Goal: Task Accomplishment & Management: Manage account settings

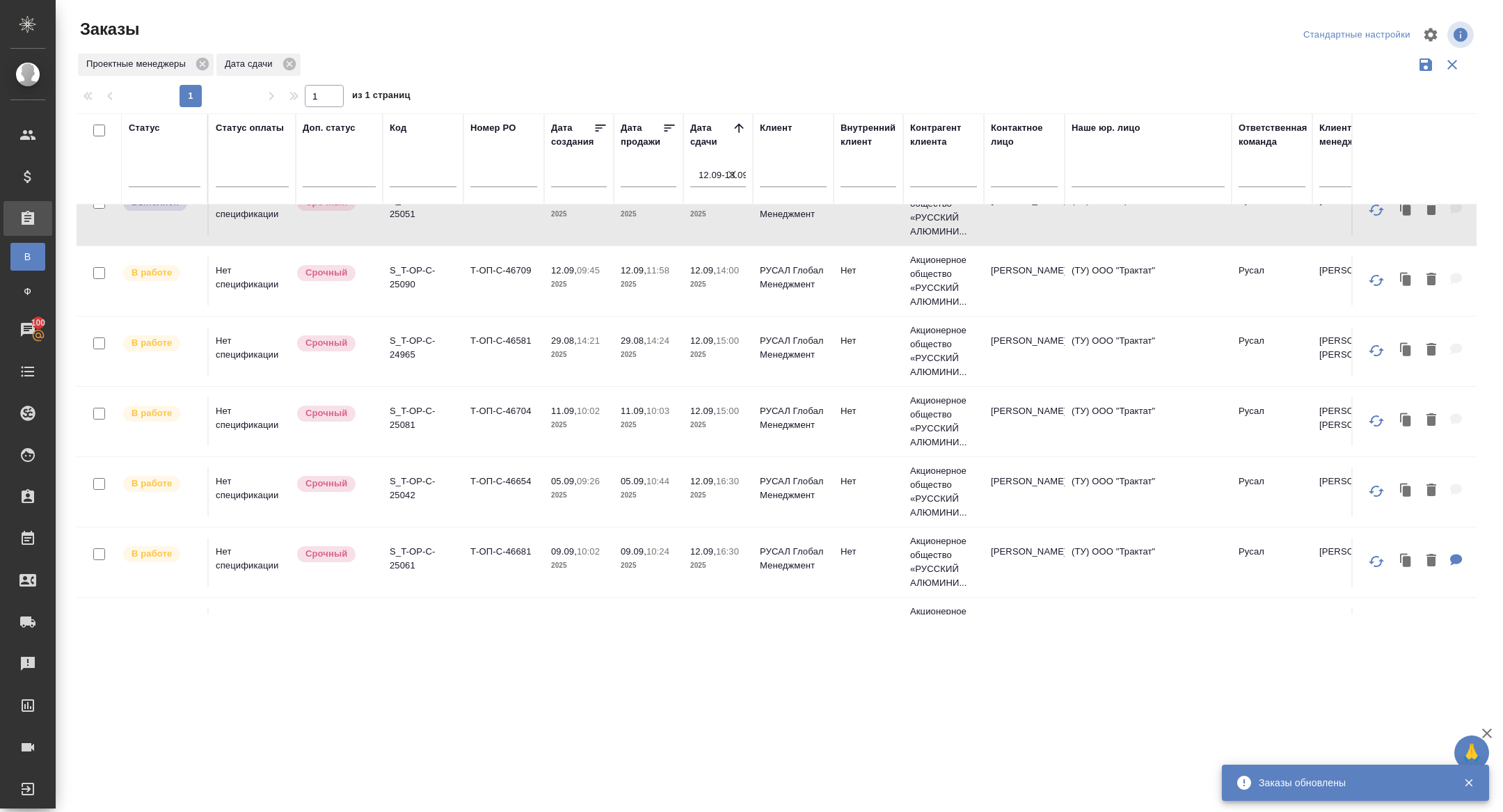
scroll to position [672, 0]
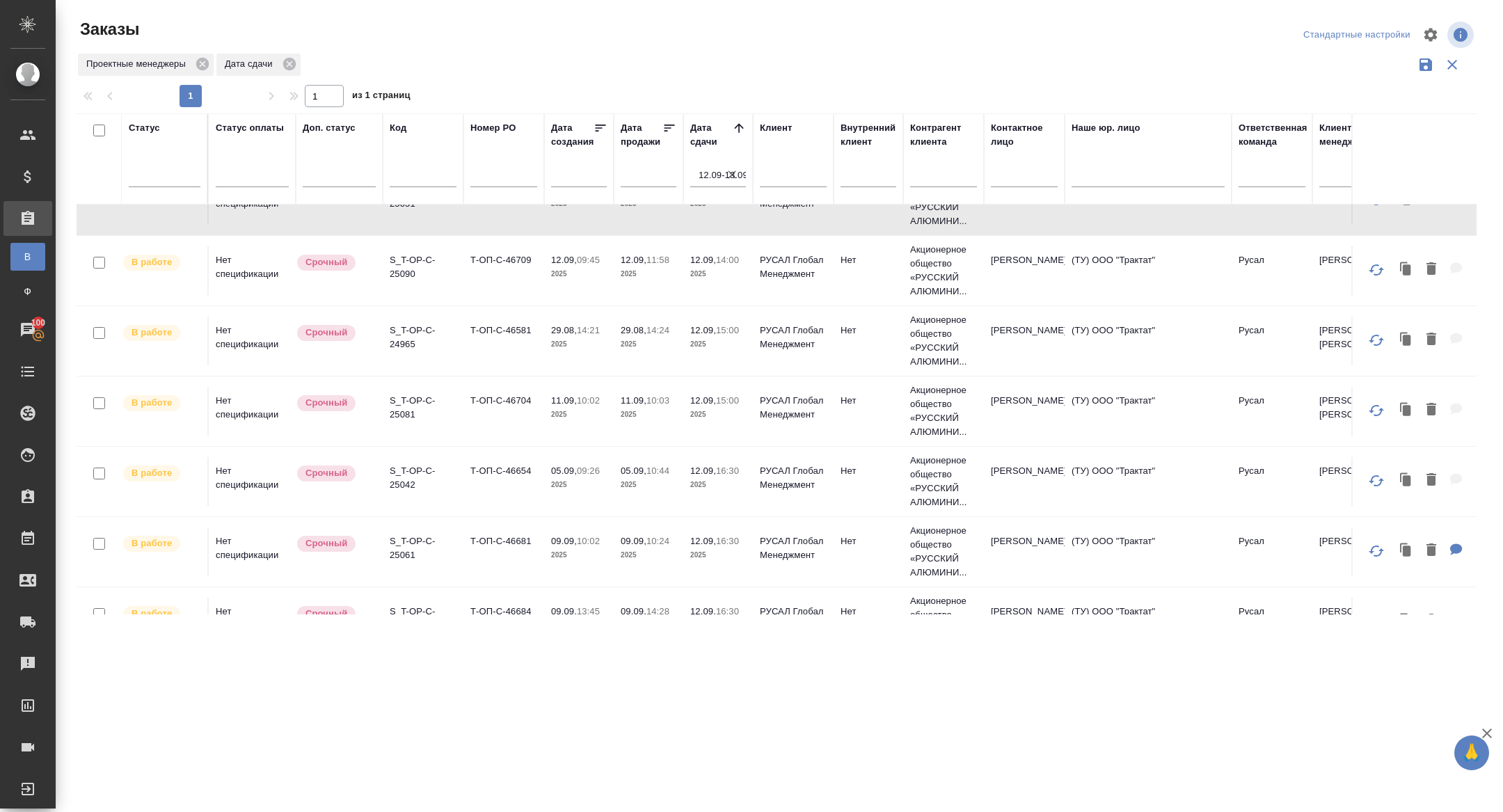
click at [408, 298] on tr "В работе Нет спецификации Срочный S_T-OP-C-25090 Т-ОП-С-46709 12.09, 09:45 2025…" at bounding box center [1241, 270] width 2330 height 70
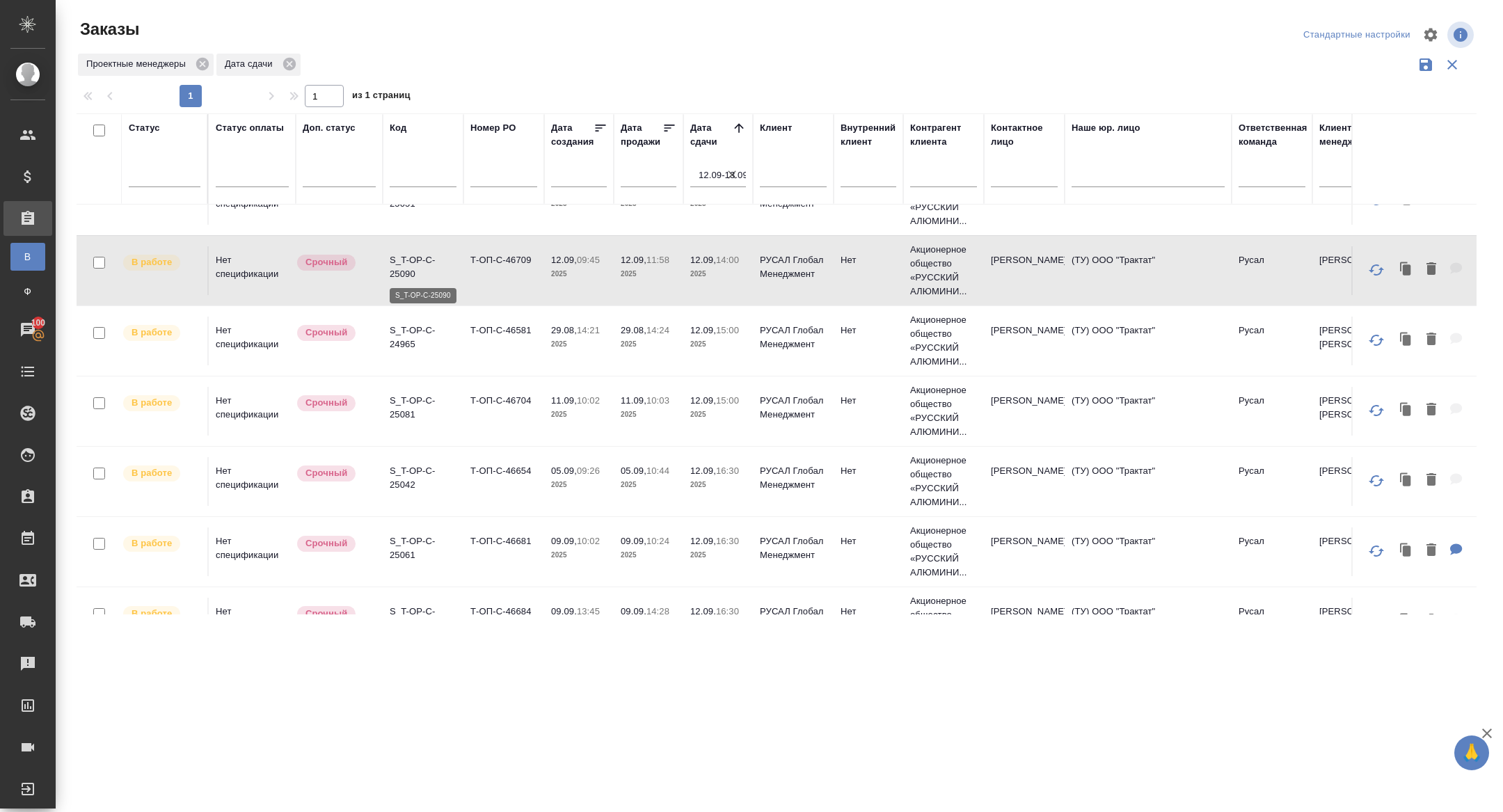
click at [405, 267] on p "S_T-OP-C-25090" at bounding box center [423, 267] width 66 height 28
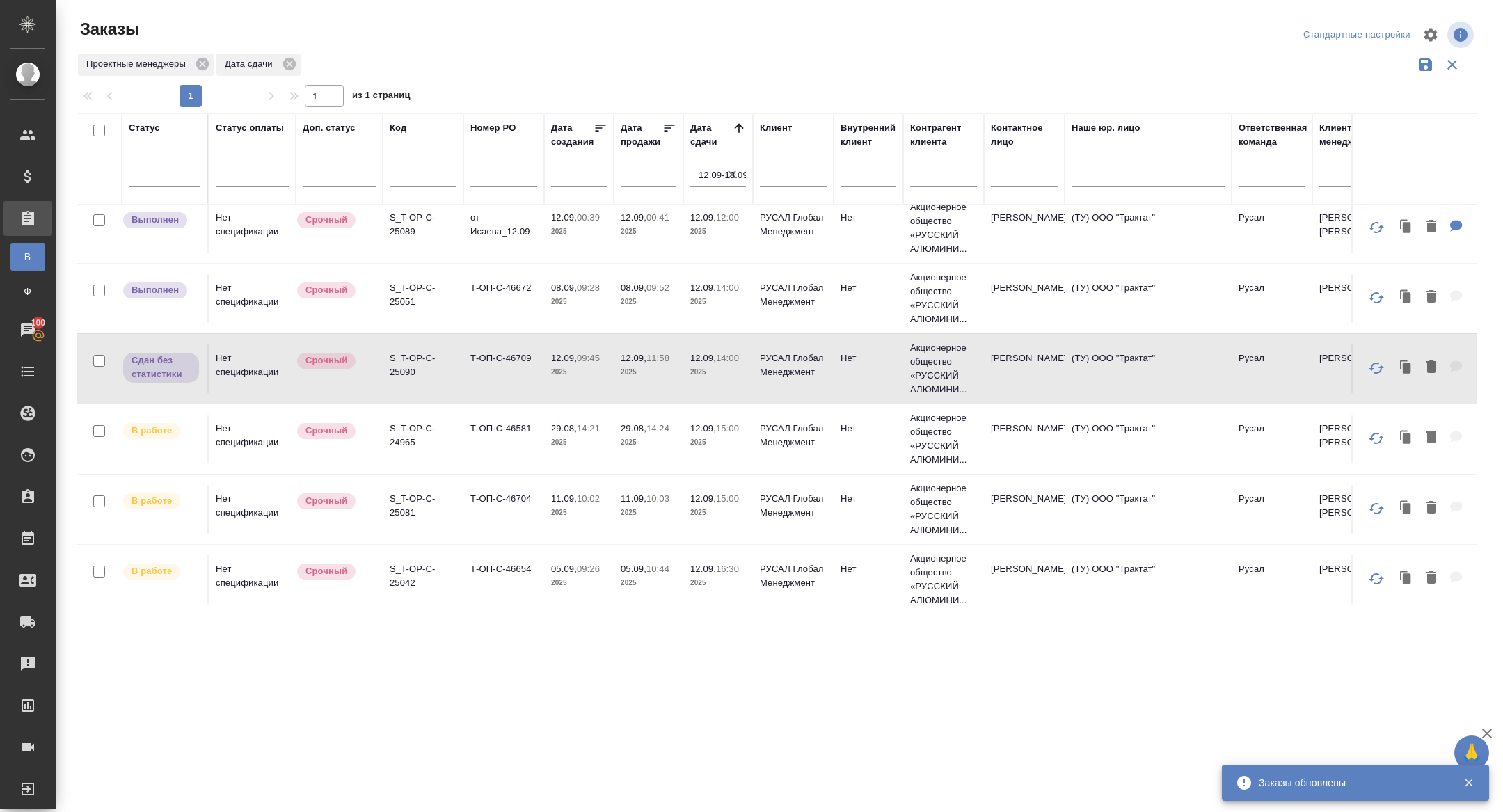
scroll to position [560, 0]
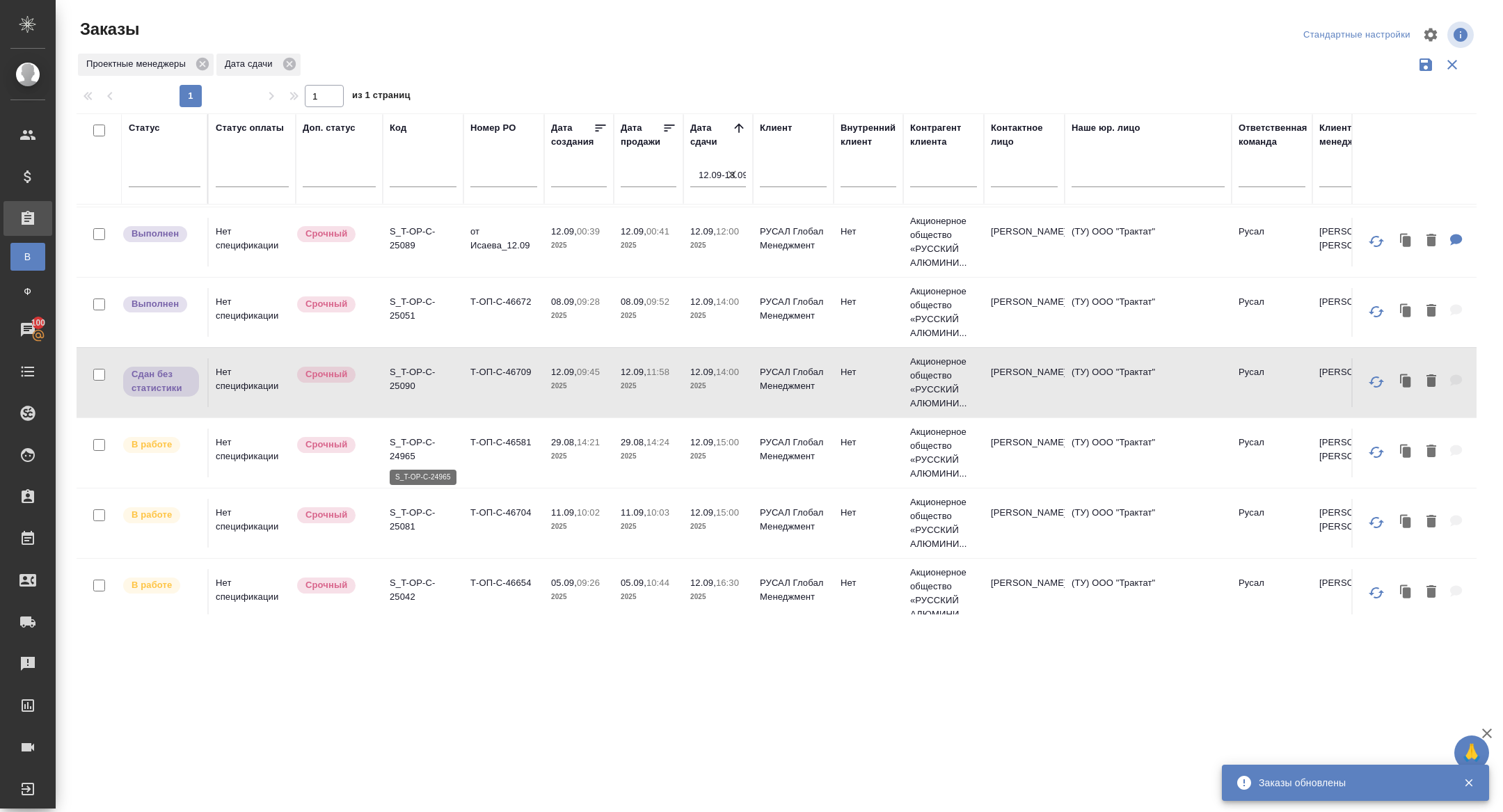
click at [405, 454] on p "S_T-OP-C-24965" at bounding box center [423, 449] width 66 height 28
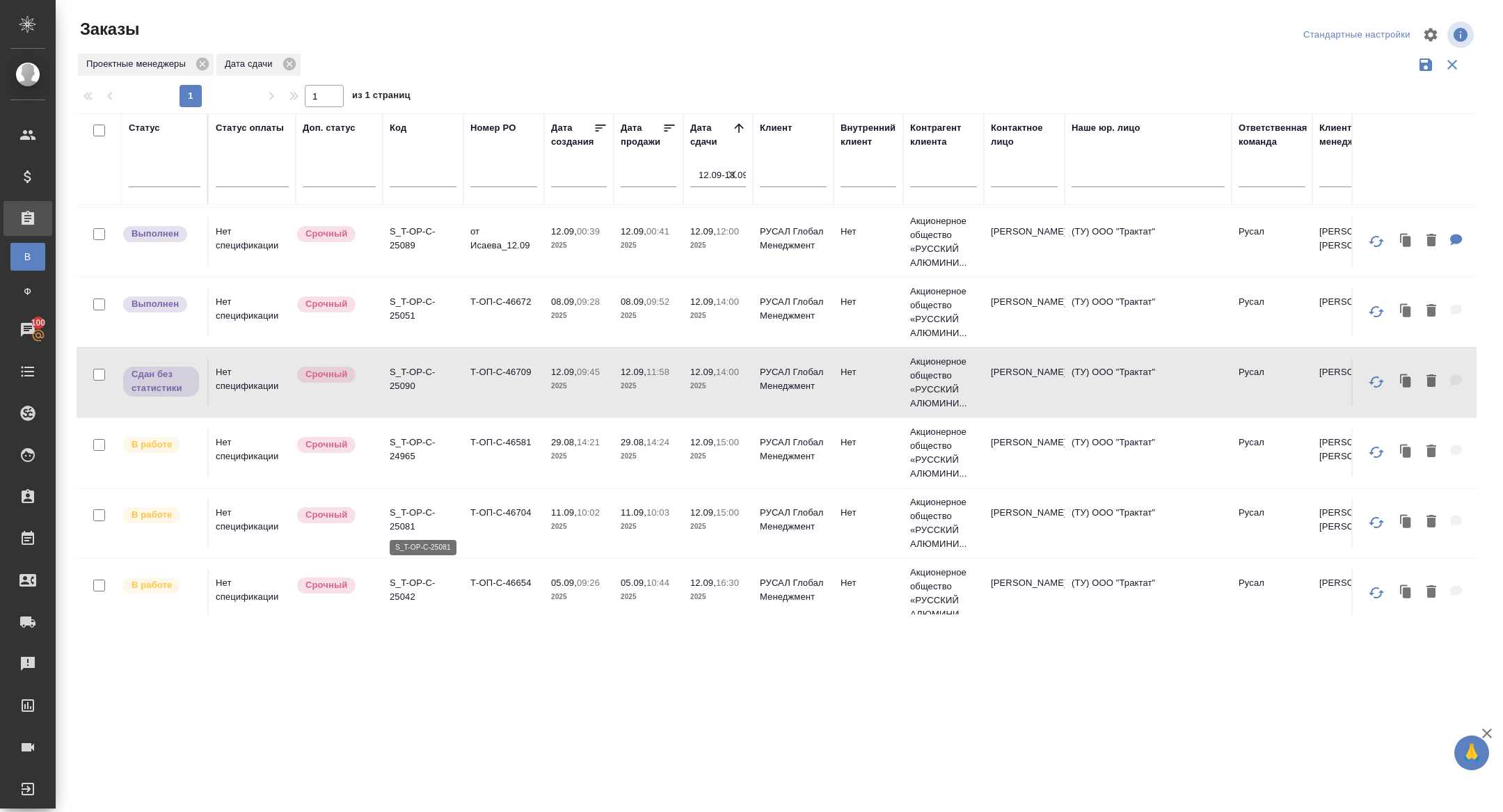
click at [404, 521] on p "S_T-OP-C-25081" at bounding box center [423, 519] width 66 height 28
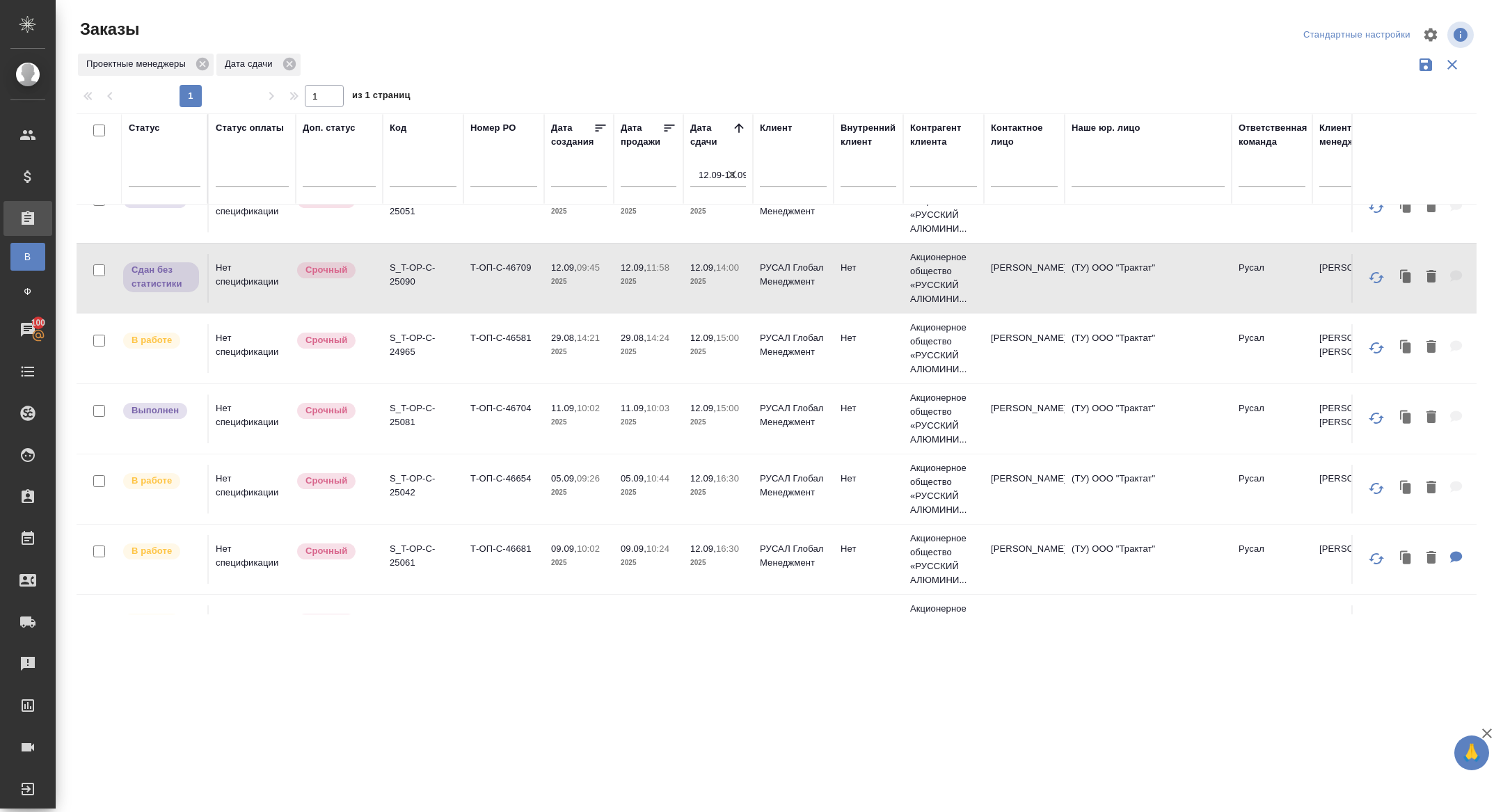
scroll to position [782, 0]
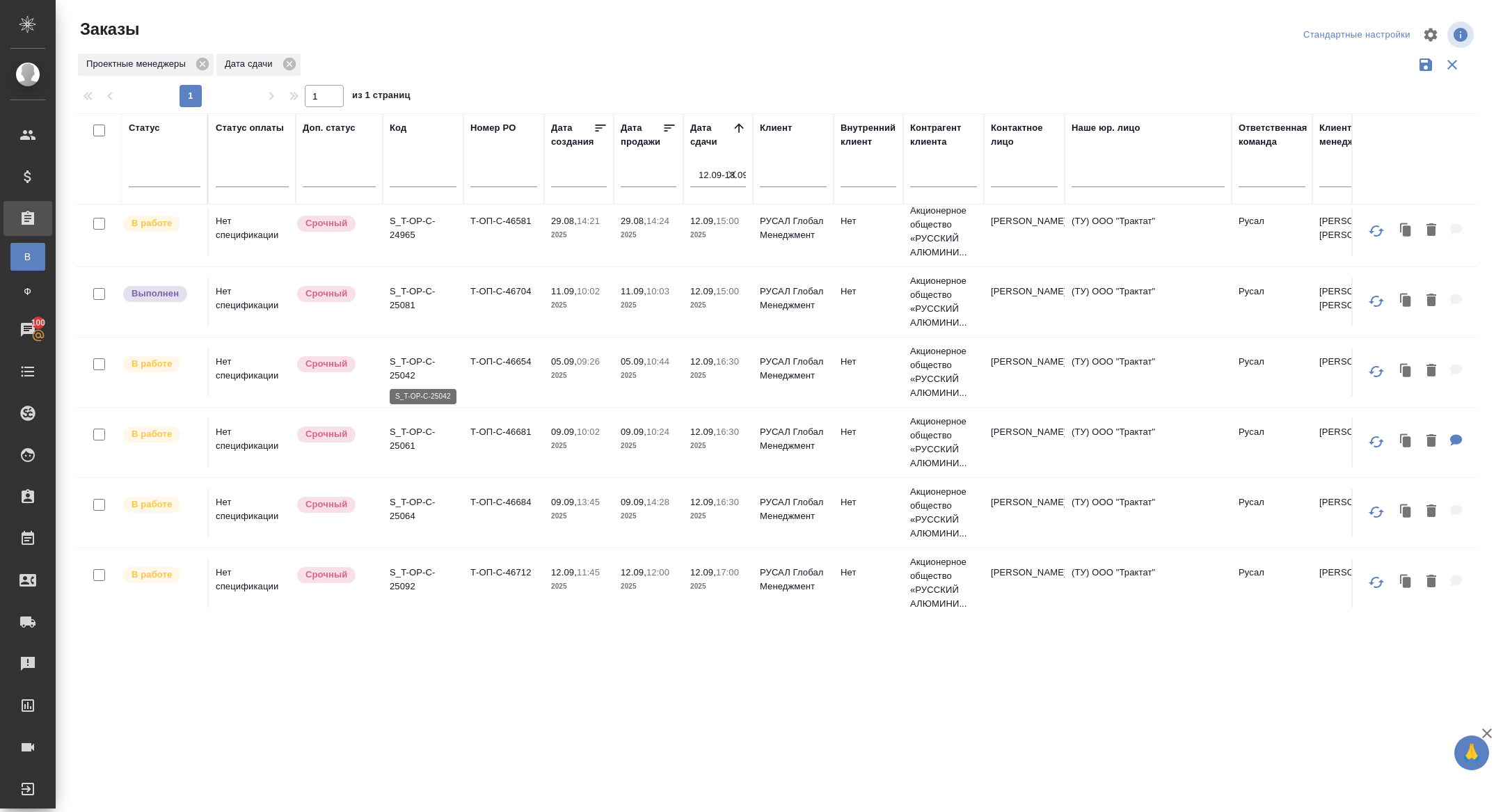
click at [402, 373] on p "S_T-OP-C-25042" at bounding box center [423, 368] width 66 height 28
click at [408, 435] on p "S_T-OP-C-25061" at bounding box center [423, 439] width 66 height 28
click at [404, 508] on p "S_T-OP-C-25064" at bounding box center [423, 509] width 66 height 28
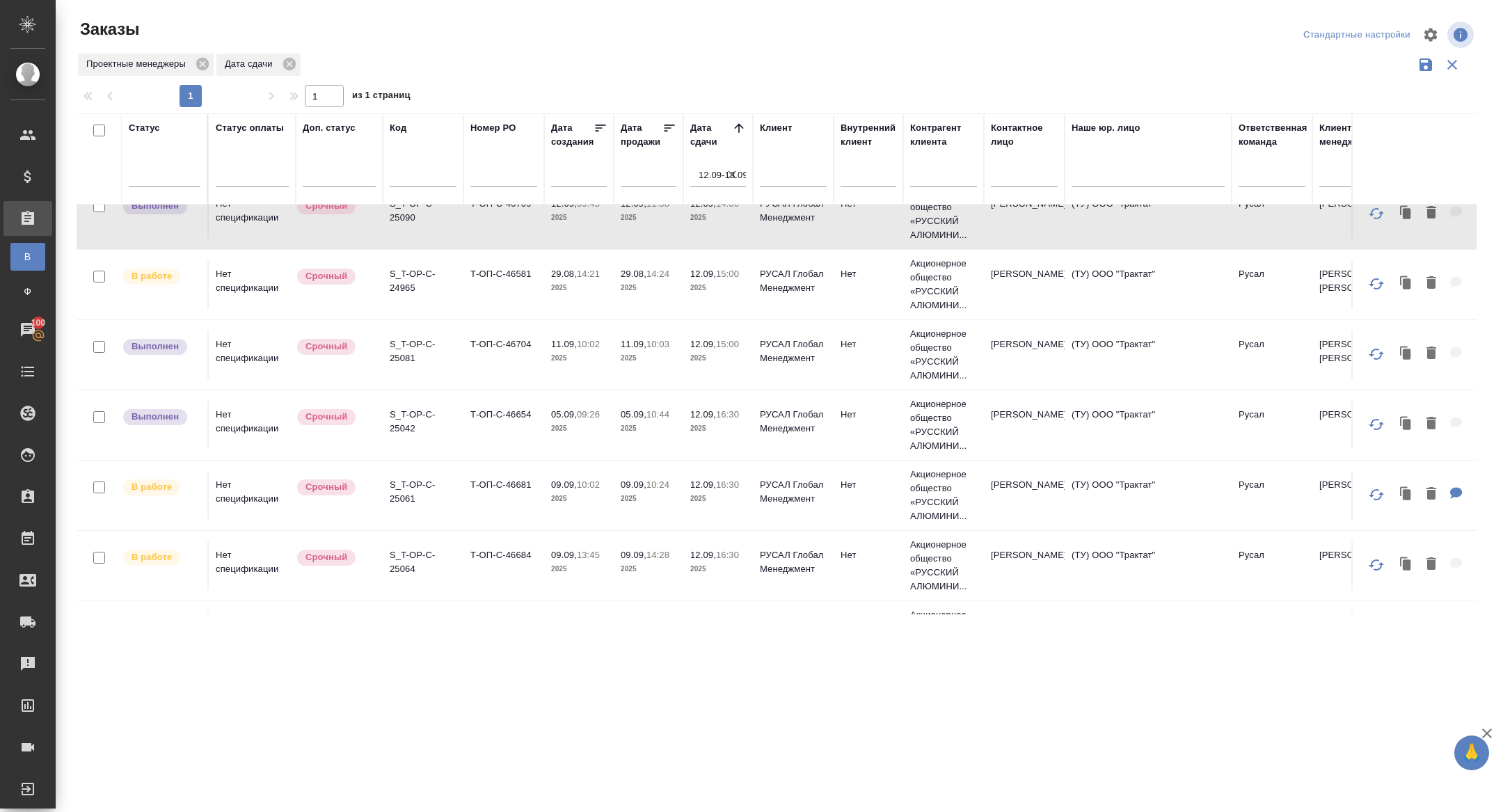
scroll to position [738, 0]
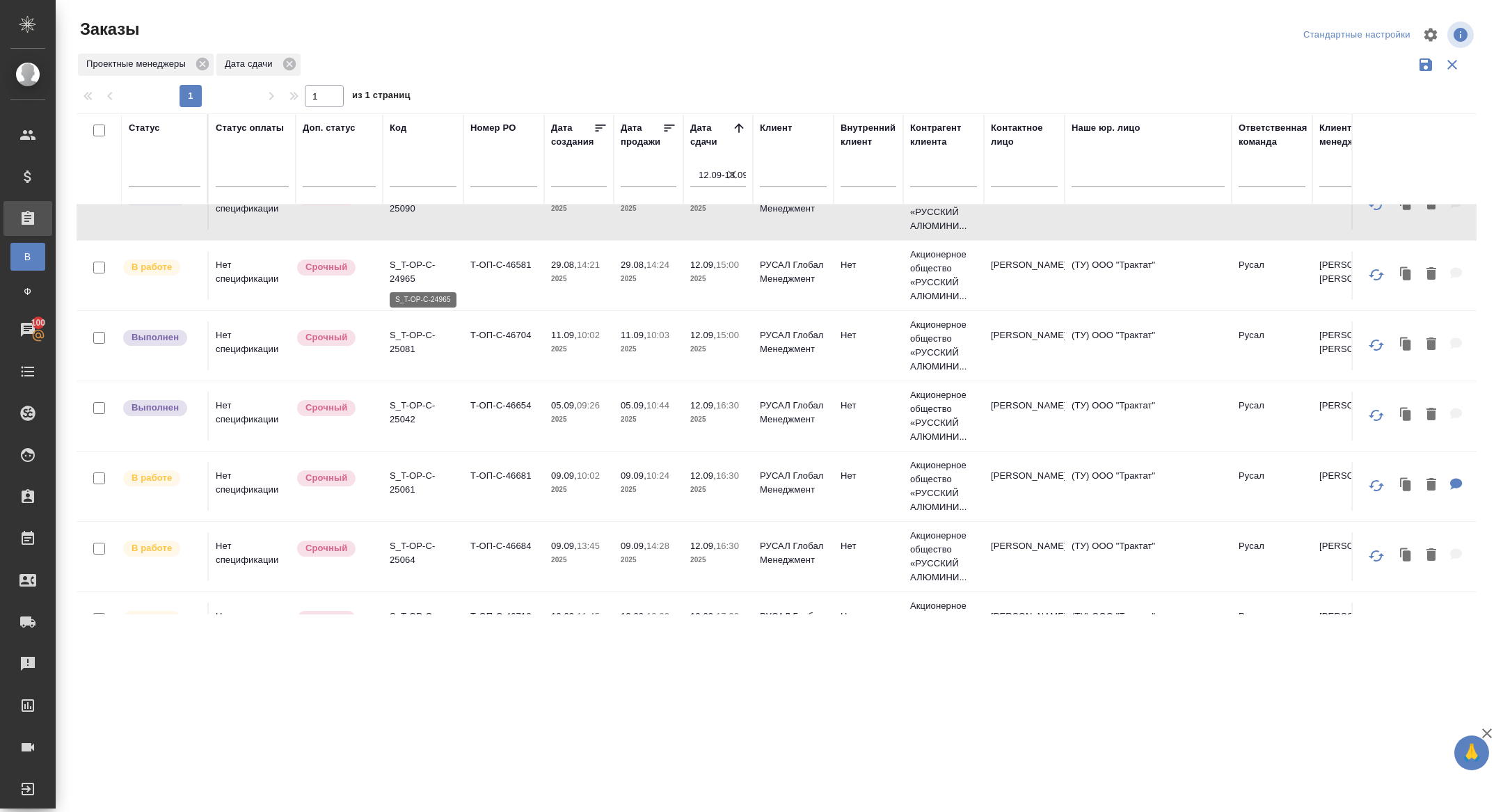
click at [420, 258] on p "S_T-OP-C-24965" at bounding box center [423, 272] width 66 height 28
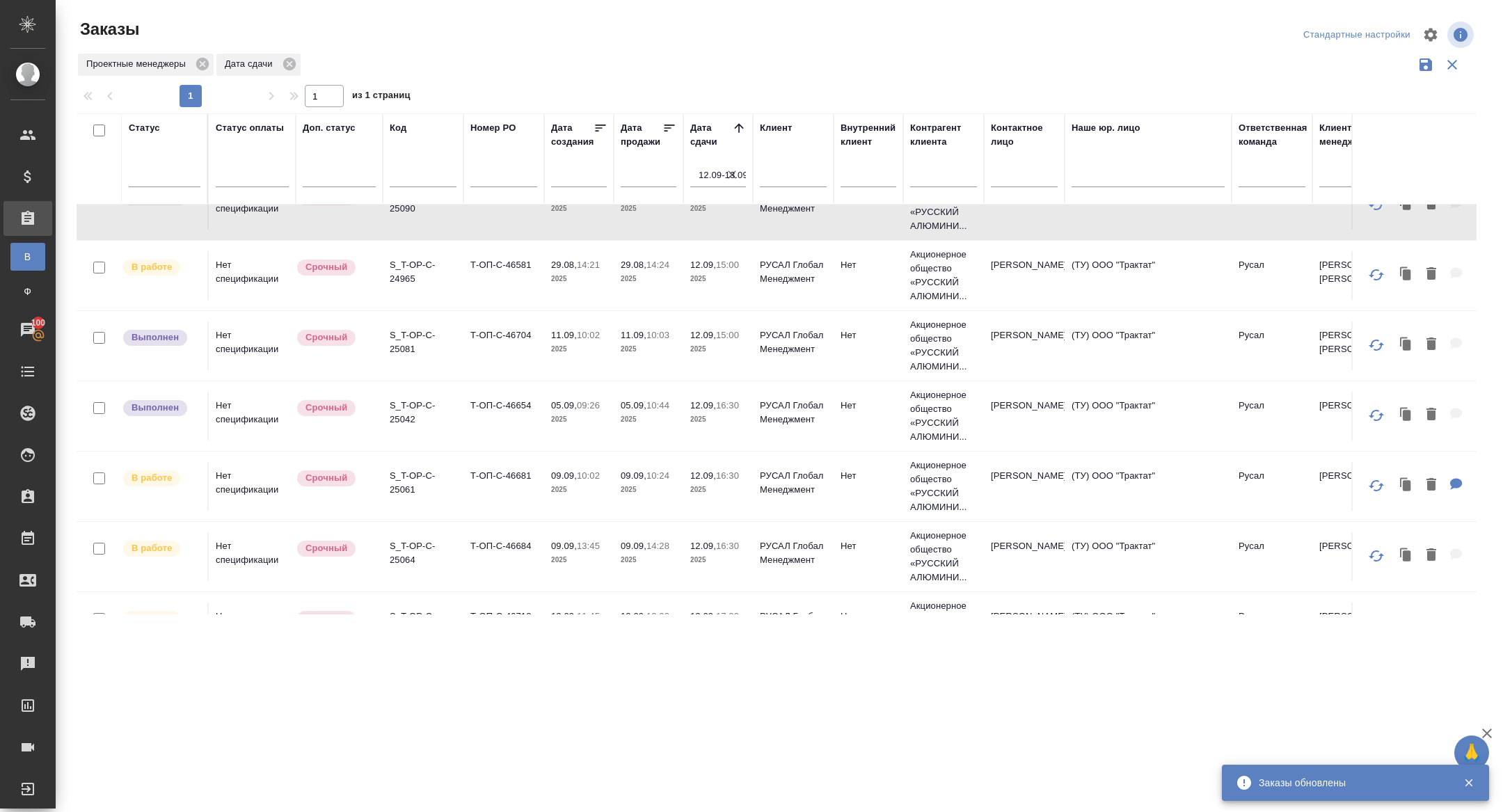
scroll to position [0, 0]
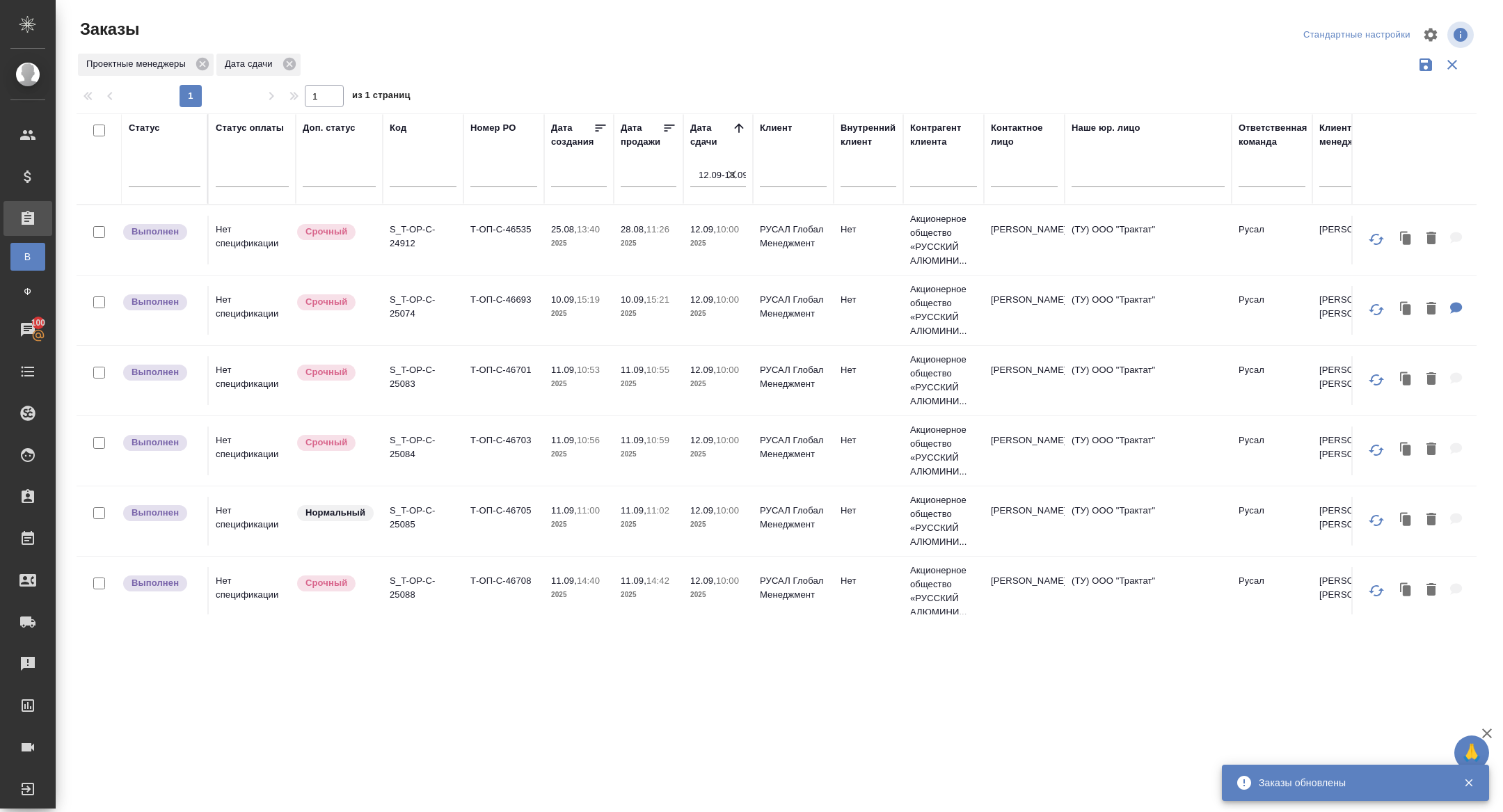
click at [413, 167] on div at bounding box center [423, 178] width 66 height 34
click at [417, 189] on div at bounding box center [423, 178] width 66 height 34
click at [411, 177] on input "text" at bounding box center [423, 178] width 66 height 17
paste input "S_T-OP-C-24797"
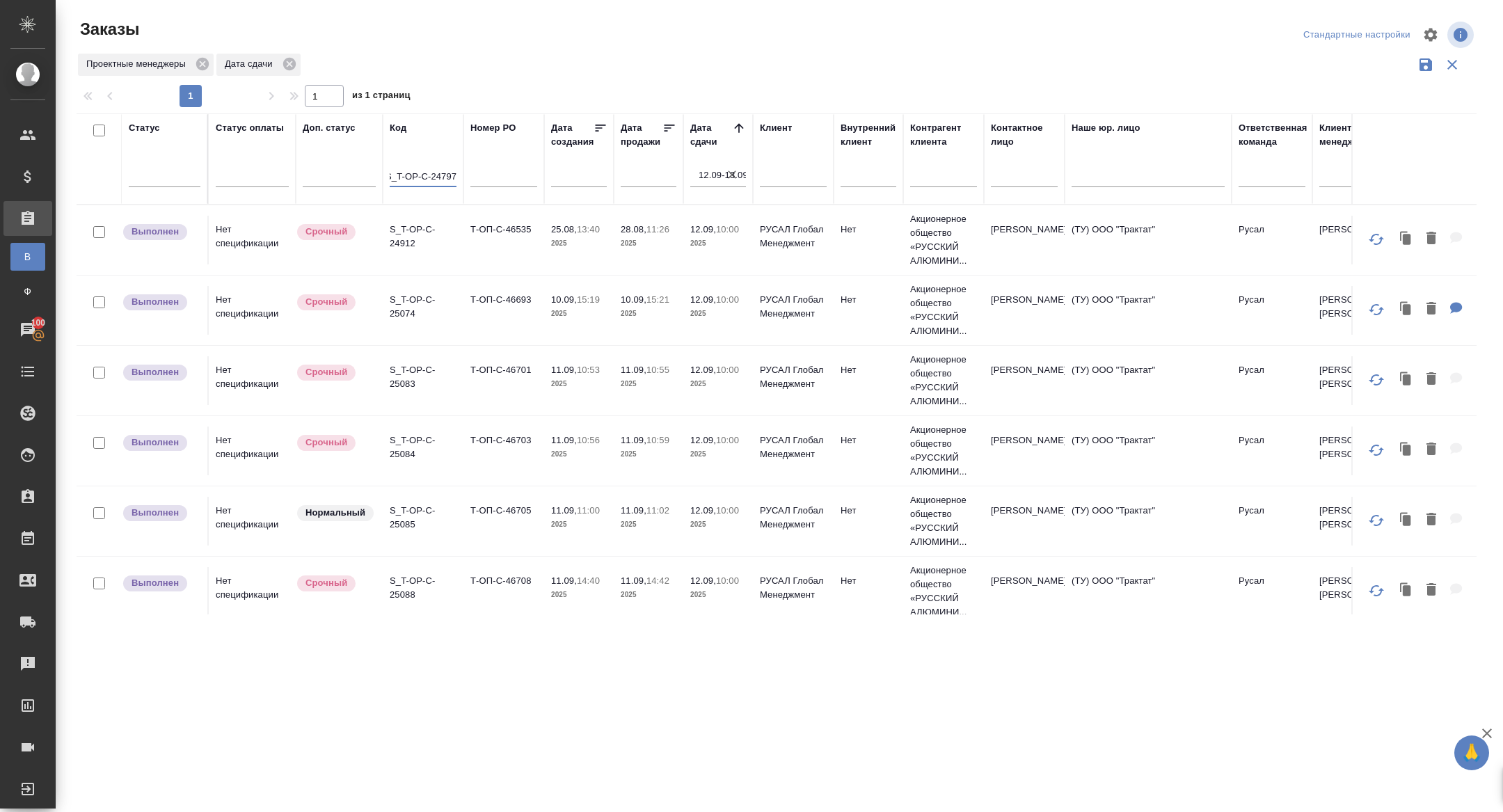
type input "S_T-OP-C-24797"
click at [728, 179] on icon "button" at bounding box center [732, 174] width 14 height 14
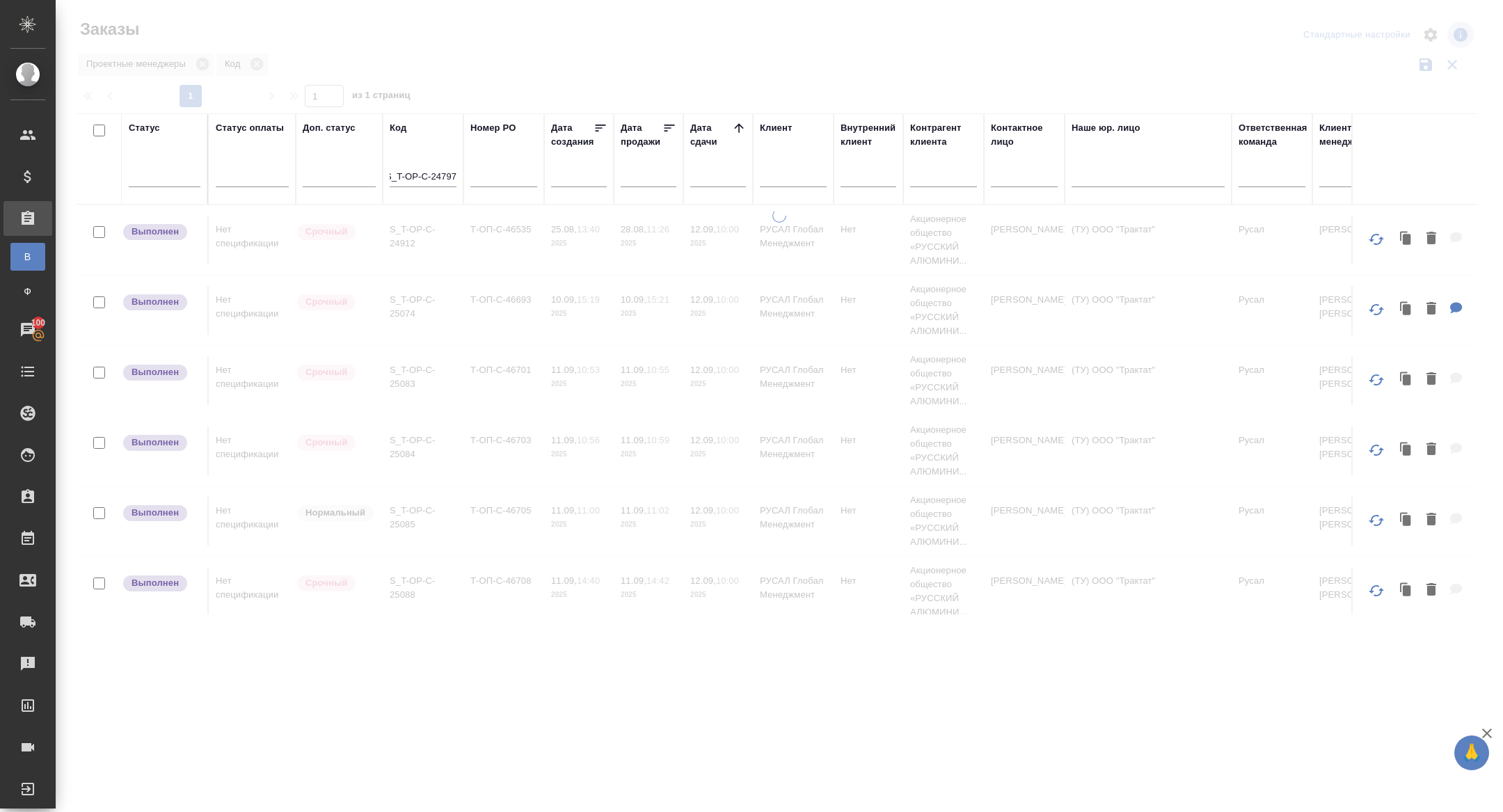
scroll to position [0, 0]
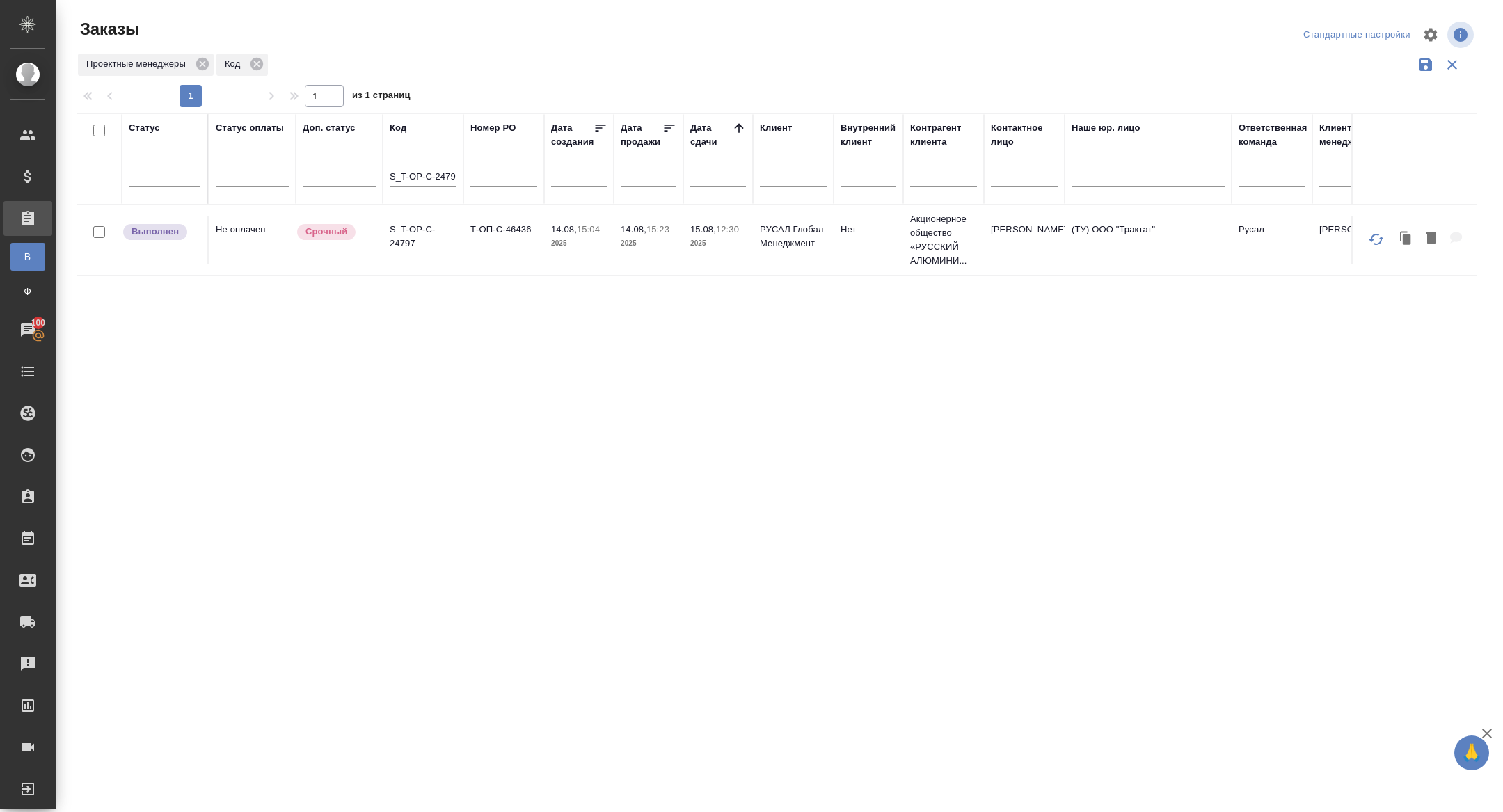
click at [401, 238] on p "S_T-OP-C-24797" at bounding box center [423, 236] width 66 height 28
click at [418, 176] on input "S_T-OP-C-24797" at bounding box center [423, 178] width 66 height 17
click at [400, 226] on p "S_T-OP-C-24797" at bounding box center [423, 236] width 66 height 28
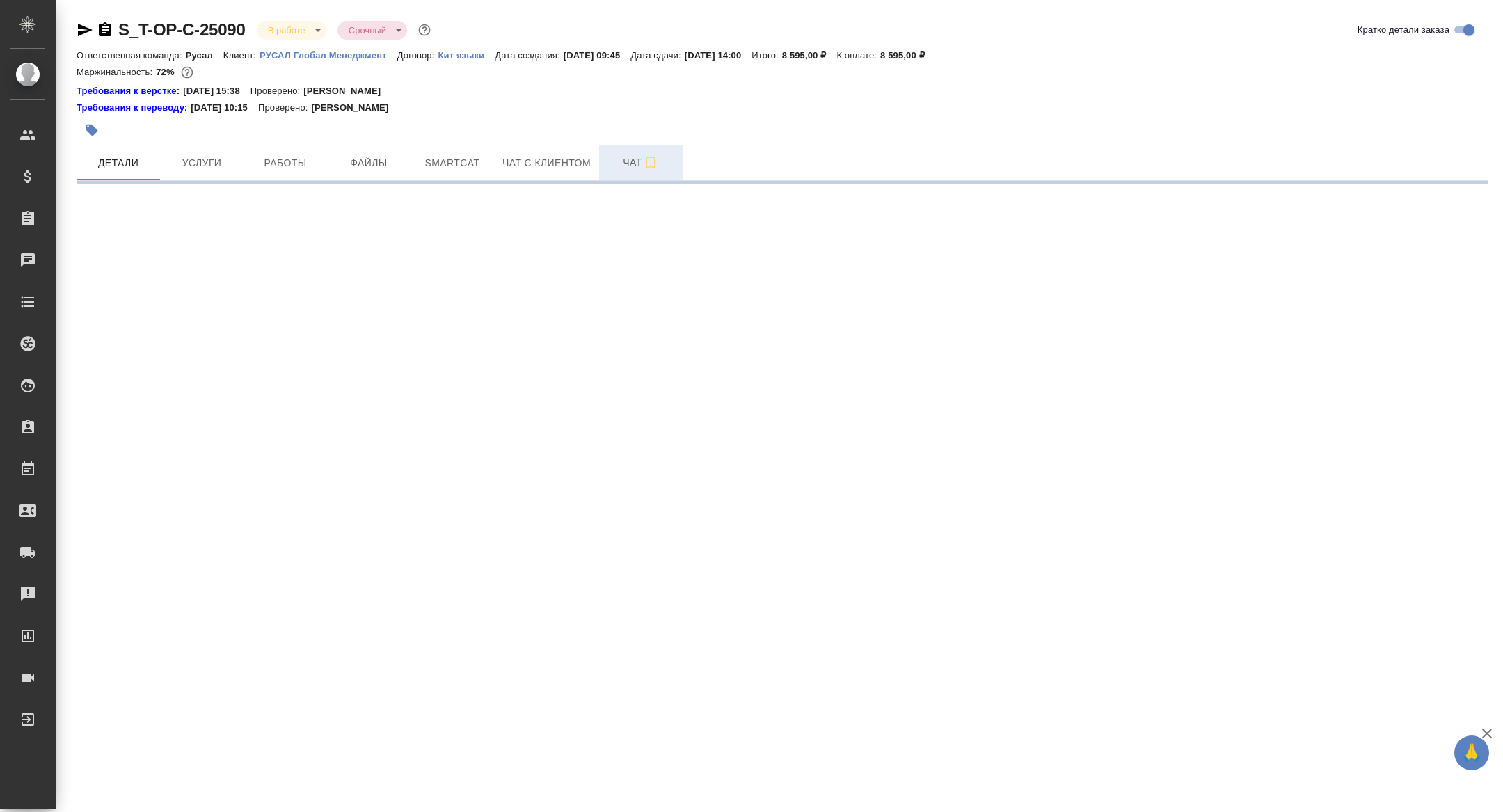
select select "RU"
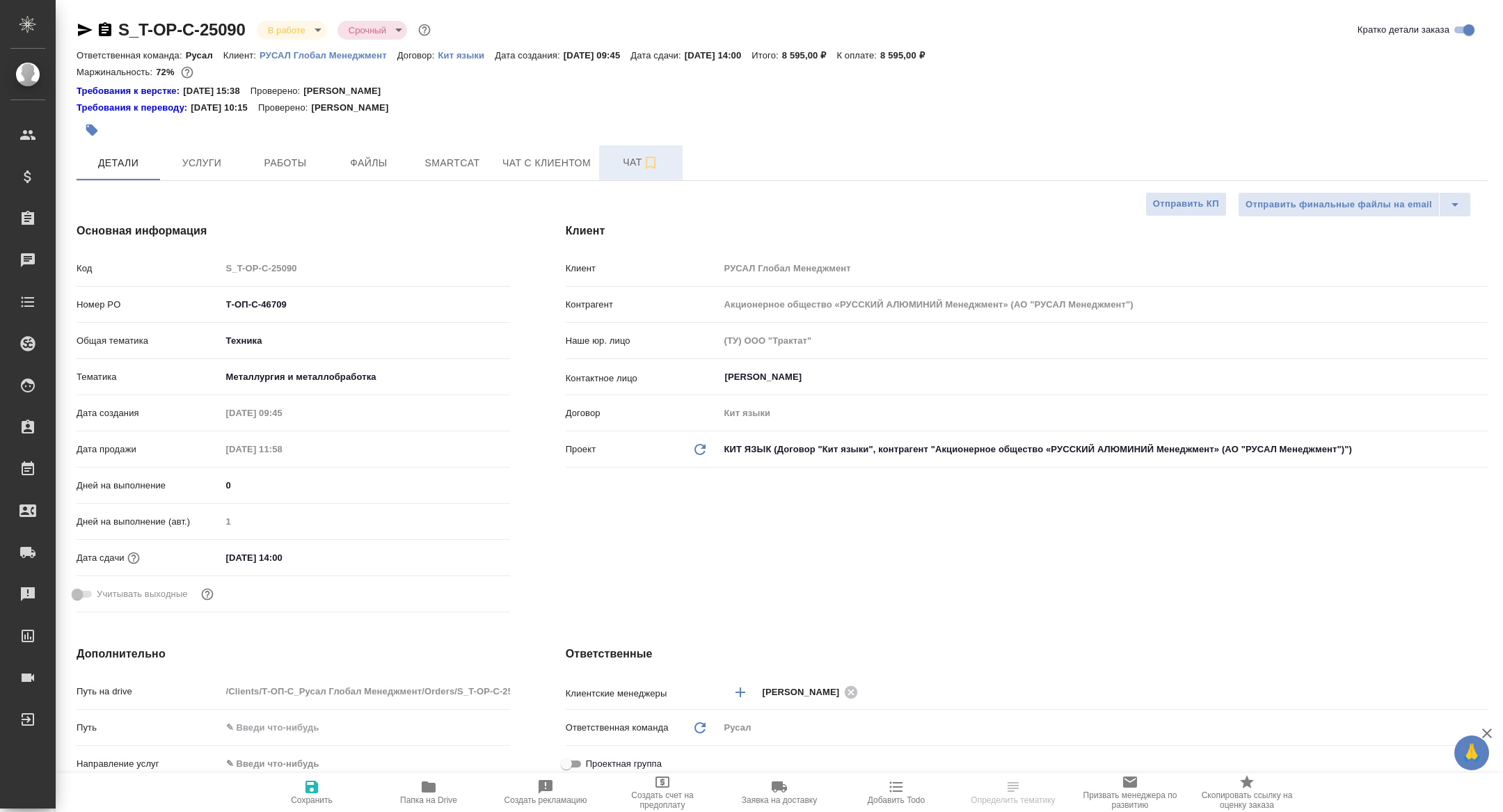
type textarea "x"
click at [613, 161] on span "Чат" at bounding box center [641, 163] width 66 height 17
type textarea "x"
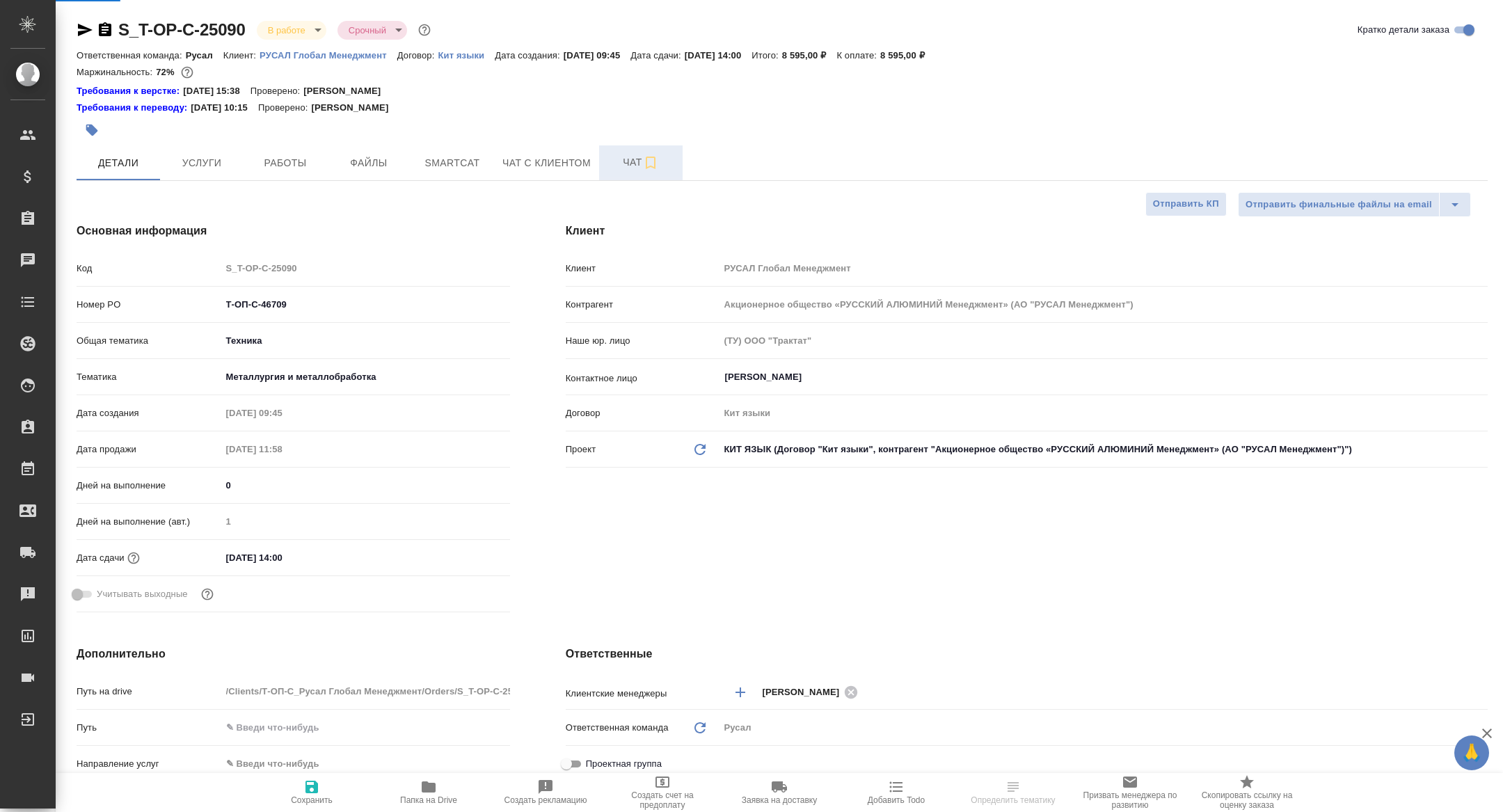
type textarea "x"
type input "[PERSON_NAME]"
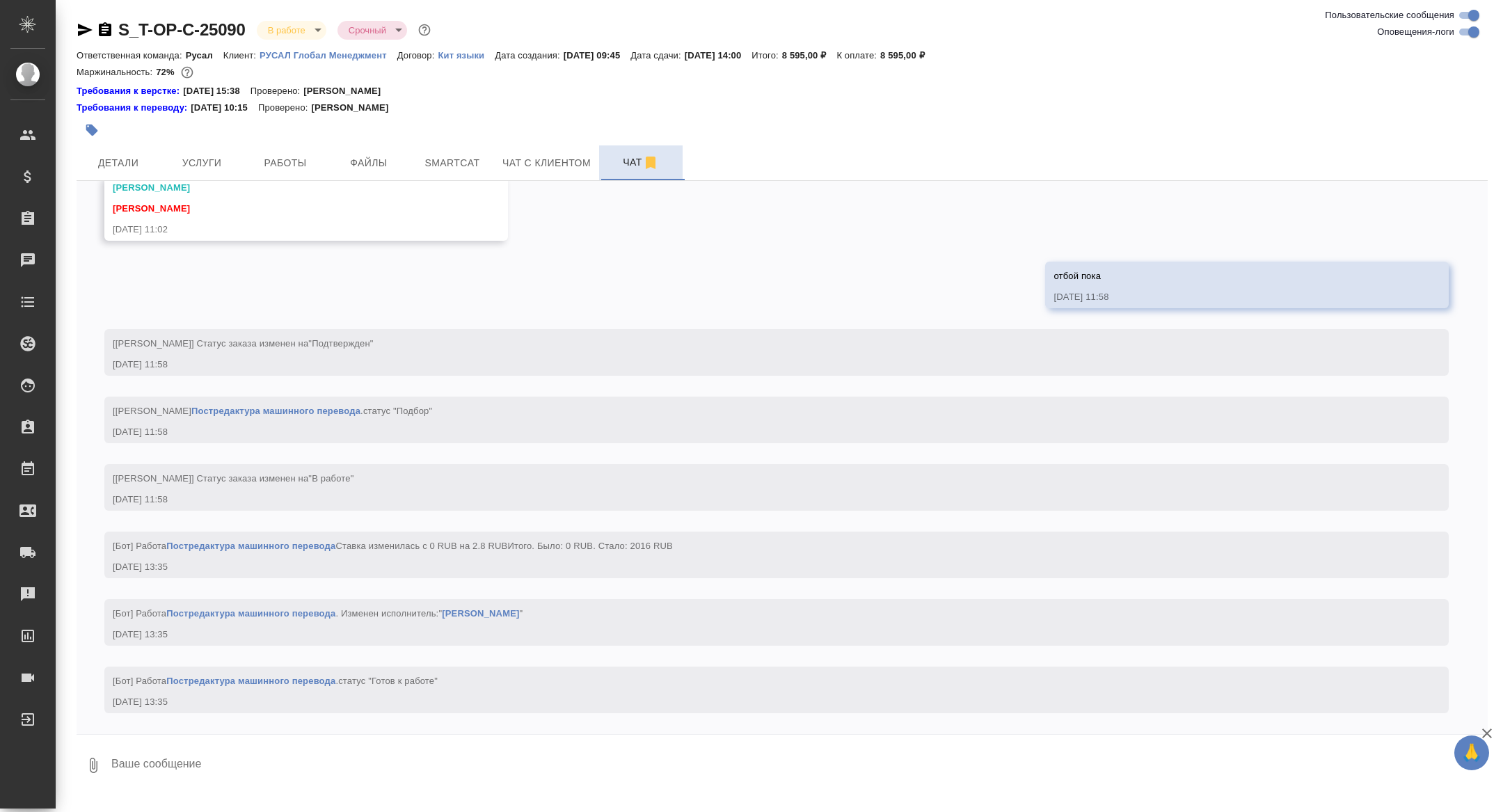
scroll to position [1152, 0]
click at [311, 155] on span "Работы" at bounding box center [285, 163] width 66 height 17
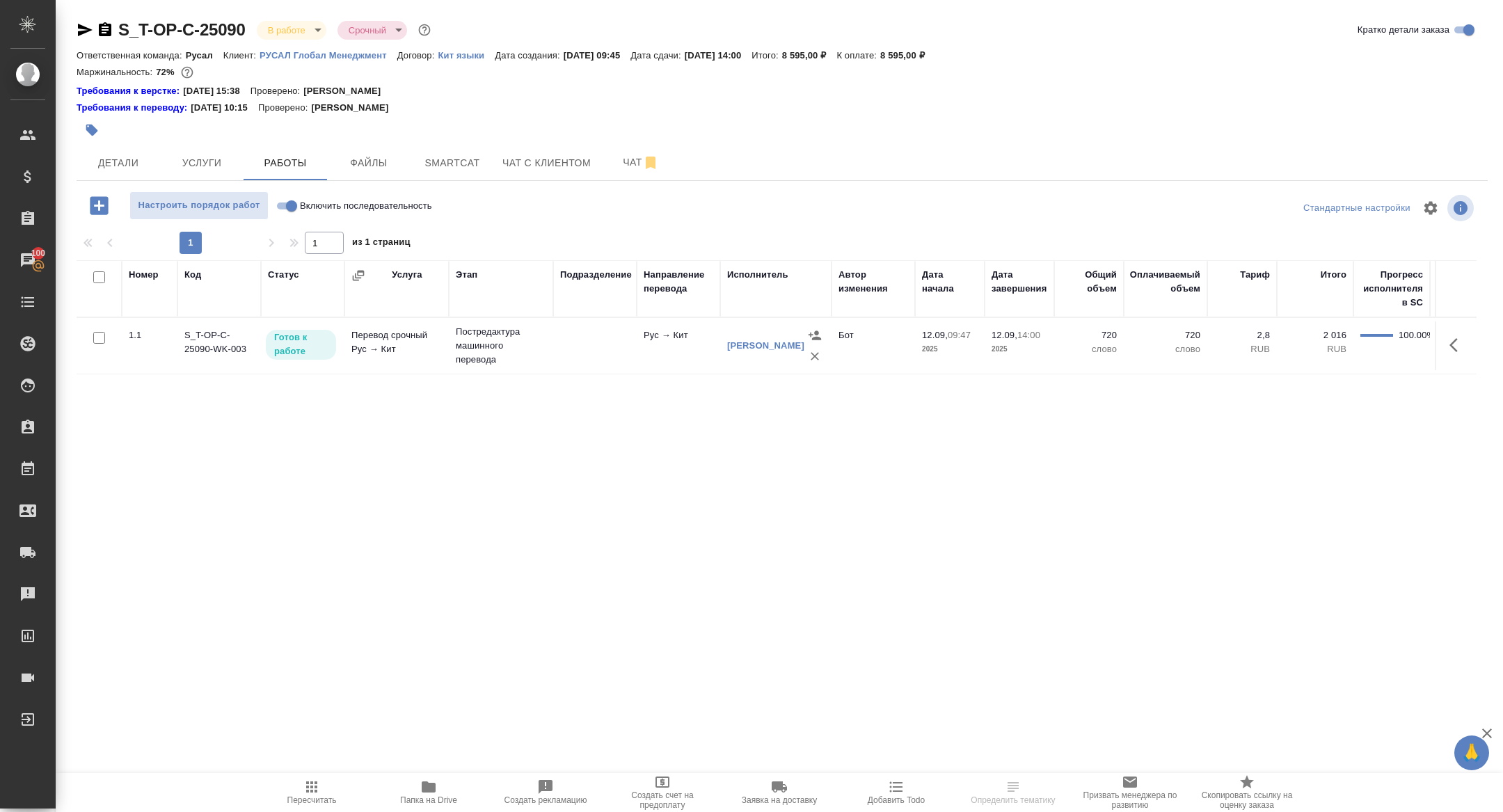
click at [430, 795] on span "Папка на Drive" at bounding box center [428, 800] width 57 height 9
click at [430, 172] on button "Smartcat" at bounding box center [452, 163] width 84 height 35
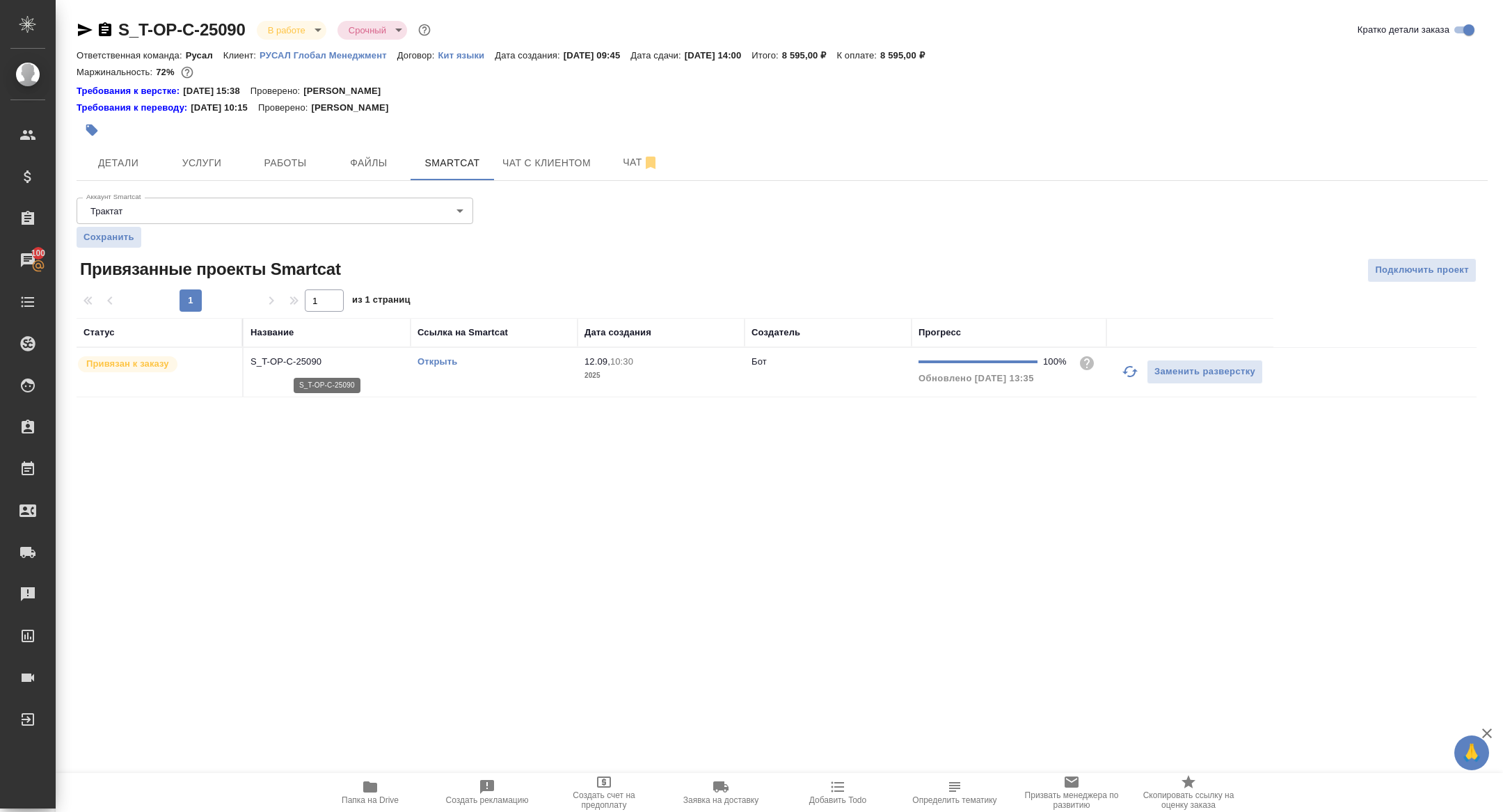
click at [288, 366] on p "S_T-OP-C-25090" at bounding box center [327, 361] width 153 height 14
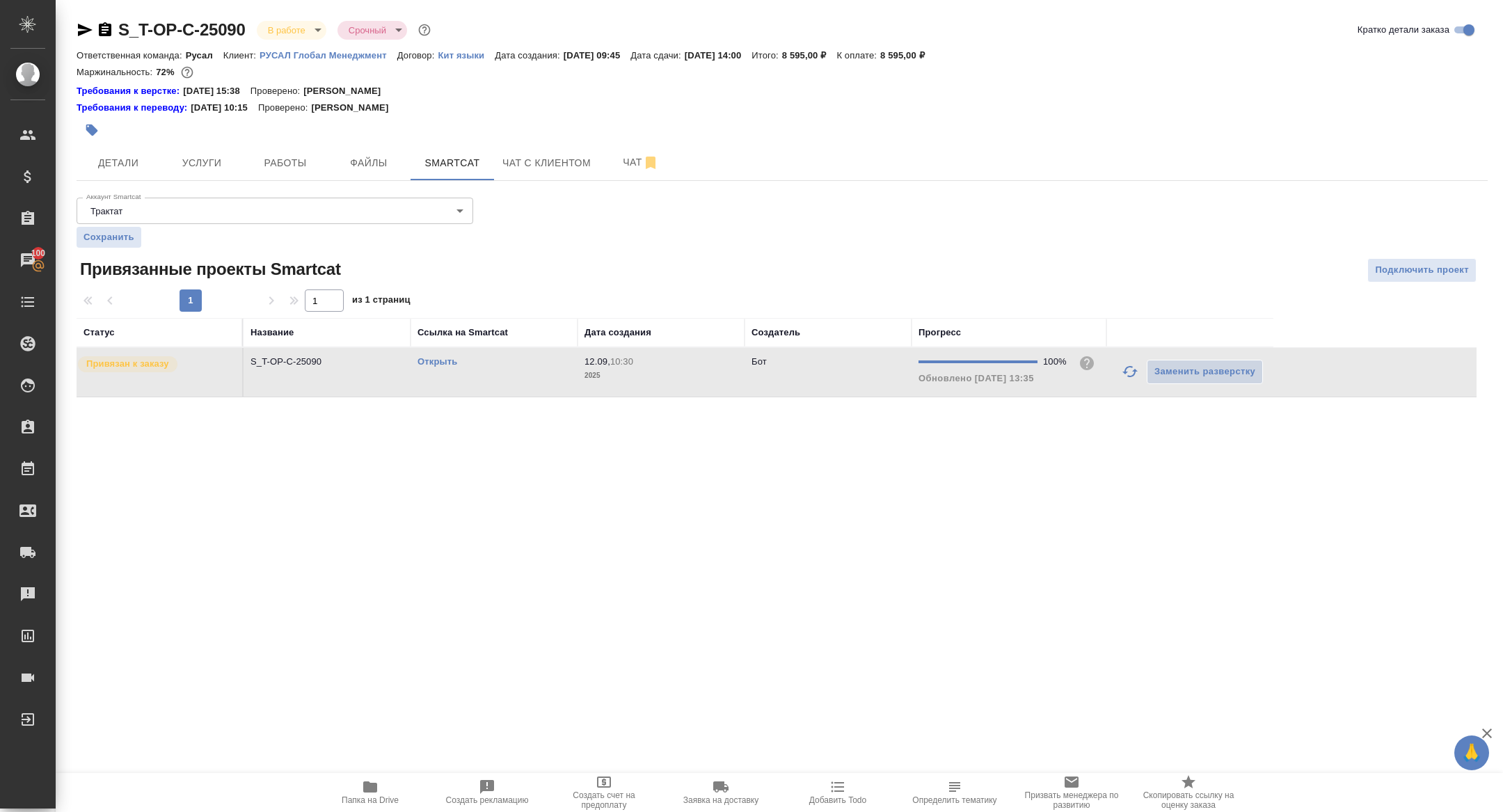
click at [434, 366] on link "Открыть" at bounding box center [437, 361] width 40 height 10
click at [120, 151] on button "Детали" at bounding box center [119, 163] width 84 height 35
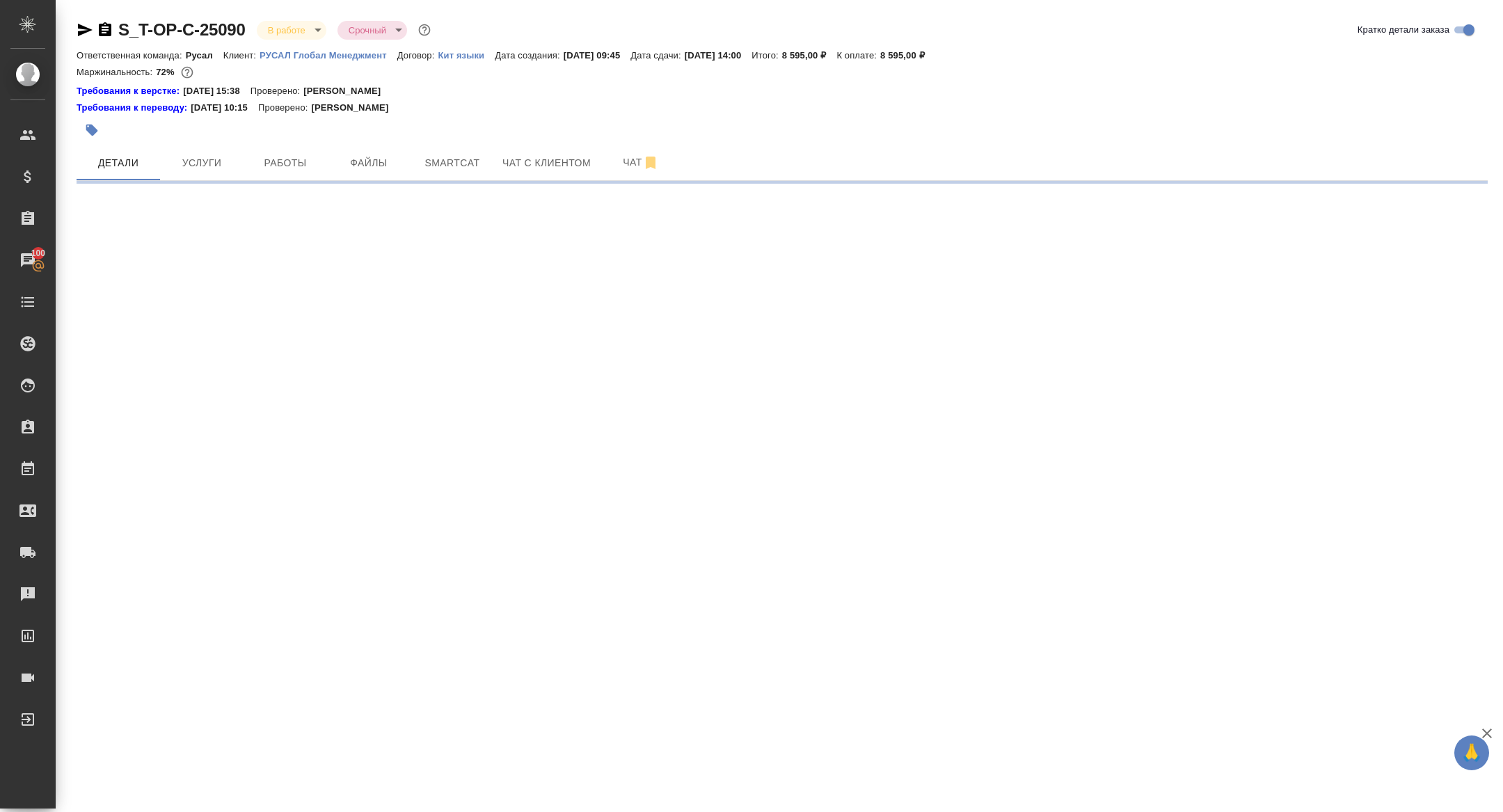
select select "RU"
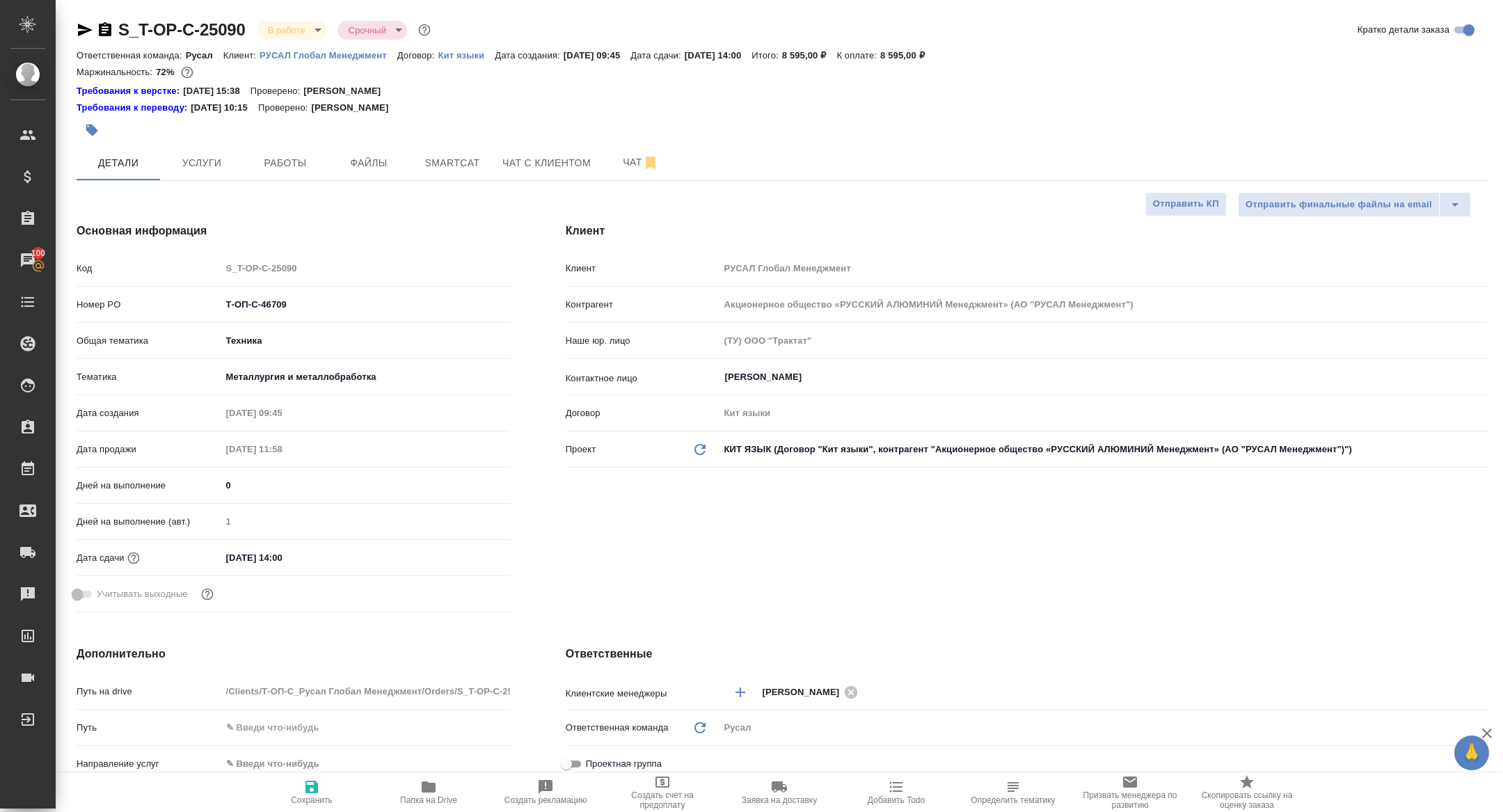
type textarea "x"
drag, startPoint x: 313, startPoint y: 314, endPoint x: 220, endPoint y: 291, distance: 95.8
click at [220, 291] on div "Код S_T-OP-C-25090 Номер PO Т-ОП-С-46709 Общая тематика Техника tech Тематика М…" at bounding box center [293, 436] width 434 height 362
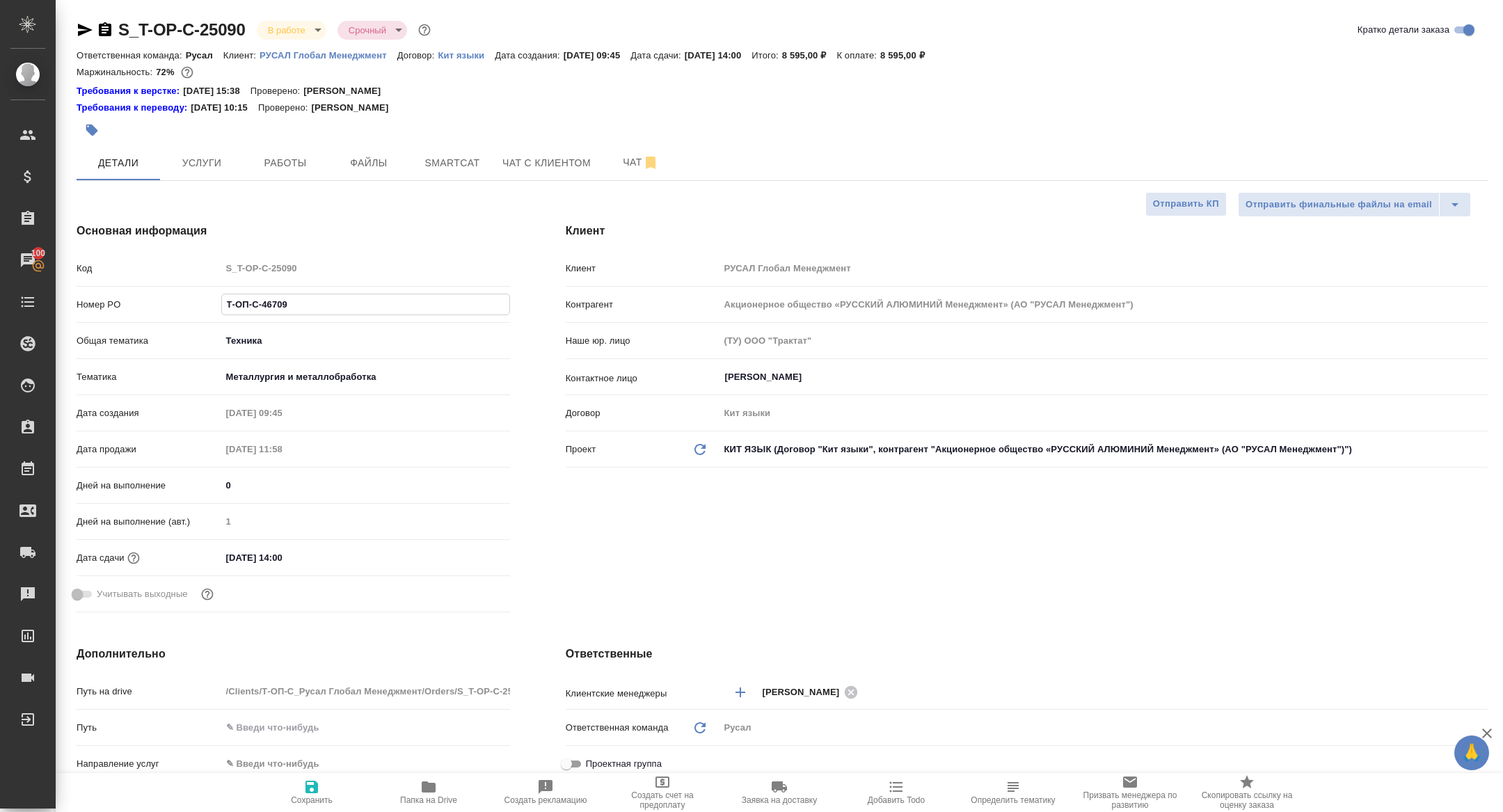
drag, startPoint x: 305, startPoint y: 300, endPoint x: 163, endPoint y: 300, distance: 142.0
click at [163, 300] on div "Номер PO Т-ОП-С-46709" at bounding box center [293, 304] width 434 height 25
type textarea "x"
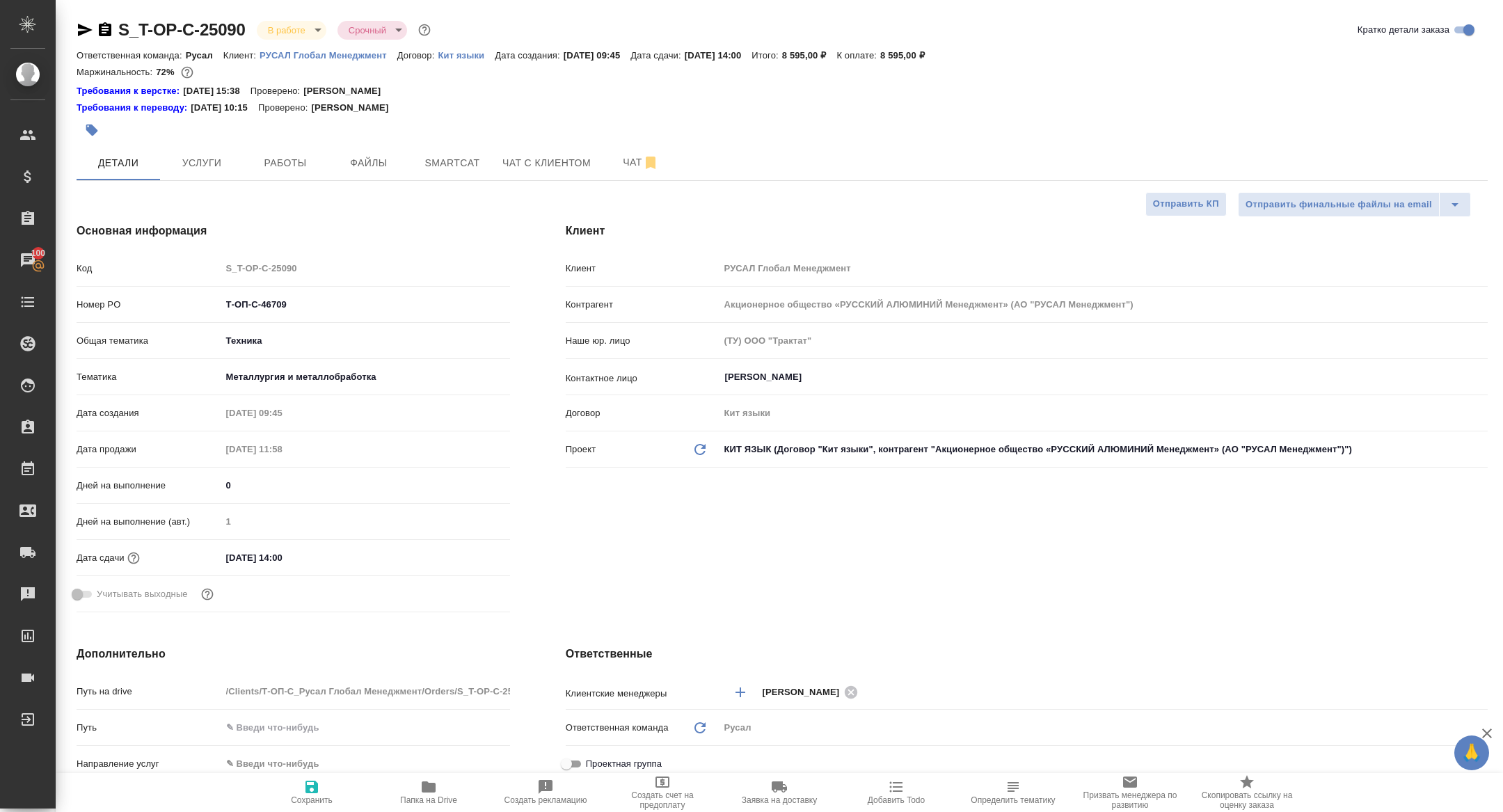
type textarea "x"
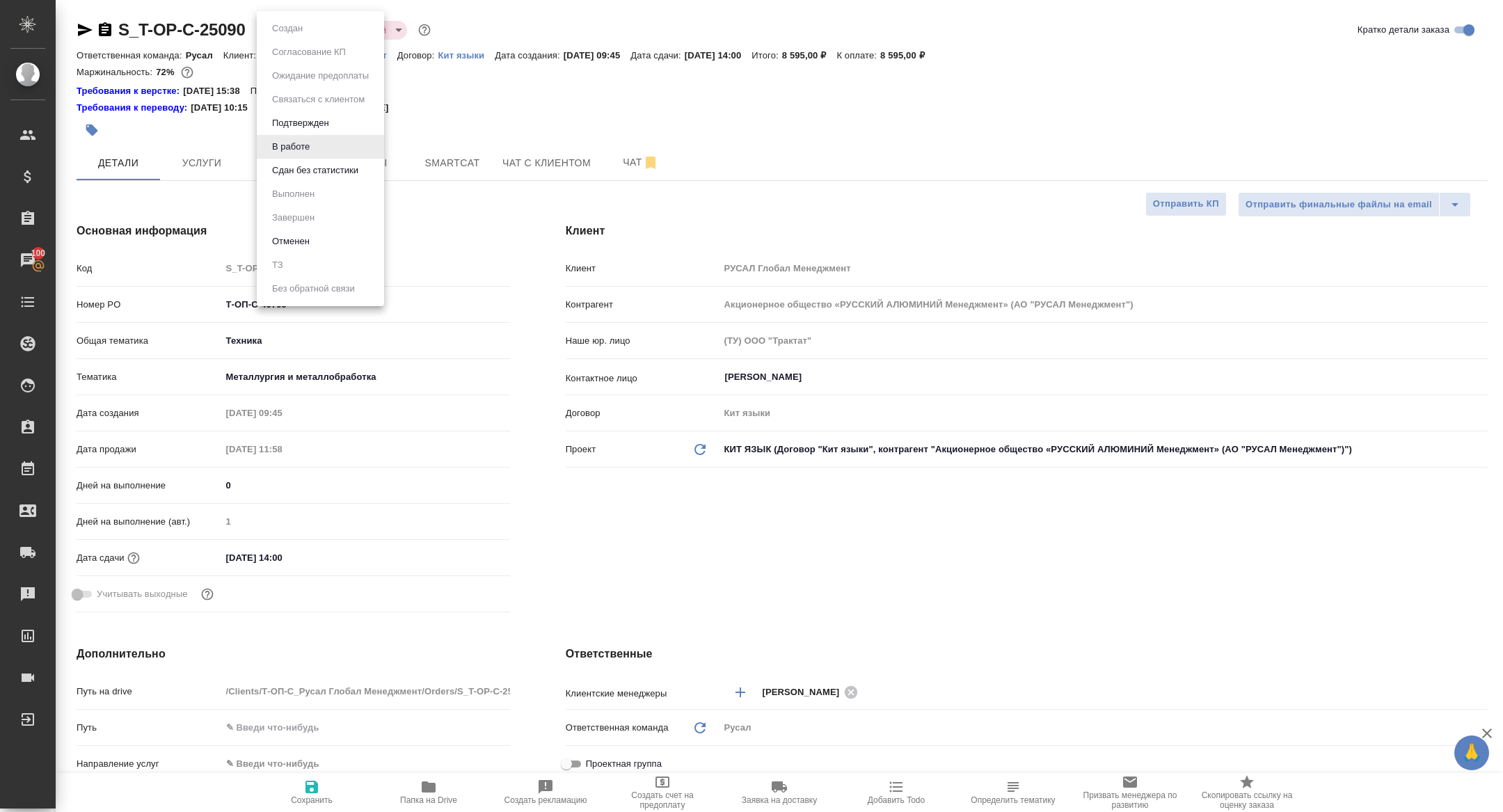
click at [296, 30] on body "🙏 .cls-1 fill:#fff; AWATERA Zhuravleva Alexandra Клиенты Спецификации Заказы 10…" at bounding box center [752, 406] width 1503 height 812
click at [305, 175] on button "Сдан без статистики" at bounding box center [315, 170] width 95 height 15
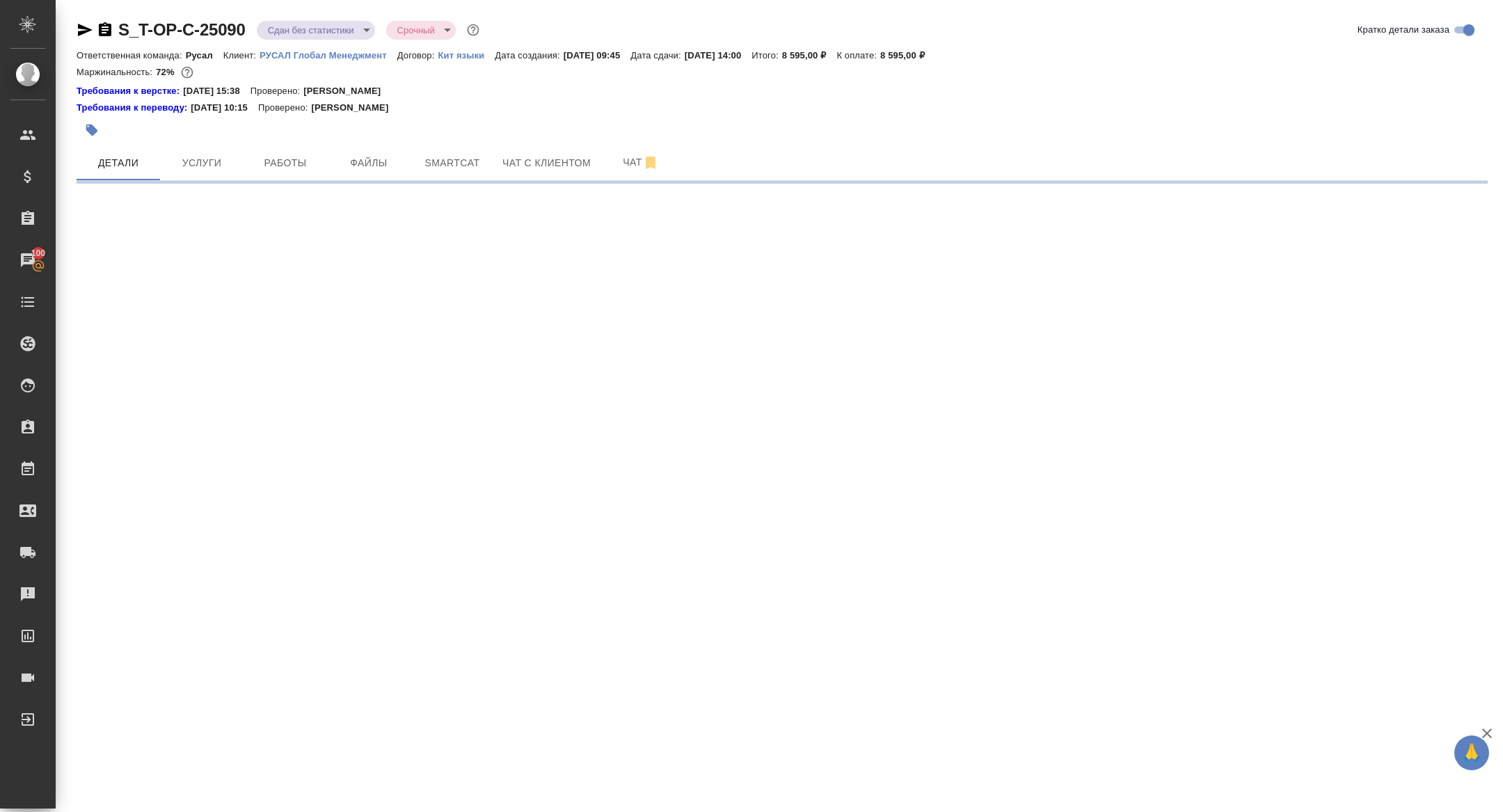
select select "RU"
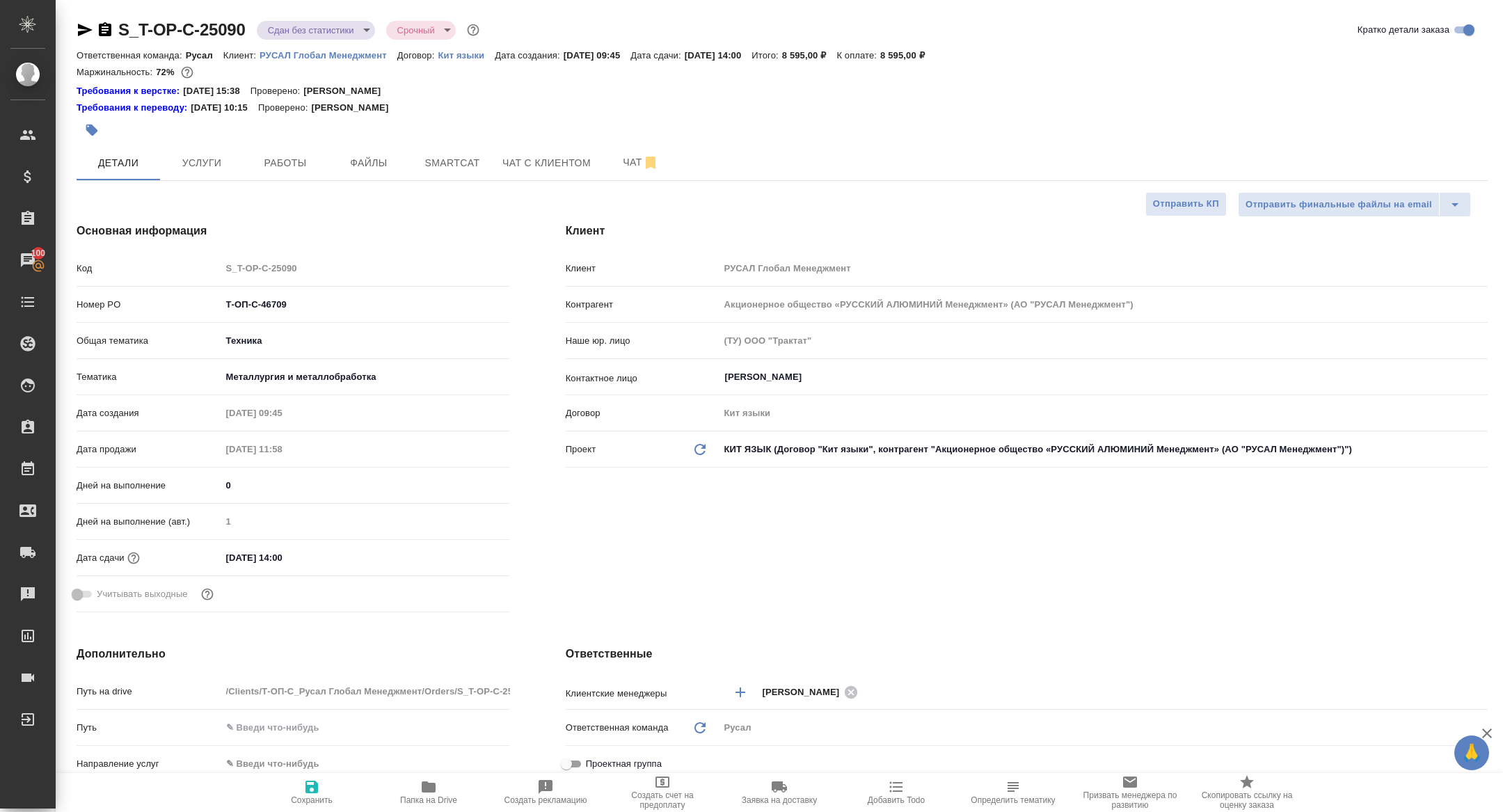
type textarea "x"
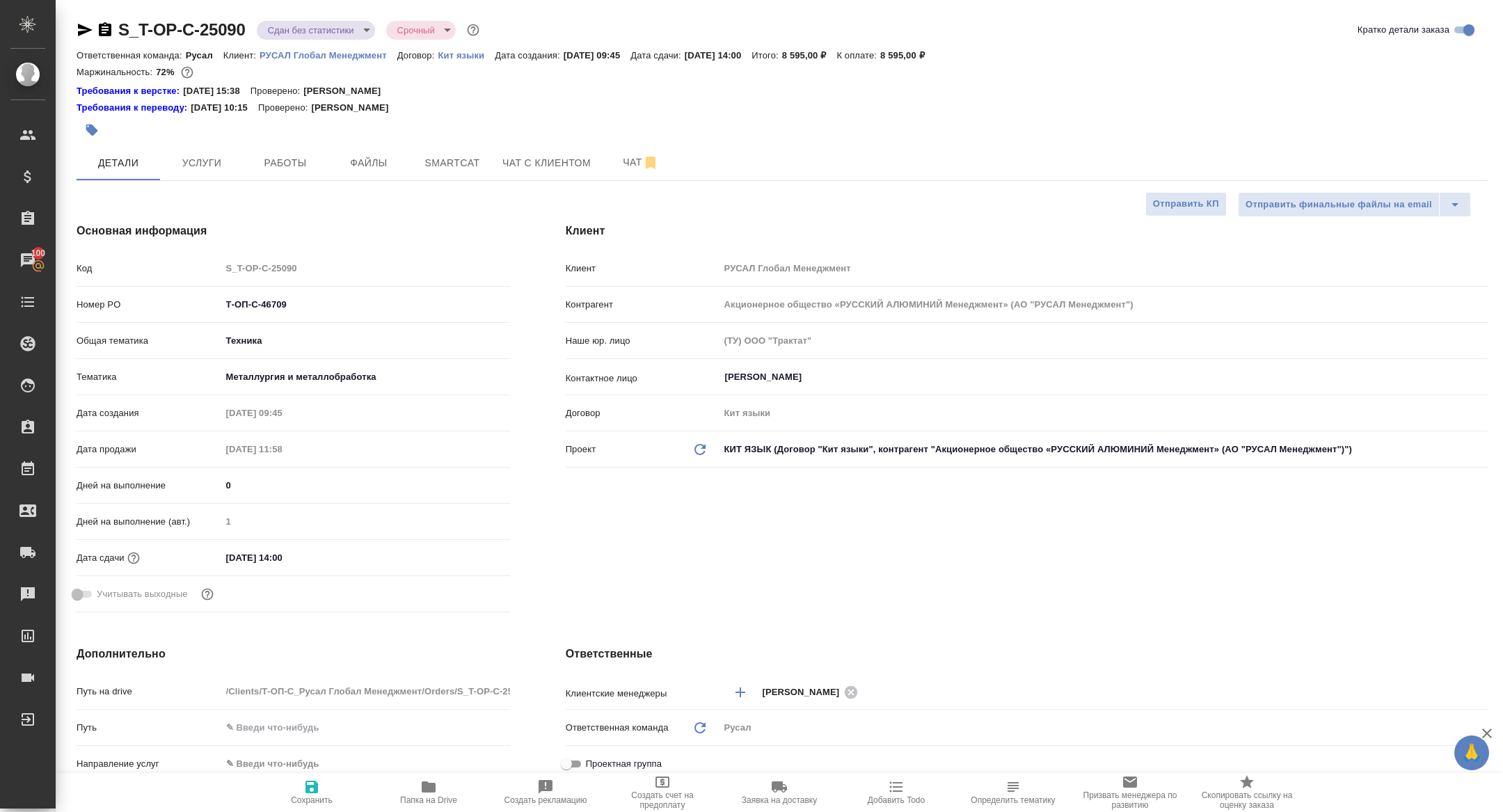
type textarea "x"
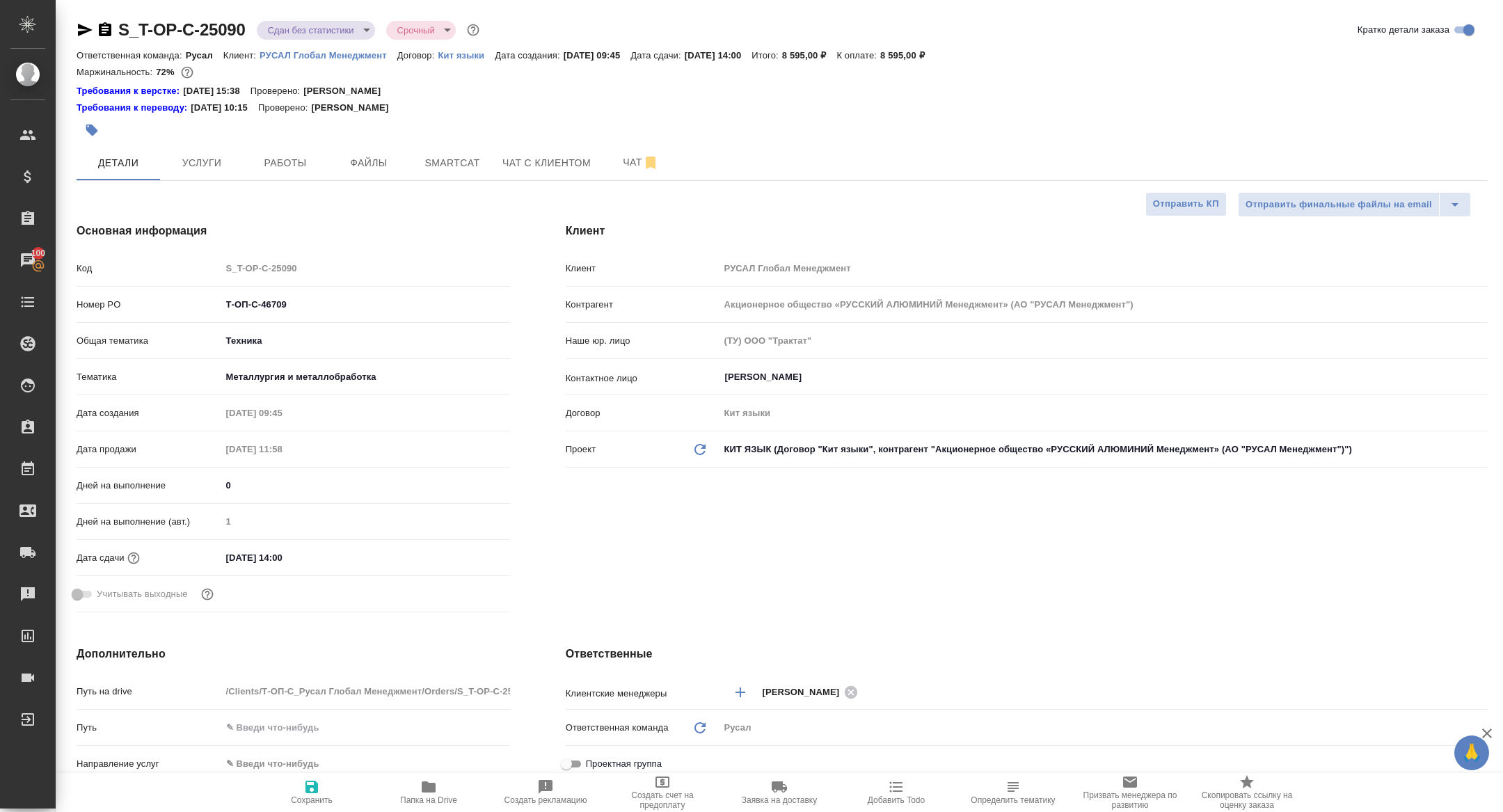
type textarea "x"
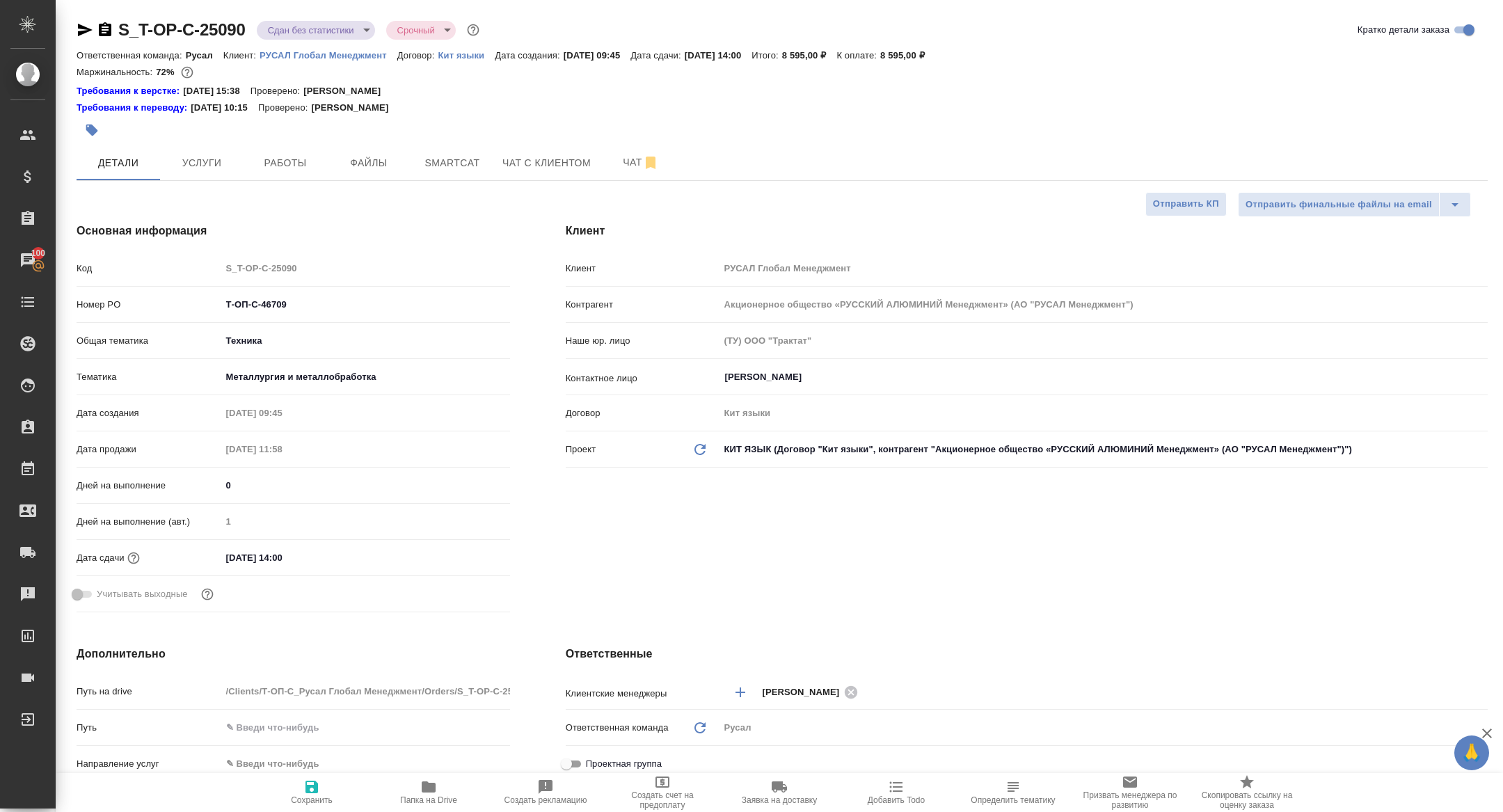
type textarea "x"
click at [287, 158] on span "Работы" at bounding box center [285, 163] width 66 height 17
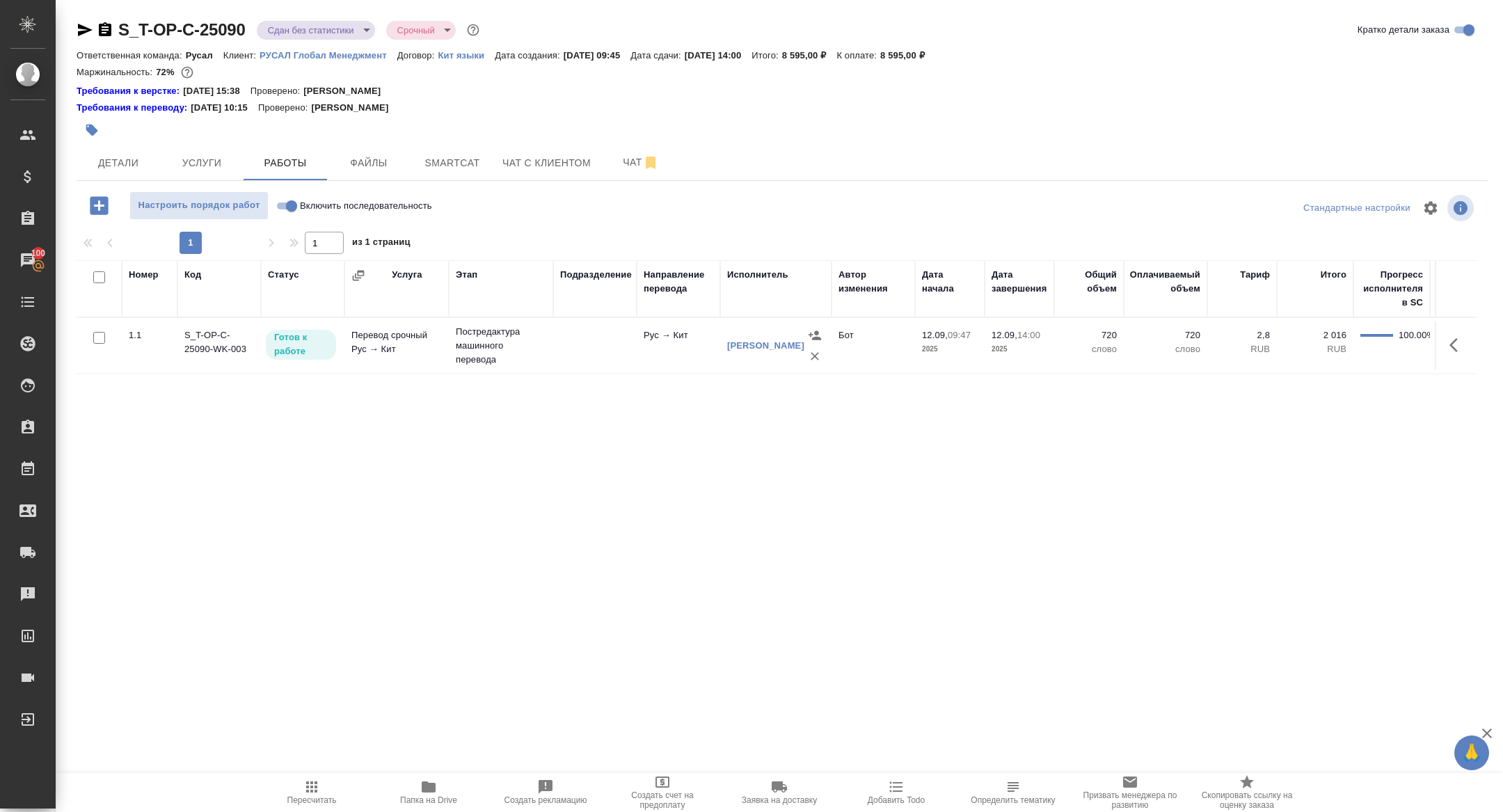
click at [1461, 353] on button "button" at bounding box center [1458, 345] width 33 height 33
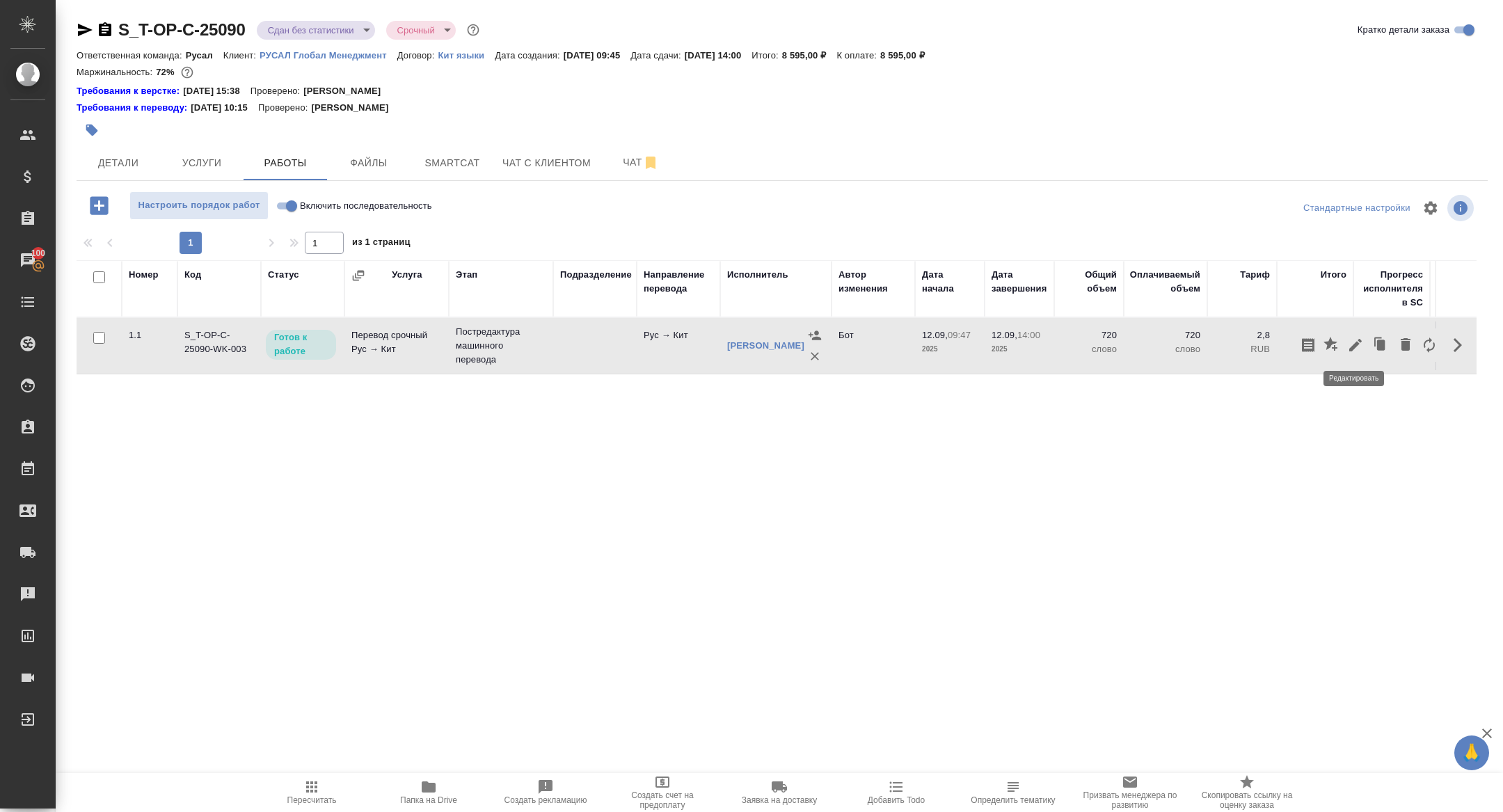
click at [1360, 342] on icon "button" at bounding box center [1356, 345] width 17 height 17
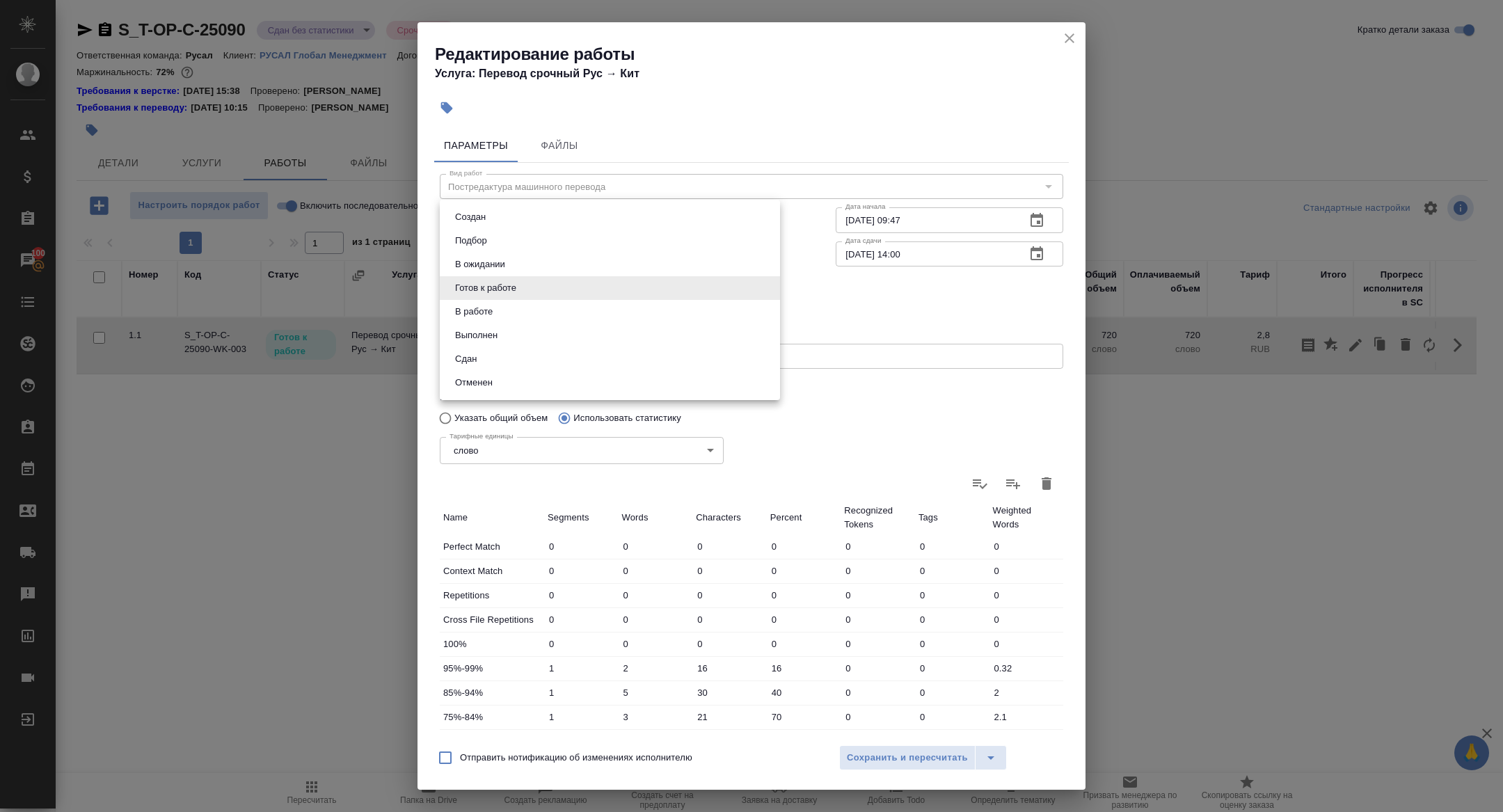
click at [474, 282] on body "🙏 .cls-1 fill:#fff; AWATERA Zhuravleva Alexandra Клиенты Спецификации Заказы 10…" at bounding box center [752, 406] width 1503 height 812
click at [487, 360] on li "Сдан" at bounding box center [610, 359] width 340 height 24
type input "closed"
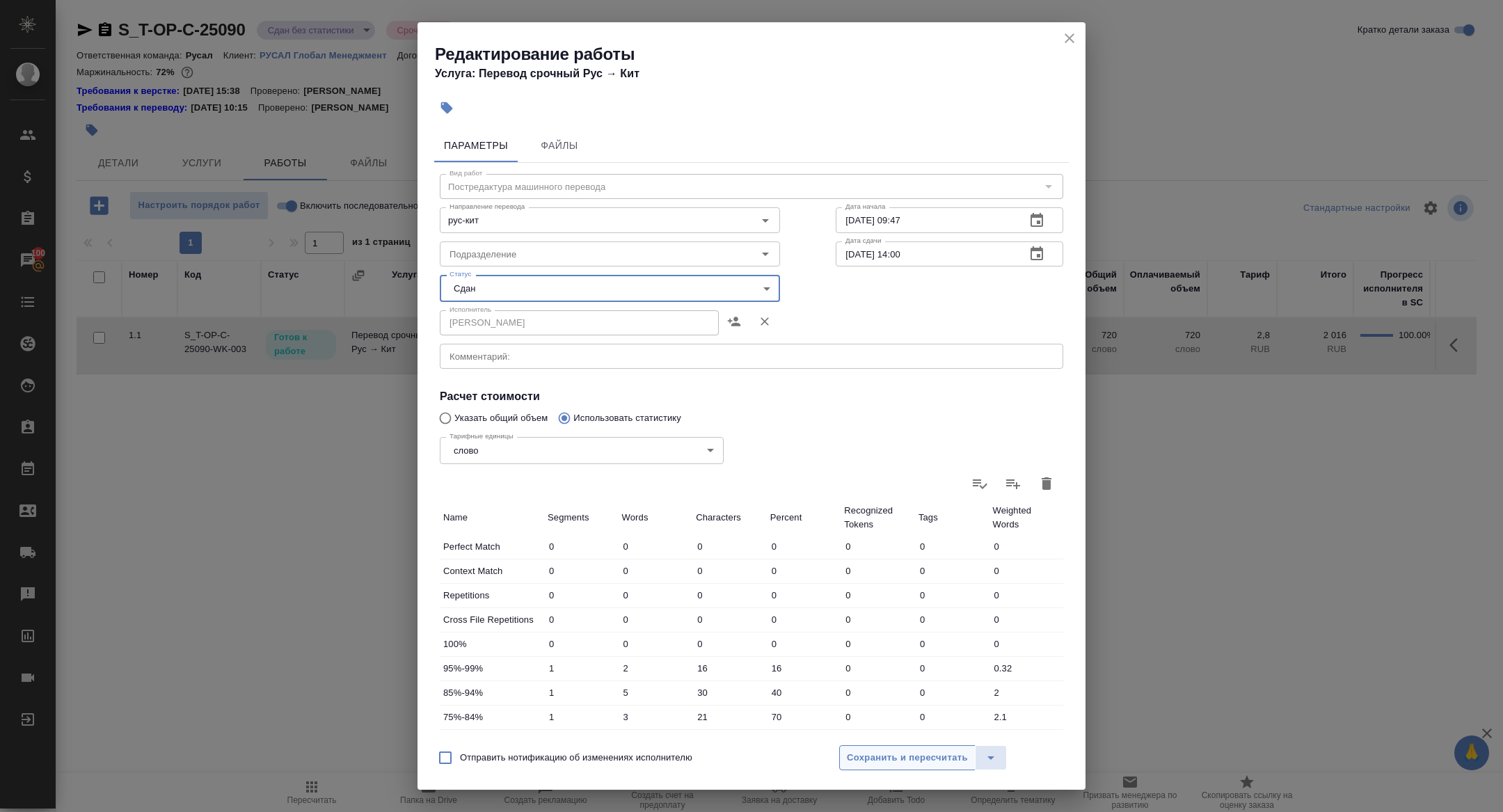
click at [947, 764] on span "Сохранить и пересчитать" at bounding box center [908, 758] width 121 height 16
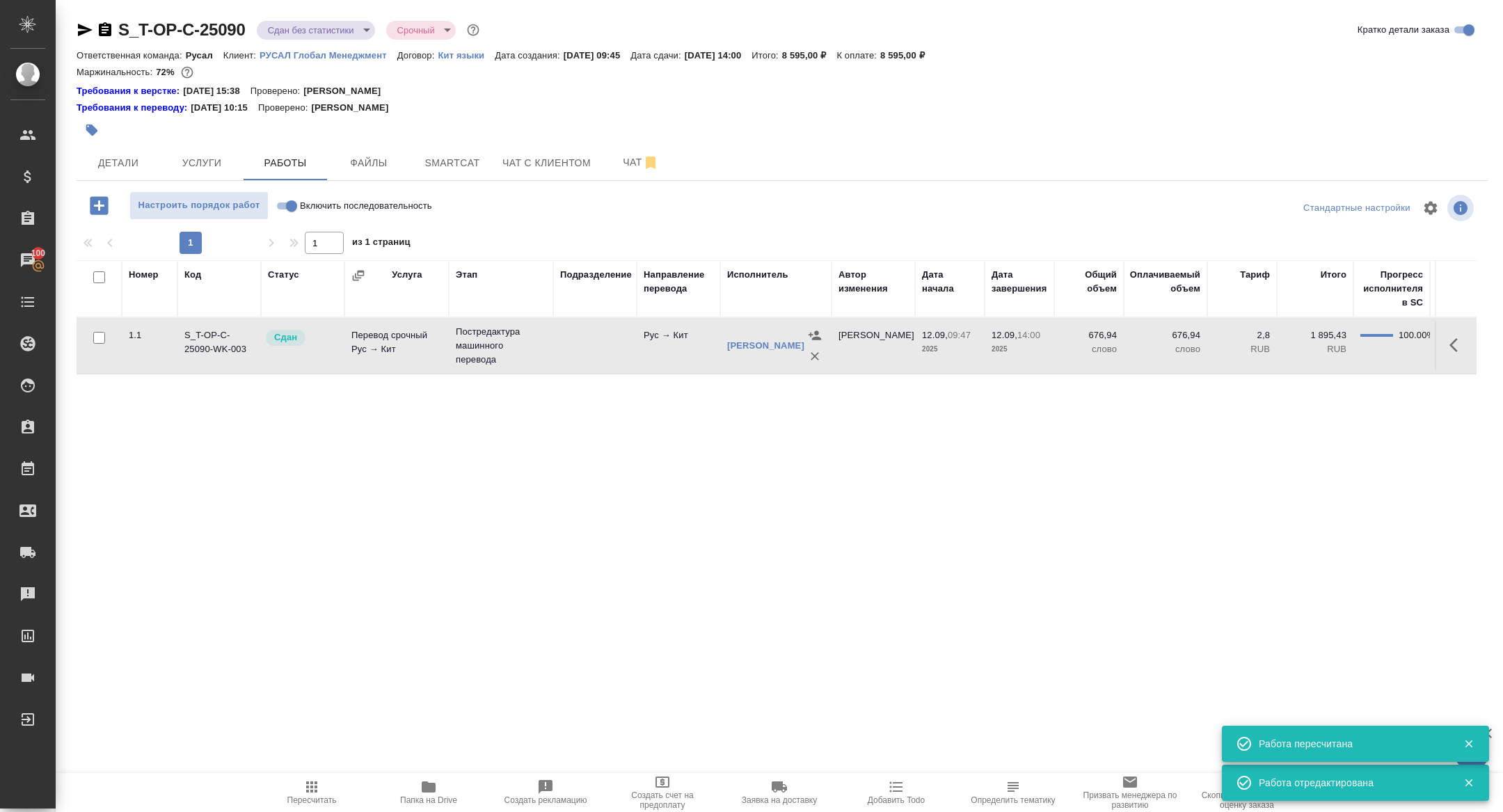
click at [312, 30] on body "🙏 .cls-1 fill:#fff; AWATERA Zhuravleva Alexandra Клиенты Спецификации Заказы 10…" at bounding box center [752, 406] width 1503 height 812
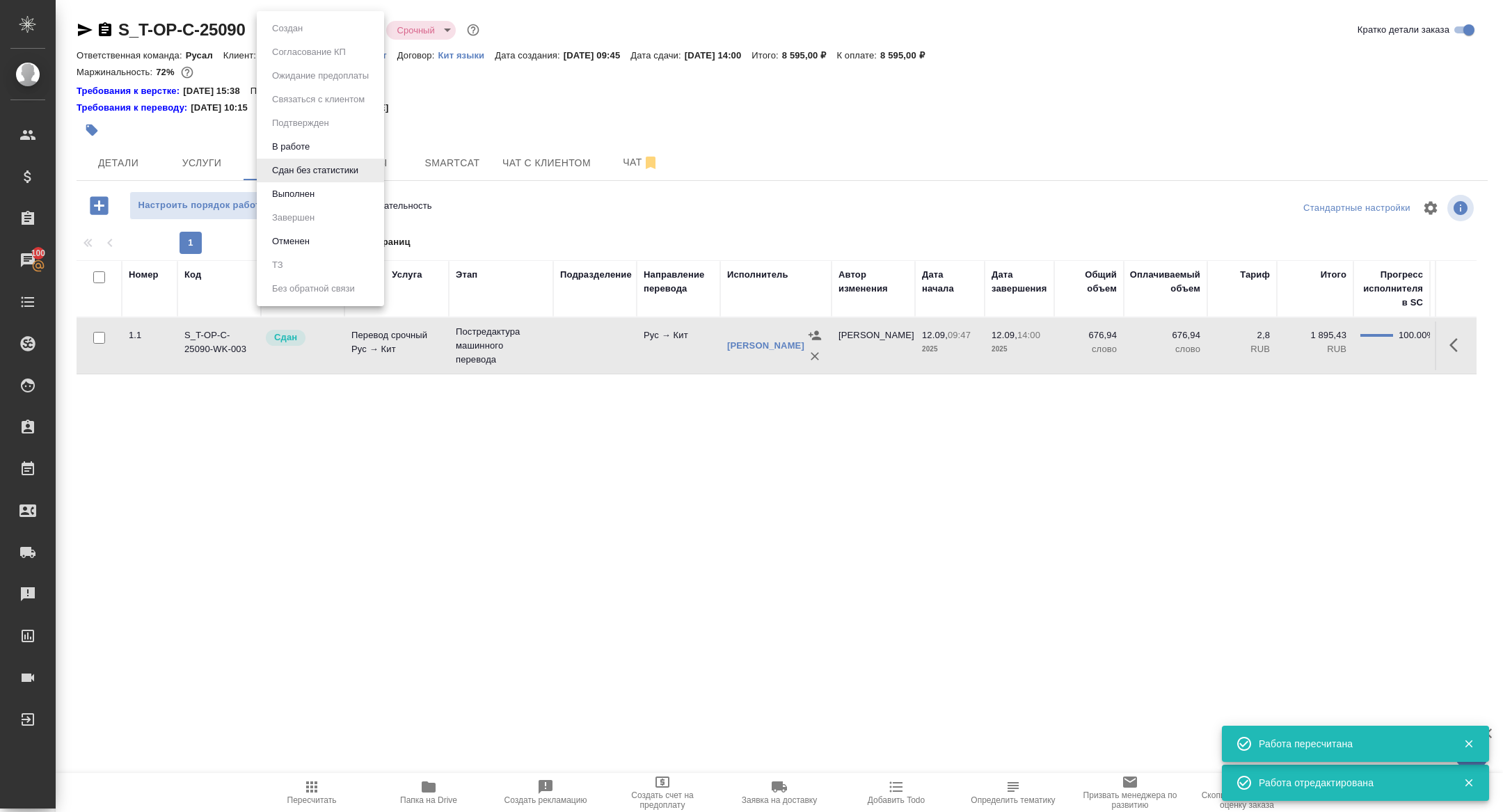
click at [305, 179] on li "Сдан без статистики" at bounding box center [320, 170] width 127 height 24
click at [332, 33] on body "🙏 .cls-1 fill:#fff; AWATERA Zhuravleva Alexandra Клиенты Спецификации Заказы 10…" at bounding box center [752, 406] width 1503 height 812
click at [301, 194] on button "Выполнен" at bounding box center [293, 194] width 51 height 15
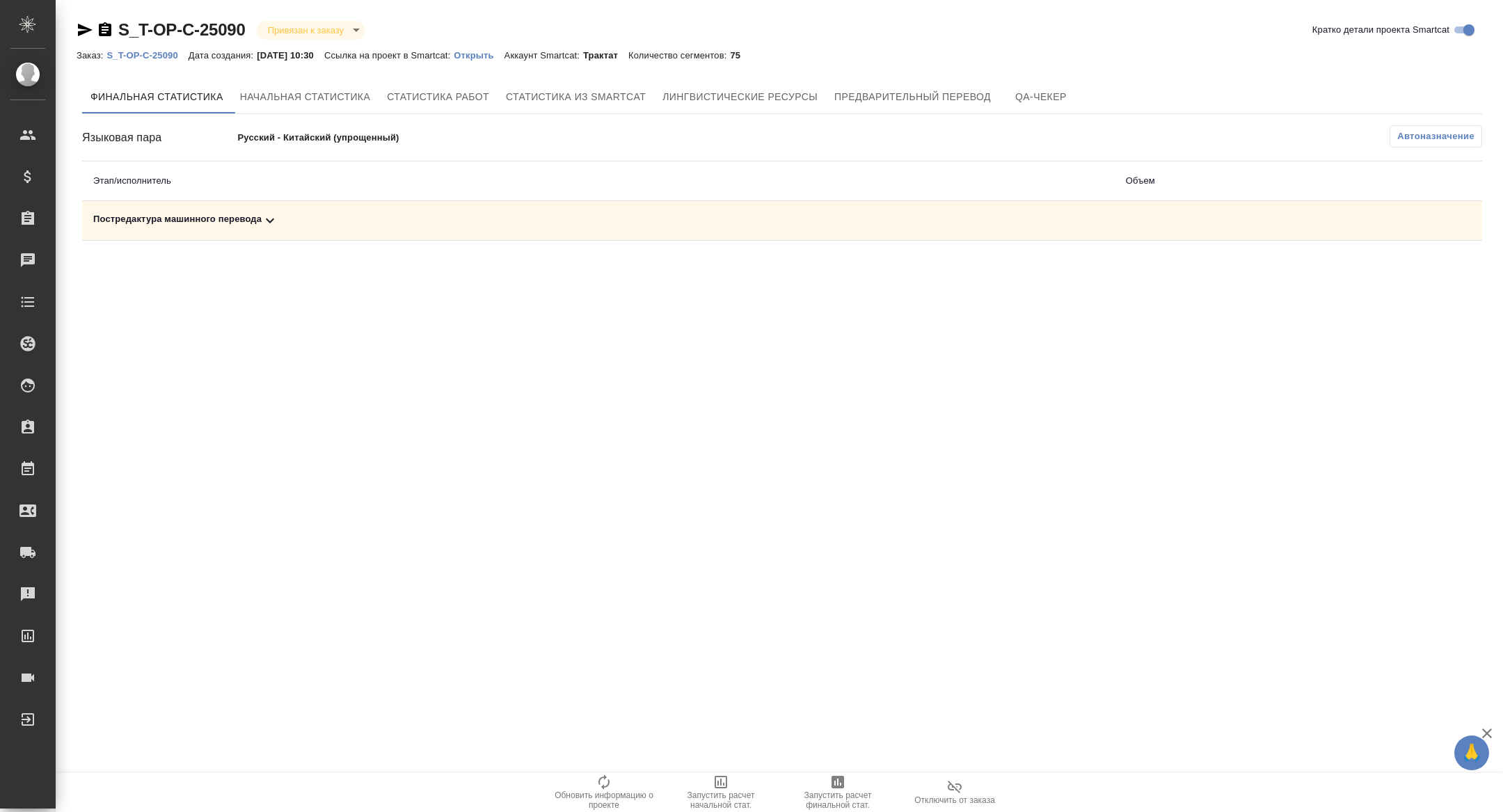
click at [324, 219] on div "Постредактура машинного перевода" at bounding box center [598, 220] width 1010 height 17
click at [833, 795] on span "Запустить расчет финальной стат." at bounding box center [837, 800] width 100 height 20
click at [271, 220] on icon at bounding box center [270, 220] width 9 height 5
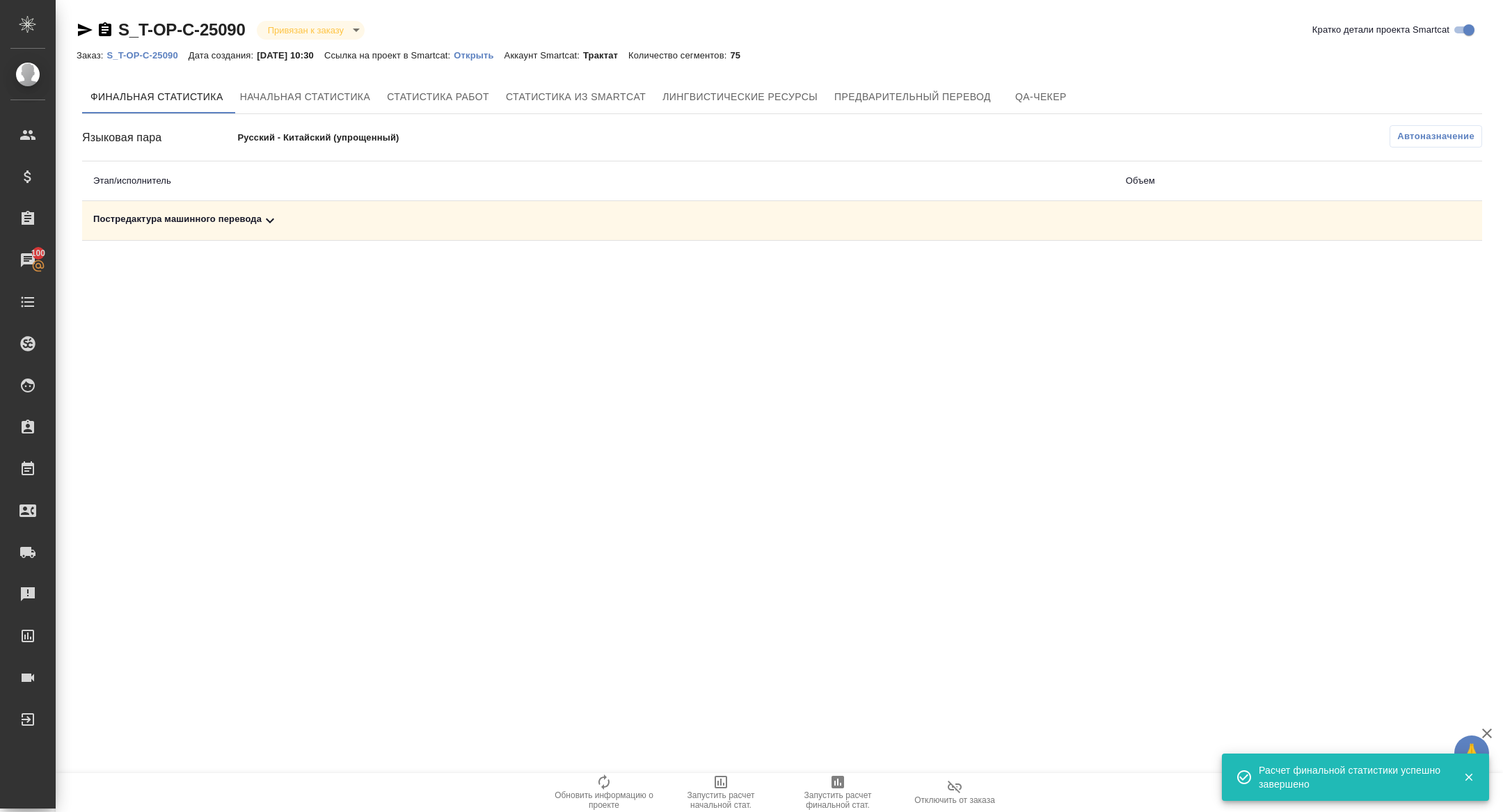
click at [290, 223] on div "Постредактура машинного перевода" at bounding box center [598, 220] width 1010 height 17
click at [1422, 281] on button "button" at bounding box center [1421, 269] width 33 height 33
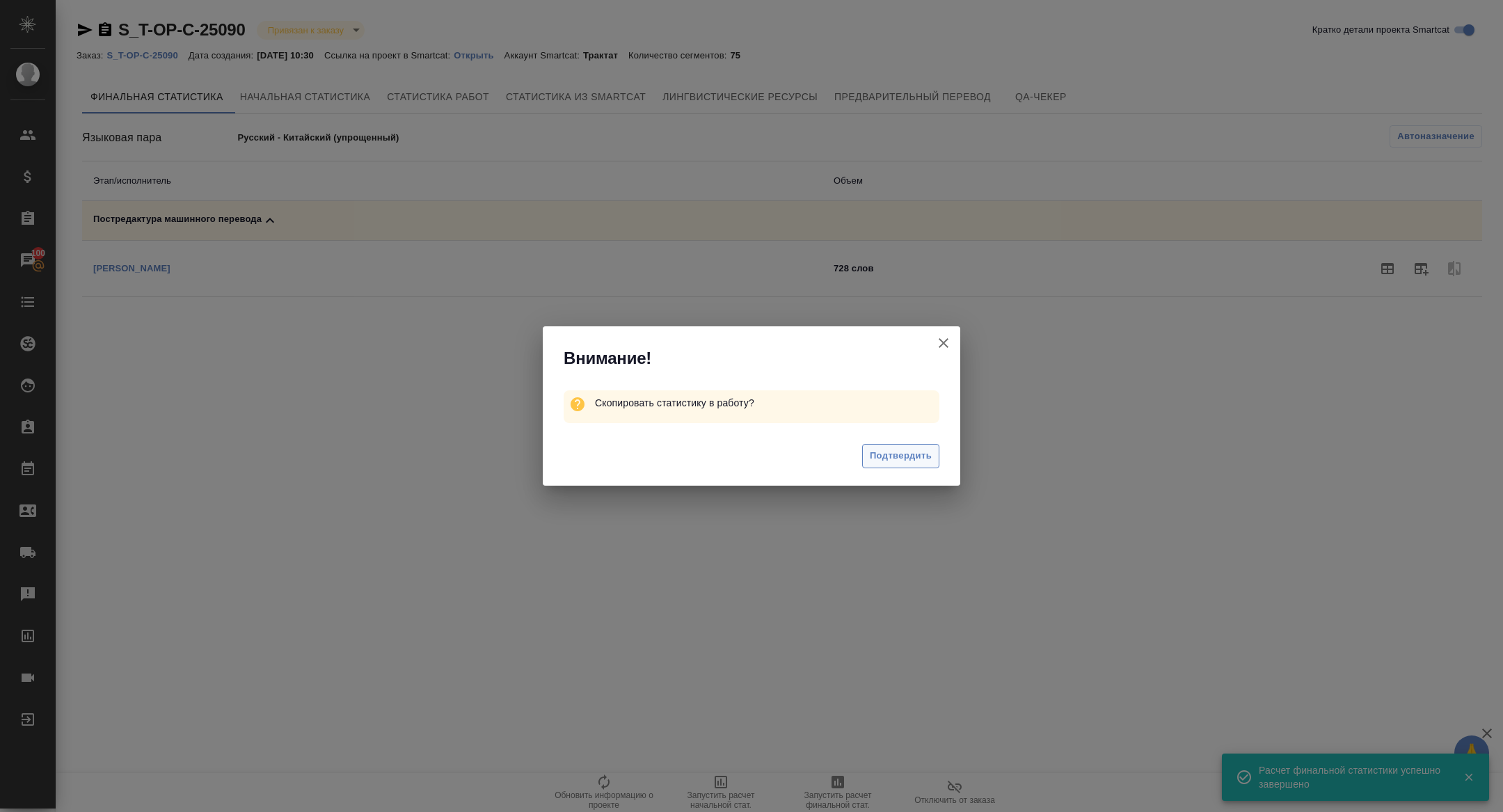
click at [898, 464] on button "Подтвердить" at bounding box center [900, 456] width 77 height 25
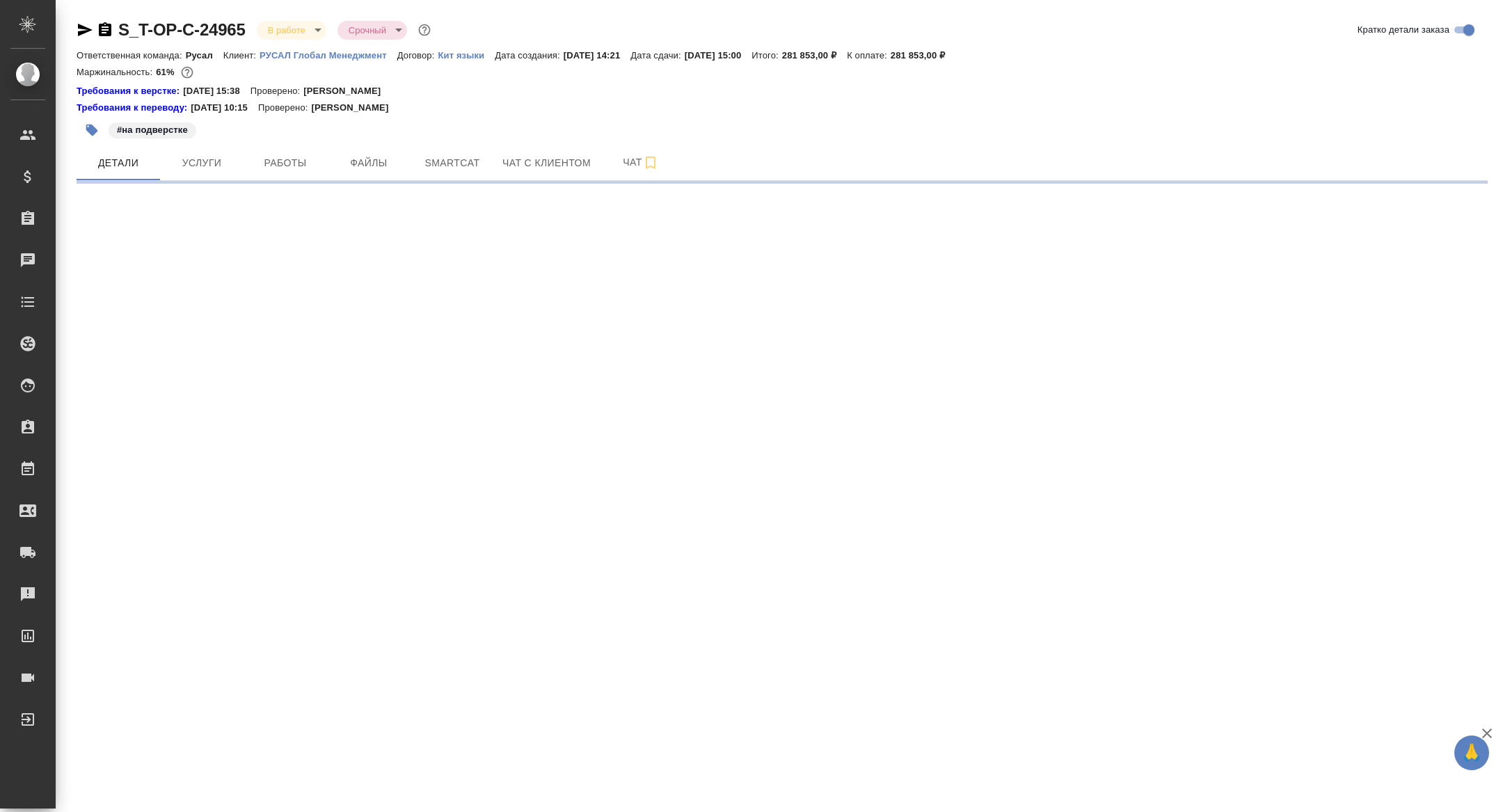
select select "RU"
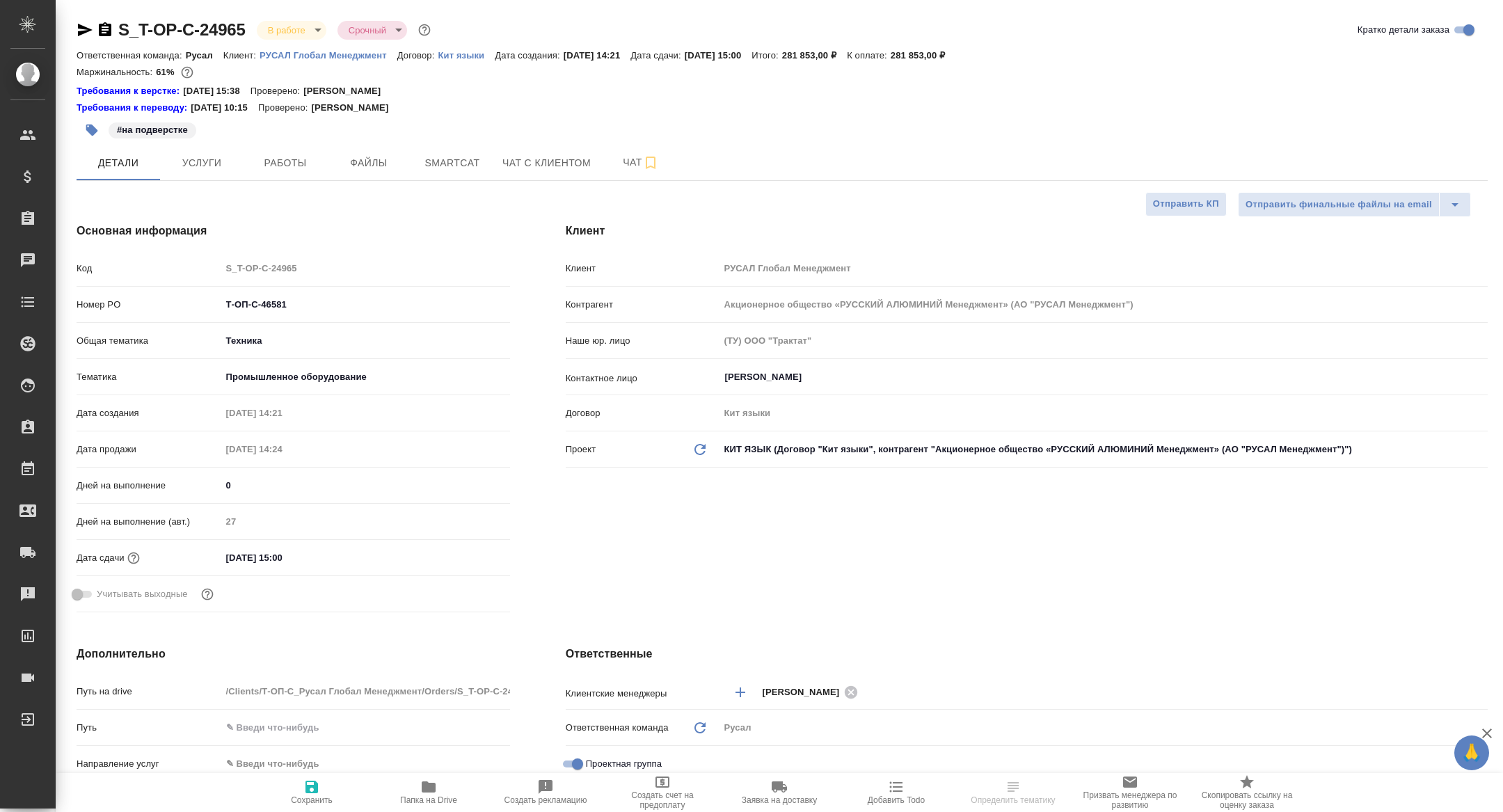
type textarea "x"
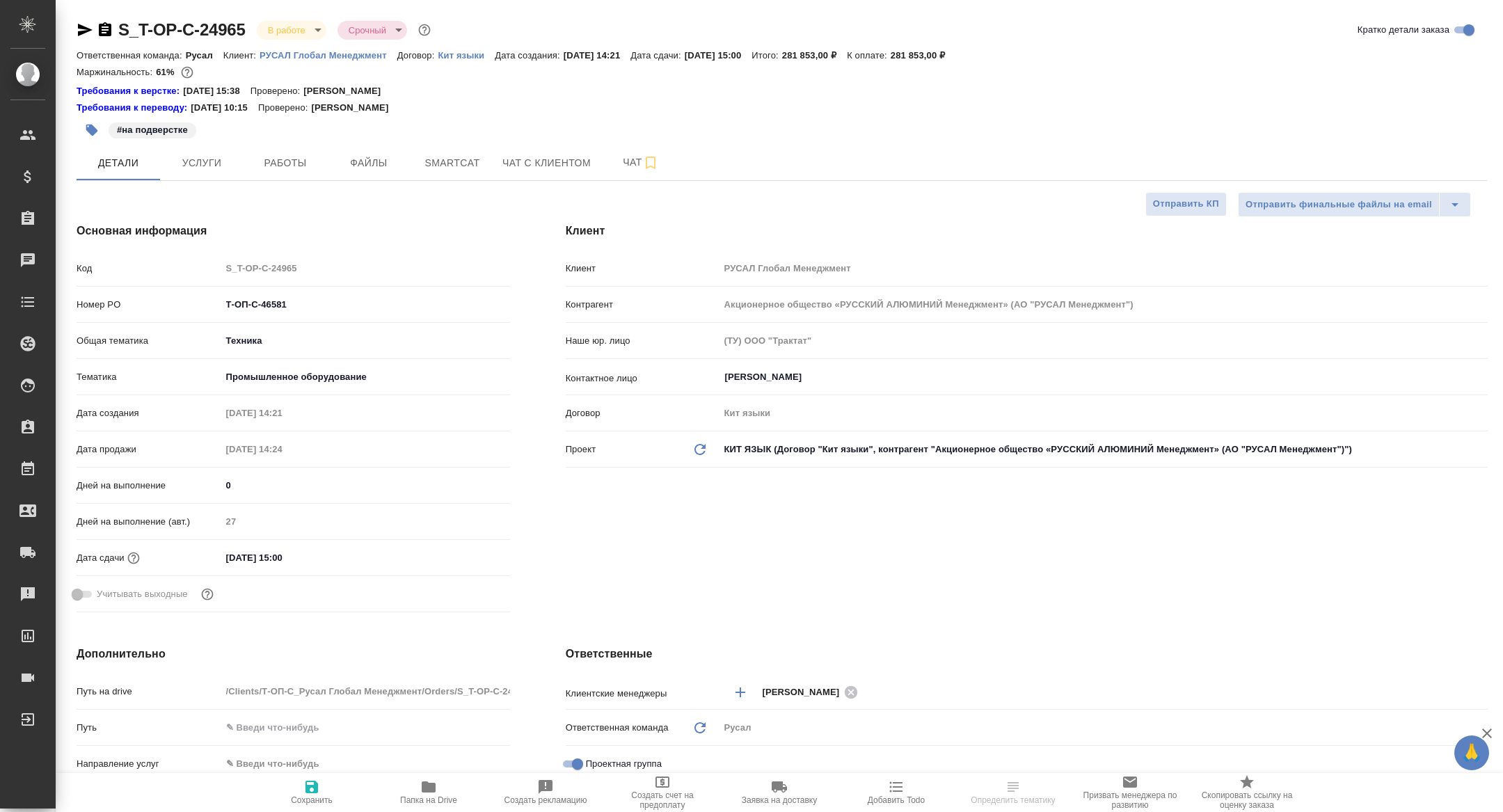
type textarea "x"
click at [269, 176] on button "Работы" at bounding box center [285, 163] width 84 height 35
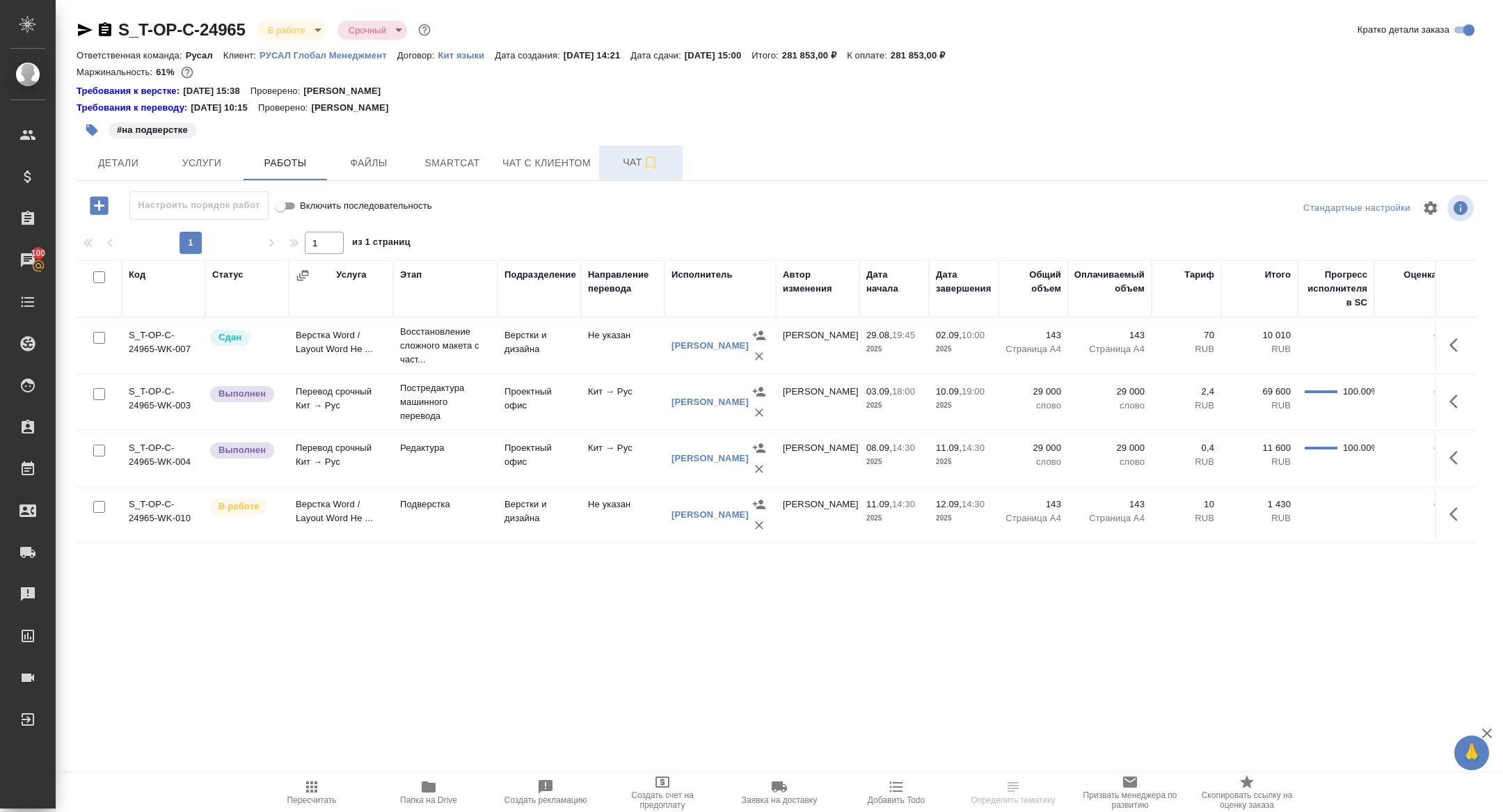
click at [621, 174] on button "Чат" at bounding box center [641, 163] width 84 height 35
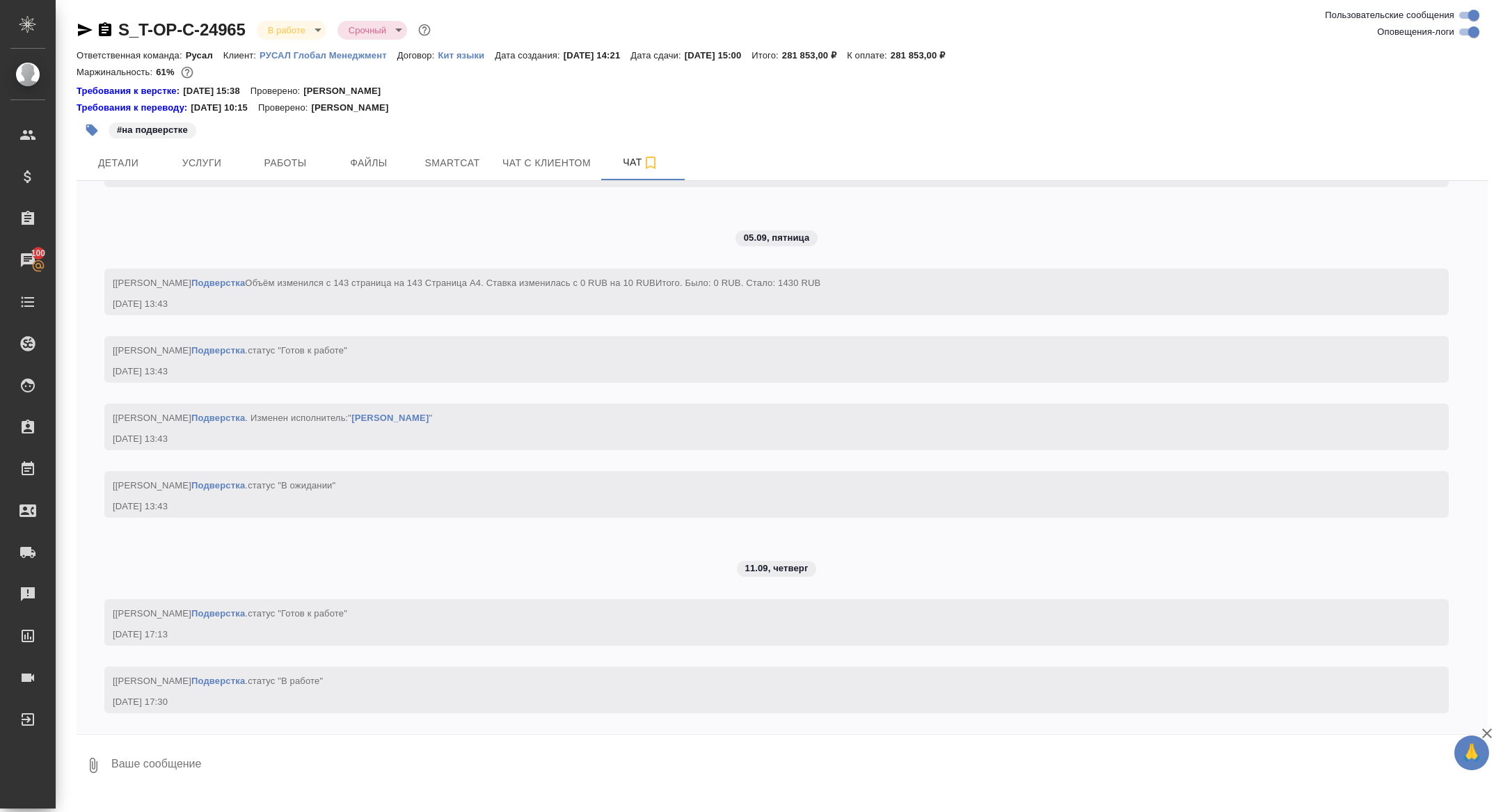
scroll to position [5128, 0]
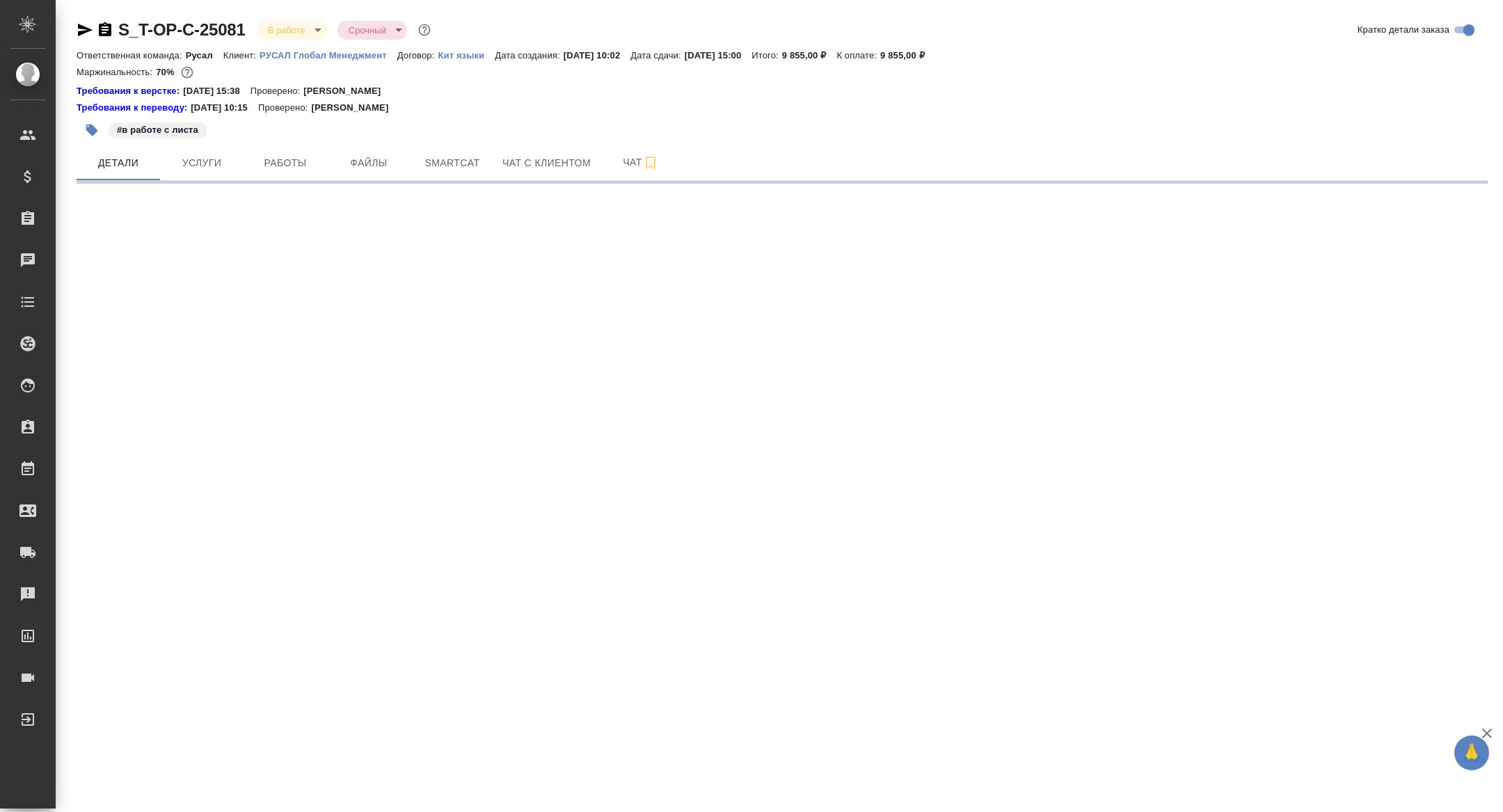
select select "RU"
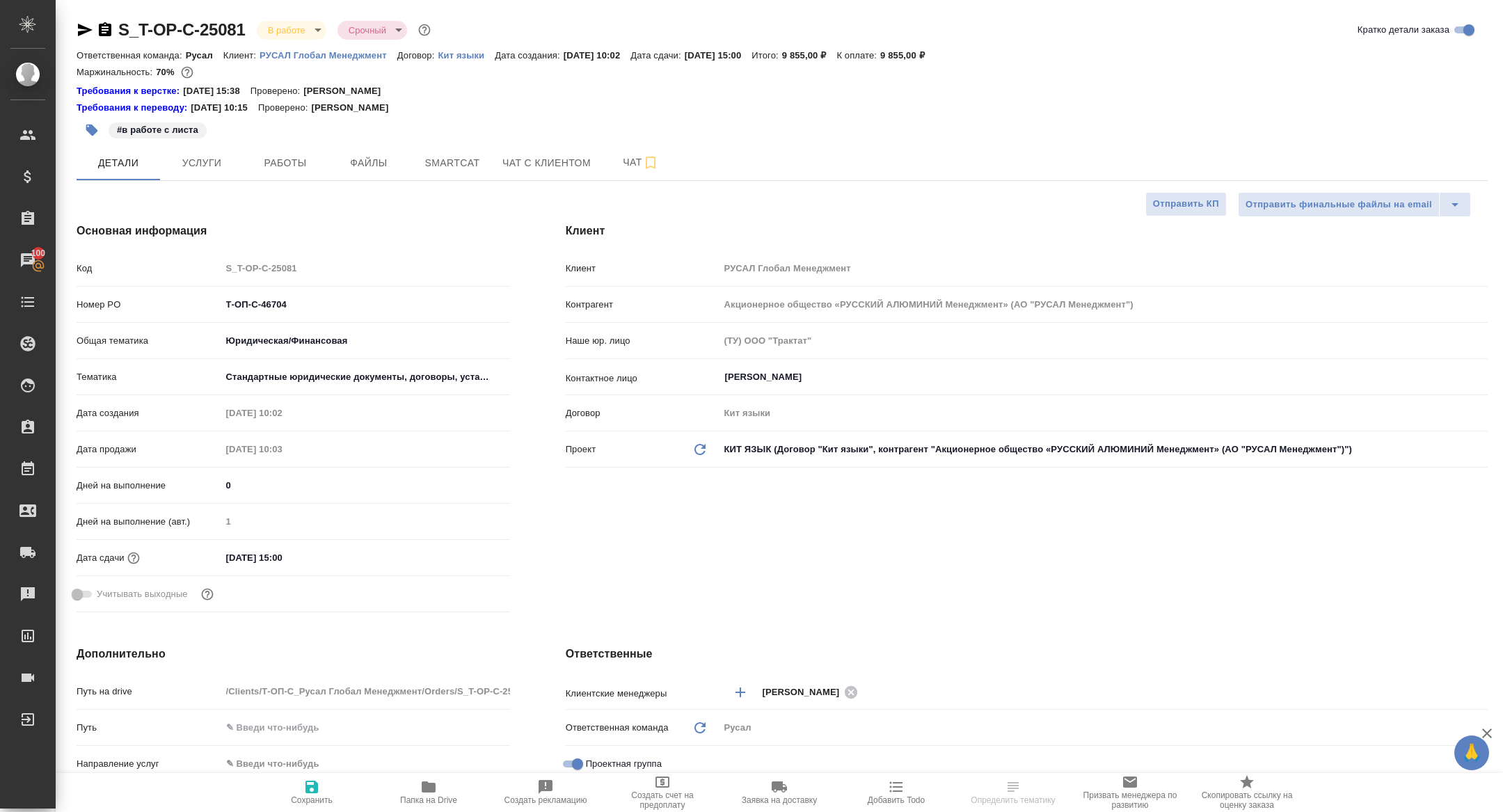
type textarea "x"
click at [314, 167] on span "Работы" at bounding box center [285, 163] width 66 height 17
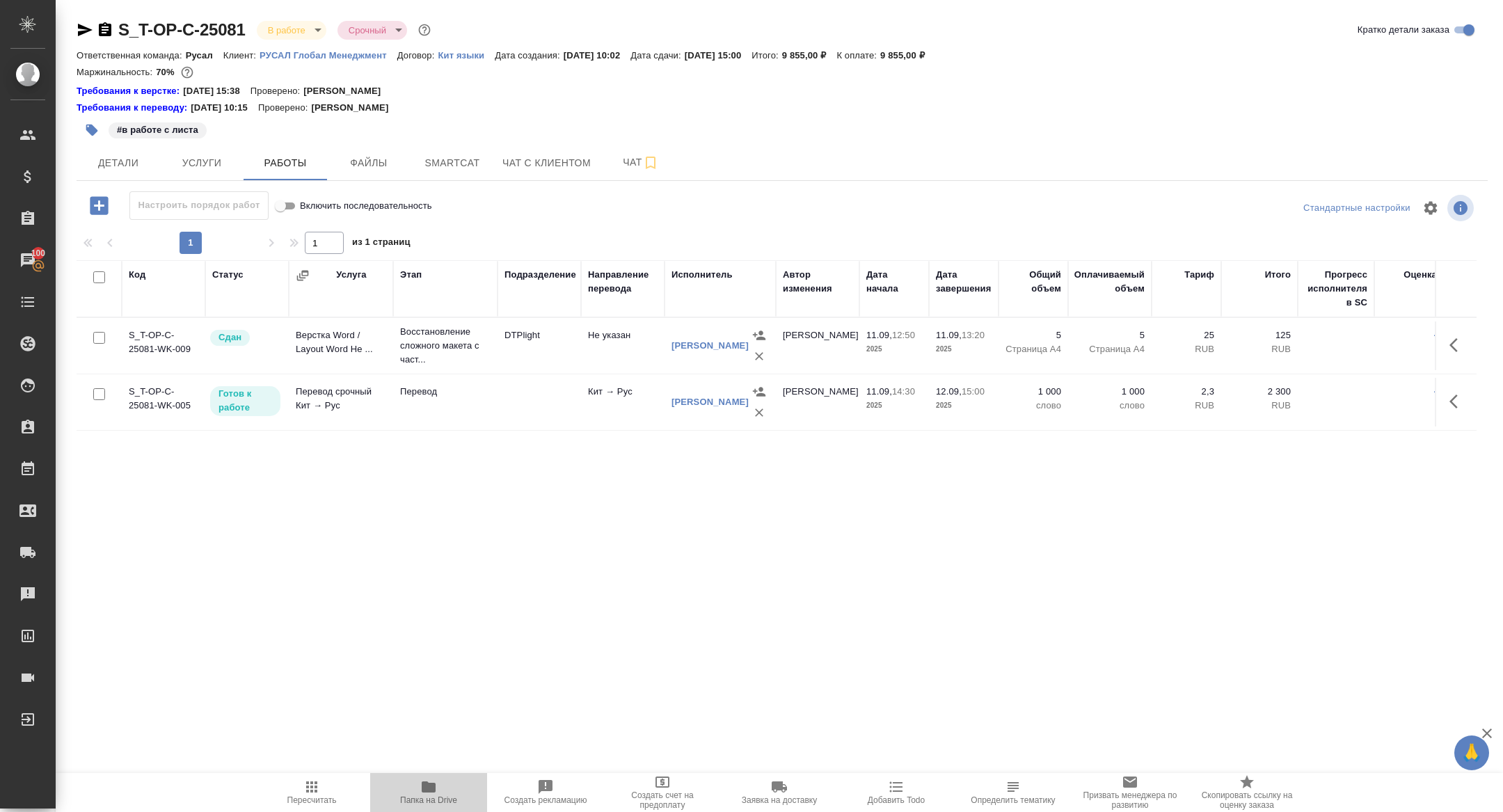
click at [438, 798] on span "Папка на Drive" at bounding box center [428, 800] width 57 height 9
click at [1445, 410] on button "button" at bounding box center [1458, 402] width 33 height 33
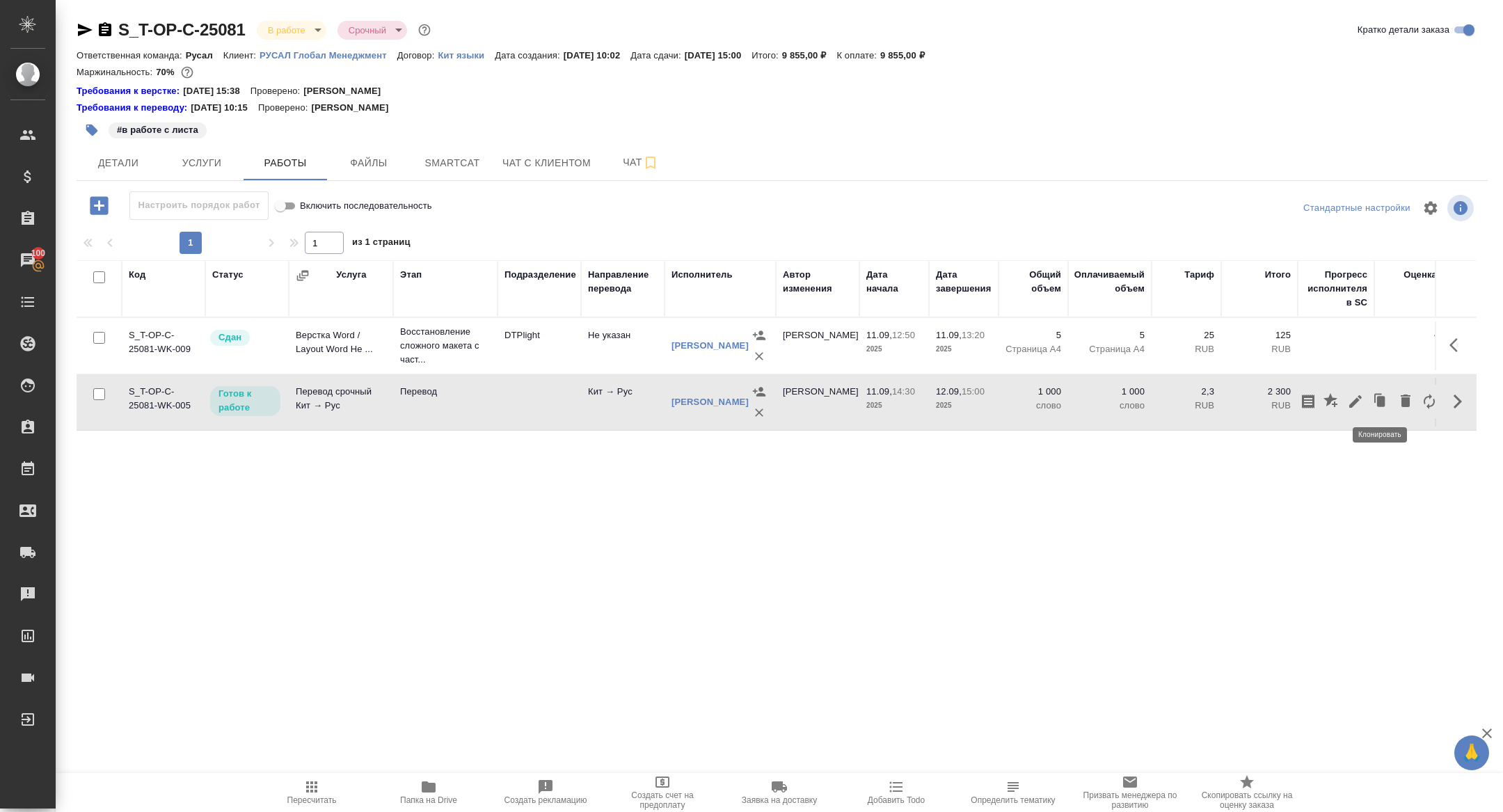
click at [1355, 402] on icon "button" at bounding box center [1355, 401] width 12 height 12
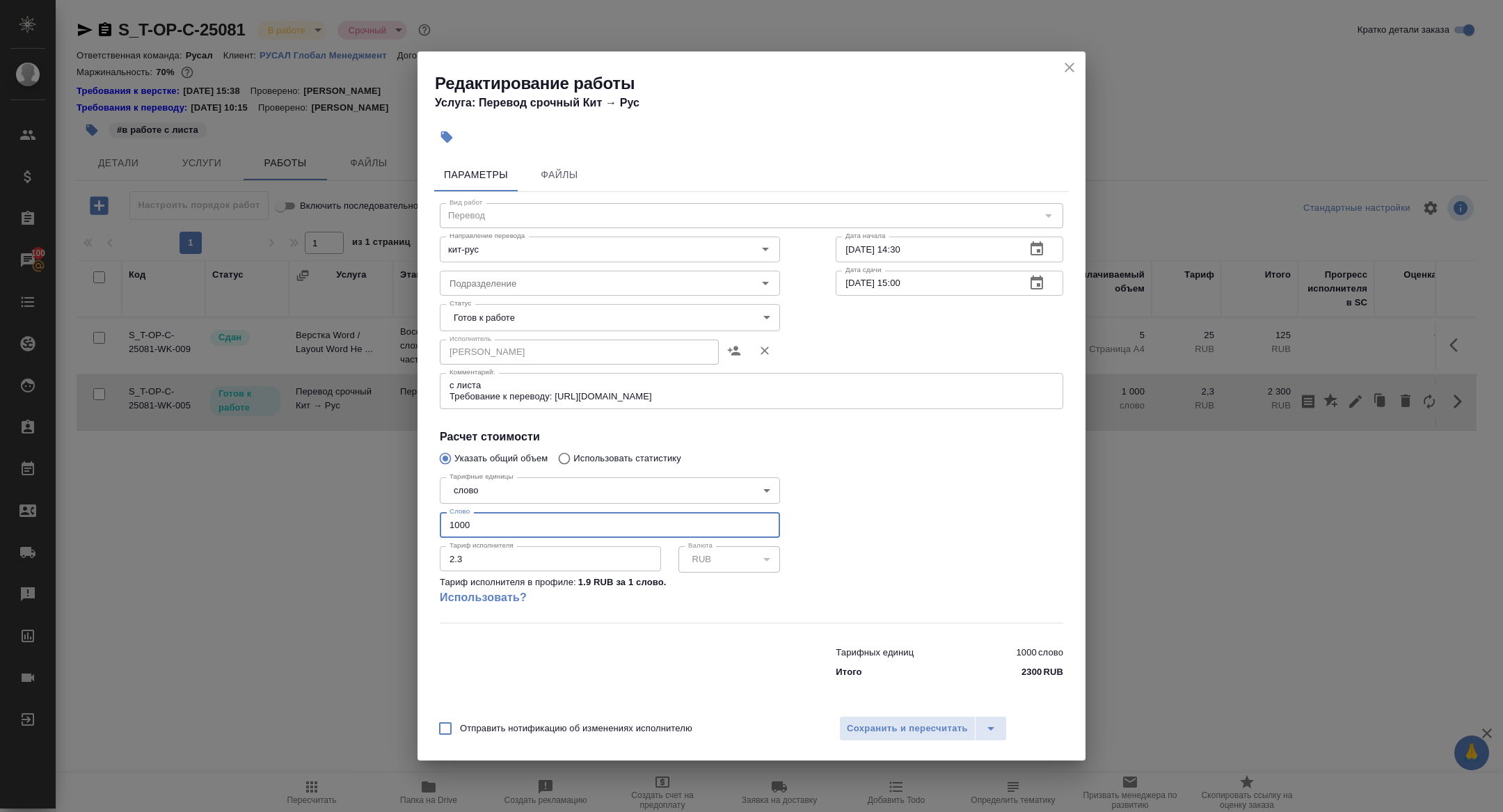
drag, startPoint x: 497, startPoint y: 524, endPoint x: 358, endPoint y: 522, distance: 139.0
click at [358, 522] on div "Редактирование работы Услуга: Перевод срочный Кит → [PERSON_NAME] Файлы Вид раб…" at bounding box center [752, 406] width 1503 height 812
type input "3734"
click at [516, 308] on body "🙏 .cls-1 fill:#fff; AWATERA [PERSON_NAME] Спецификации Заказы 100 Чаты Todo Про…" at bounding box center [752, 406] width 1503 height 812
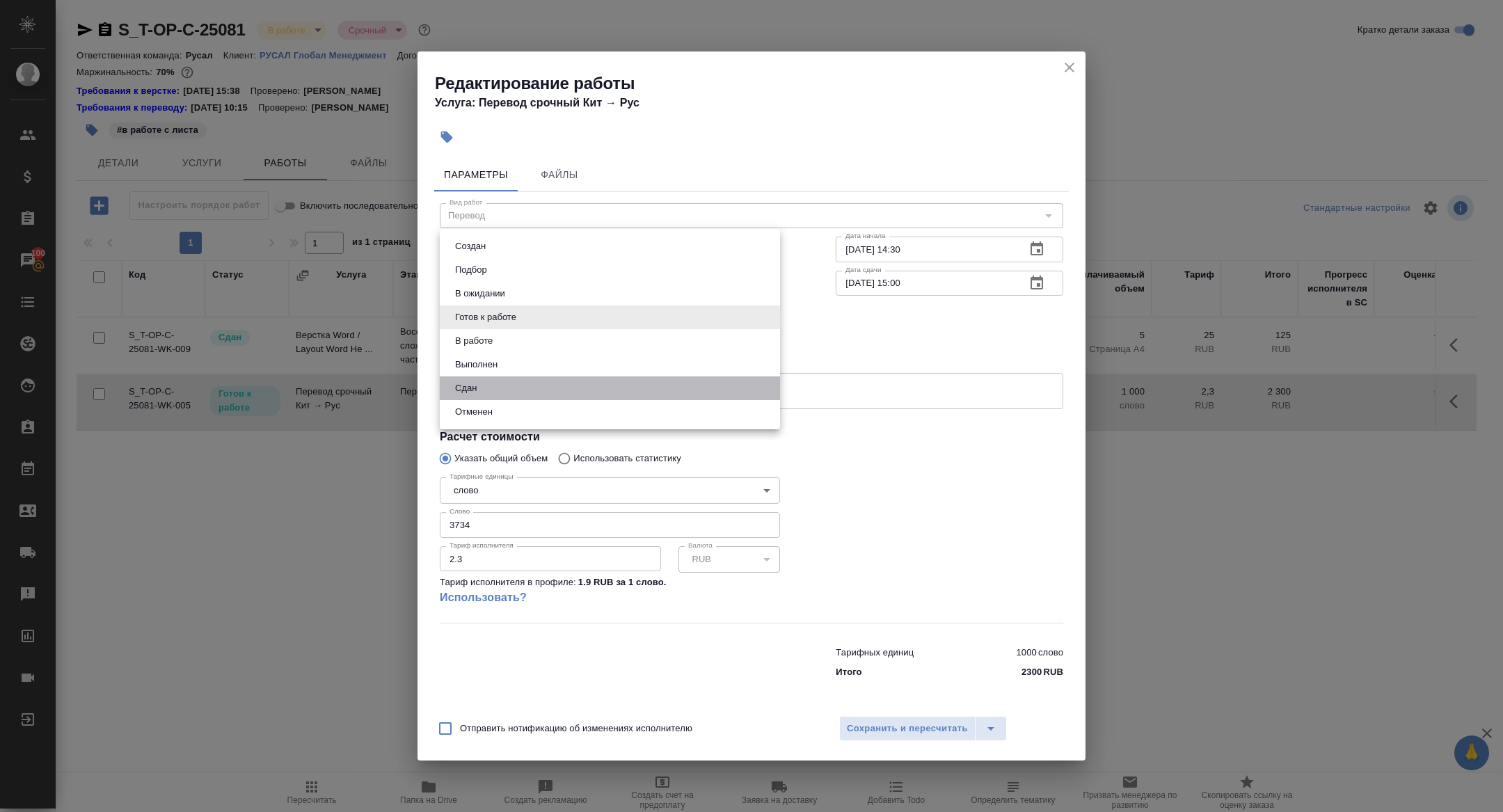
click at [512, 383] on li "Сдан" at bounding box center [610, 388] width 340 height 24
type input "closed"
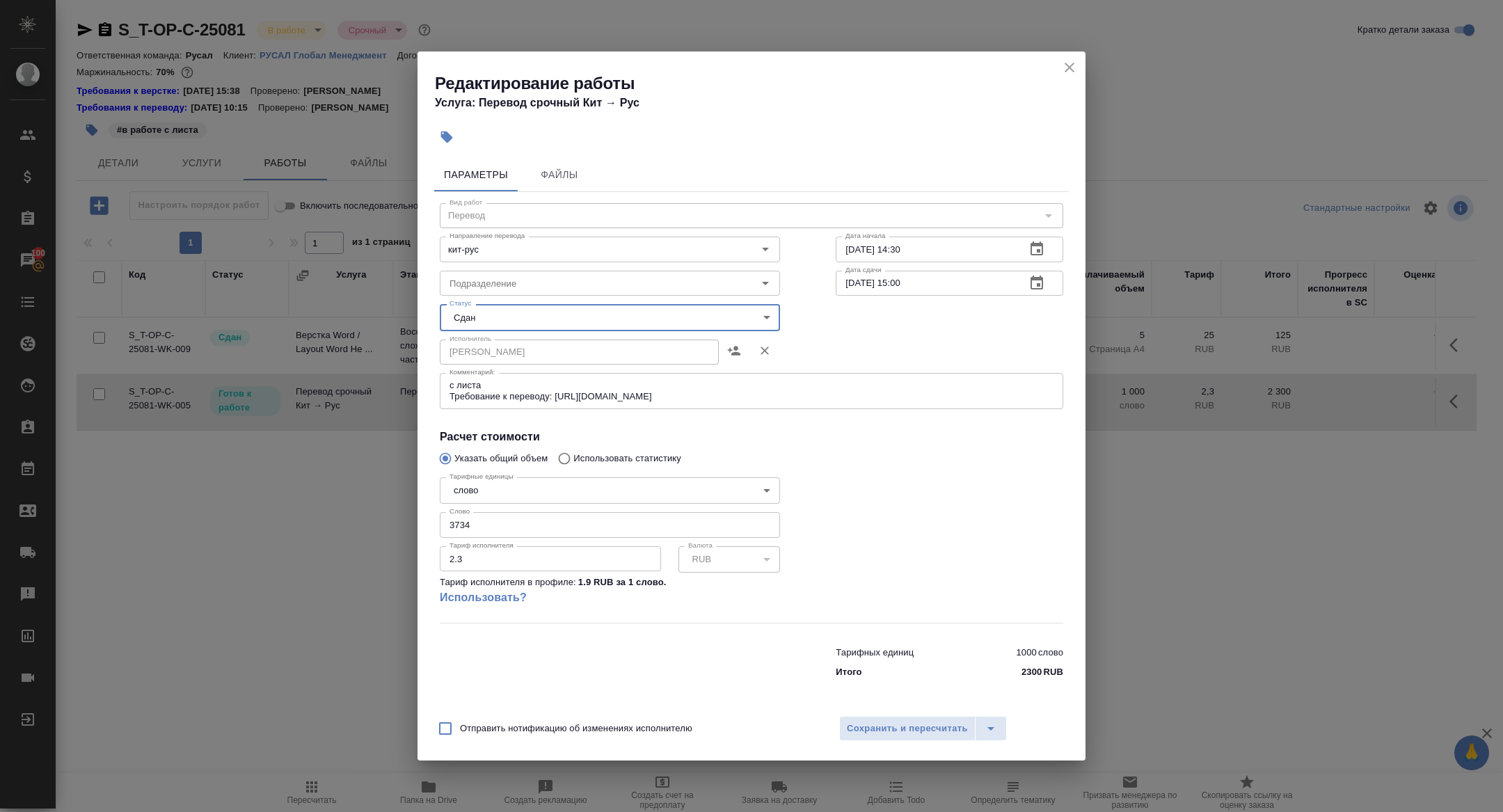
click at [873, 708] on div "Отправить нотификацию об изменениях исполнителю Сохранить и пересчитать" at bounding box center [752, 733] width 668 height 53
click at [874, 730] on span "Сохранить и пересчитать" at bounding box center [908, 729] width 121 height 16
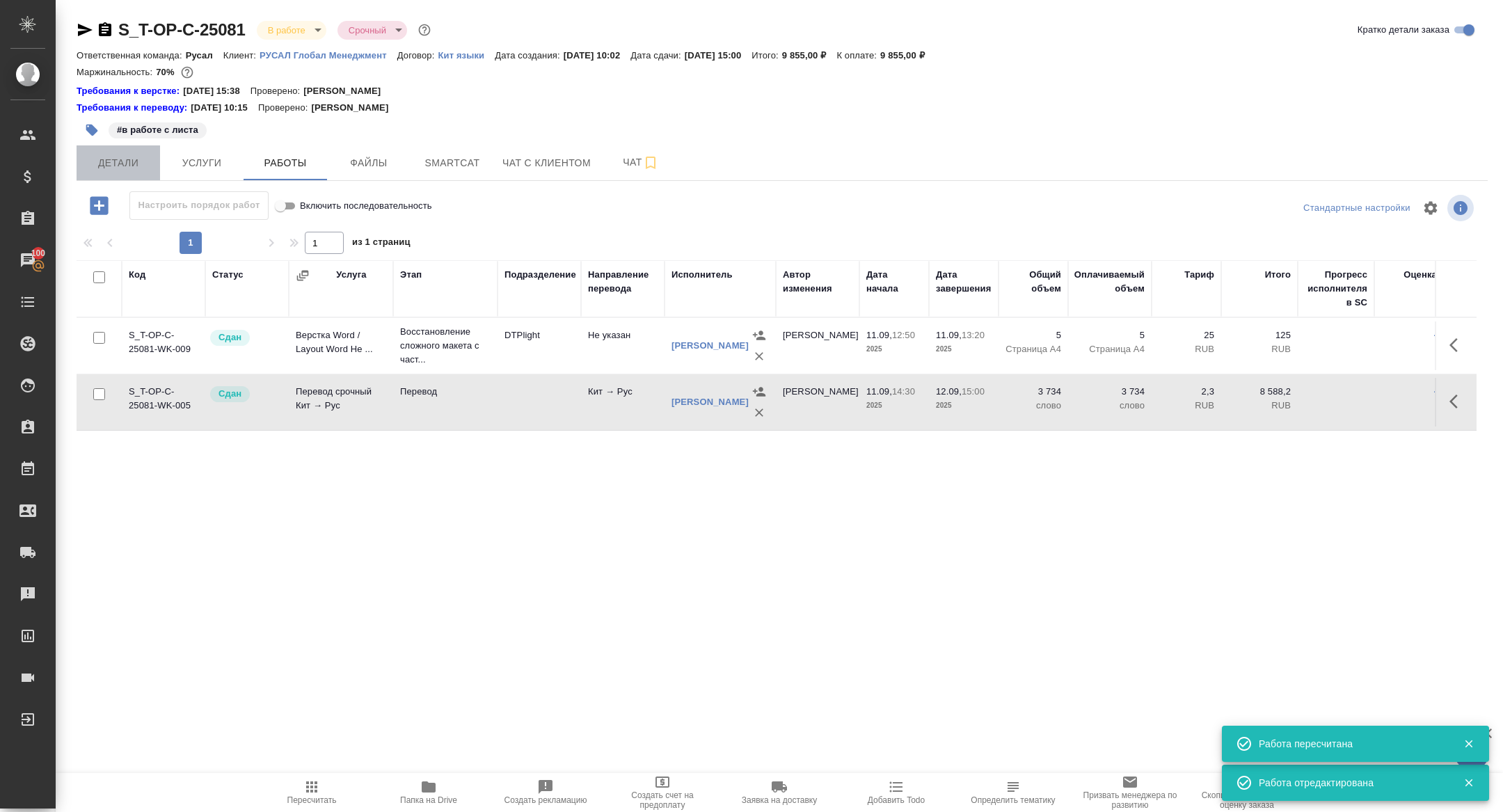
click at [125, 166] on span "Детали" at bounding box center [118, 163] width 66 height 17
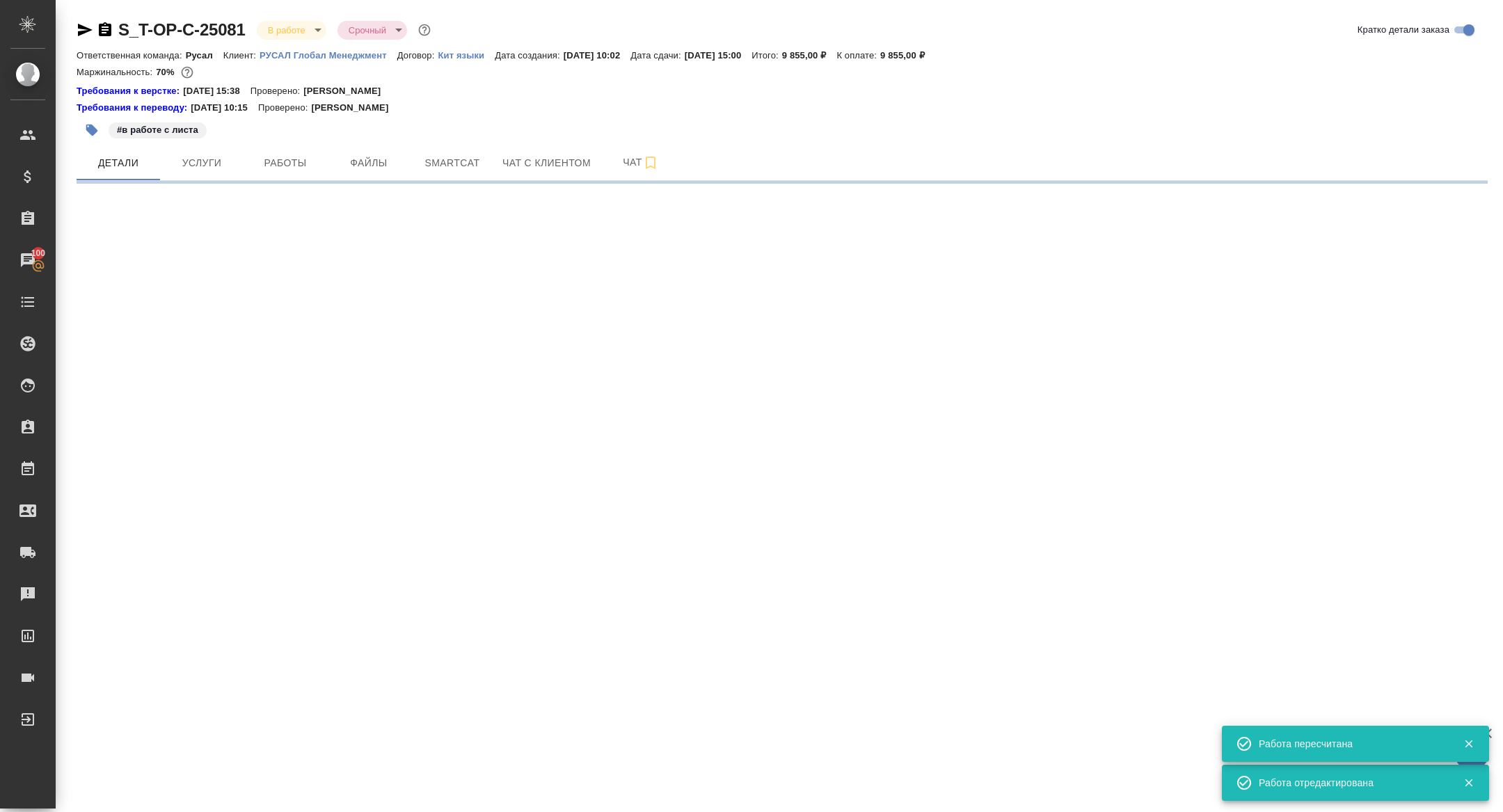
select select "RU"
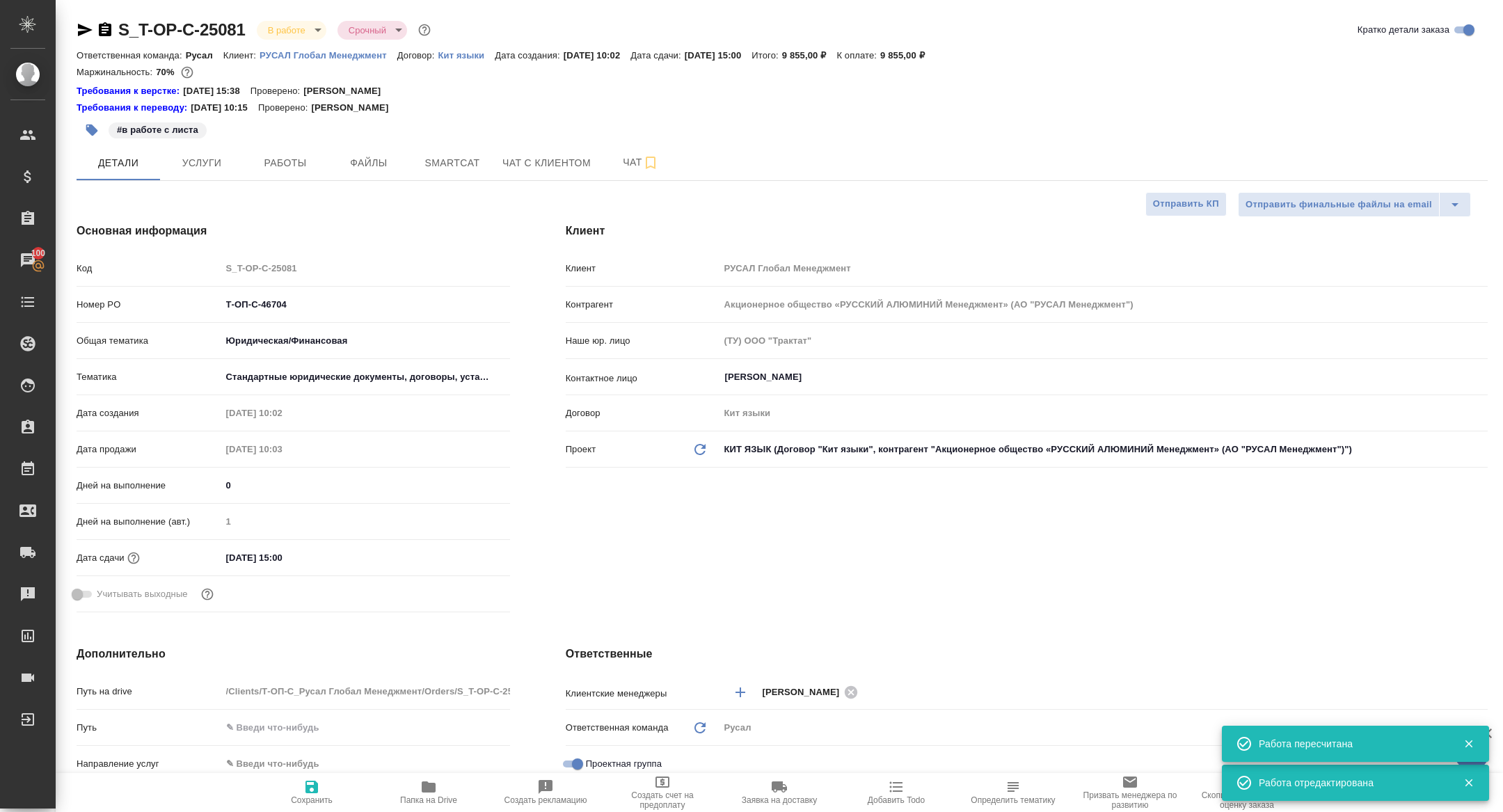
type textarea "x"
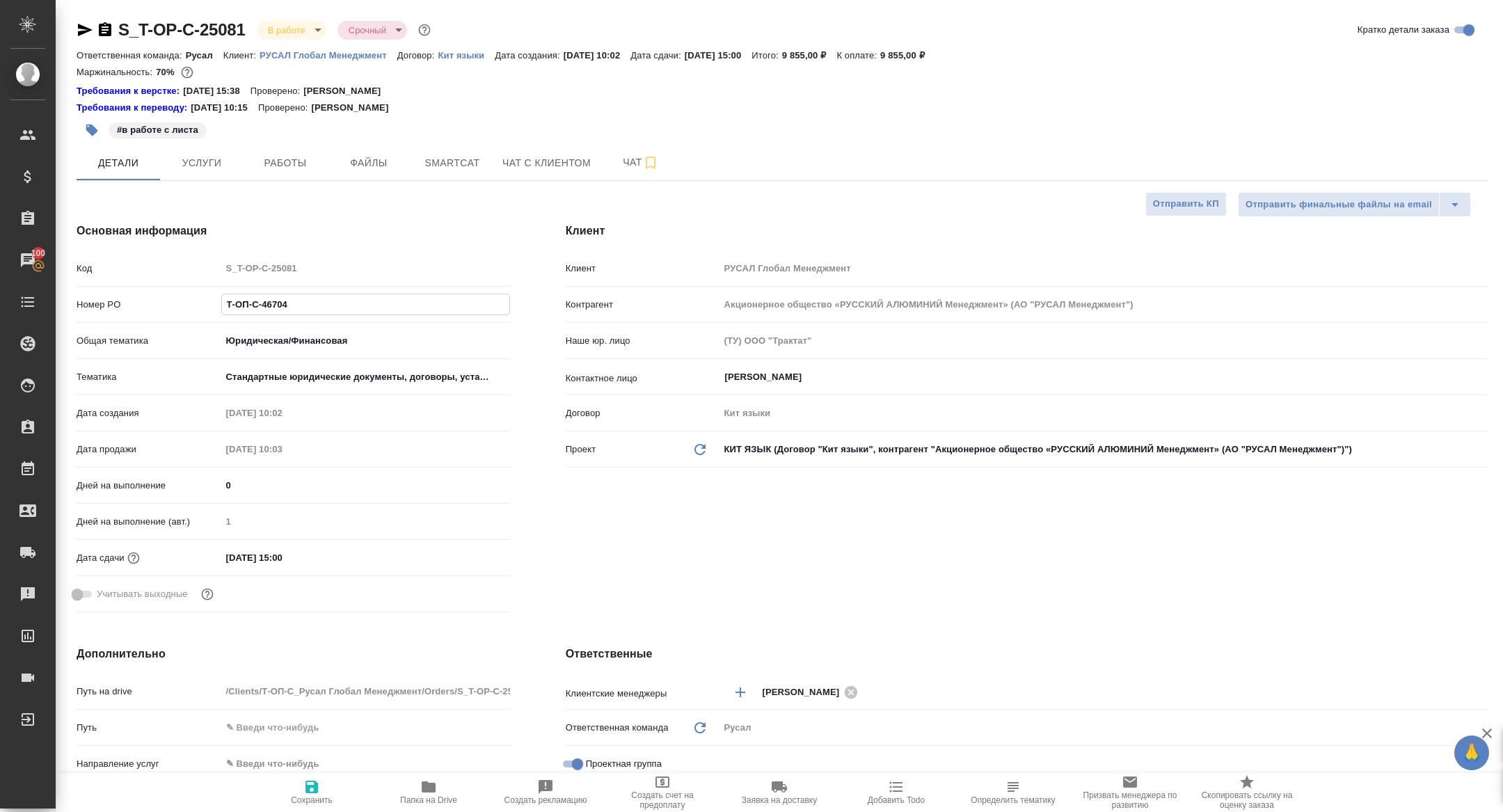
drag, startPoint x: 299, startPoint y: 304, endPoint x: 141, endPoint y: 294, distance: 158.3
click at [142, 294] on div "Номер PO Т-ОП-С-46704" at bounding box center [293, 304] width 434 height 25
type textarea "x"
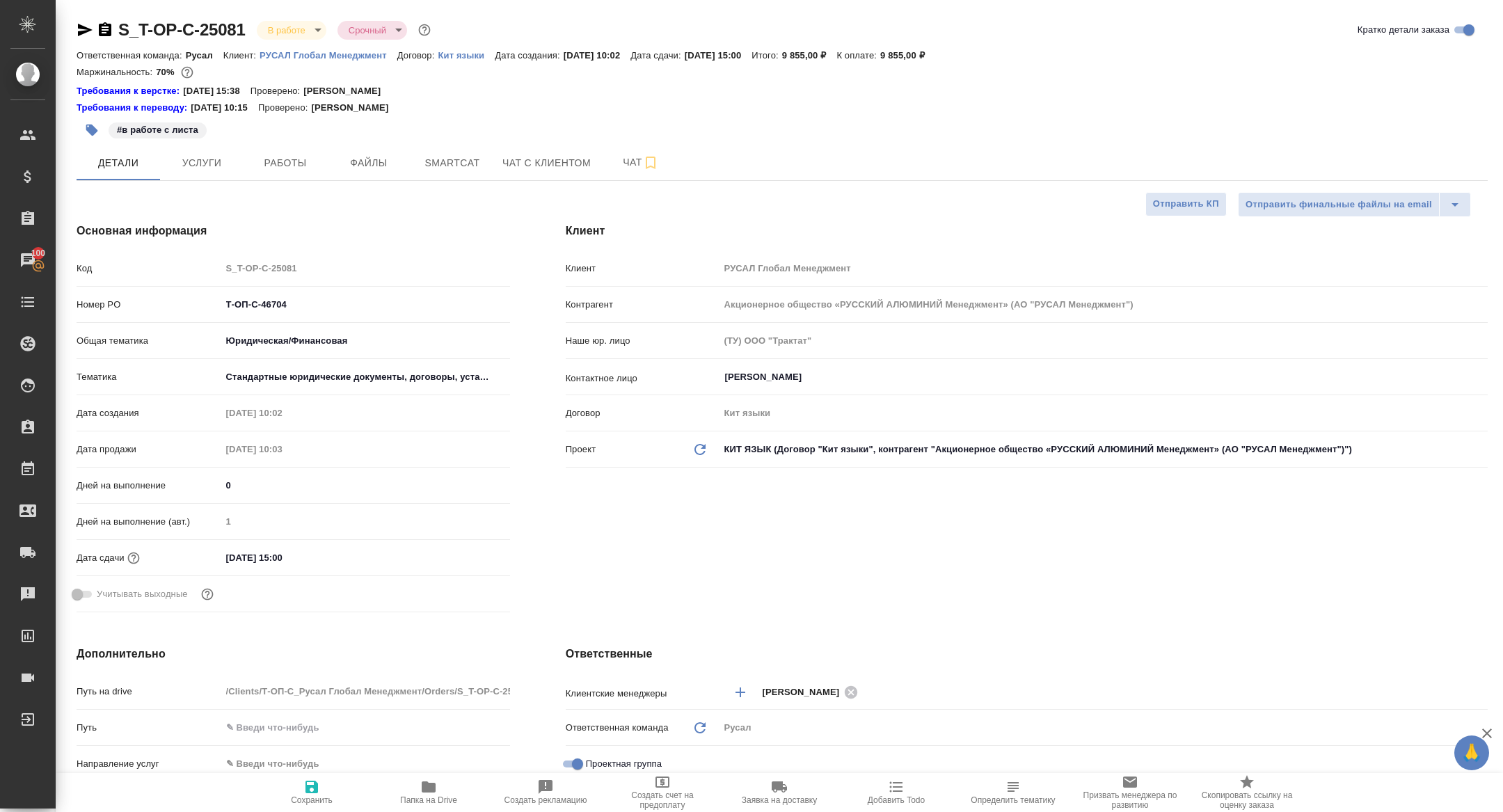
type textarea "x"
click at [207, 157] on span "Услуги" at bounding box center [202, 163] width 66 height 17
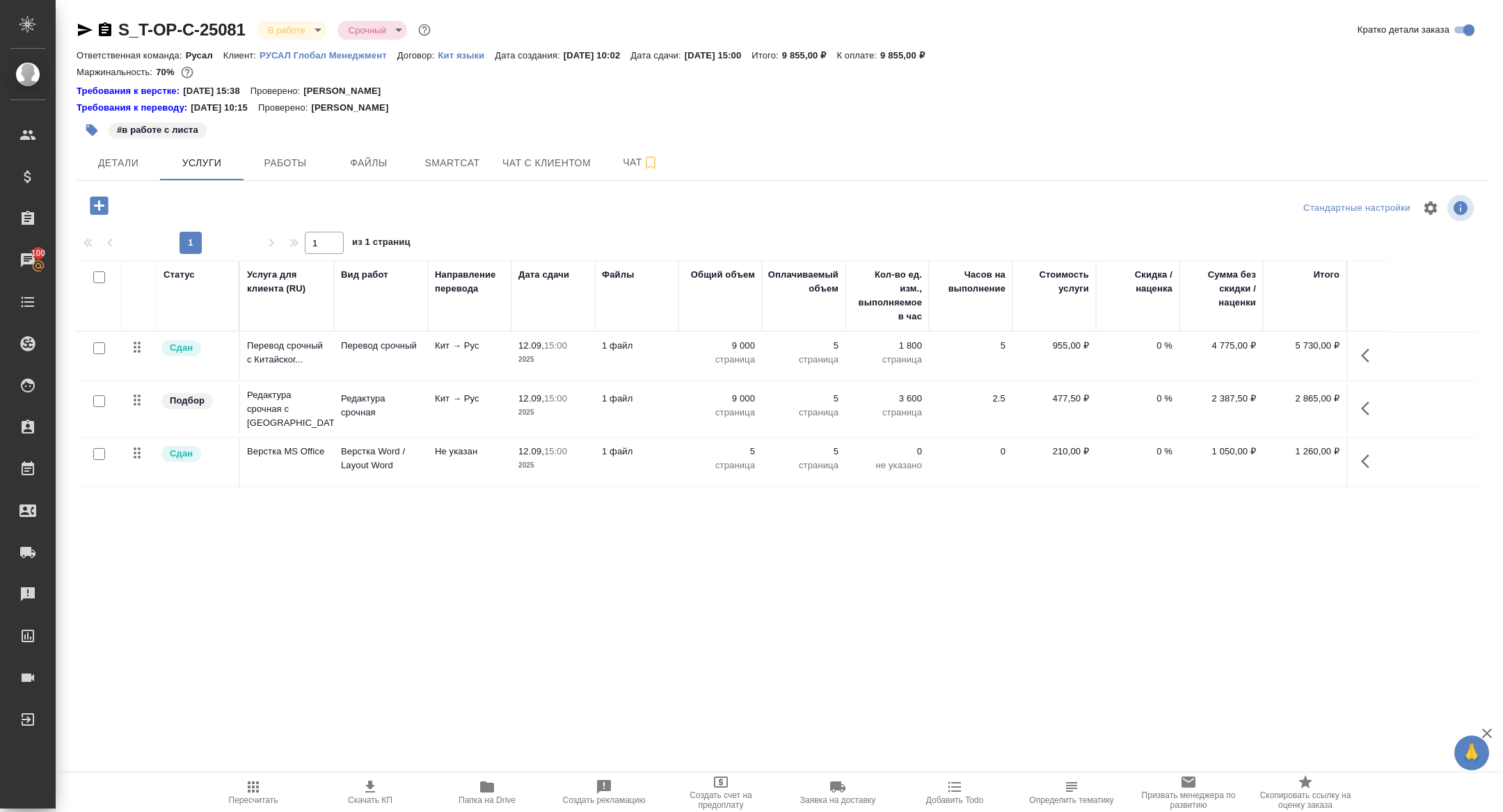
click at [1372, 365] on button "button" at bounding box center [1369, 355] width 33 height 33
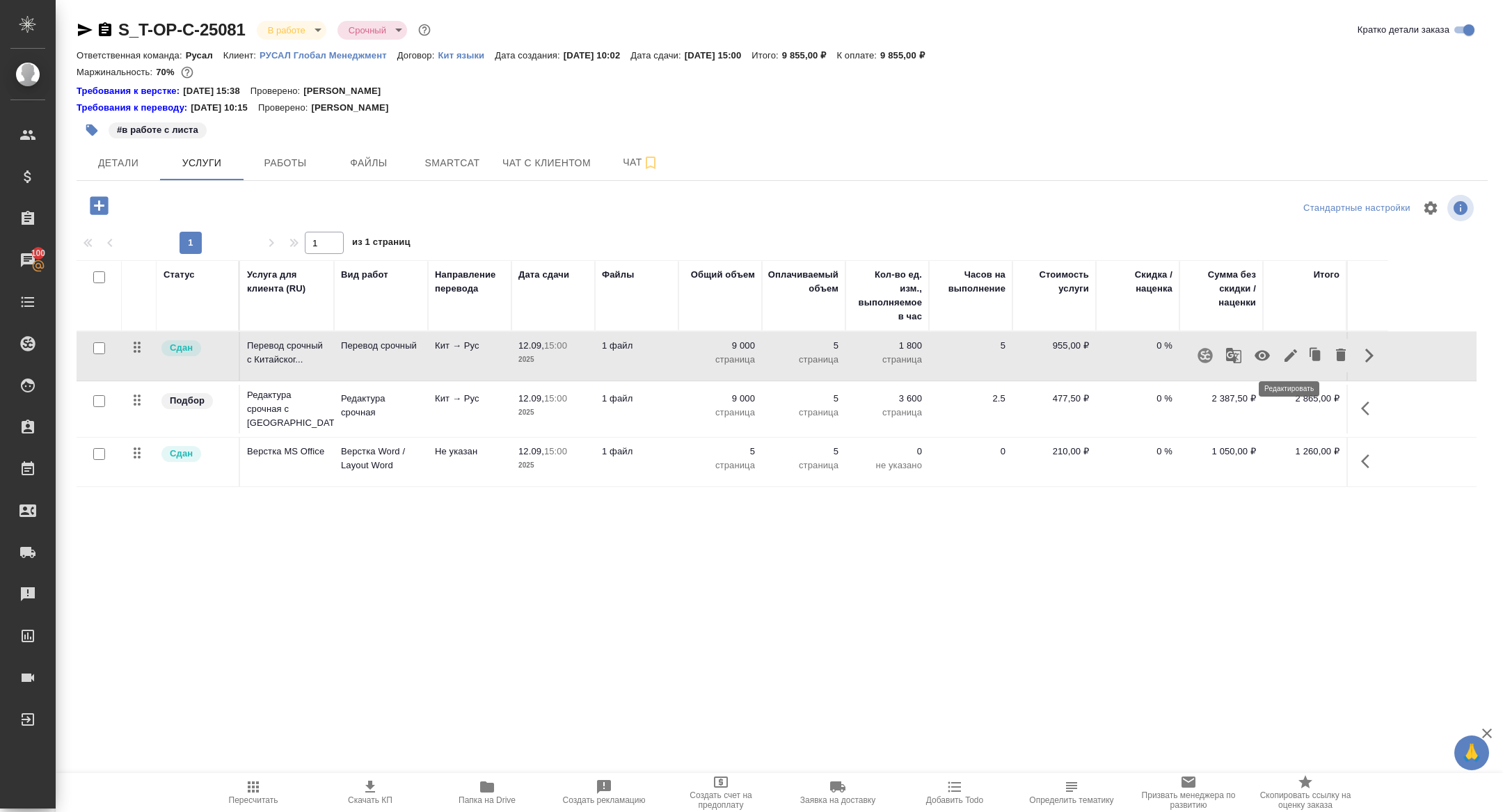
click at [1297, 360] on icon "button" at bounding box center [1291, 355] width 17 height 17
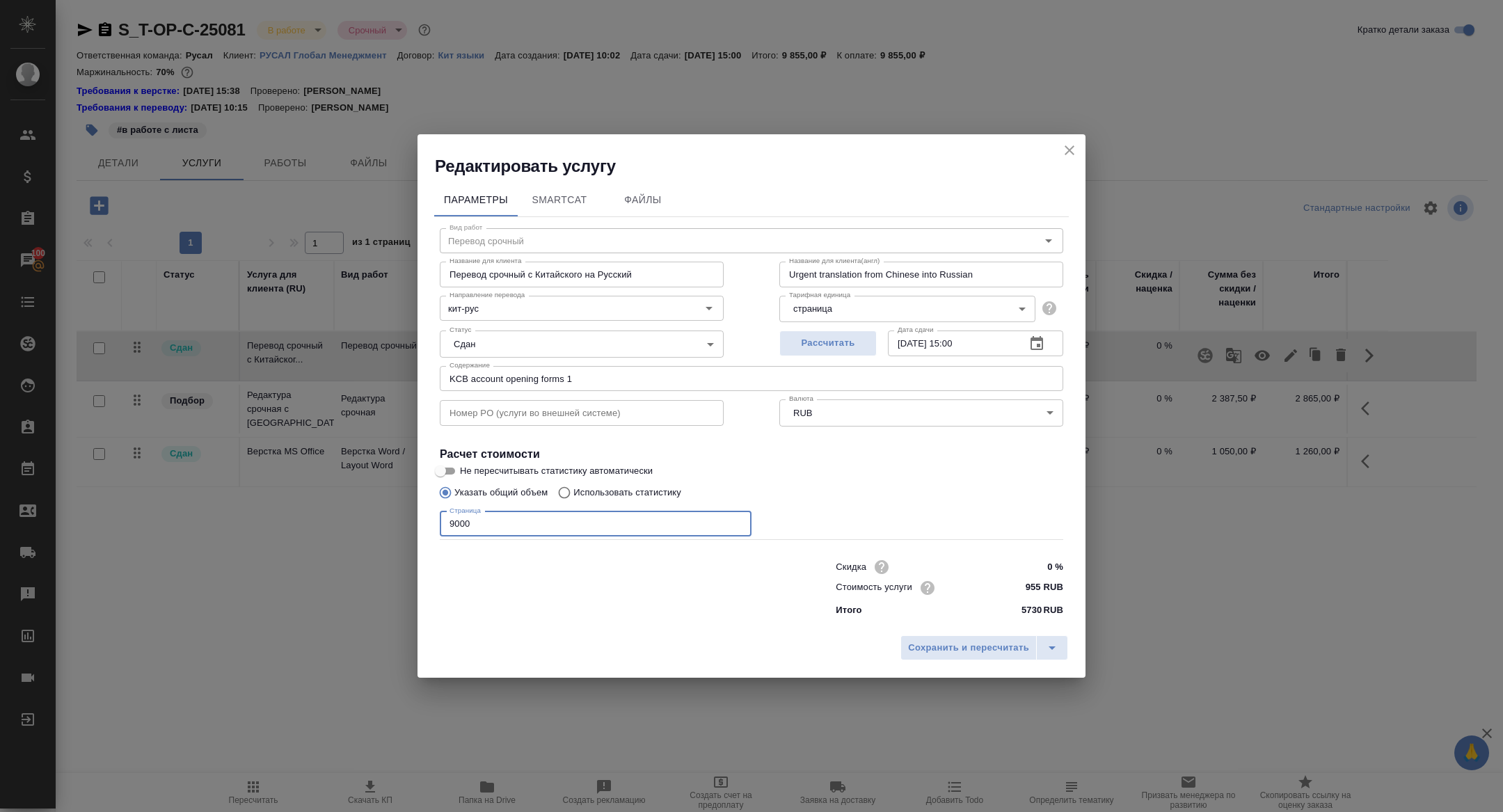
drag, startPoint x: 455, startPoint y: 526, endPoint x: 434, endPoint y: 525, distance: 21.0
click at [437, 526] on div "Вид работ Перевод срочный Вид работ Название для клиента Перевод срочный с Кита…" at bounding box center [752, 419] width 634 height 405
type input "30000"
click at [957, 639] on button "Сохранить и пересчитать" at bounding box center [968, 647] width 137 height 25
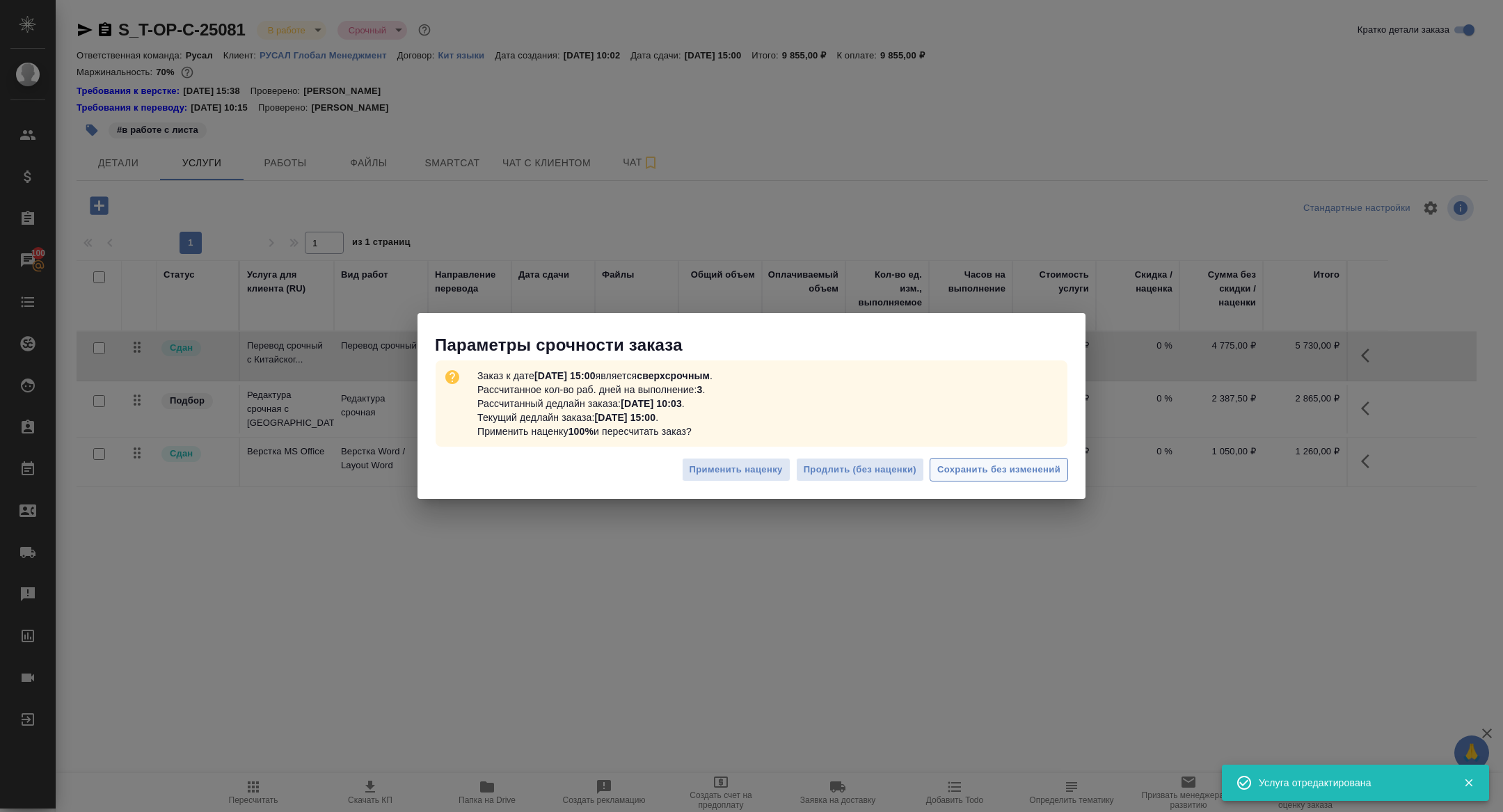
click at [986, 472] on span "Сохранить без изменений" at bounding box center [999, 470] width 123 height 16
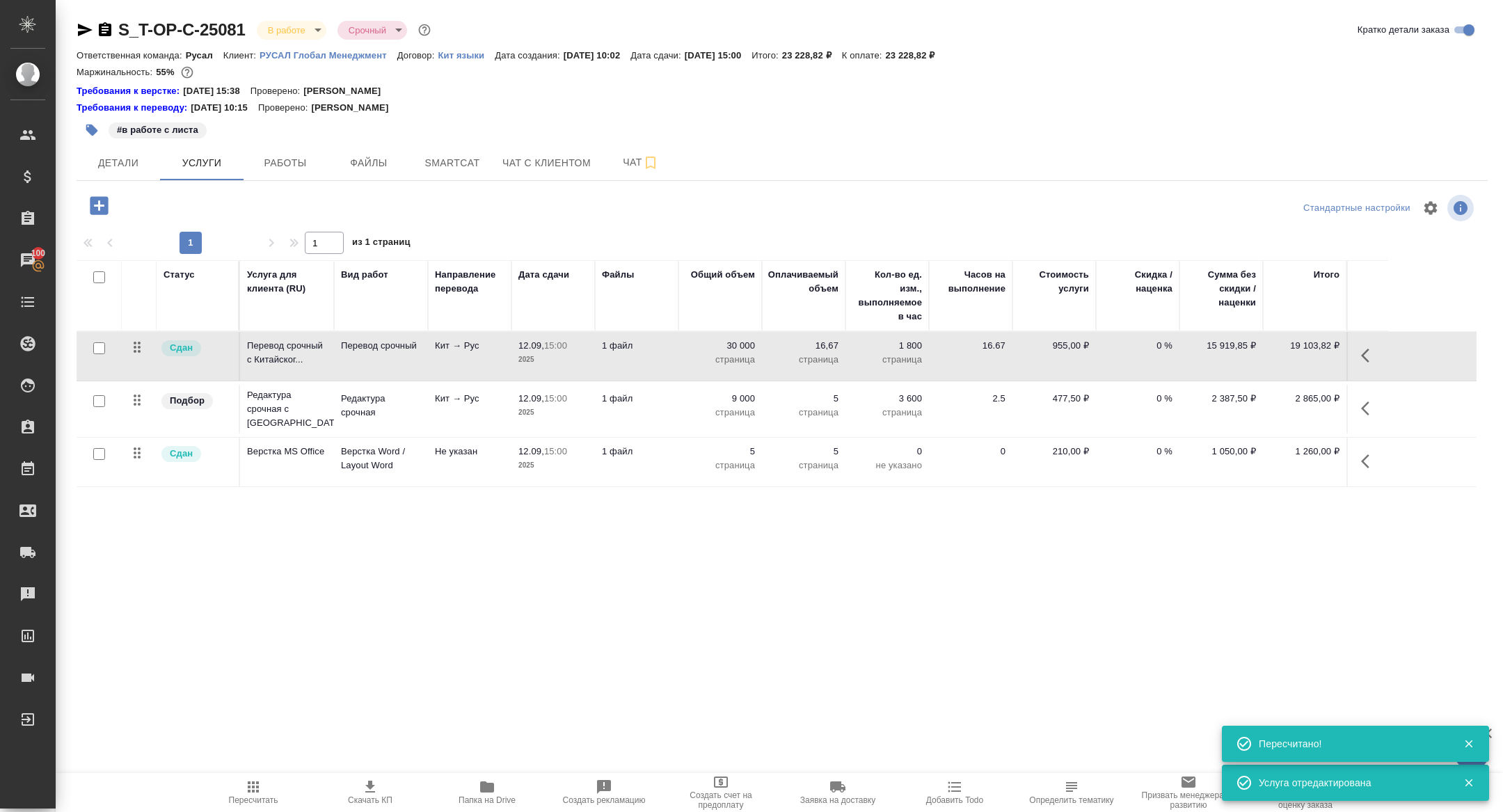
drag, startPoint x: 1373, startPoint y: 405, endPoint x: 1362, endPoint y: 420, distance: 18.6
click at [1372, 405] on icon "button" at bounding box center [1369, 408] width 17 height 17
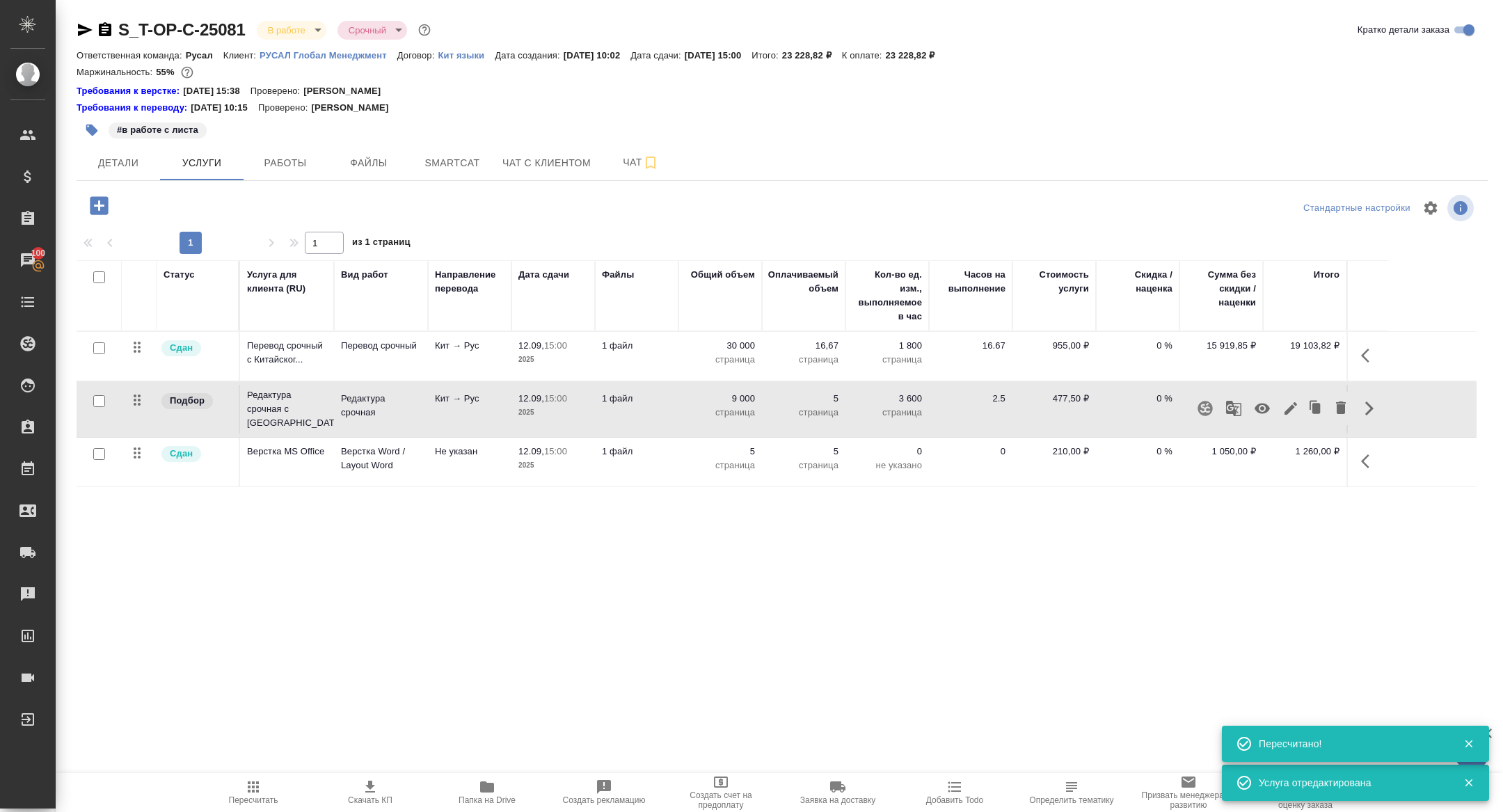
click at [1369, 364] on button "button" at bounding box center [1369, 355] width 33 height 33
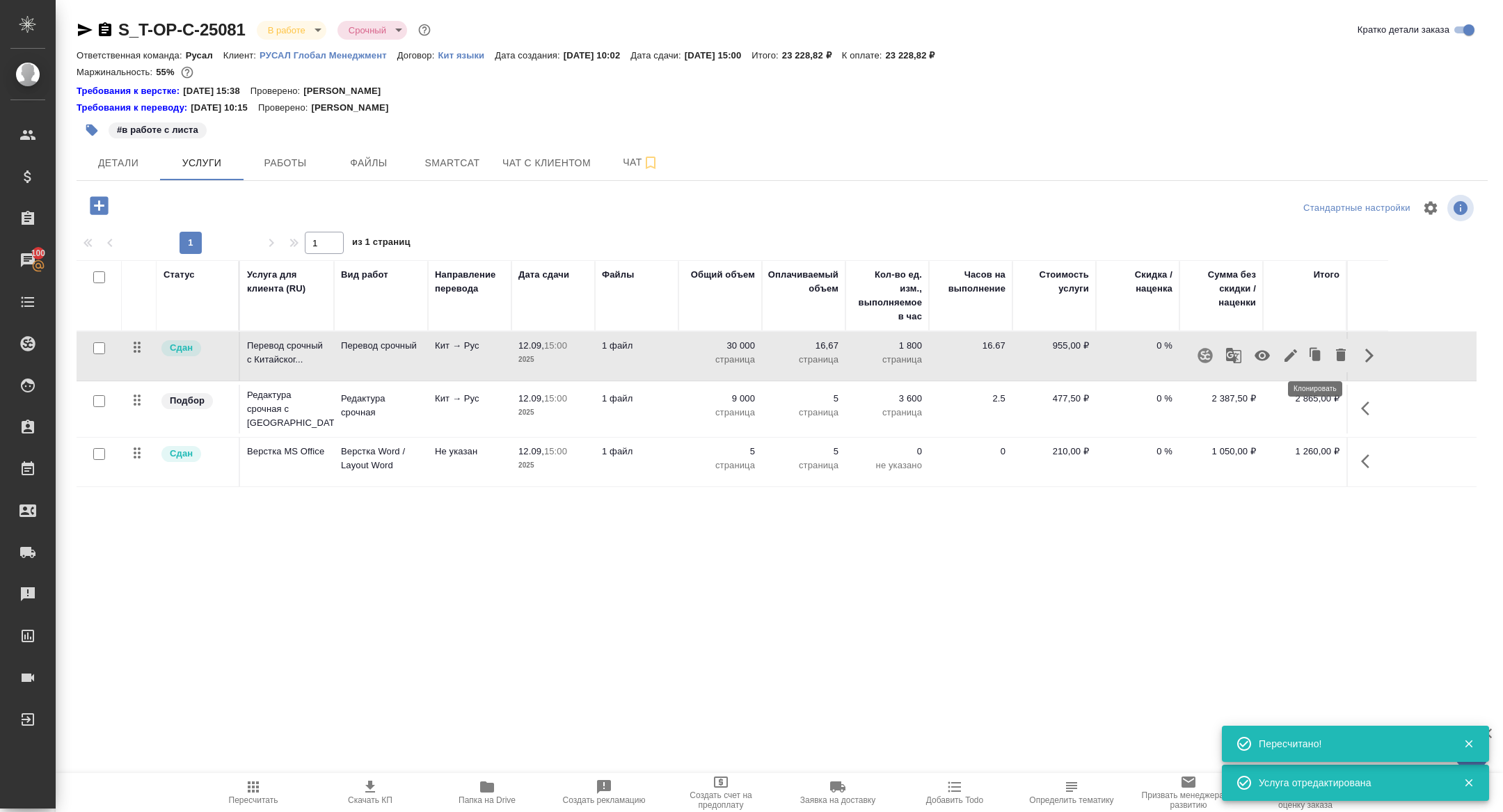
click at [1295, 352] on icon "button" at bounding box center [1291, 355] width 12 height 12
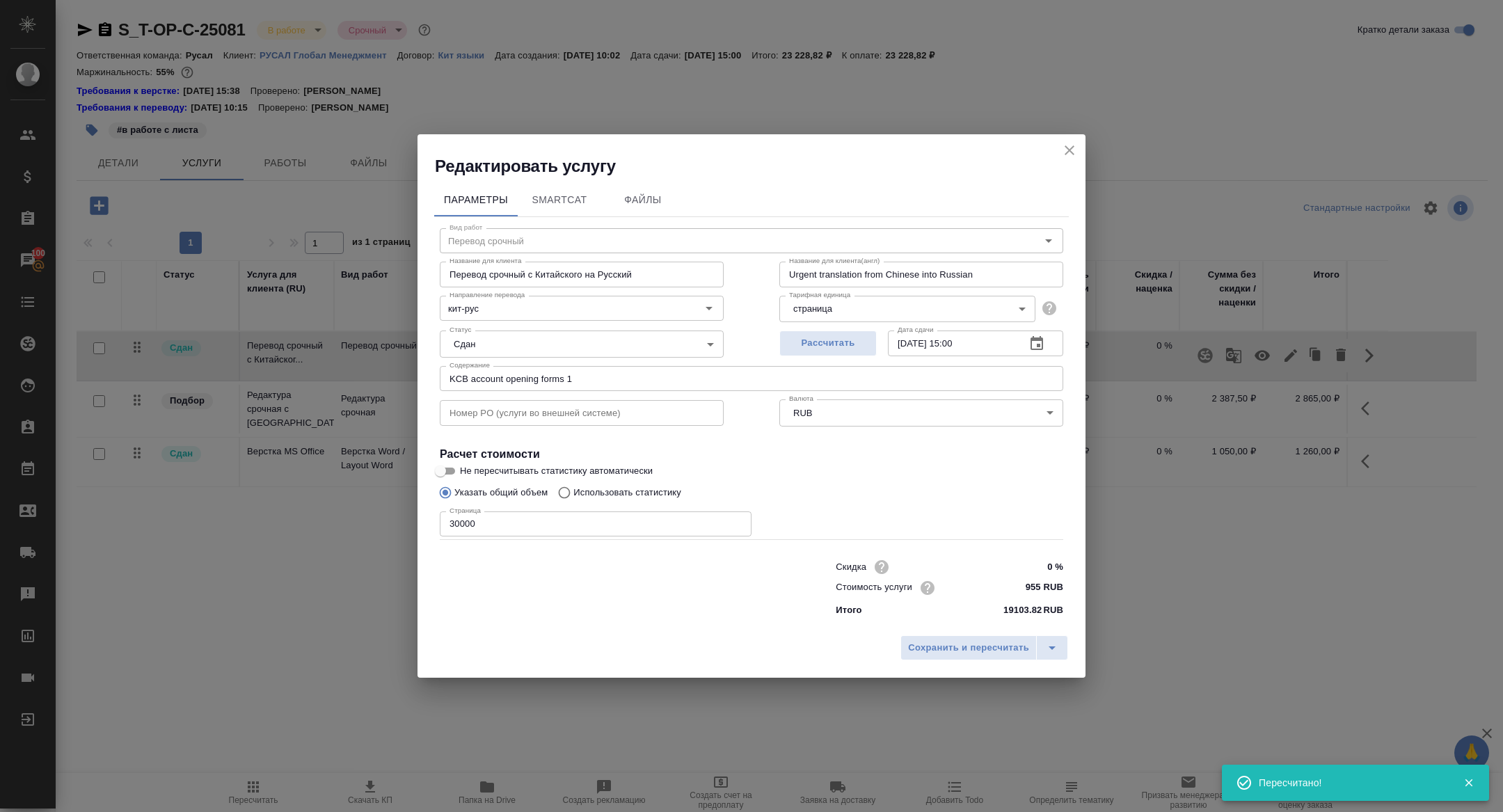
drag, startPoint x: 454, startPoint y: 527, endPoint x: 454, endPoint y: 596, distance: 69.0
click at [454, 531] on input "30000" at bounding box center [595, 524] width 311 height 25
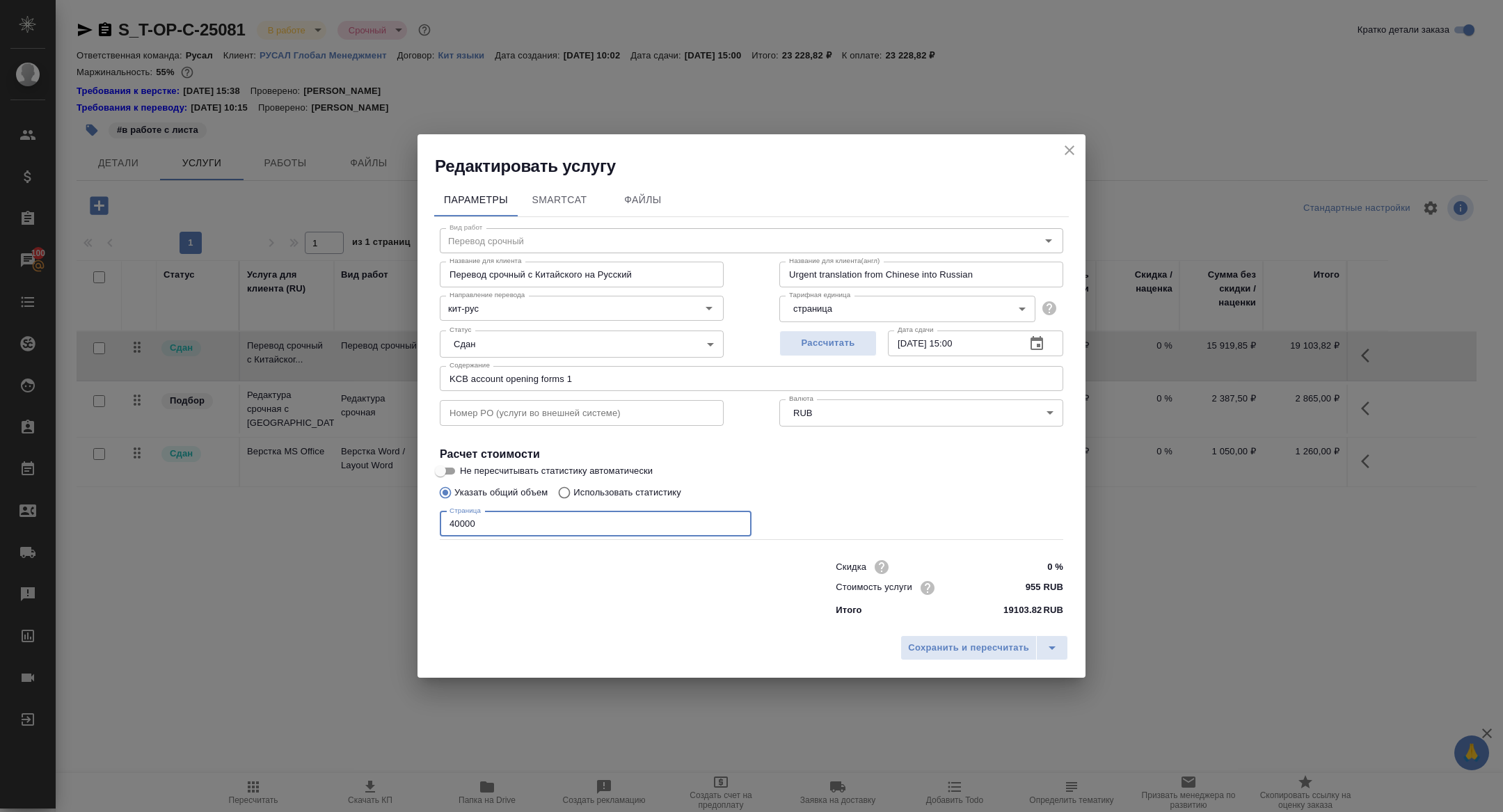
type input "40000"
click at [977, 652] on span "Сохранить и пересчитать" at bounding box center [969, 648] width 121 height 16
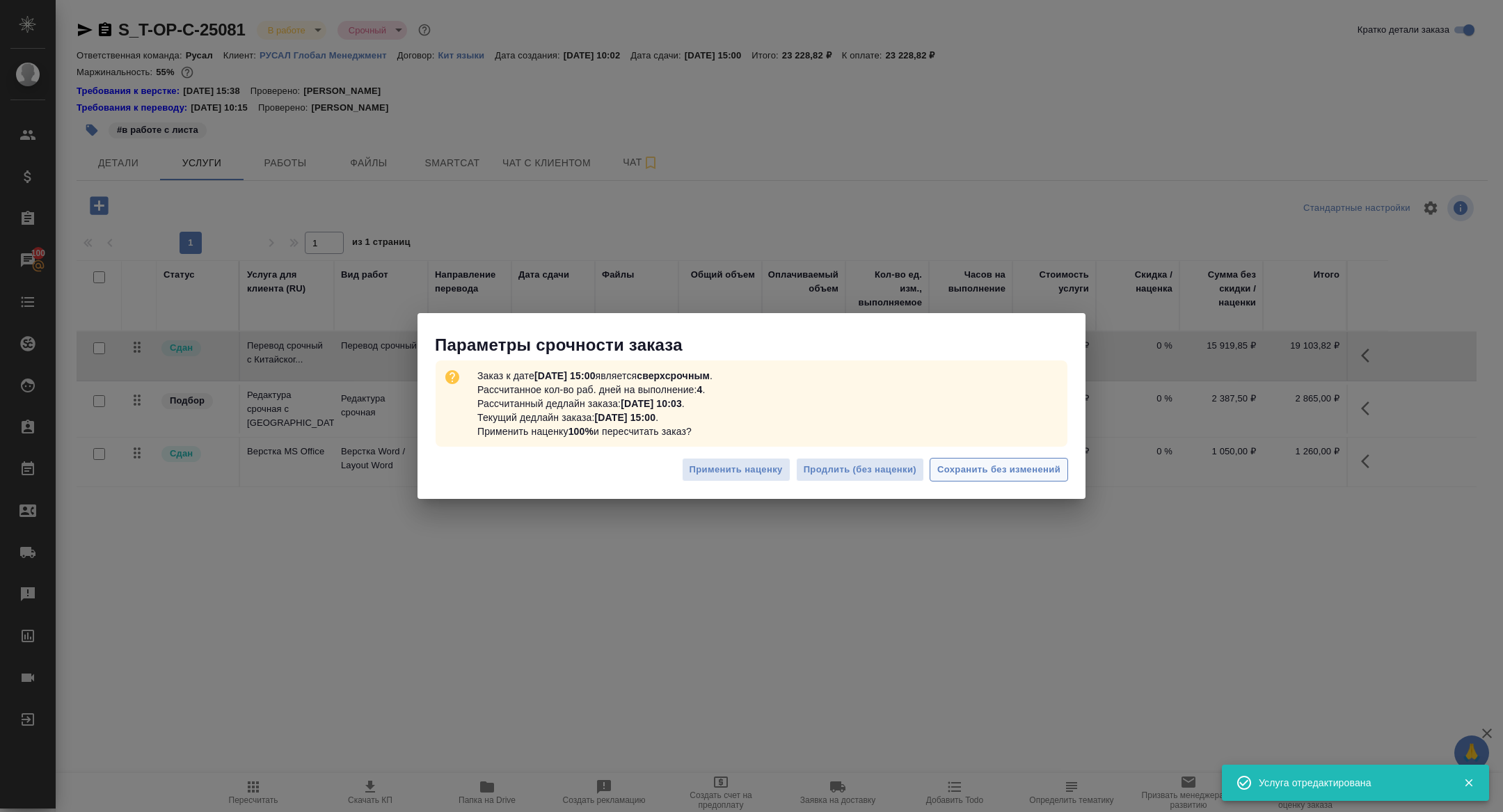
click at [1026, 462] on span "Сохранить без изменений" at bounding box center [999, 470] width 123 height 16
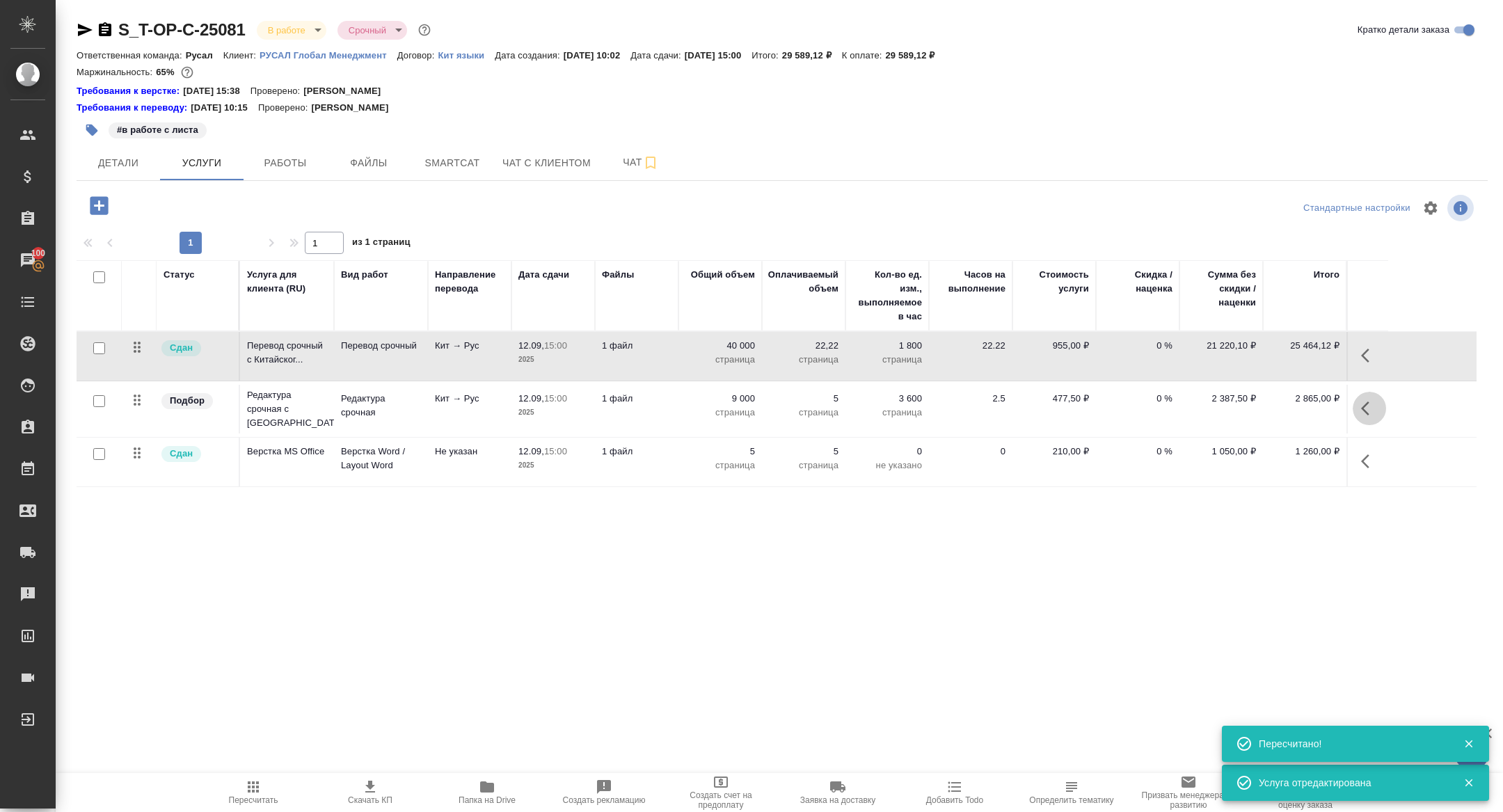
click at [1366, 397] on button "button" at bounding box center [1369, 408] width 33 height 33
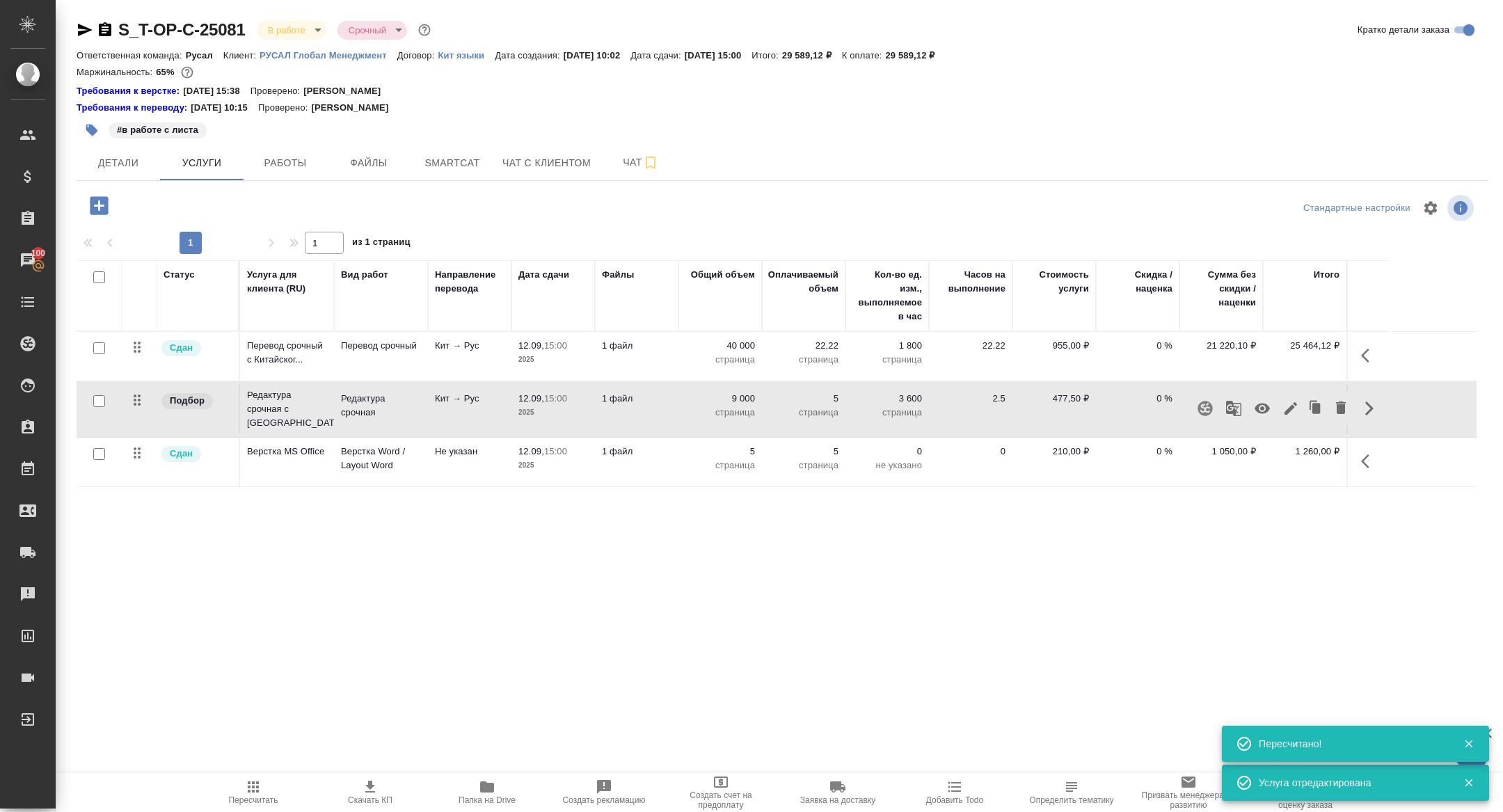
click at [1289, 409] on icon "button" at bounding box center [1291, 408] width 12 height 12
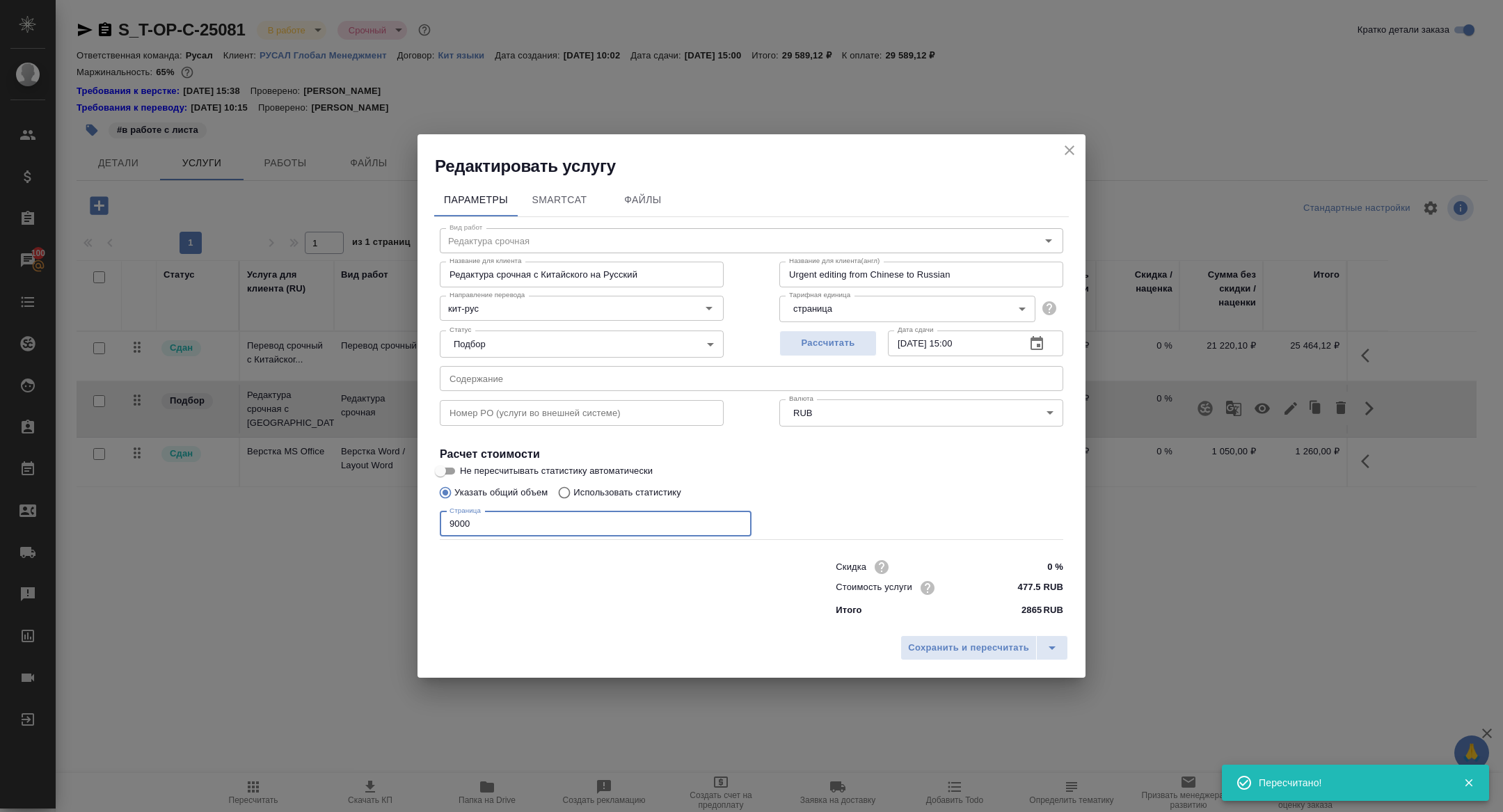
drag, startPoint x: 453, startPoint y: 527, endPoint x: 425, endPoint y: 526, distance: 28.0
click at [426, 526] on div "Параметры SmartCat Файлы Вид работ Редактура срочная Вид работ Название для кли…" at bounding box center [752, 403] width 668 height 451
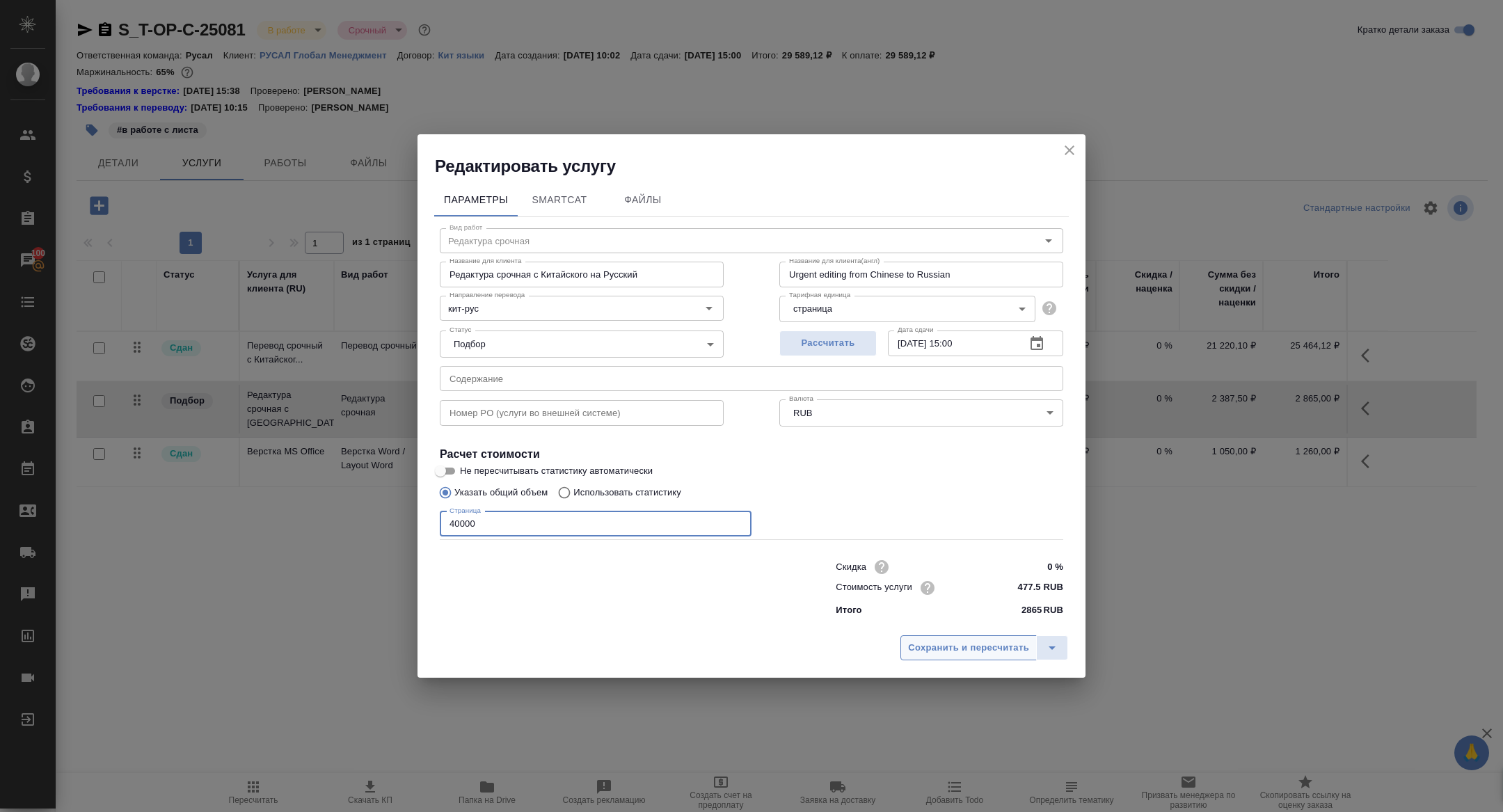
type input "40000"
click at [997, 644] on span "Сохранить и пересчитать" at bounding box center [969, 648] width 121 height 16
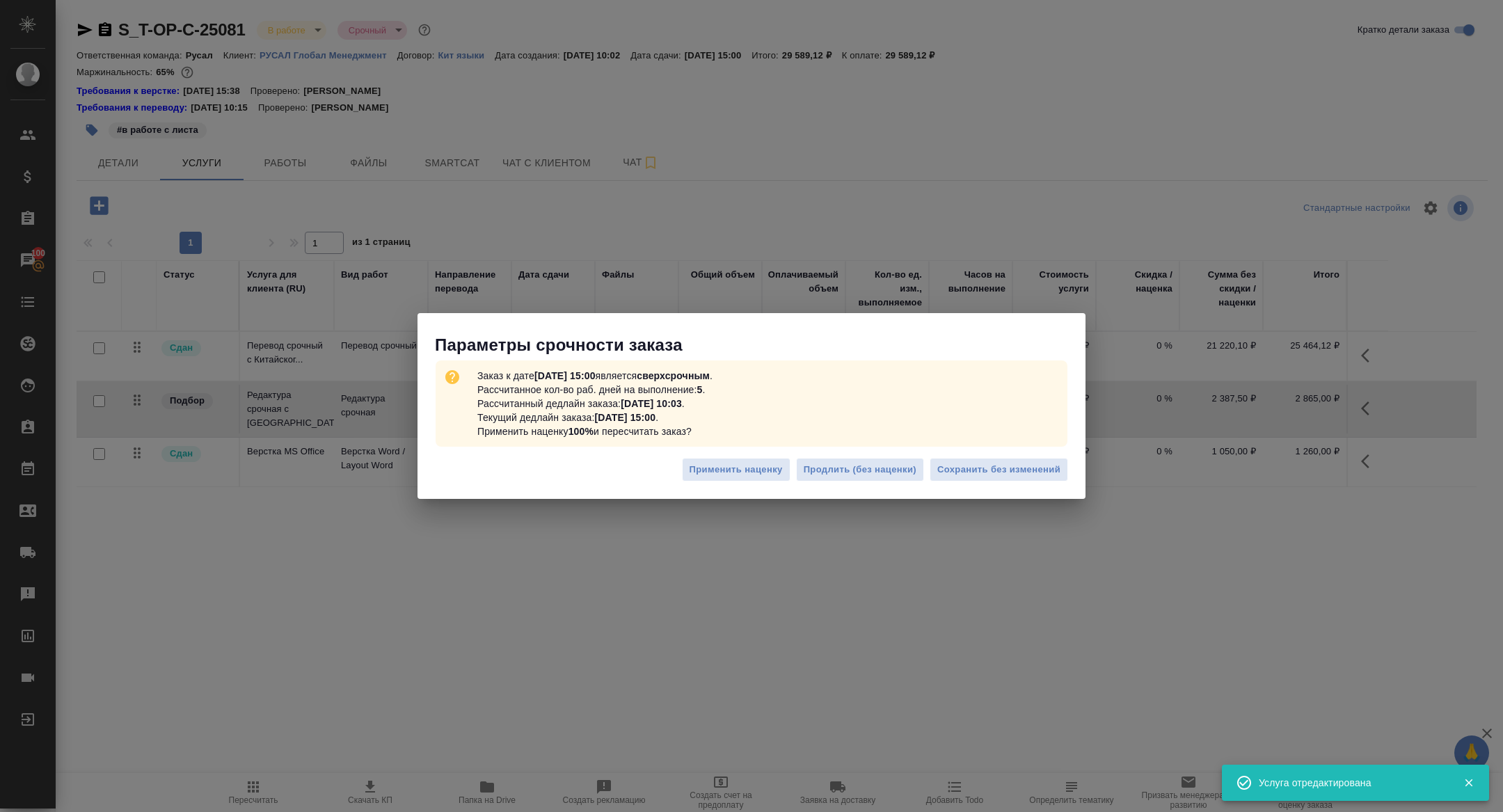
click at [1005, 483] on div "Применить наценку Продлить (без наценки) Сохранить без изменений" at bounding box center [752, 475] width 668 height 48
click at [988, 474] on span "Сохранить без изменений" at bounding box center [999, 470] width 123 height 16
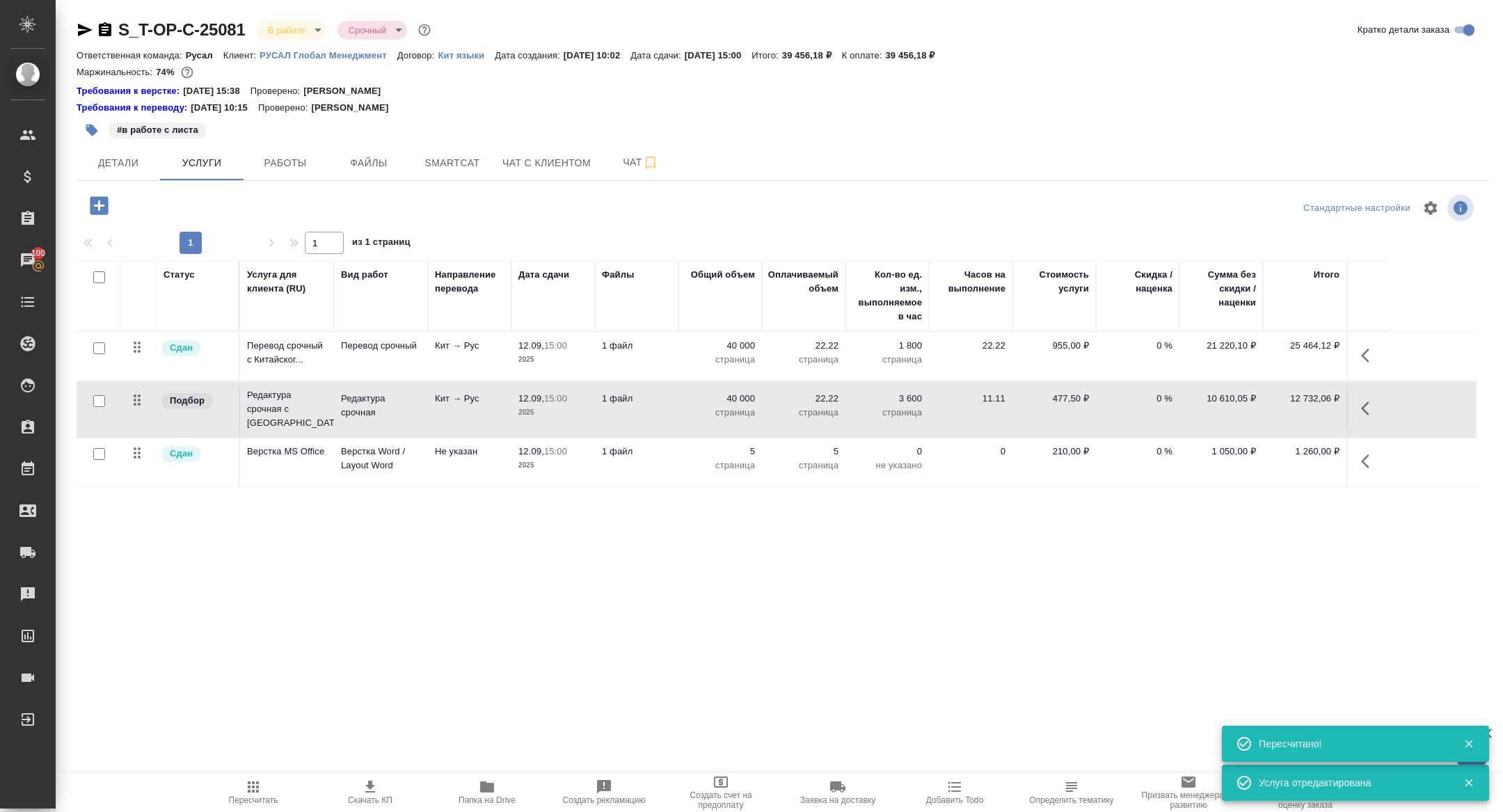
click at [304, 27] on body "🙏 .cls-1 fill:#fff; AWATERA Zhuravleva Alexandra Клиенты Спецификации Заказы 10…" at bounding box center [752, 406] width 1503 height 812
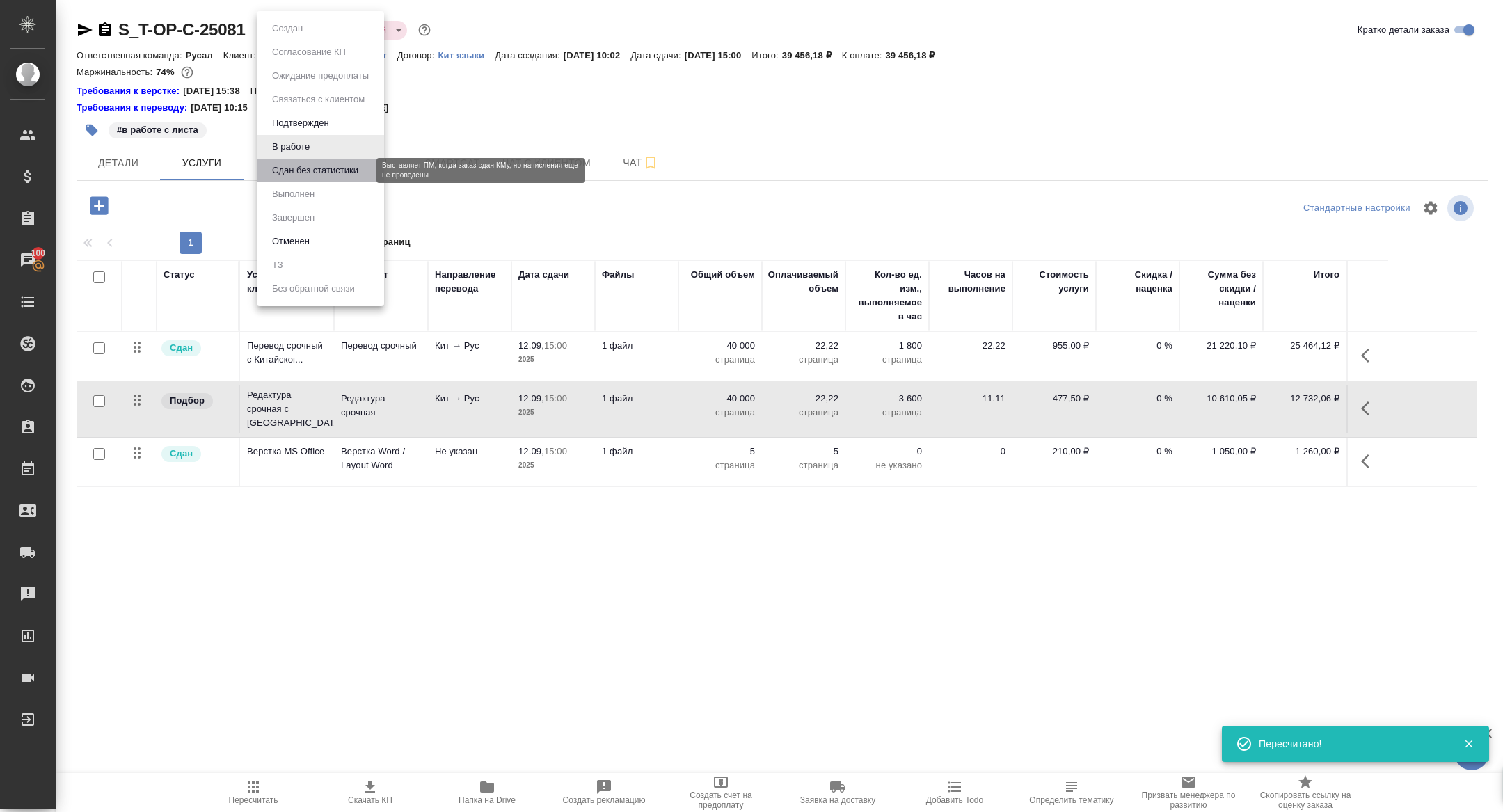
click at [311, 168] on button "Сдан без статистики" at bounding box center [315, 170] width 95 height 15
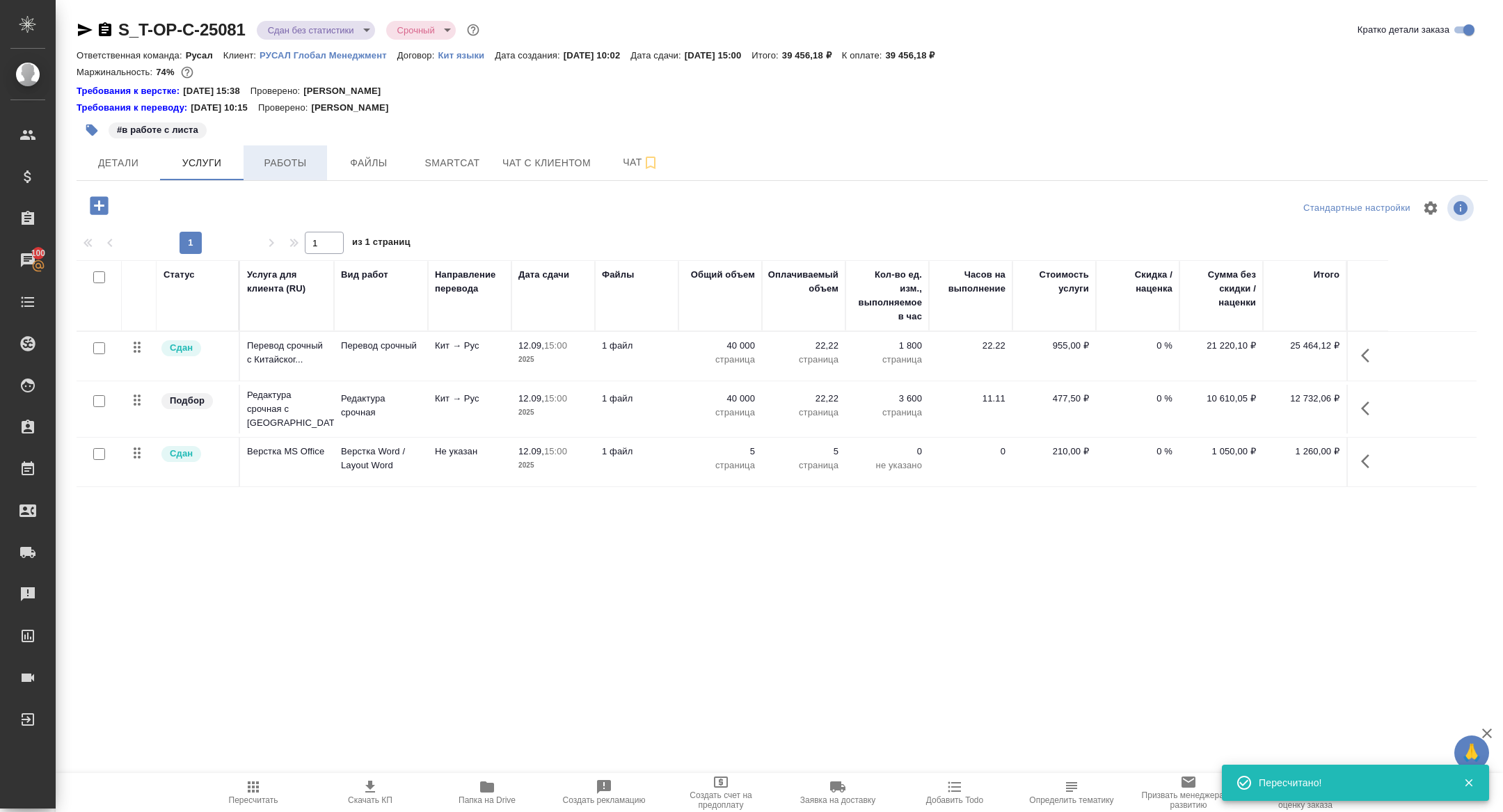
click at [288, 152] on button "Работы" at bounding box center [285, 163] width 84 height 35
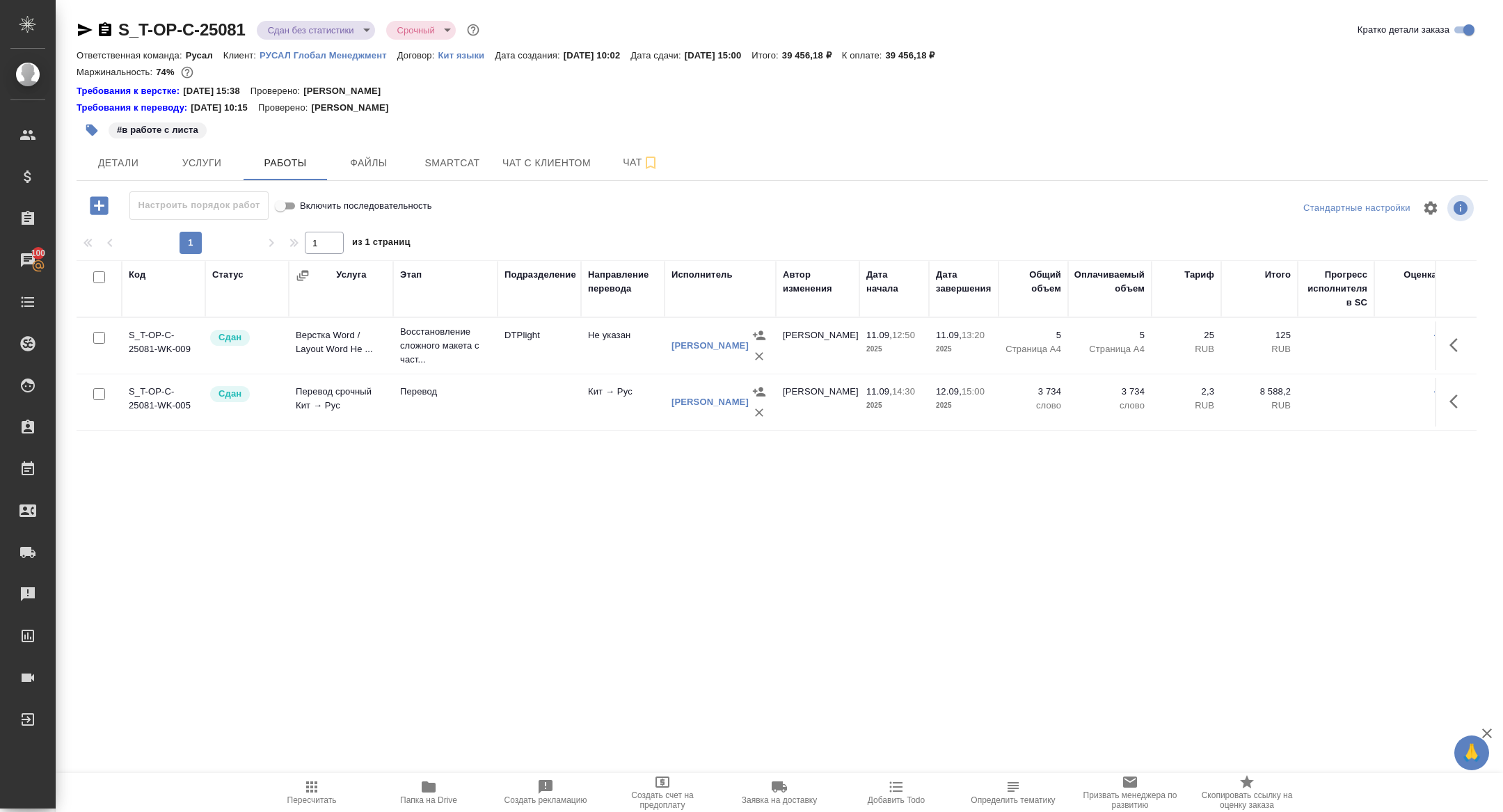
click at [303, 29] on body "🙏 .cls-1 fill:#fff; AWATERA Zhuravleva Alexandra Клиенты Спецификации Заказы 10…" at bounding box center [752, 406] width 1503 height 812
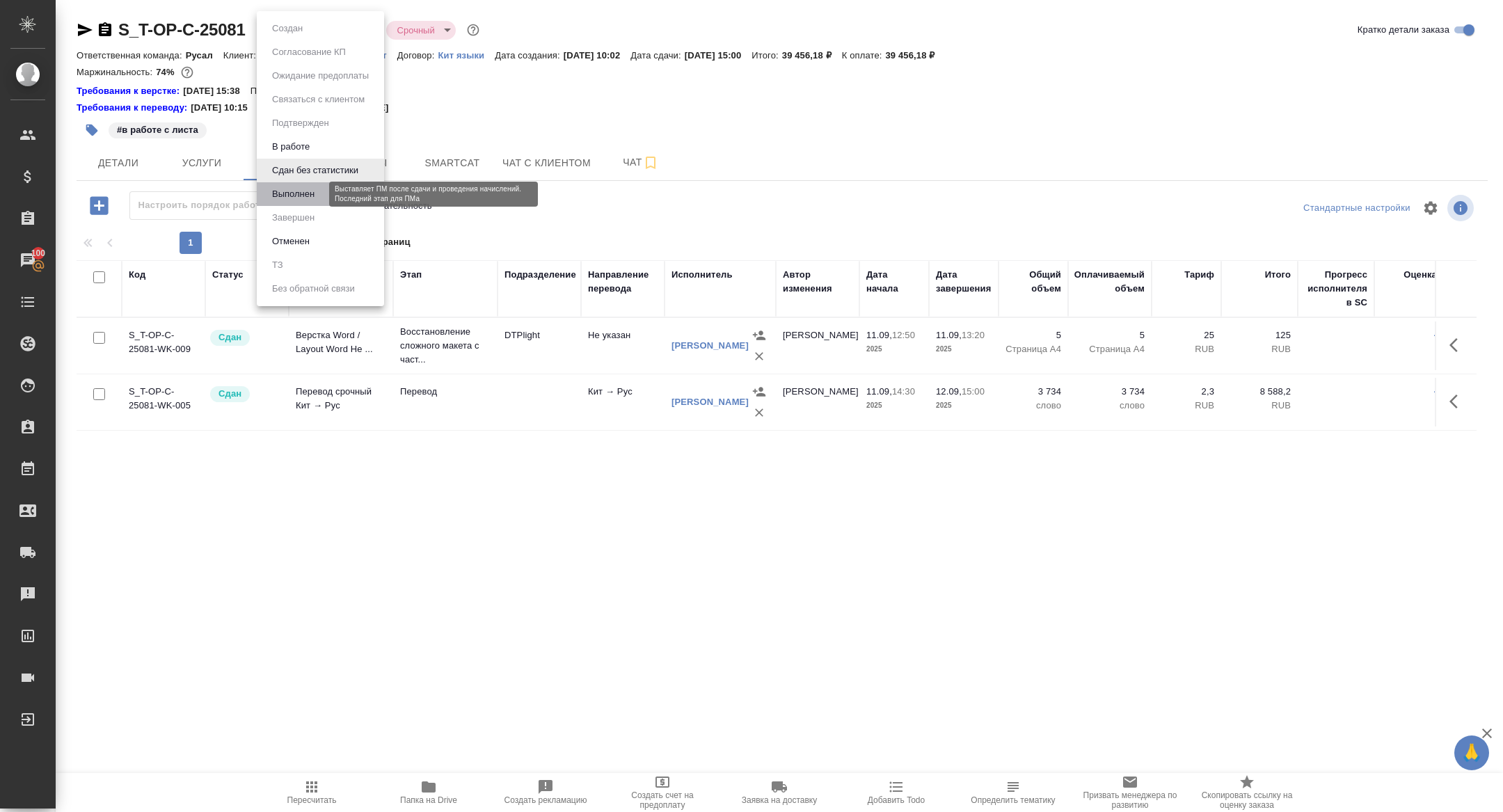
click at [301, 191] on button "Выполнен" at bounding box center [293, 194] width 51 height 15
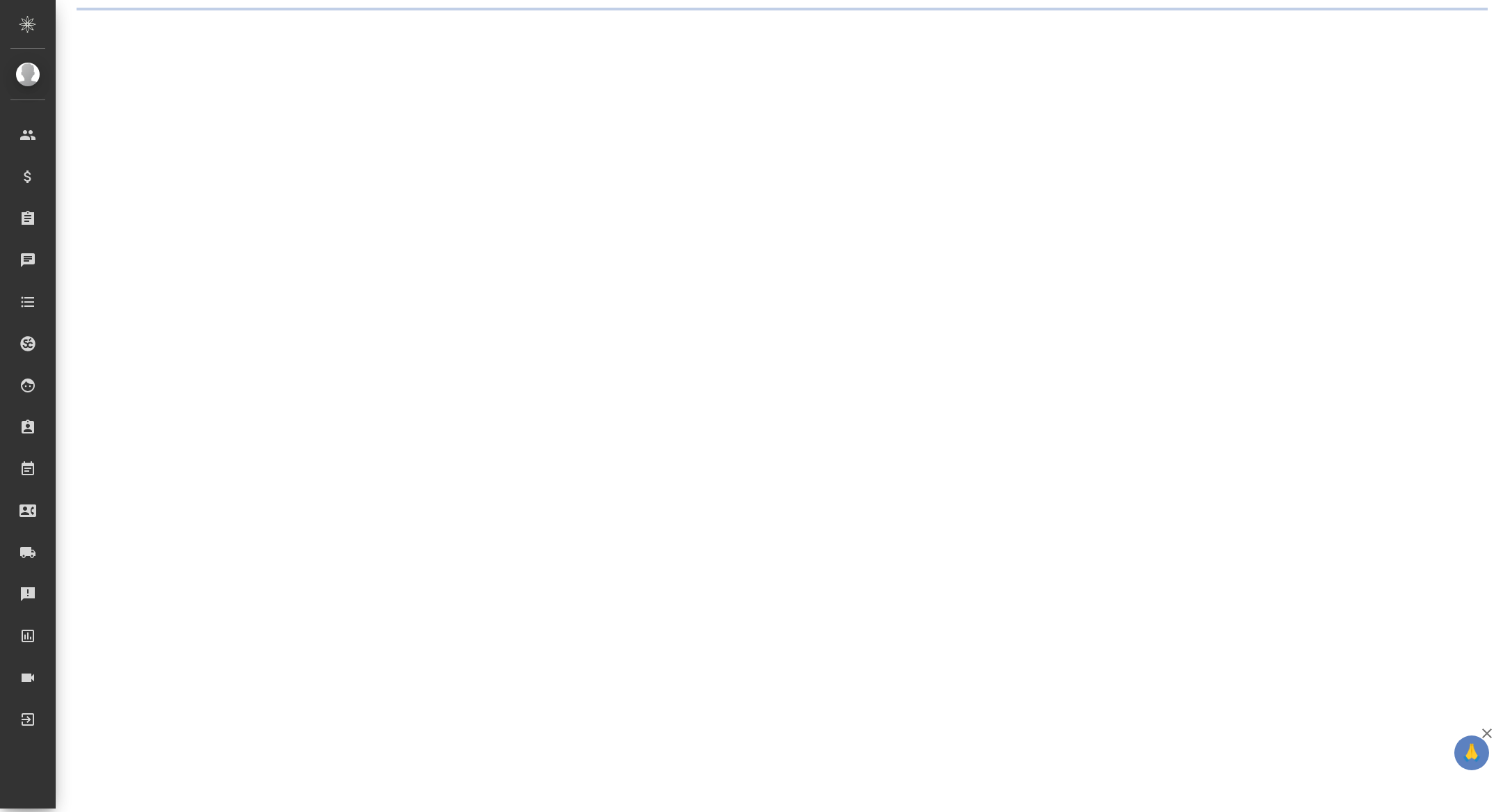
select select "RU"
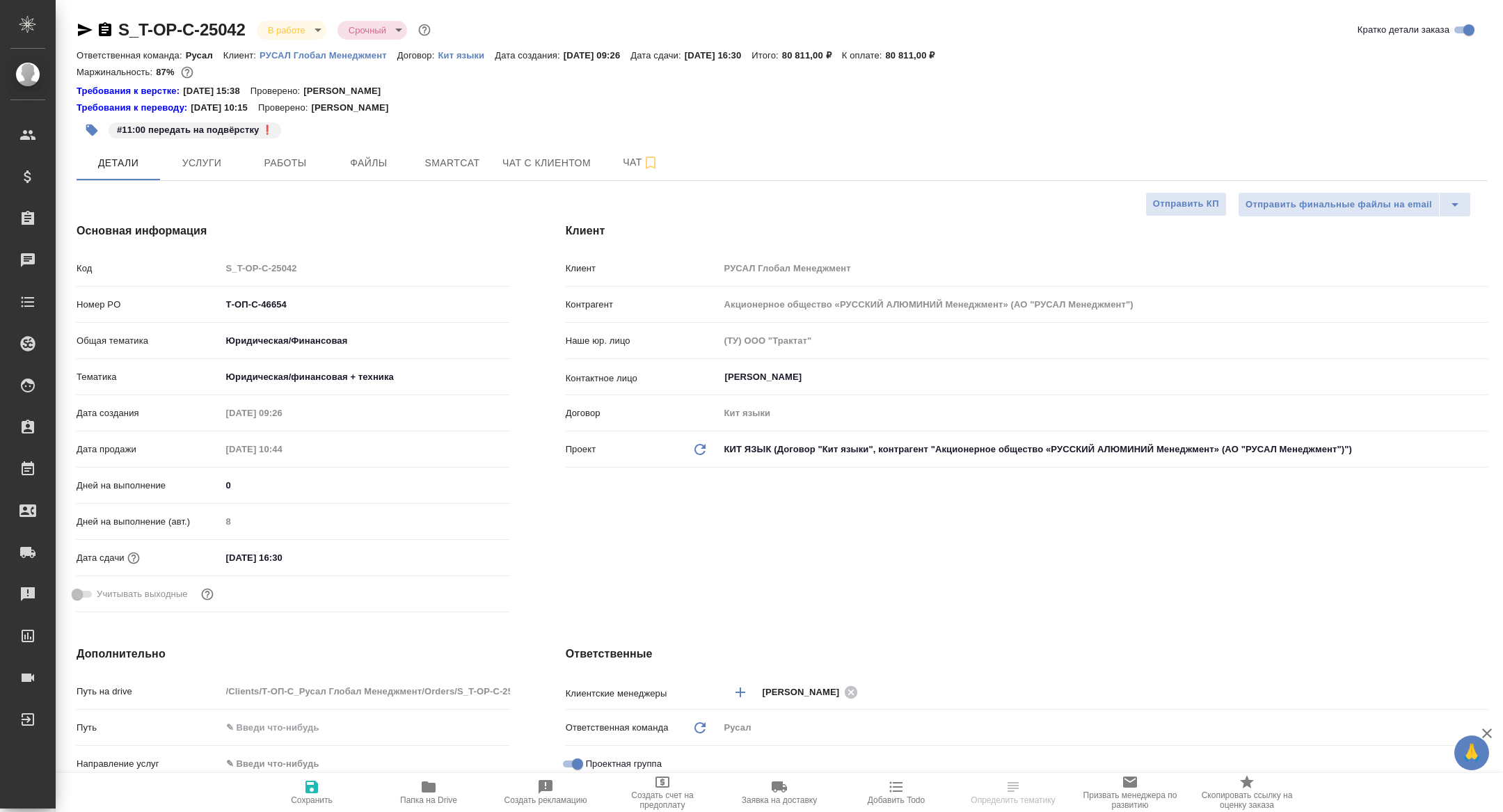
type textarea "x"
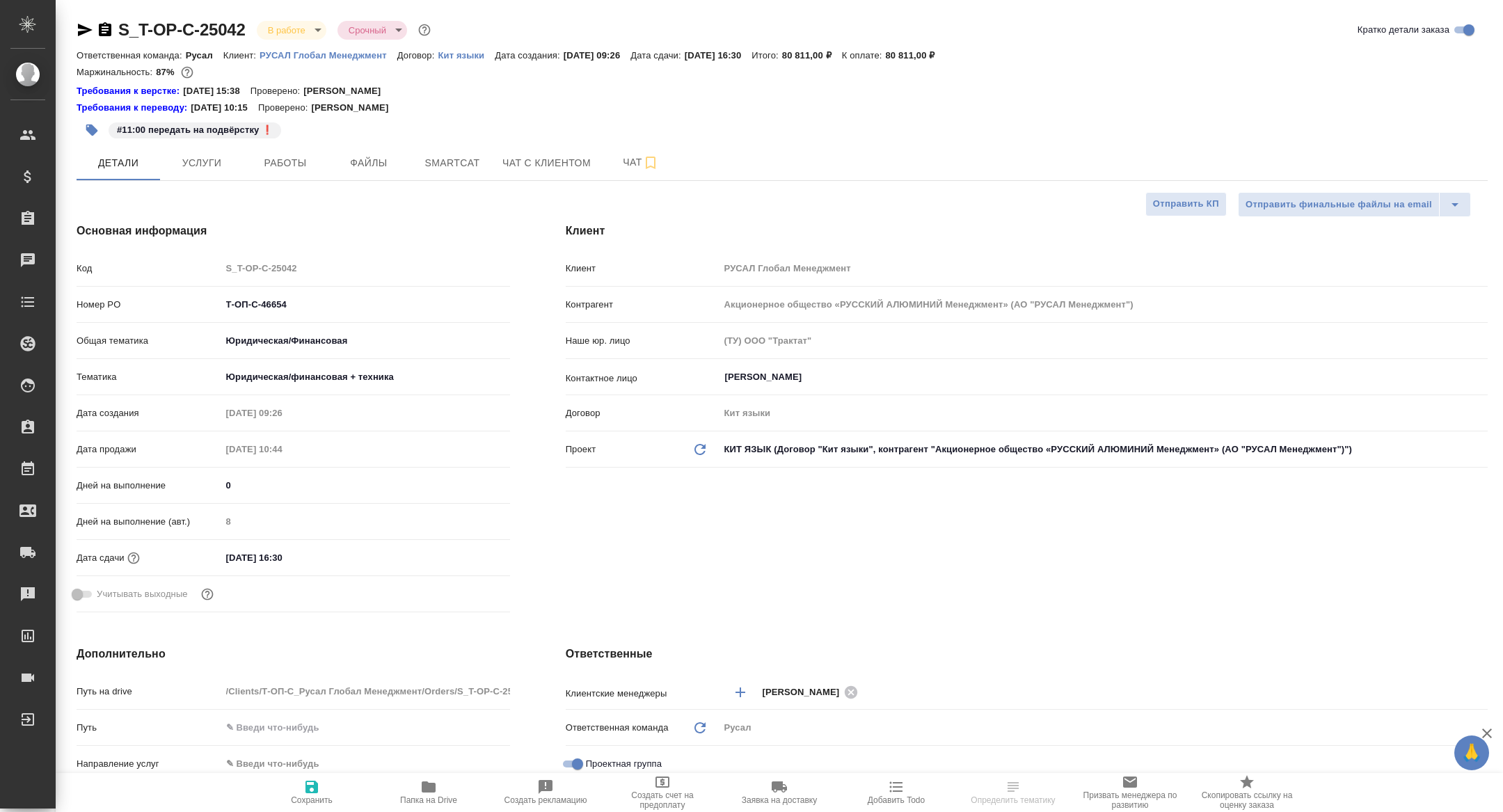
type textarea "x"
click at [301, 149] on button "Работы" at bounding box center [285, 163] width 84 height 35
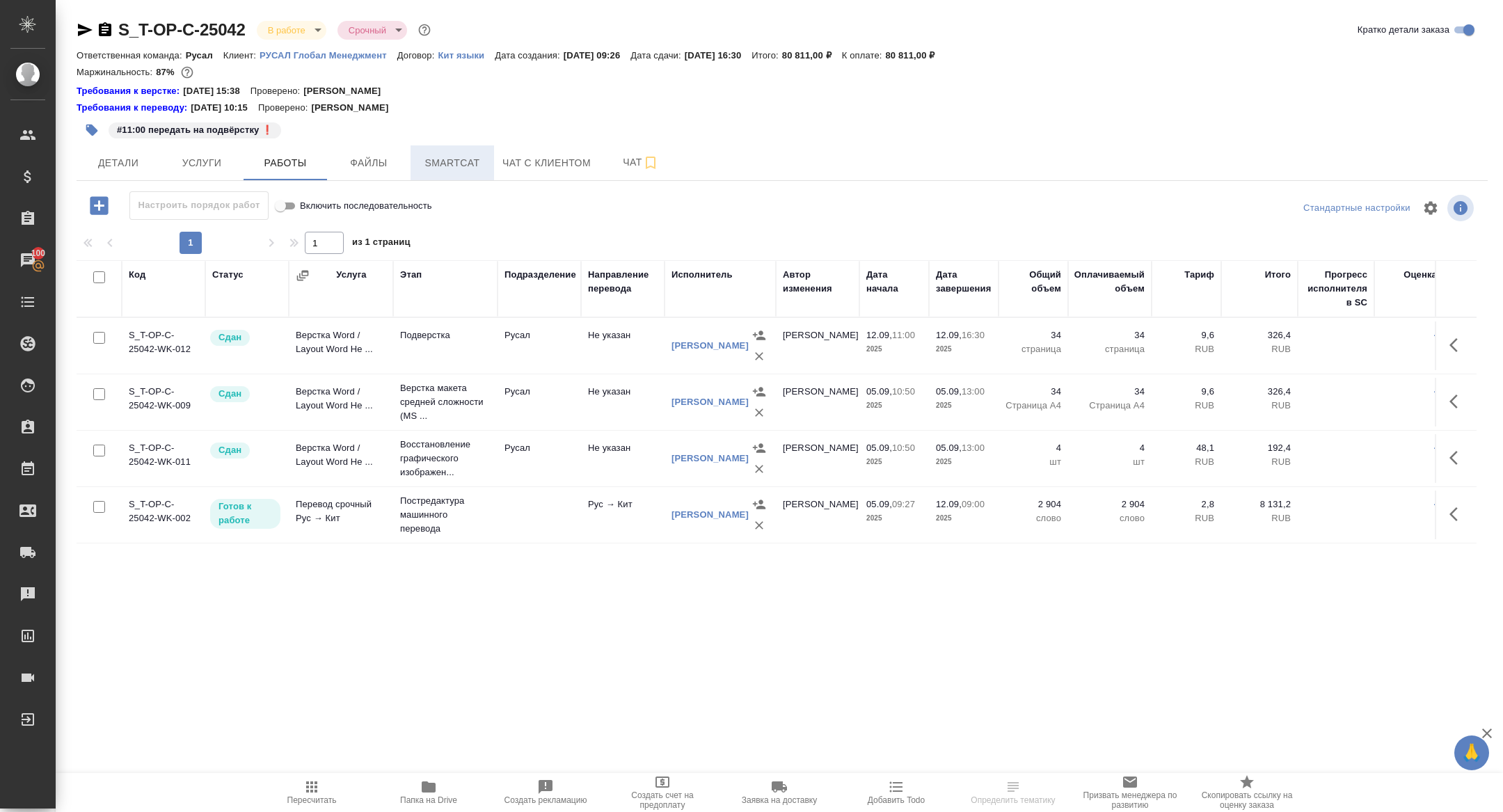
click at [475, 171] on button "Smartcat" at bounding box center [452, 163] width 84 height 35
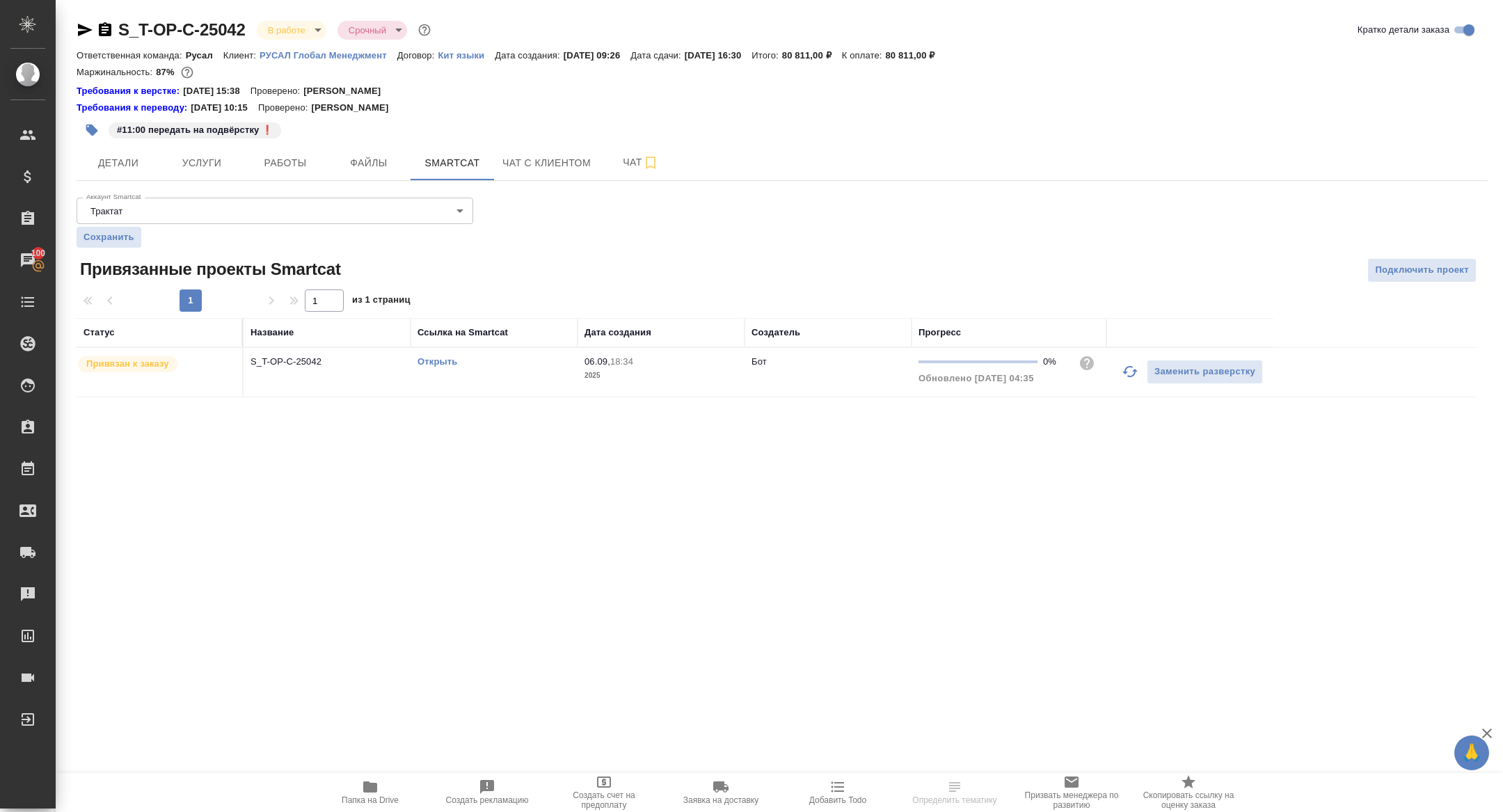
click at [308, 367] on p "S_T-OP-C-25042" at bounding box center [327, 361] width 153 height 14
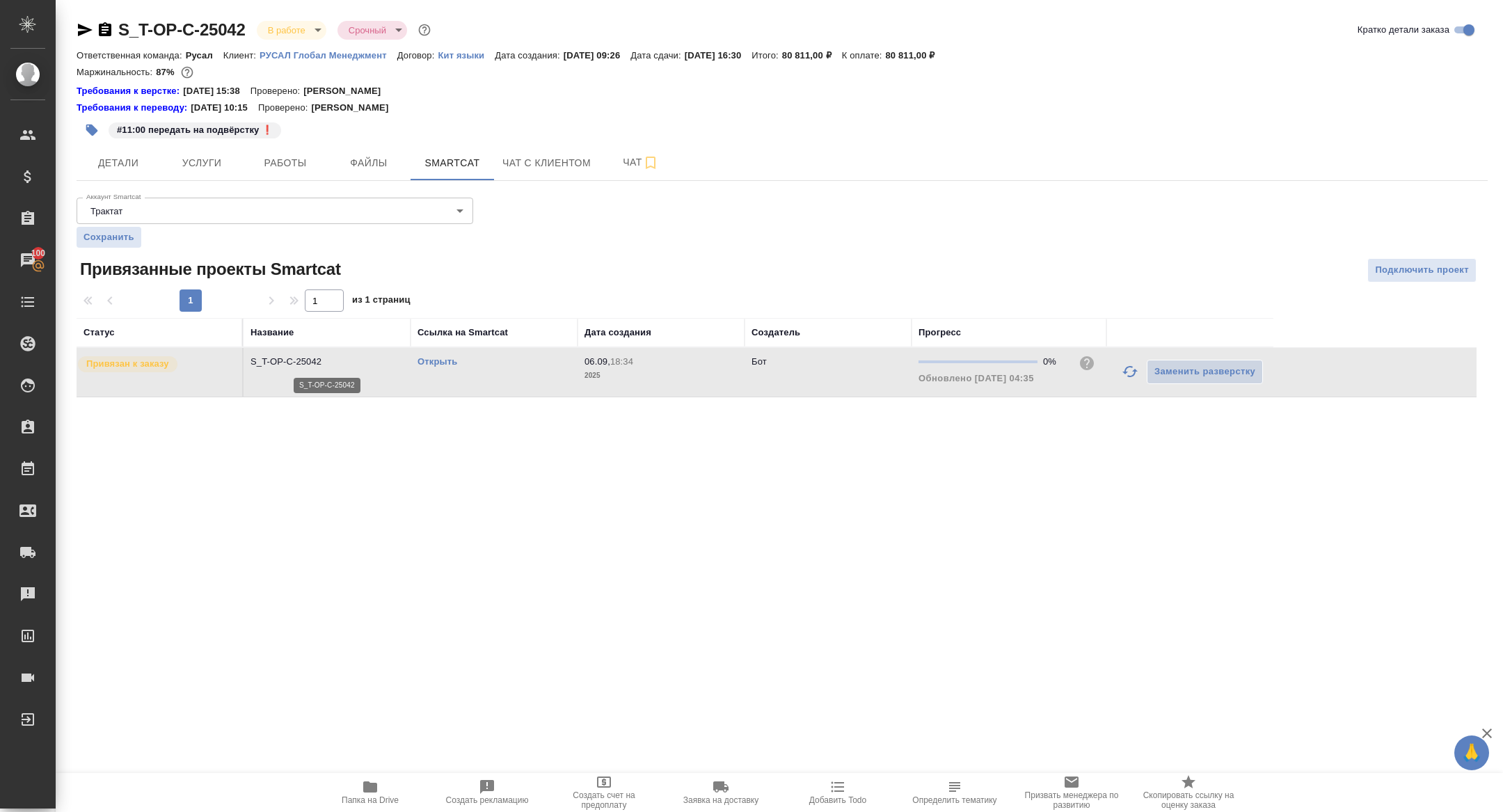
click at [308, 367] on p "S_T-OP-C-25042" at bounding box center [327, 361] width 153 height 14
click at [595, 163] on button "Чат с клиентом" at bounding box center [546, 163] width 105 height 35
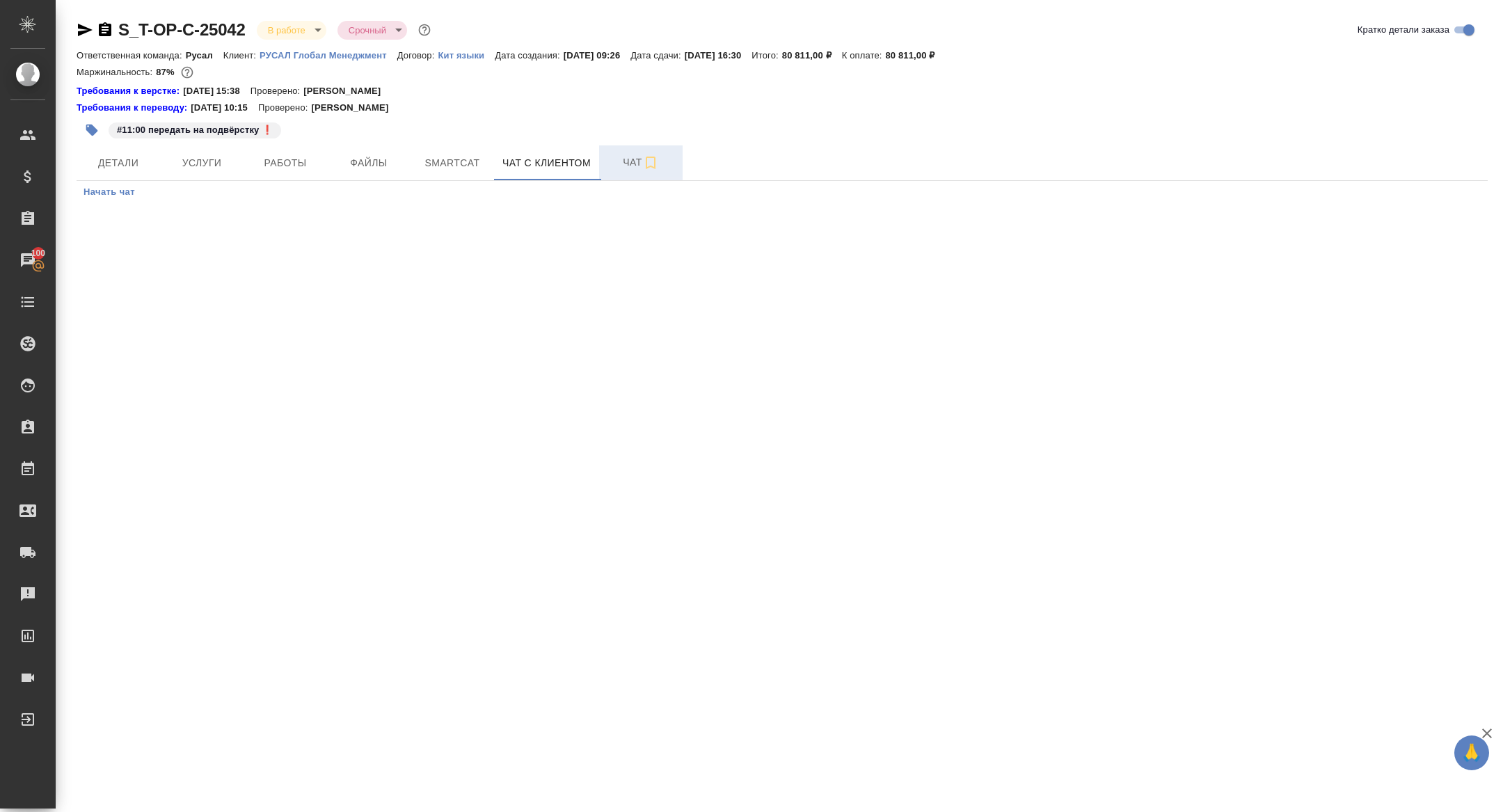
click at [630, 160] on span "Чат" at bounding box center [641, 163] width 66 height 17
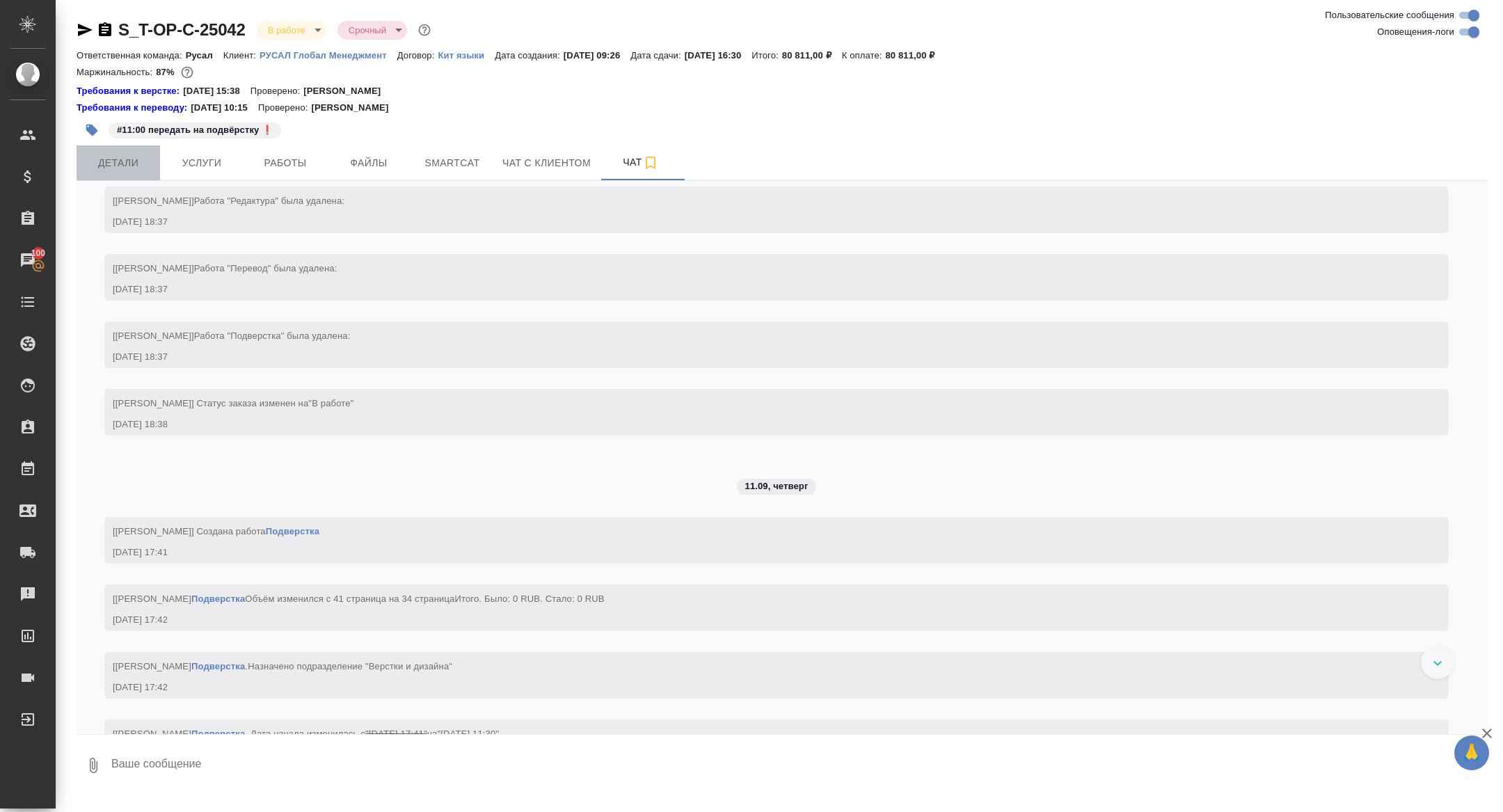
click at [111, 165] on span "Детали" at bounding box center [118, 163] width 66 height 17
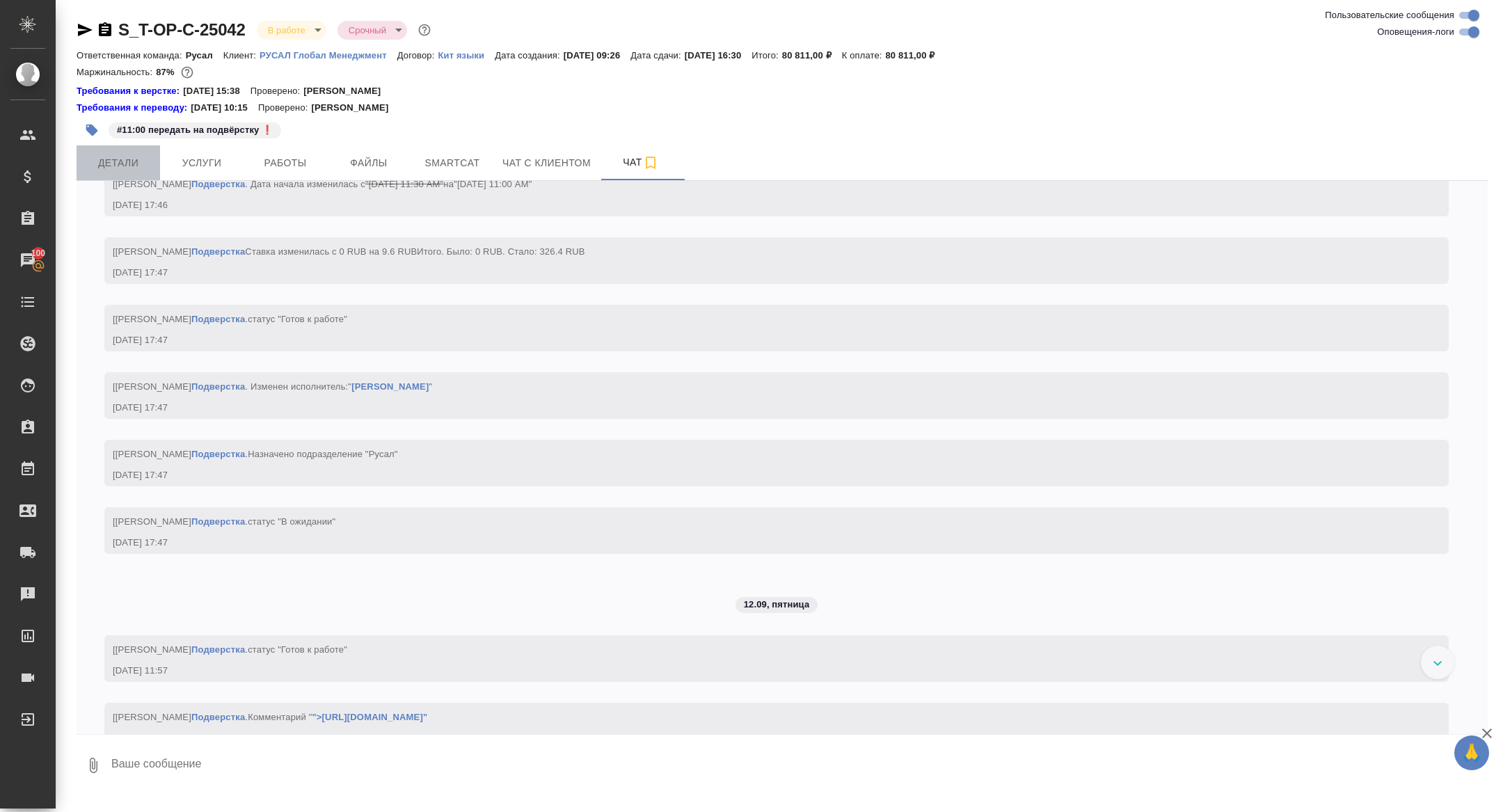
scroll to position [4955, 0]
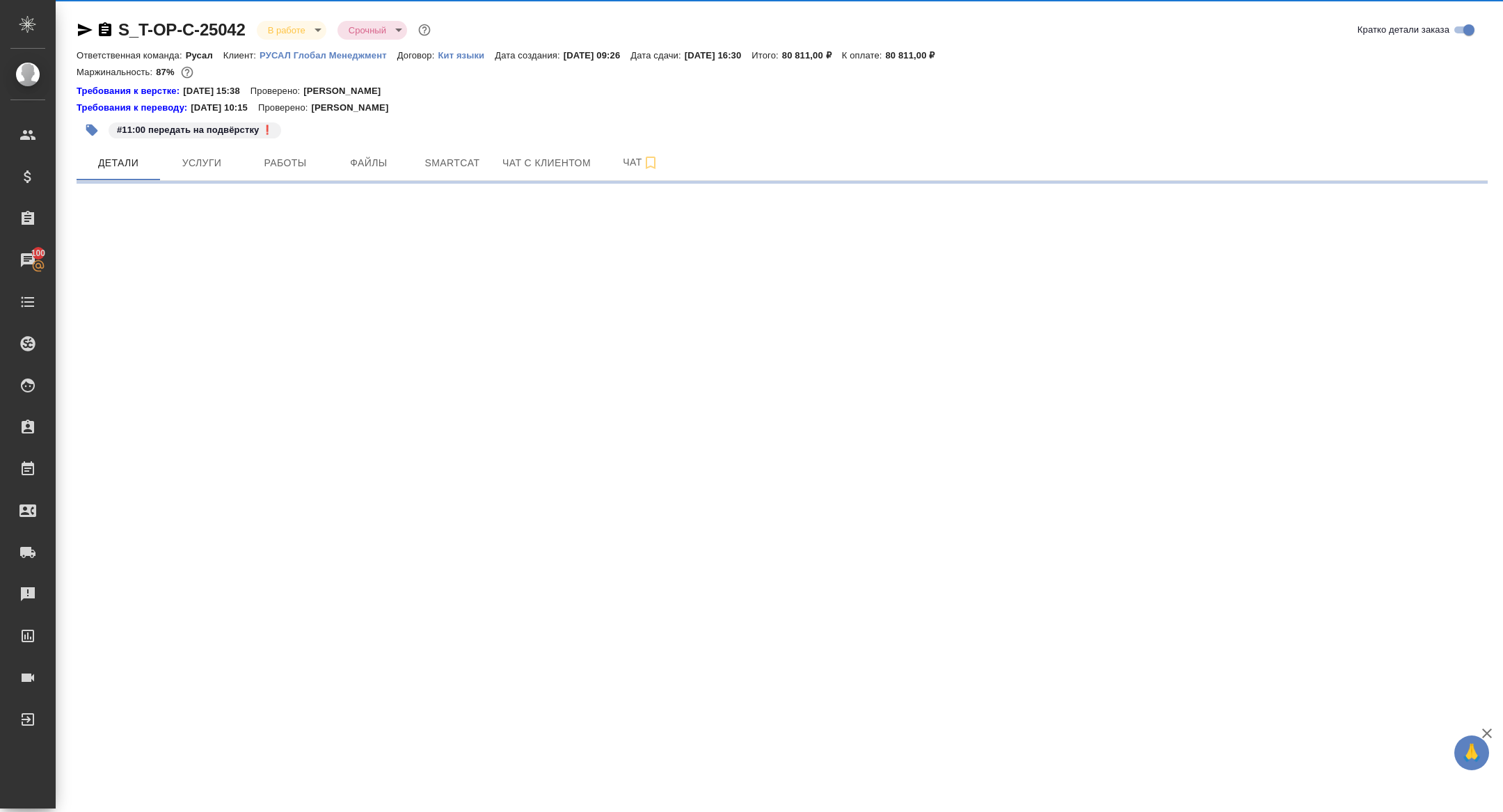
select select "RU"
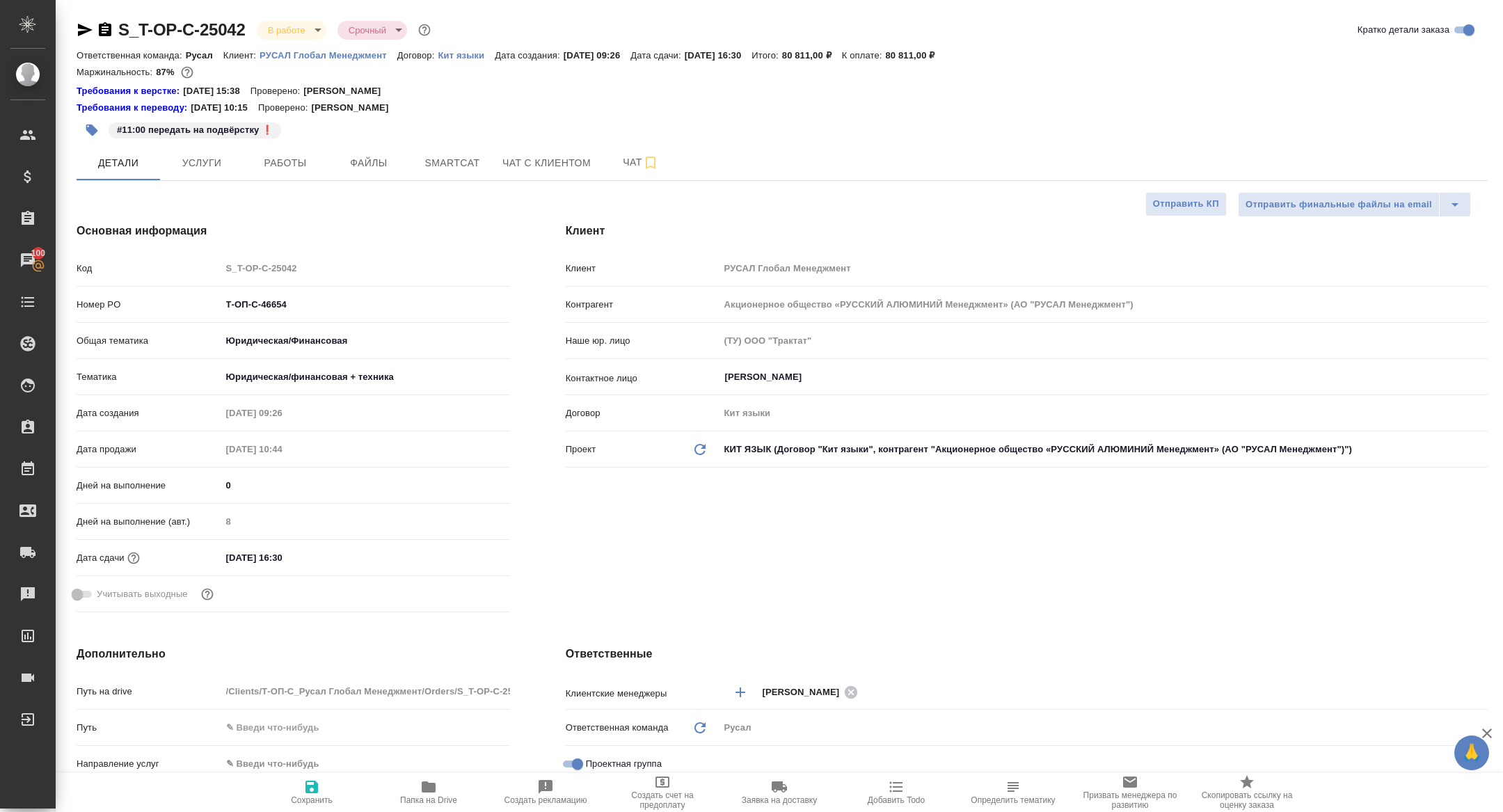
type textarea "x"
click at [616, 155] on span "Чат" at bounding box center [641, 163] width 66 height 17
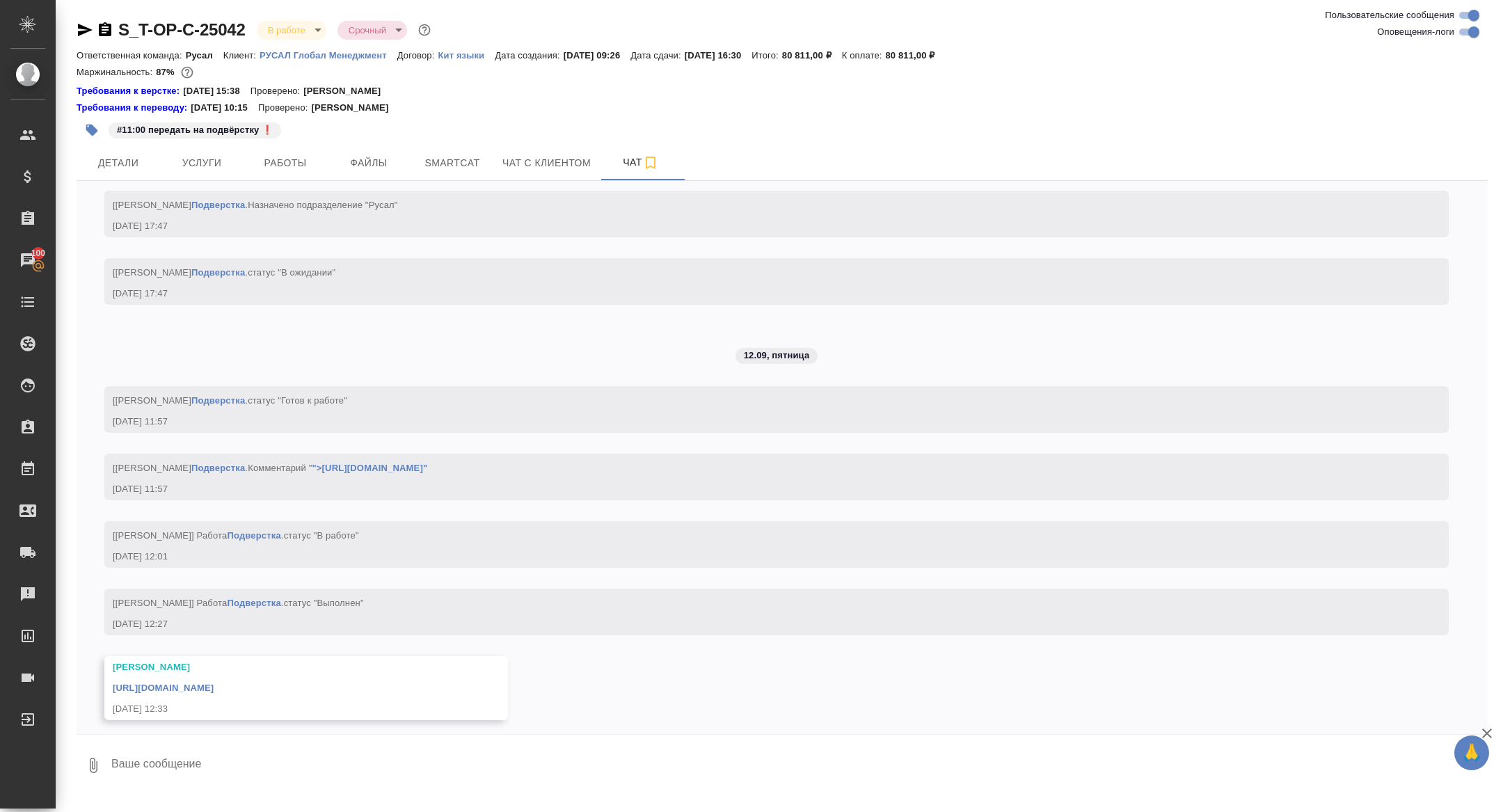
scroll to position [5040, 0]
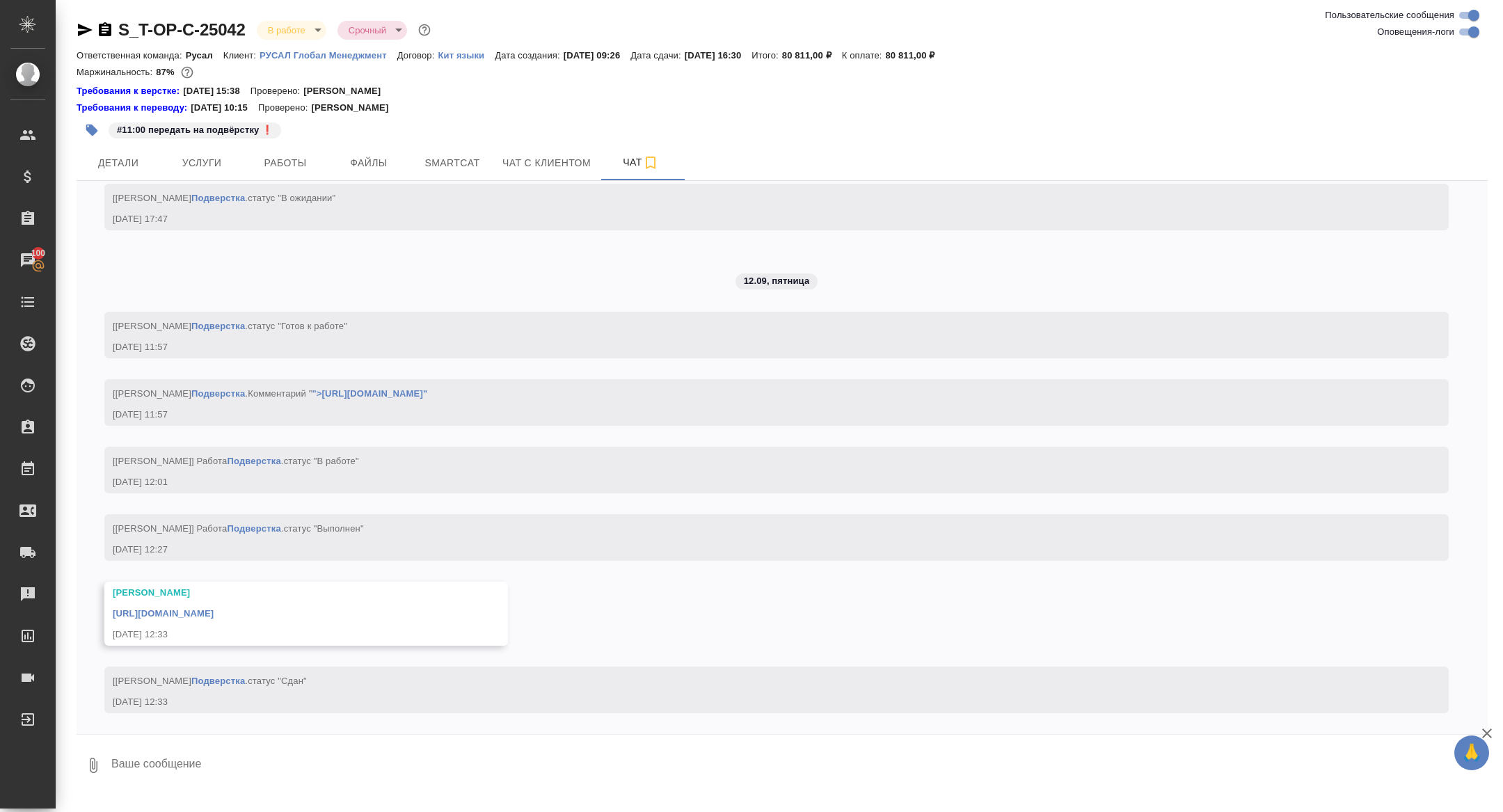
click at [214, 608] on link "[URL][DOMAIN_NAME]" at bounding box center [163, 613] width 101 height 10
click at [140, 161] on span "Детали" at bounding box center [118, 163] width 66 height 17
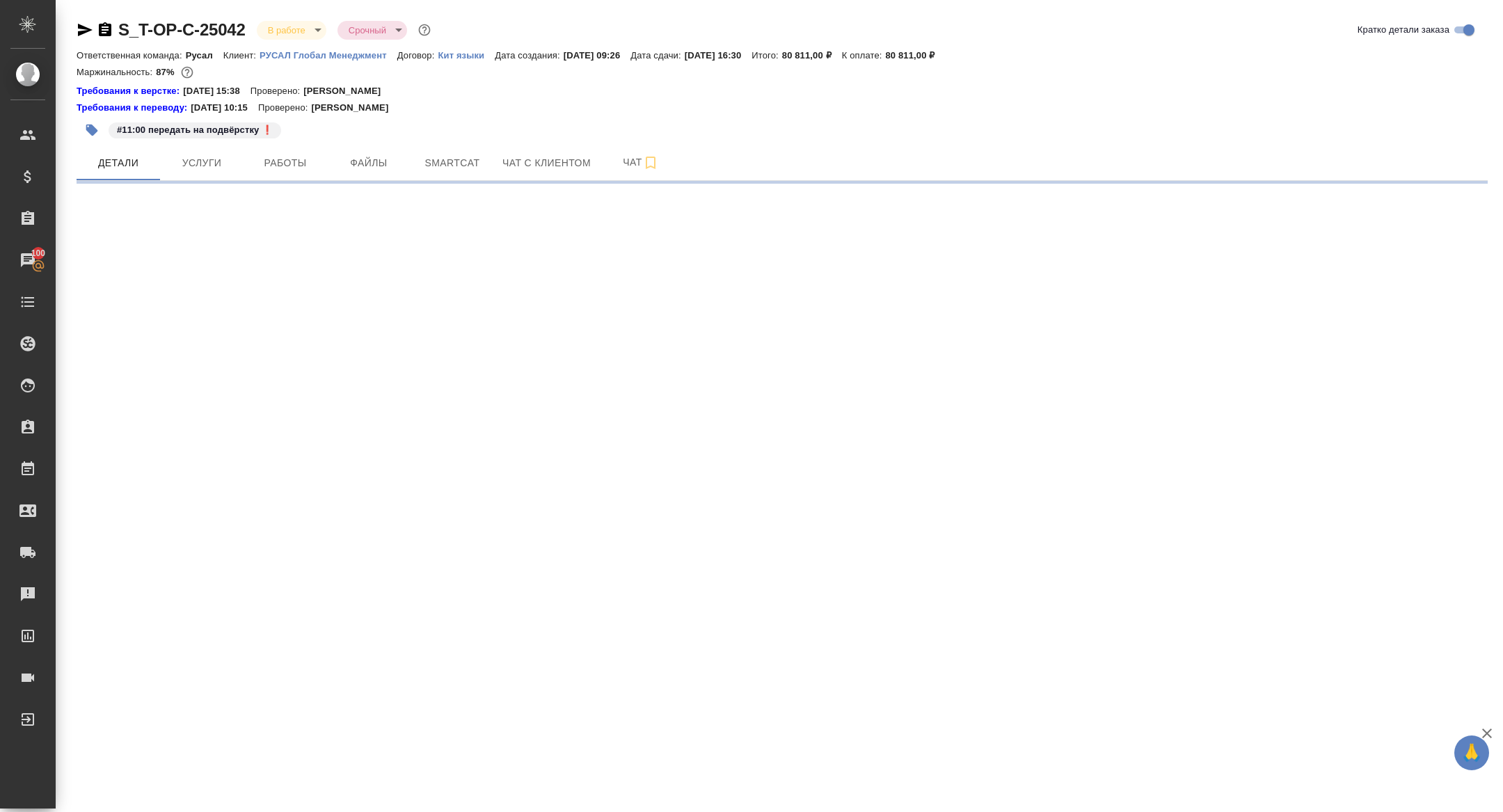
select select "RU"
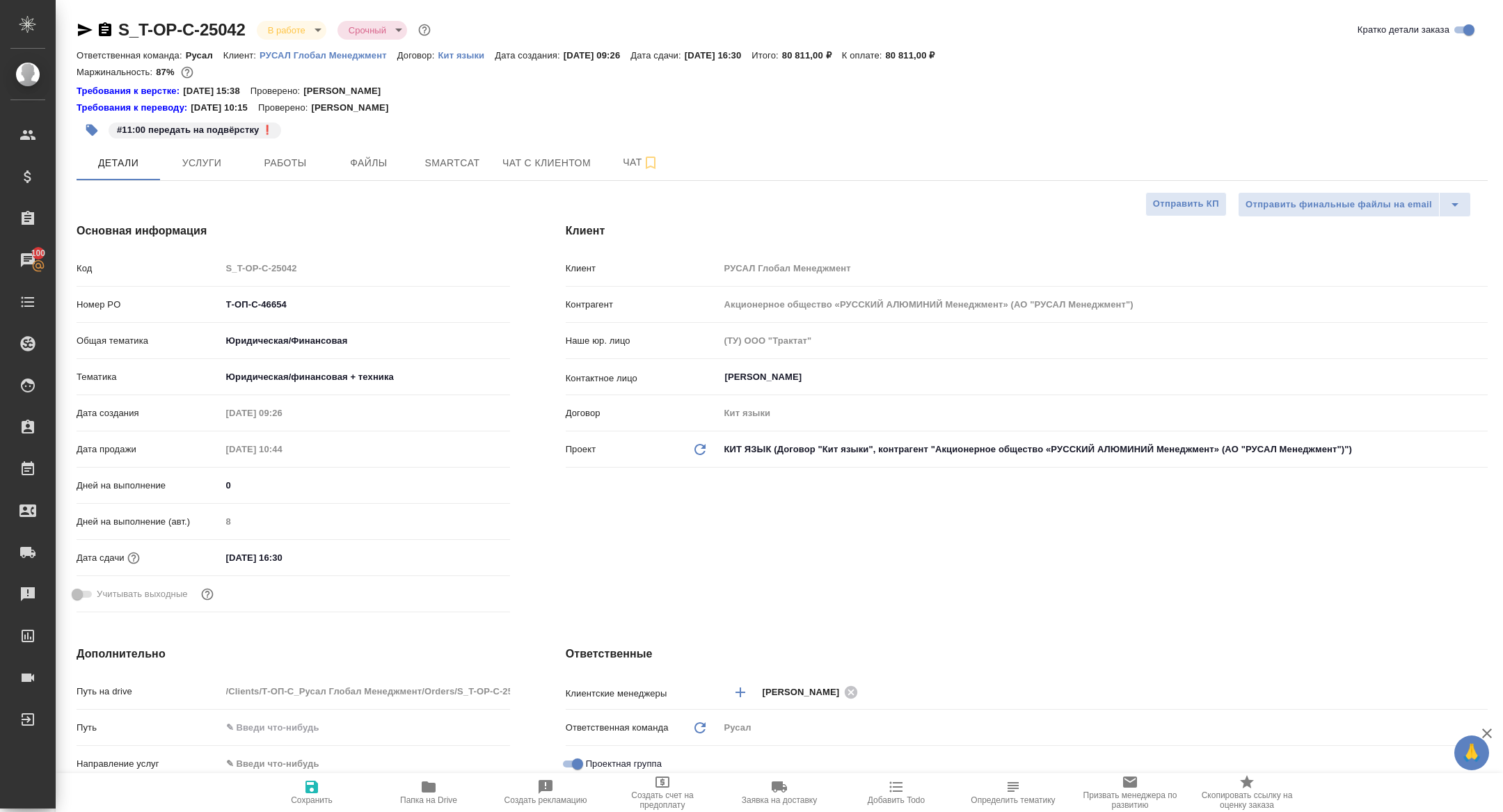
type textarea "x"
drag, startPoint x: 302, startPoint y: 305, endPoint x: 170, endPoint y: 290, distance: 132.8
click at [172, 290] on div "Код S_T-OP-C-25042 Номер PO Т-ОП-С-46654 Общая тематика Юридическая/Финансовая …" at bounding box center [293, 436] width 434 height 362
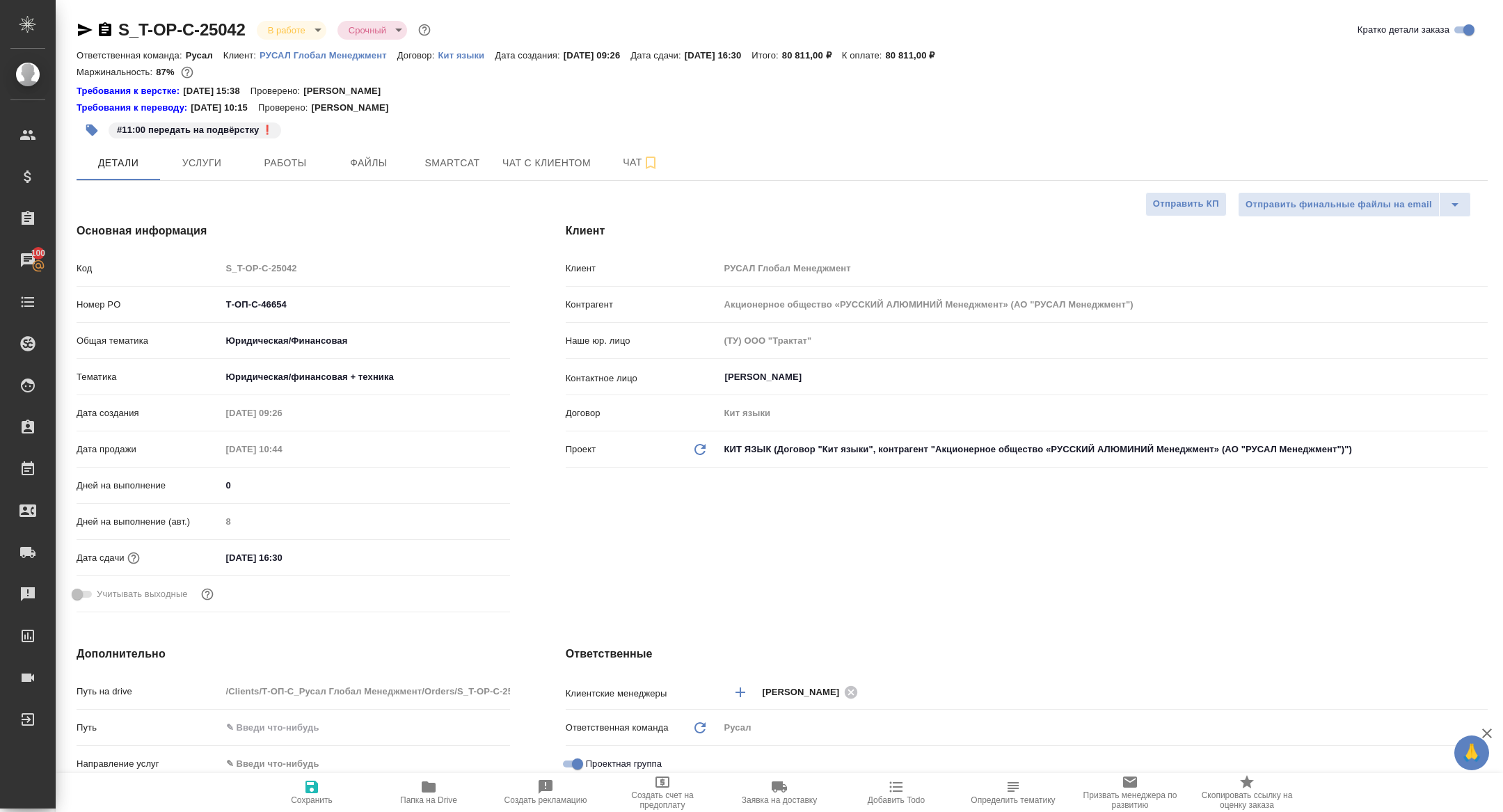
type textarea "x"
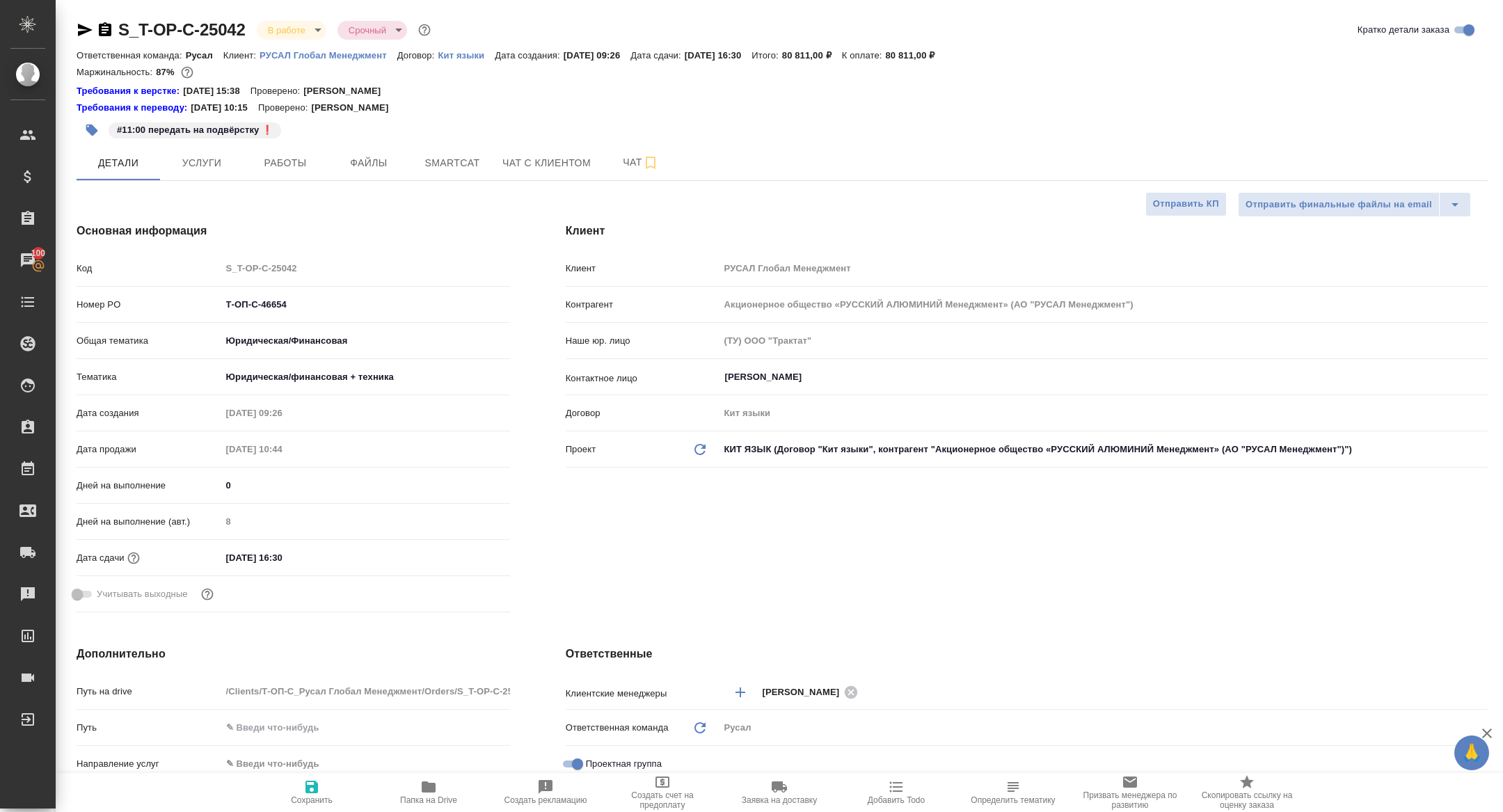
type textarea "x"
click at [282, 21] on body "🙏 .cls-1 fill:#fff; AWATERA [PERSON_NAME] Спецификации Заказы 100 Чаты Todo Про…" at bounding box center [752, 406] width 1503 height 812
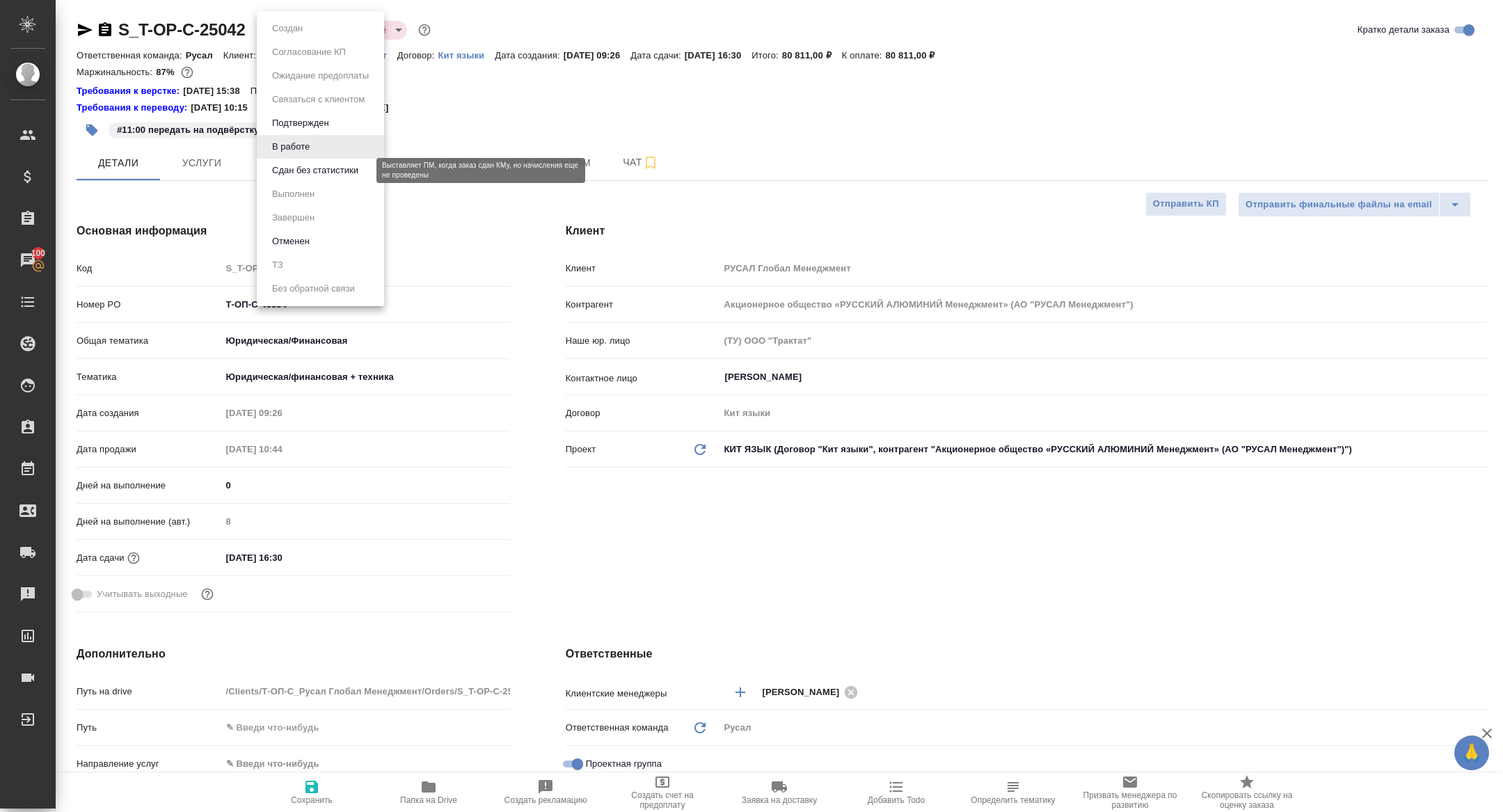
click at [325, 176] on button "Сдан без статистики" at bounding box center [315, 170] width 95 height 15
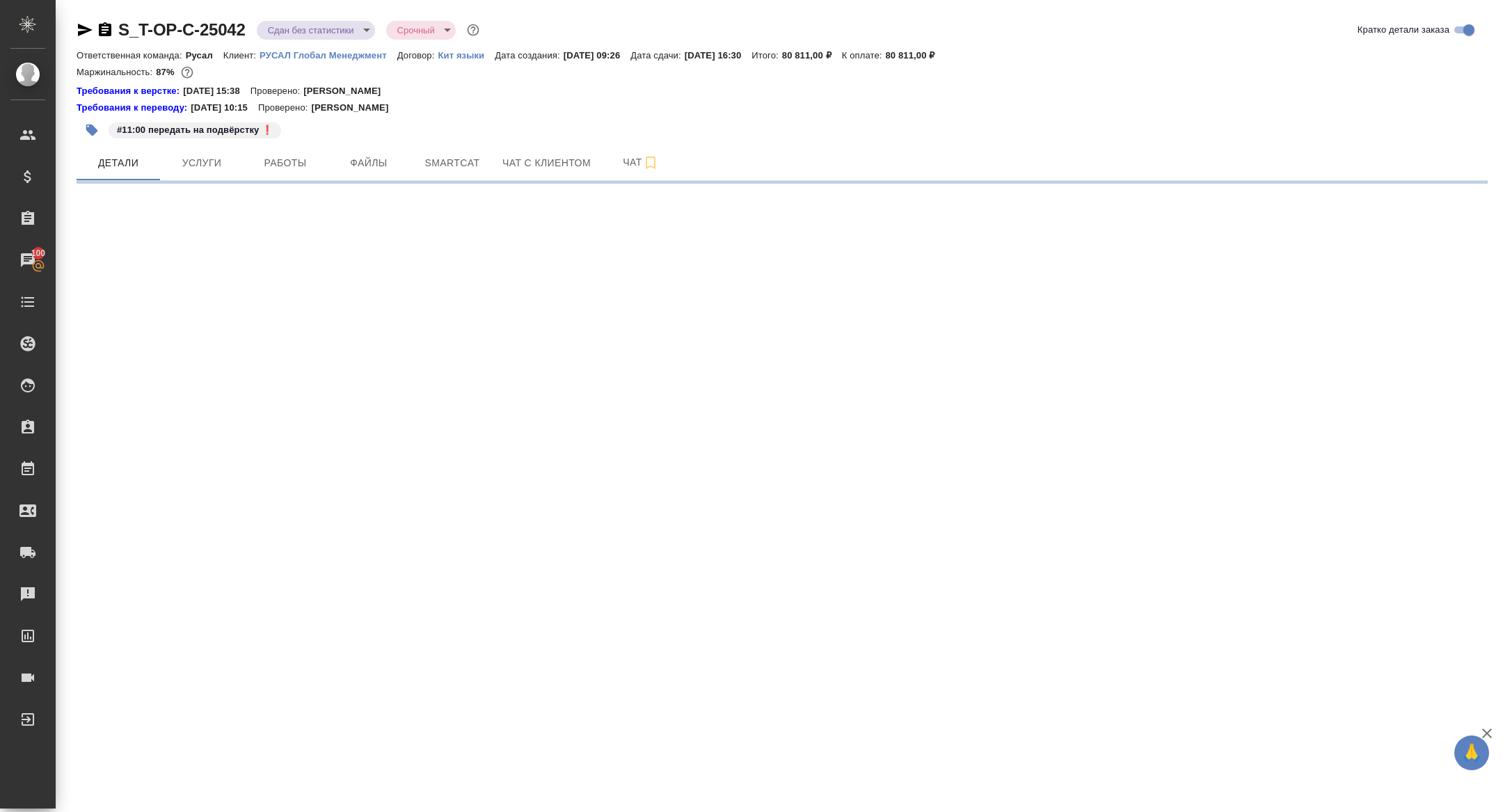
select select "RU"
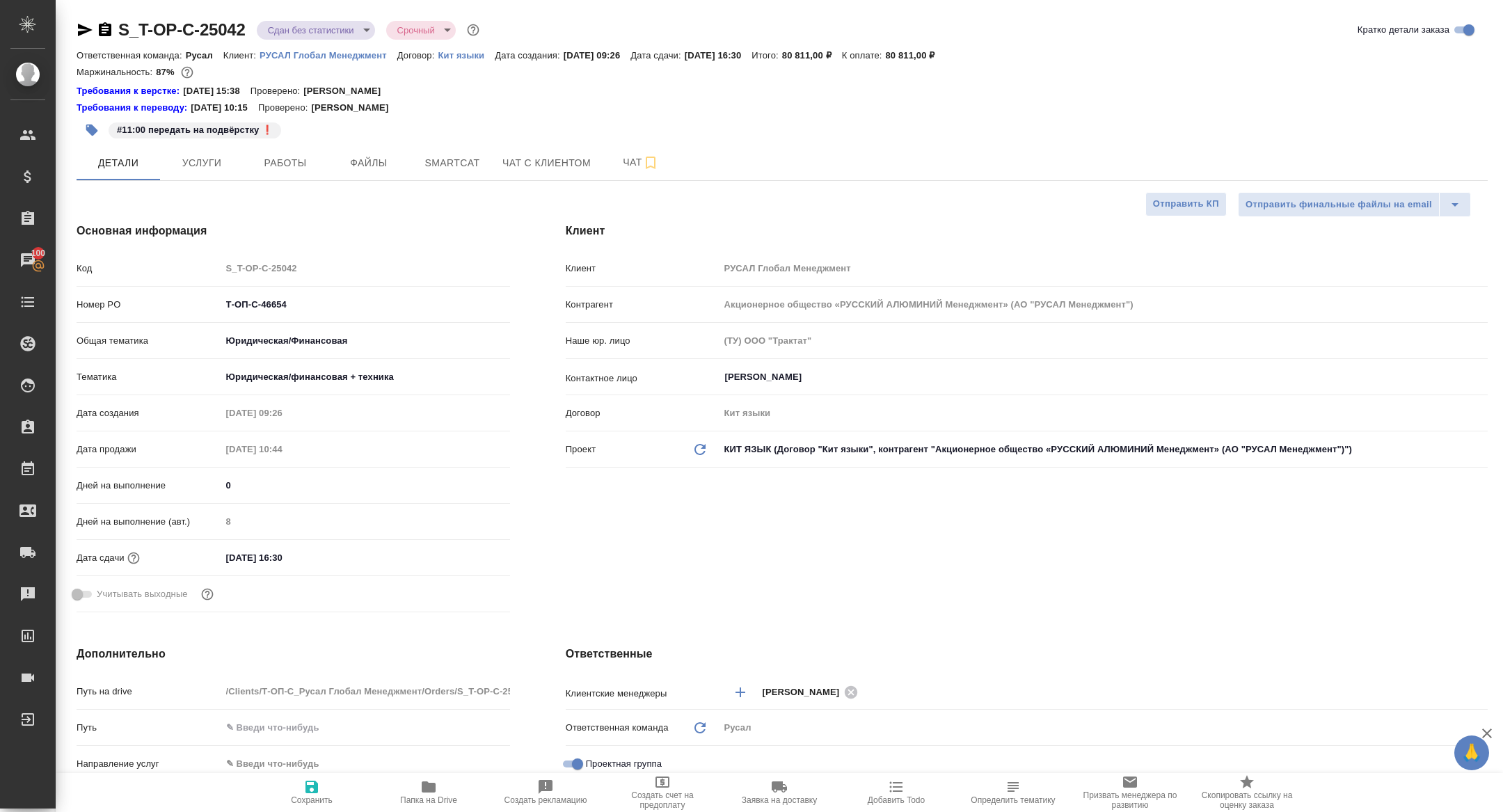
type textarea "x"
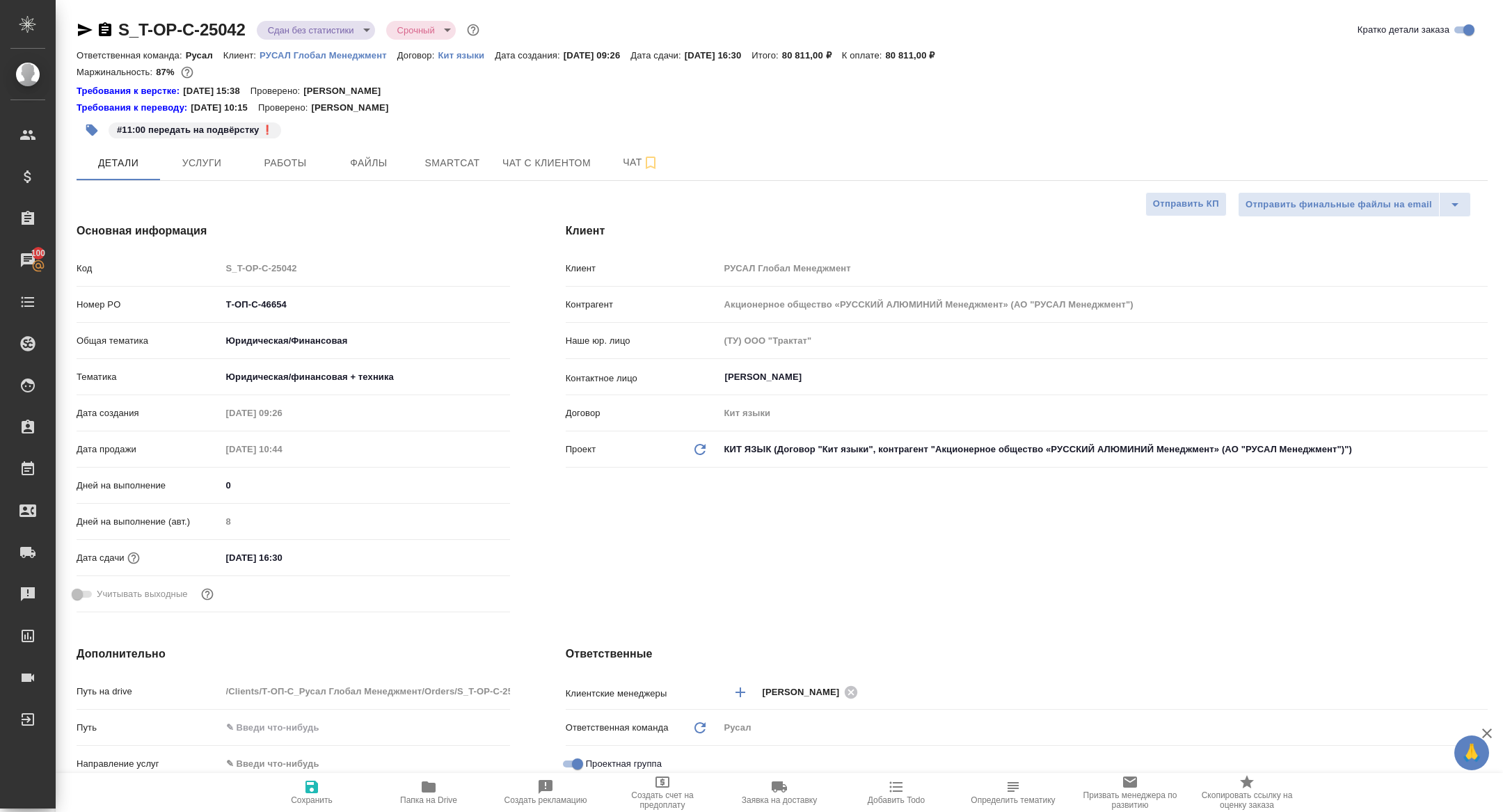
type textarea "x"
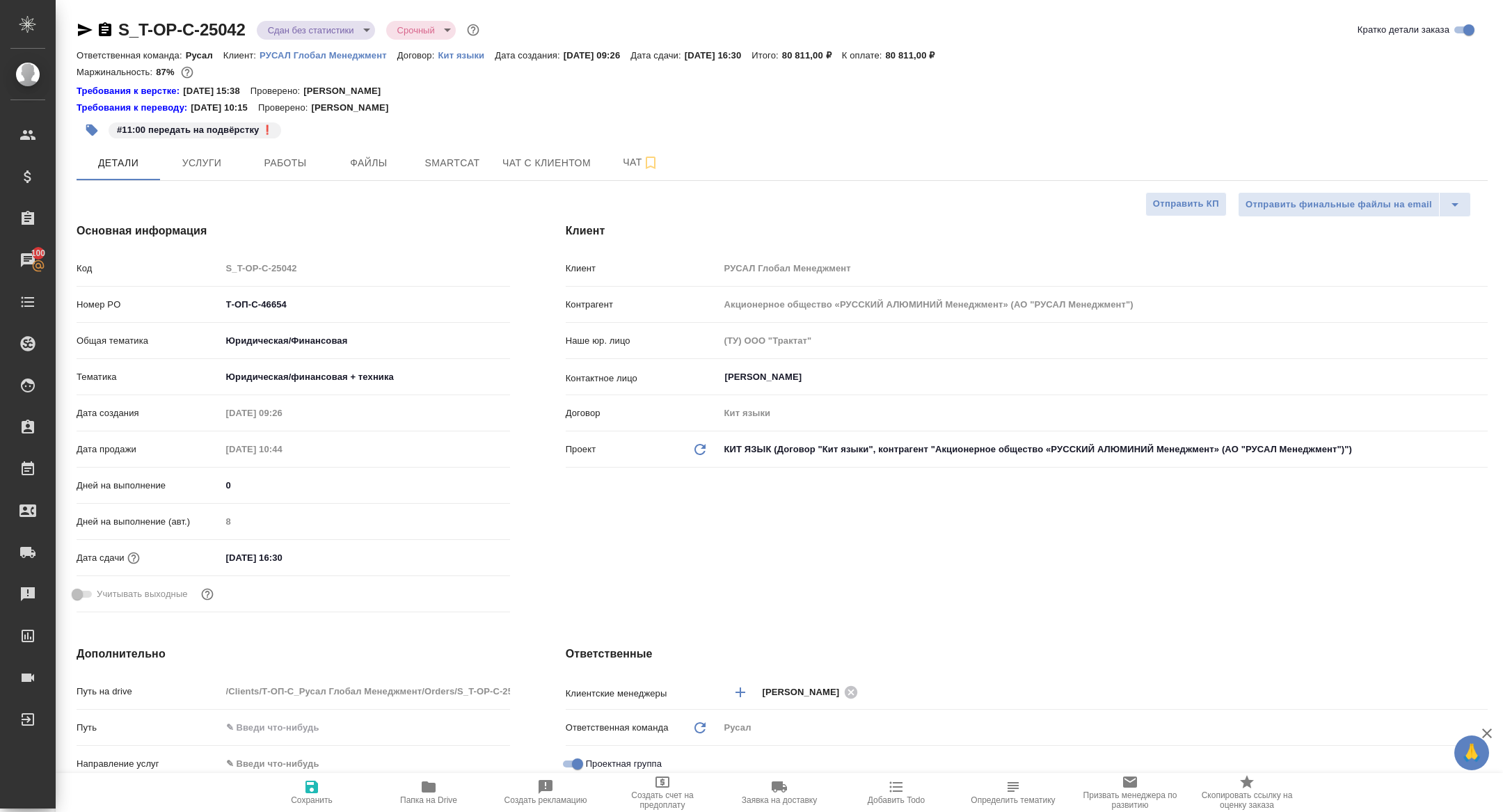
type textarea "x"
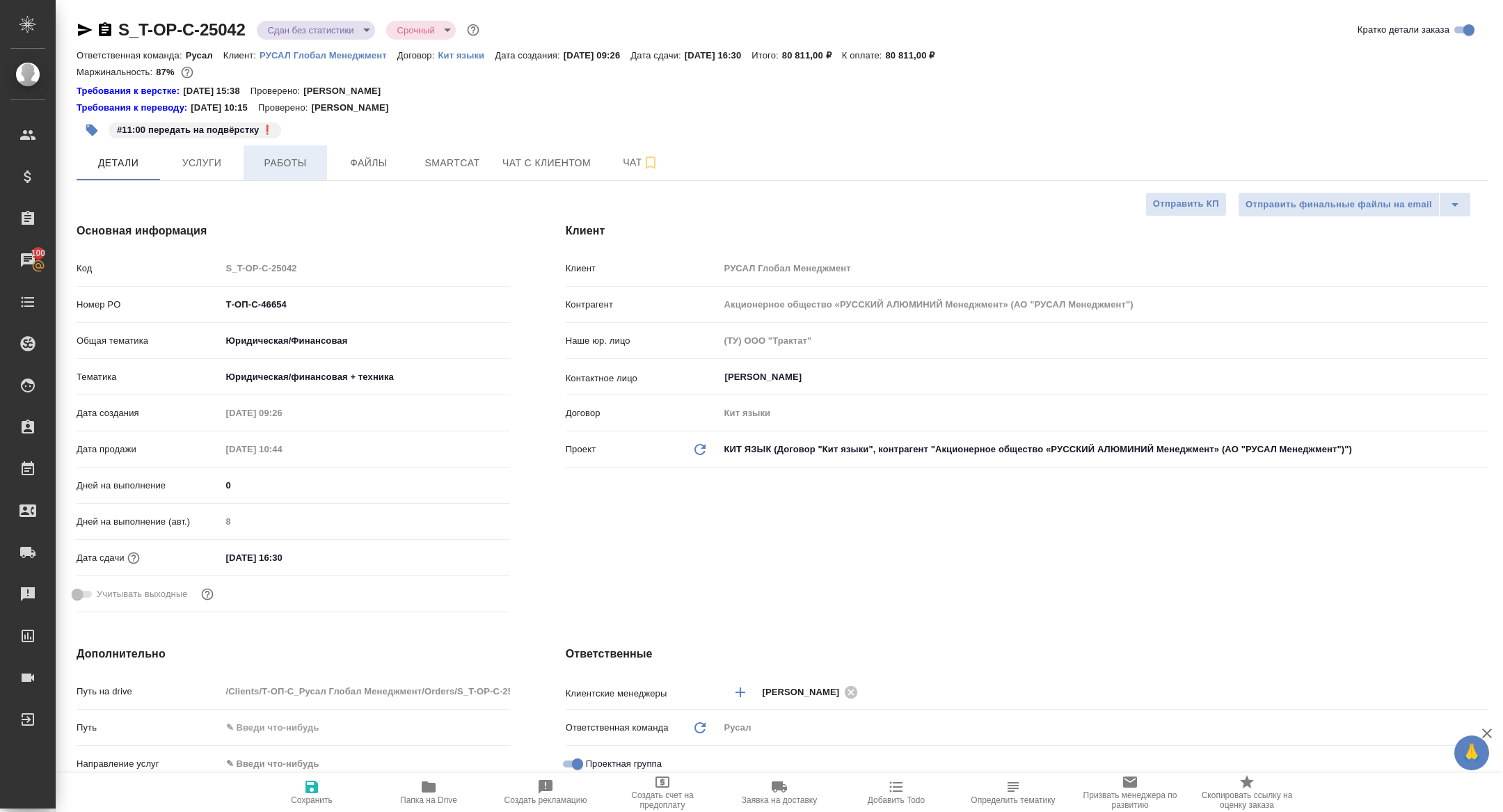
click at [294, 157] on span "Работы" at bounding box center [285, 163] width 66 height 17
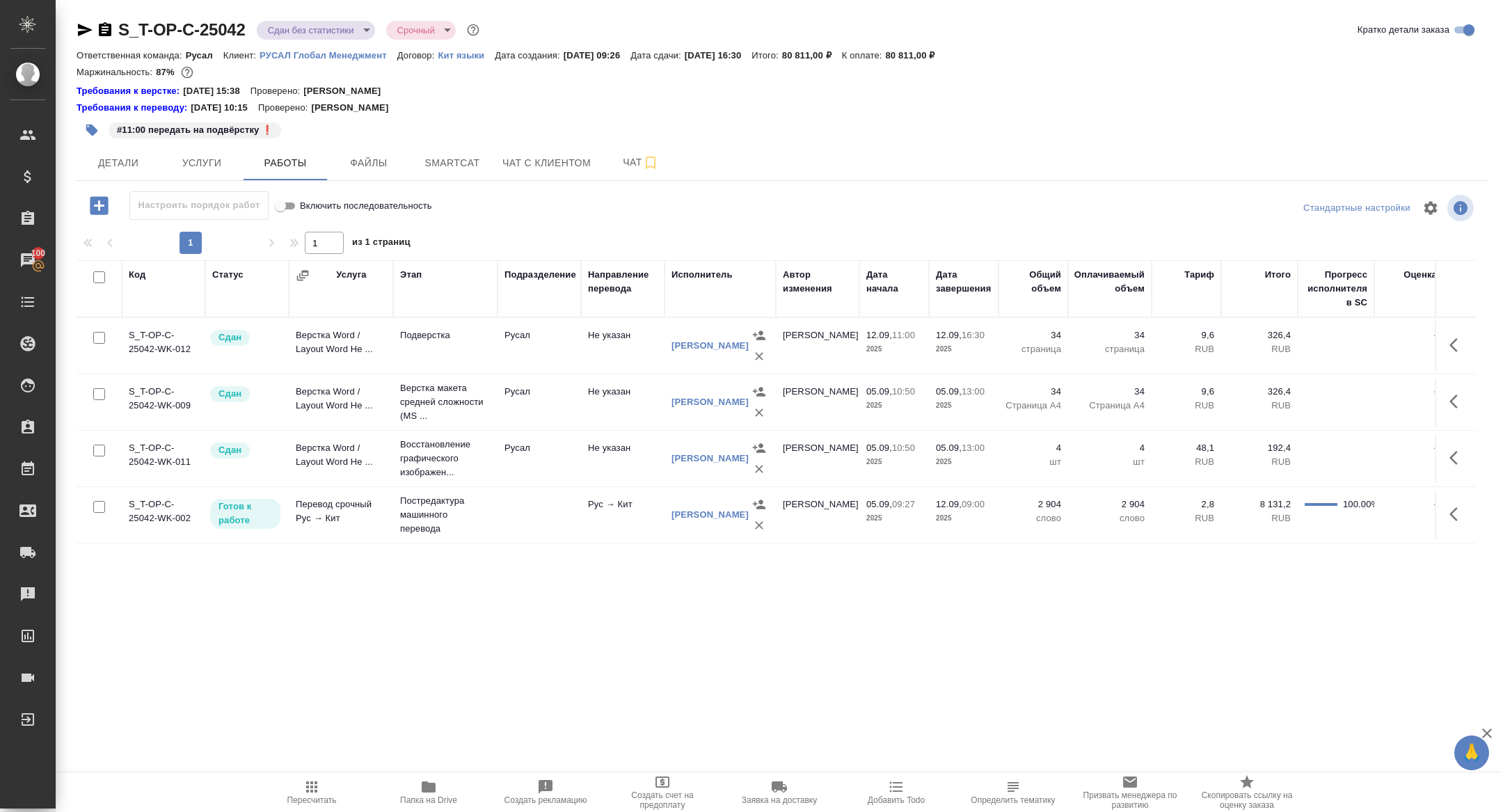
click at [1457, 514] on icon "button" at bounding box center [1457, 514] width 17 height 17
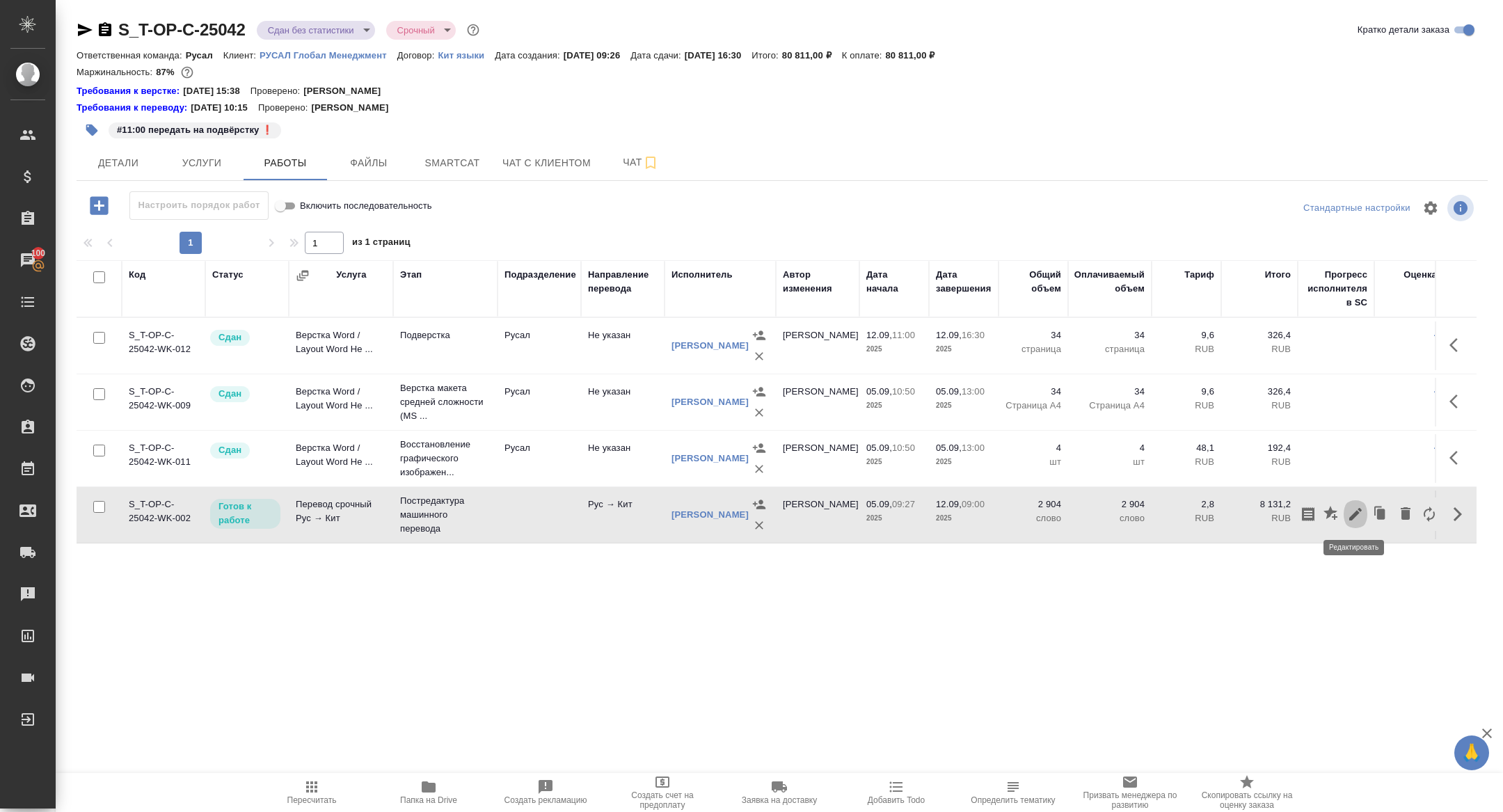
click at [1351, 516] on icon "button" at bounding box center [1355, 514] width 12 height 12
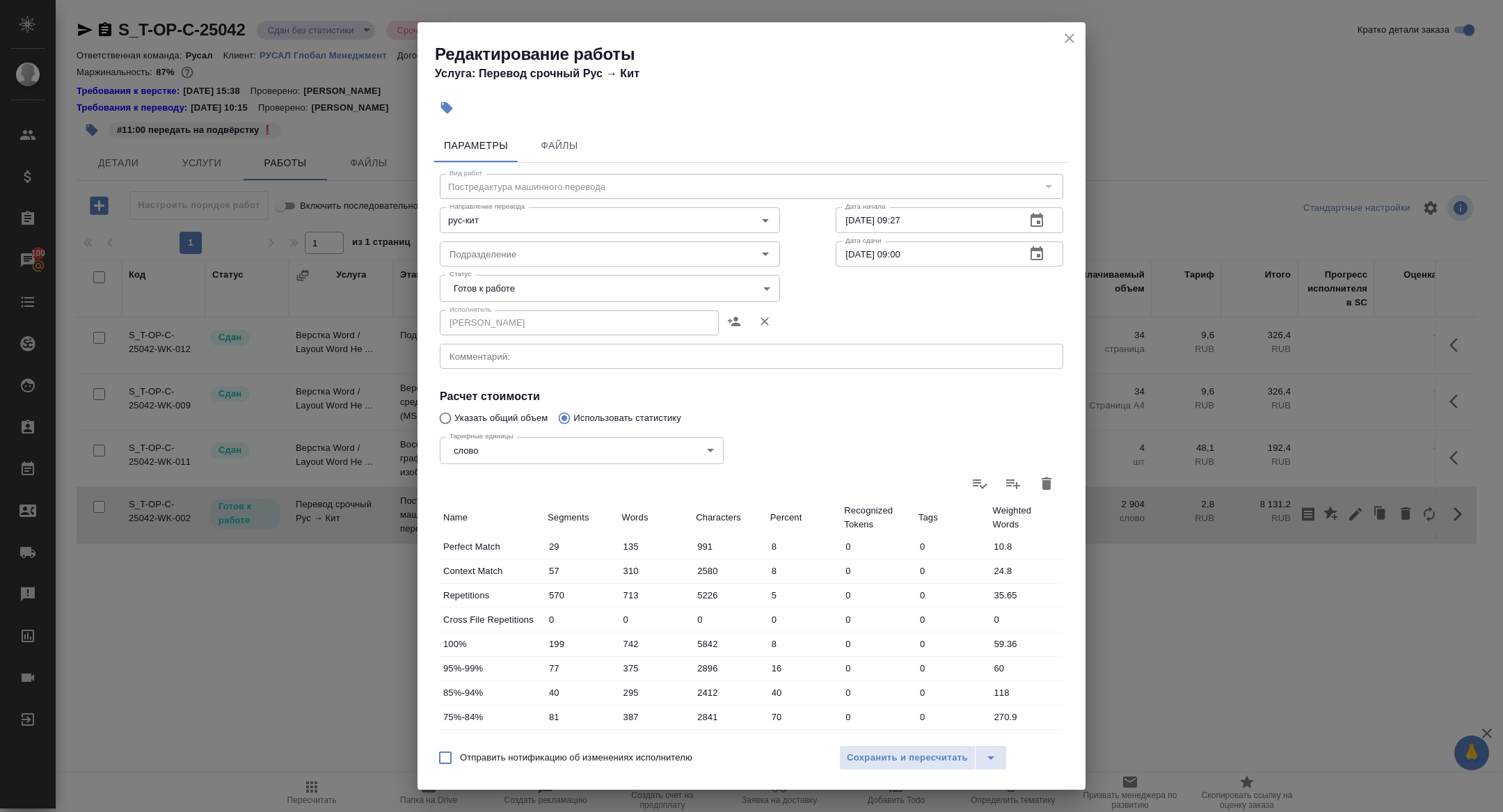
click at [486, 287] on body "🙏 .cls-1 fill:#fff; AWATERA Zhuravleva Alexandra Клиенты Спецификации Заказы 10…" at bounding box center [752, 406] width 1503 height 812
click at [483, 355] on li "Сдан" at bounding box center [610, 359] width 340 height 24
type input "closed"
click at [908, 764] on span "Сохранить и пересчитать" at bounding box center [908, 758] width 121 height 16
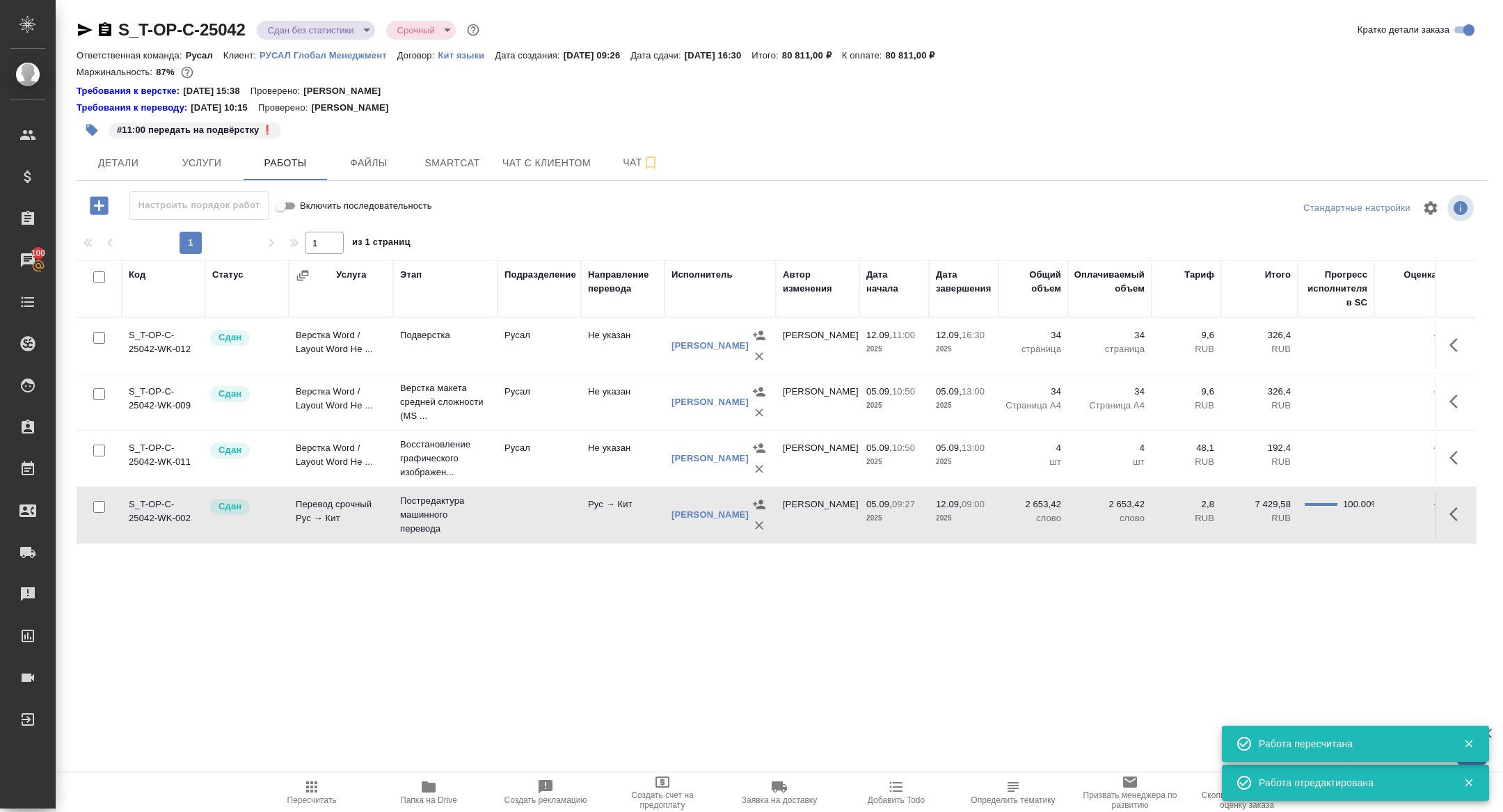
click at [358, 624] on div ".cls-1 fill:#fff; AWATERA Zhuravleva Alexandra Клиенты Спецификации Заказы 100 …" at bounding box center [752, 406] width 1503 height 812
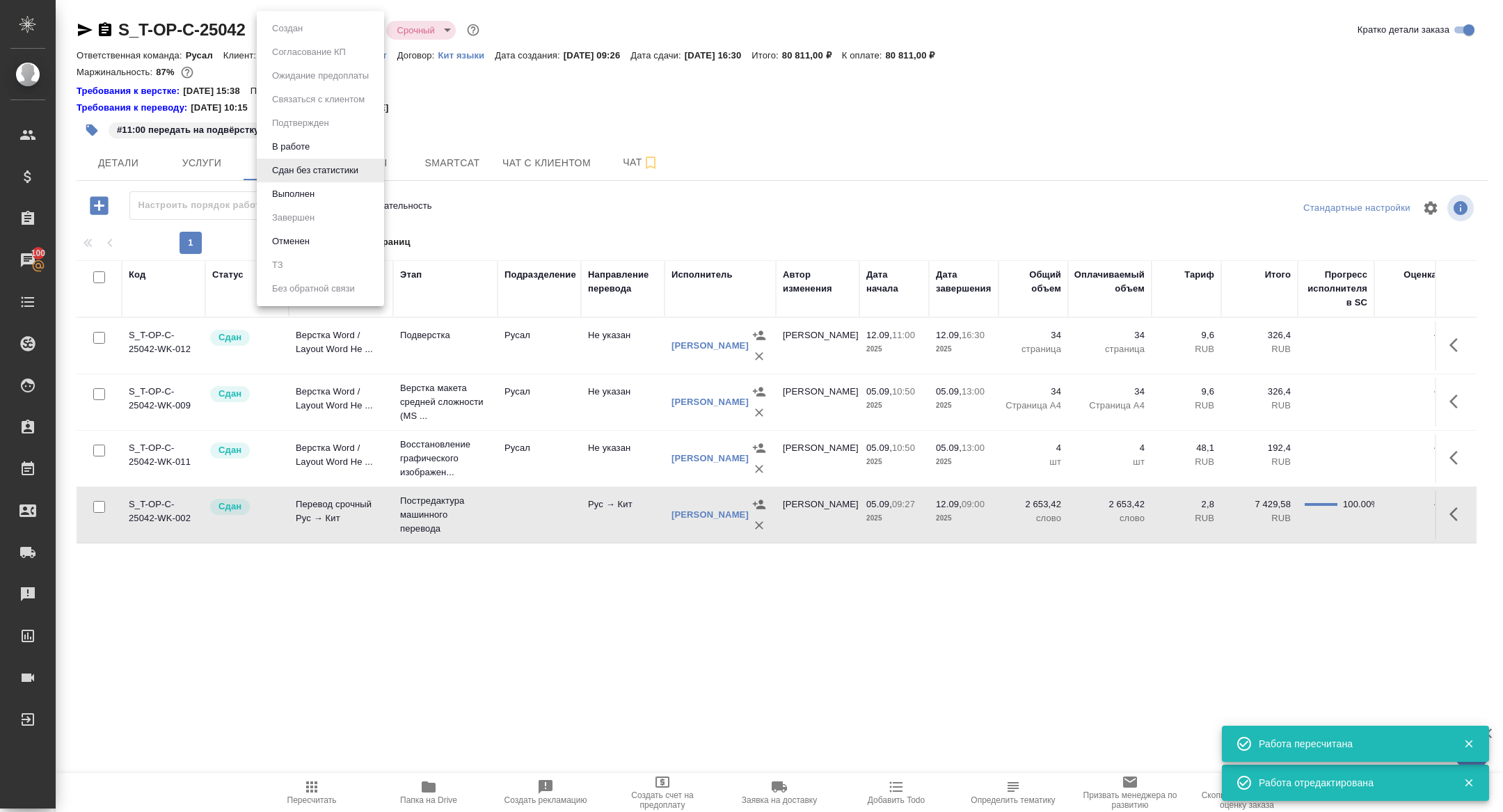
click at [291, 29] on body "🙏 .cls-1 fill:#fff; AWATERA Zhuravleva Alexandra Клиенты Спецификации Заказы 10…" at bounding box center [752, 406] width 1503 height 812
click at [291, 195] on button "Выполнен" at bounding box center [293, 194] width 51 height 15
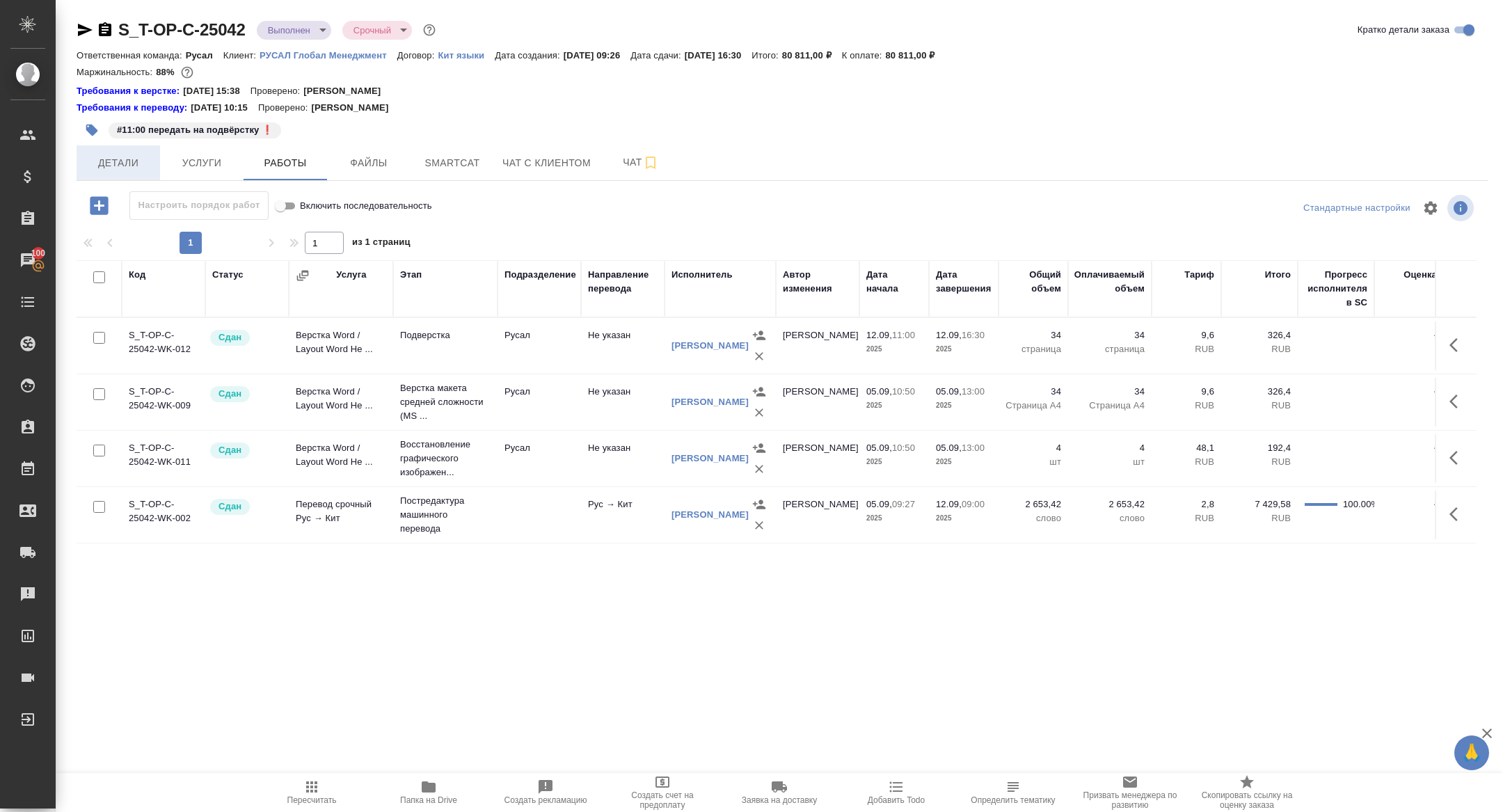
click at [124, 173] on button "Детали" at bounding box center [119, 163] width 84 height 35
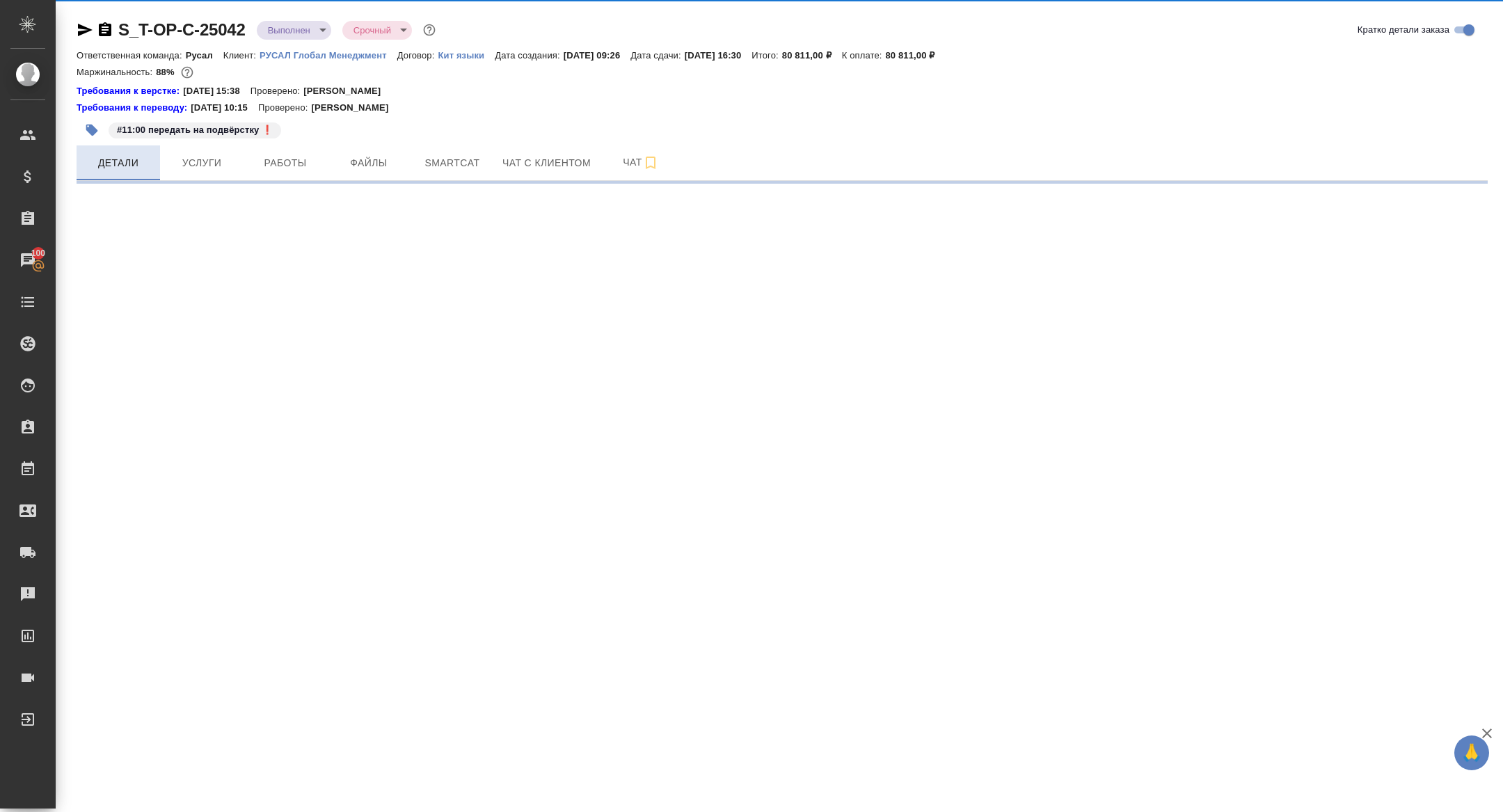
select select "RU"
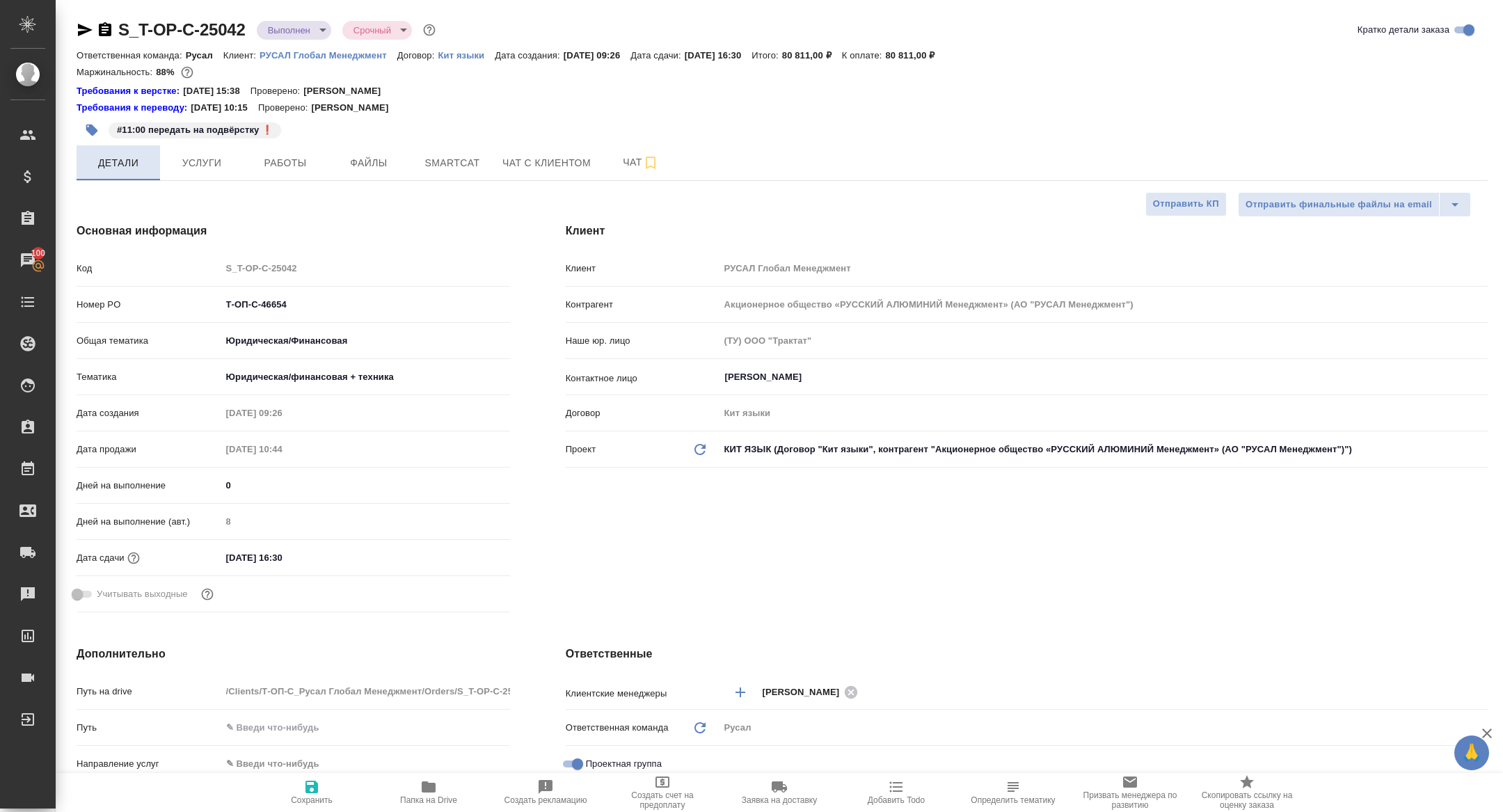
type textarea "x"
click at [301, 159] on span "Работы" at bounding box center [285, 163] width 66 height 17
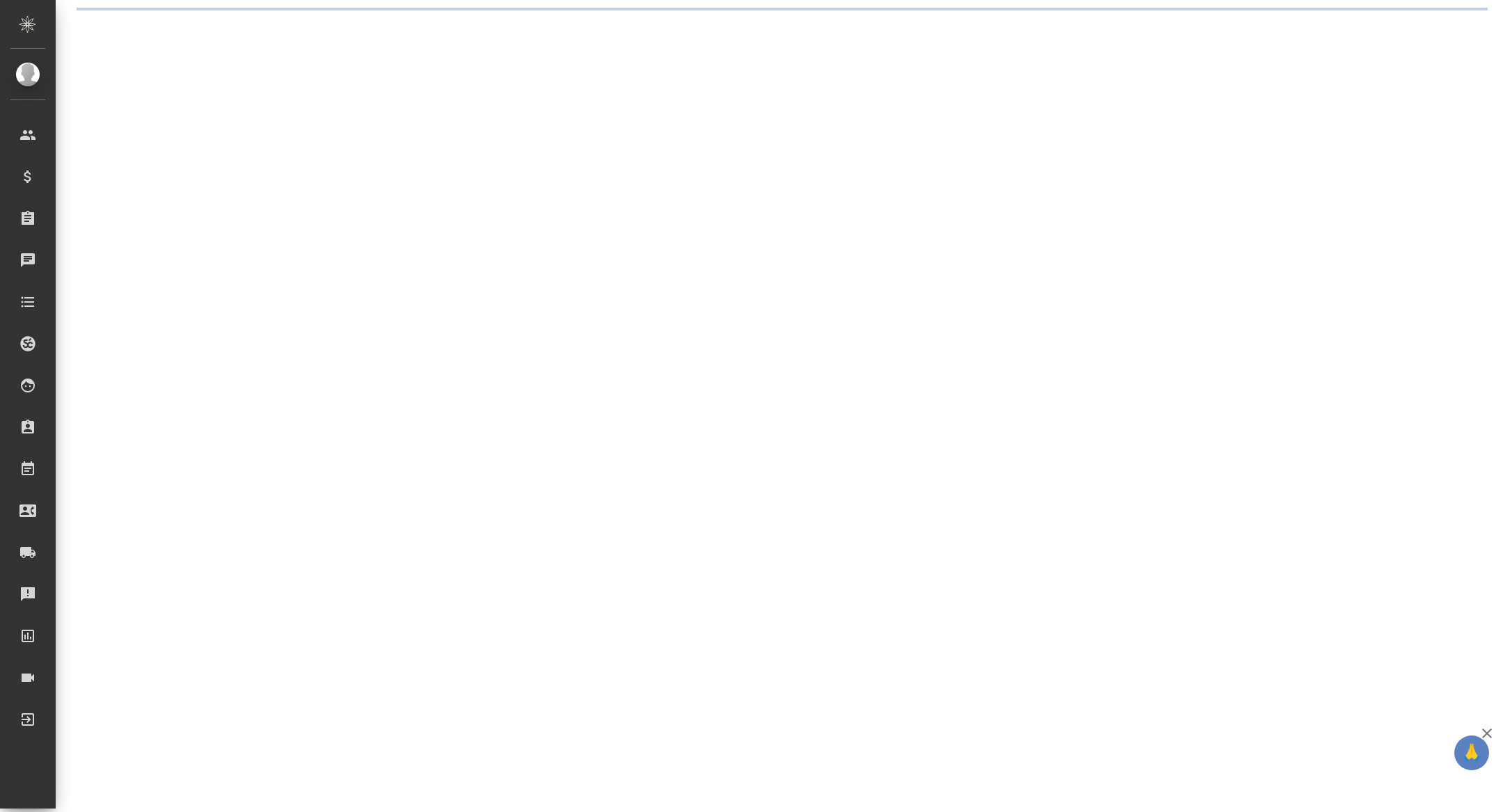
select select "RU"
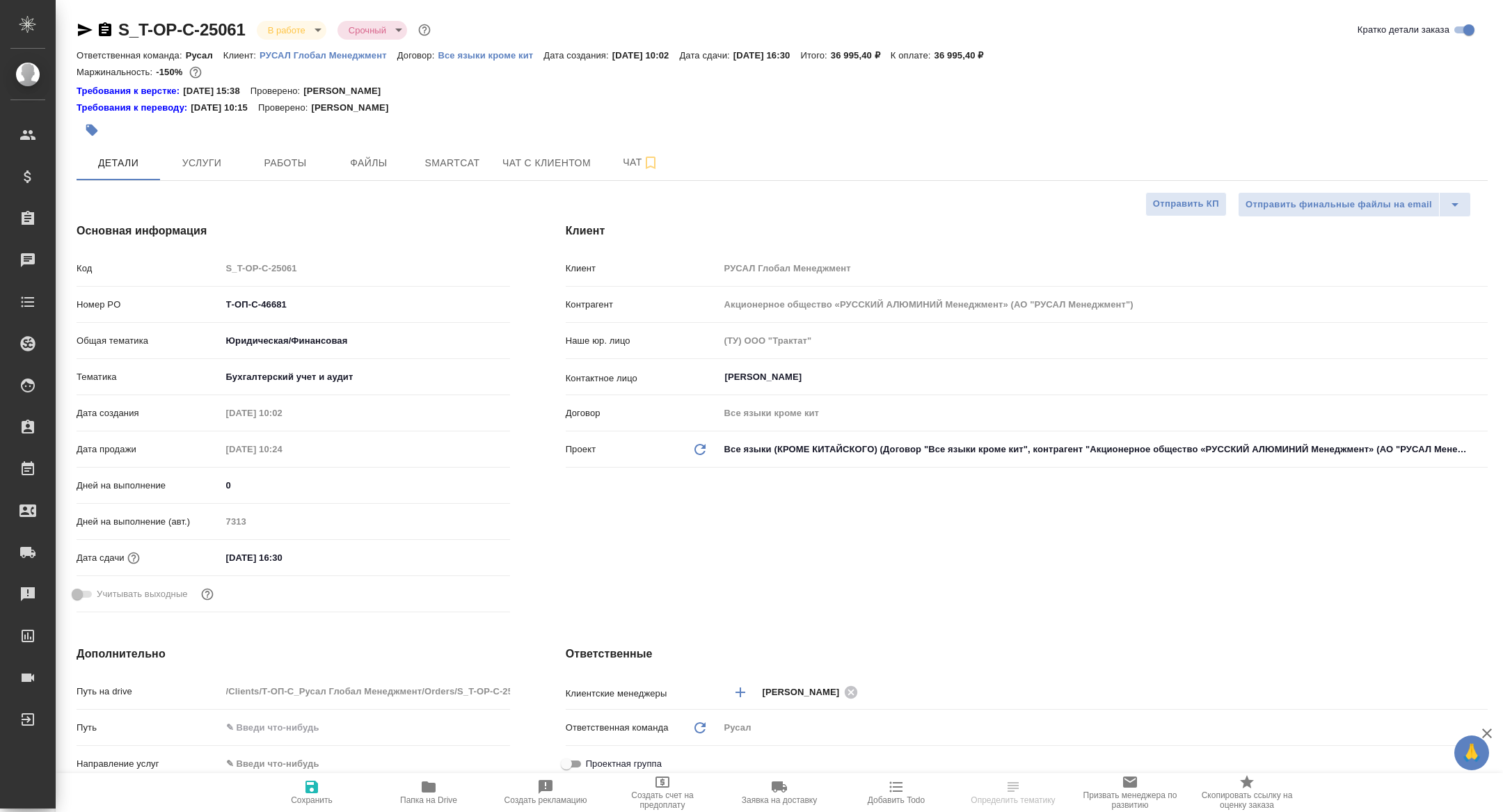
type textarea "x"
select select "RU"
type textarea "x"
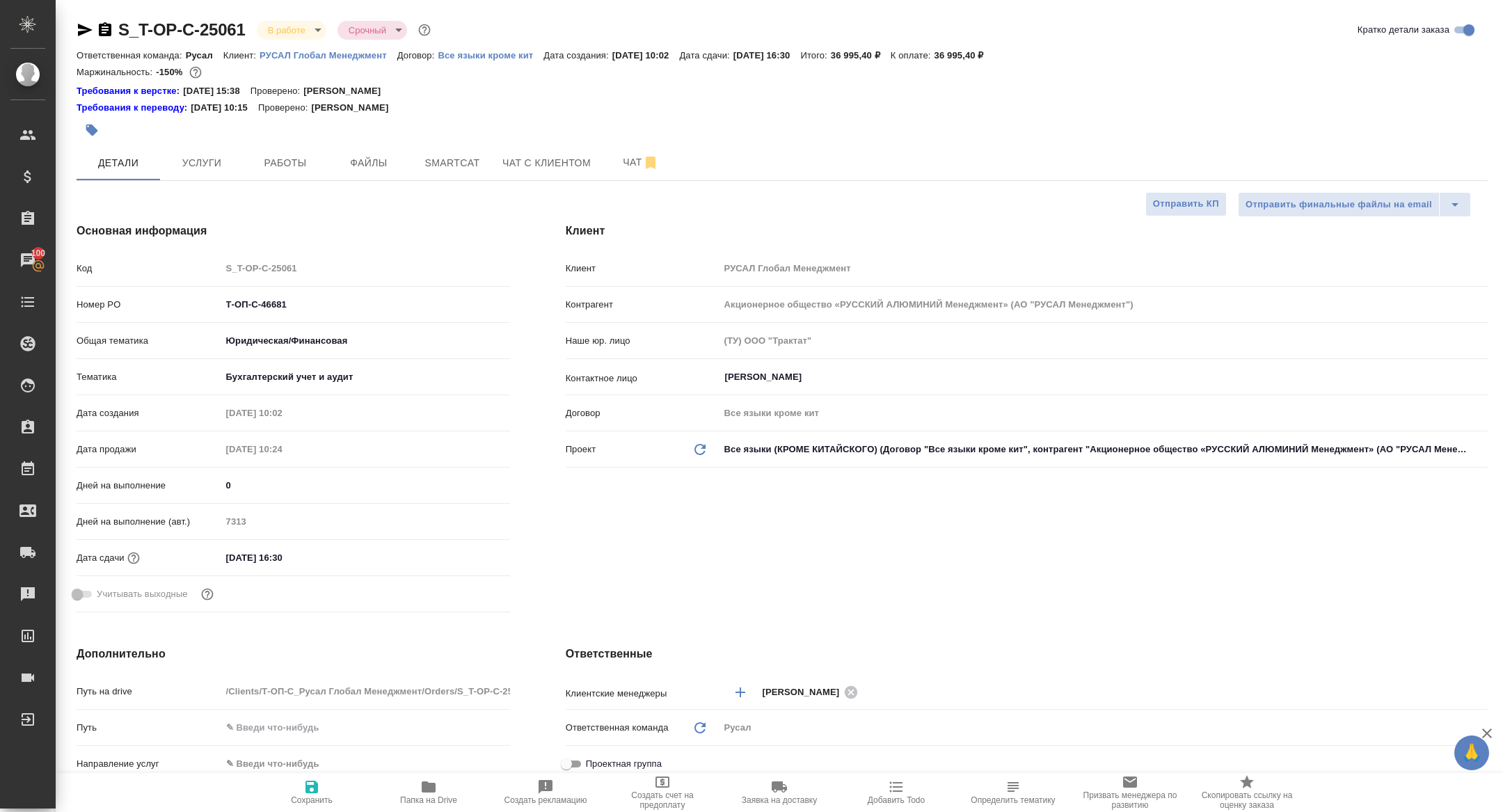
type textarea "x"
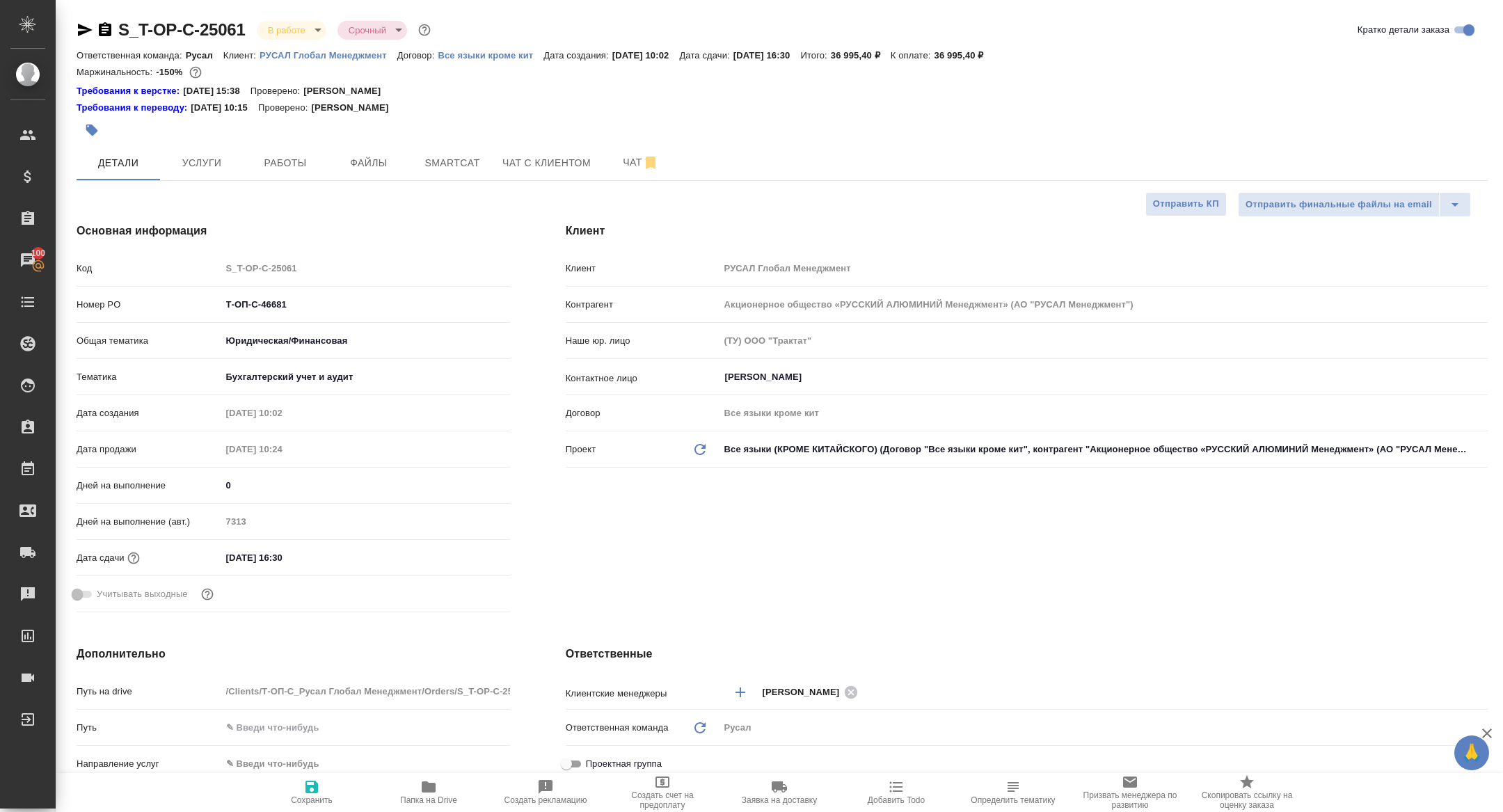
type textarea "x"
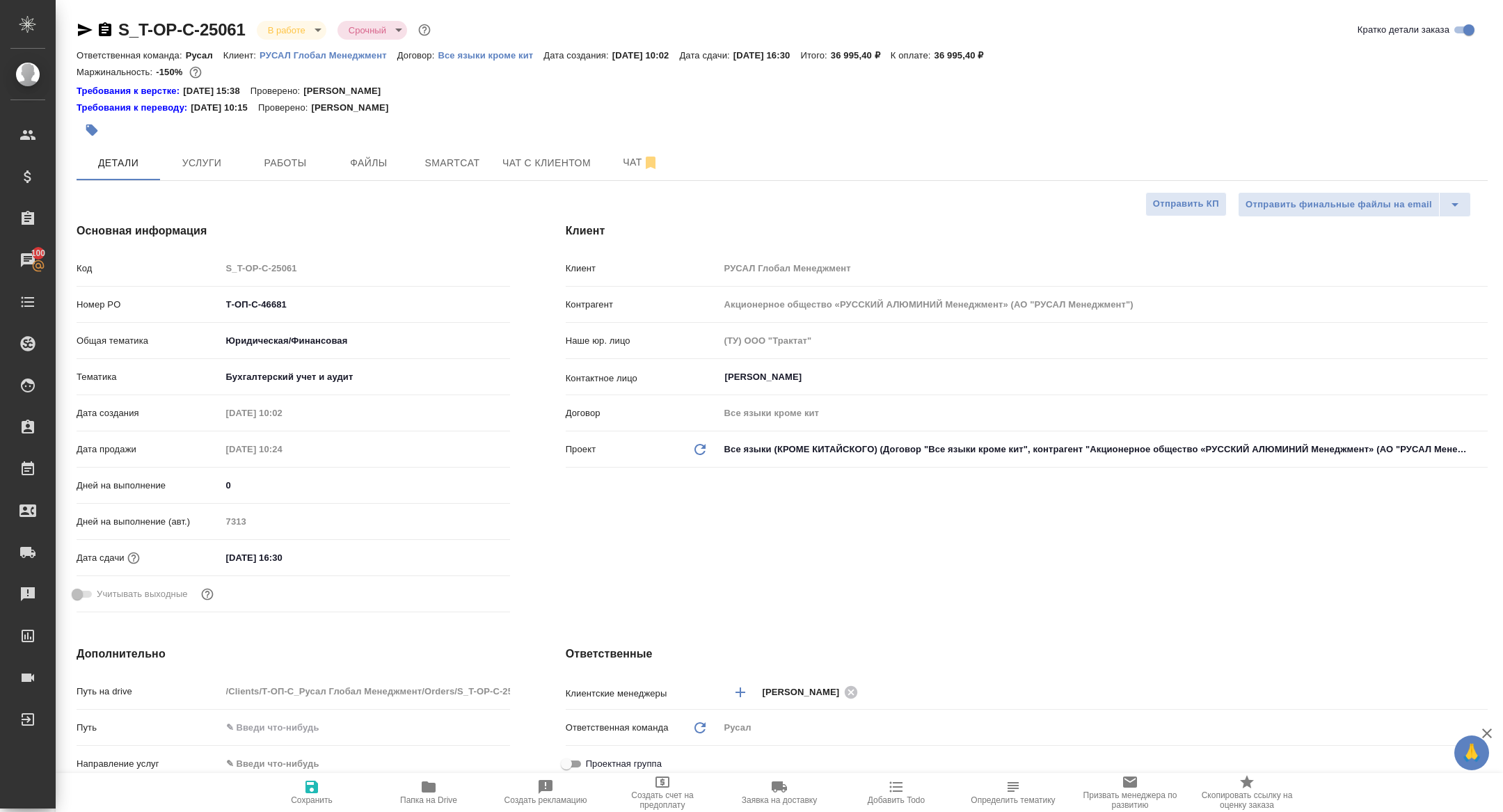
type textarea "x"
click at [642, 156] on span "Чат" at bounding box center [641, 163] width 66 height 17
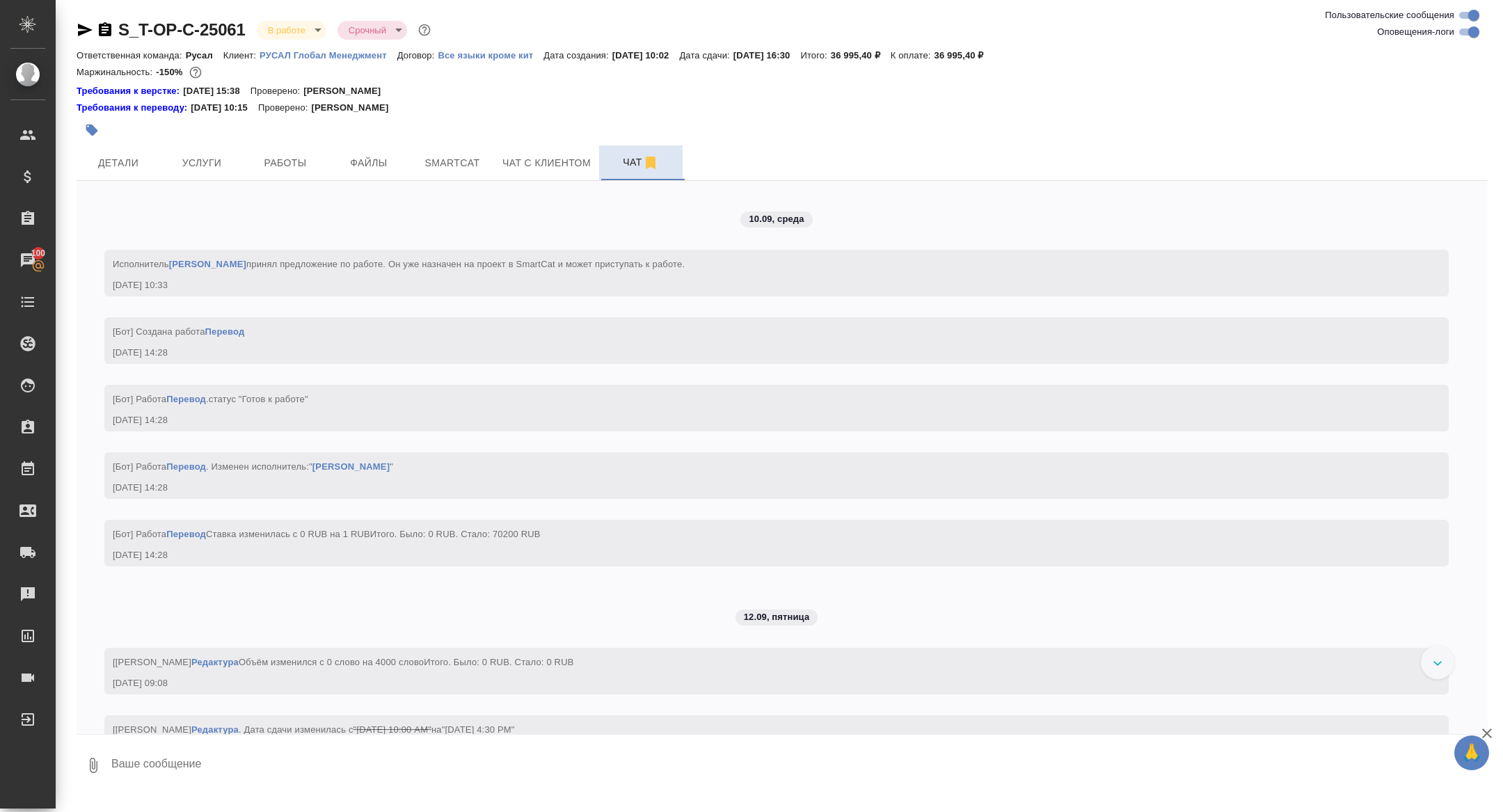
scroll to position [3306, 0]
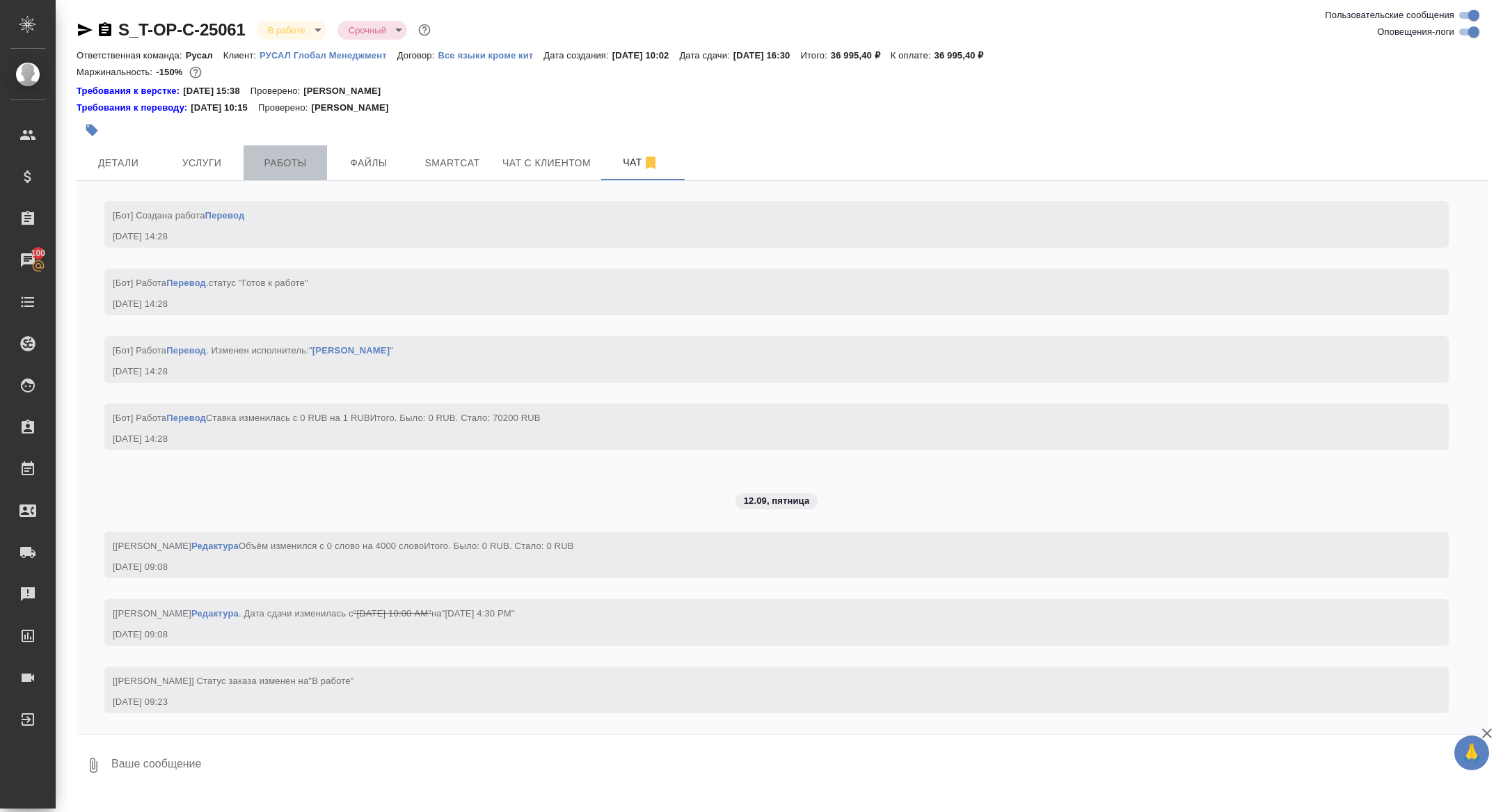
click at [279, 160] on span "Работы" at bounding box center [285, 163] width 66 height 17
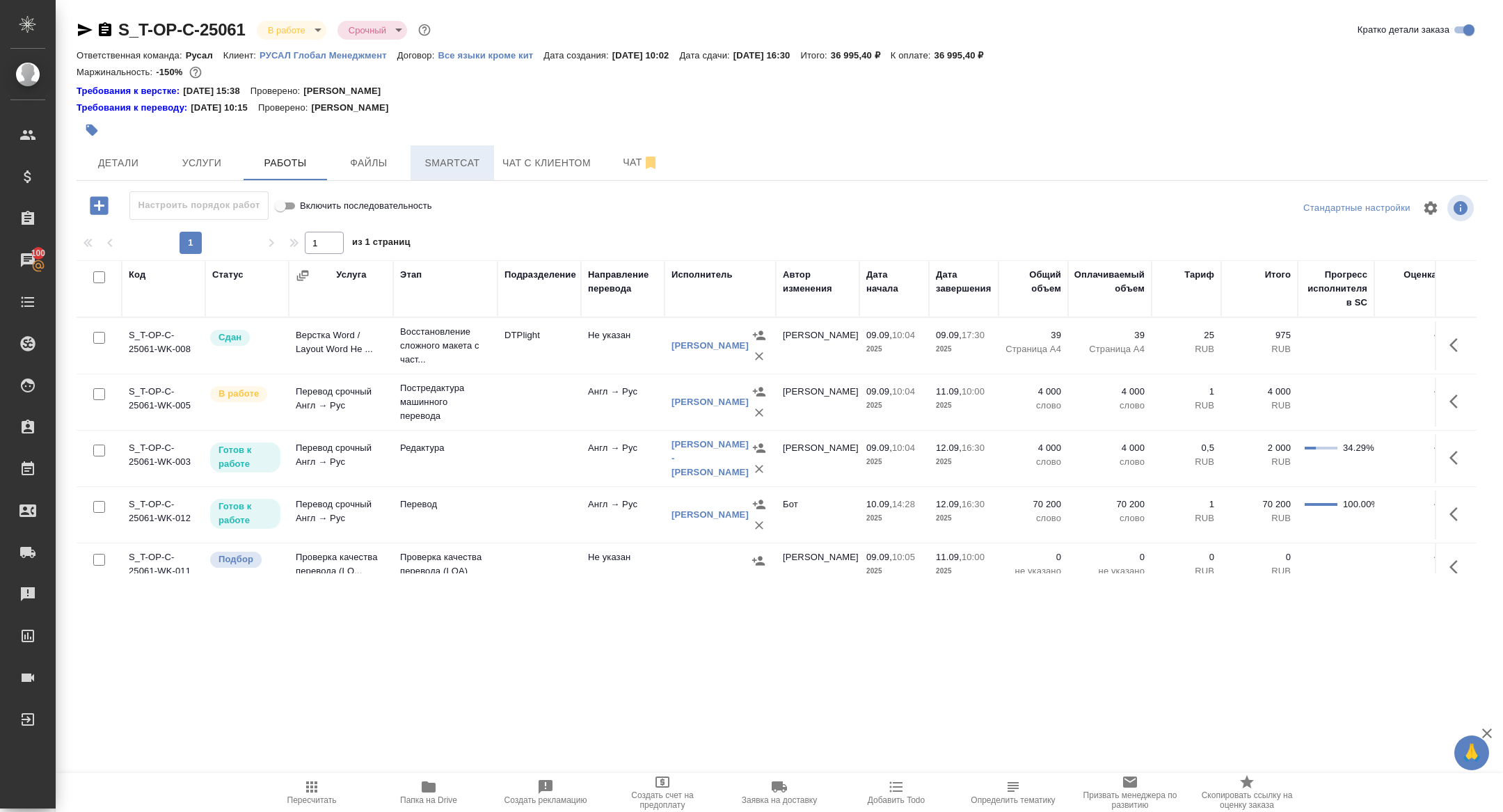
click at [451, 166] on span "Smartcat" at bounding box center [452, 163] width 66 height 17
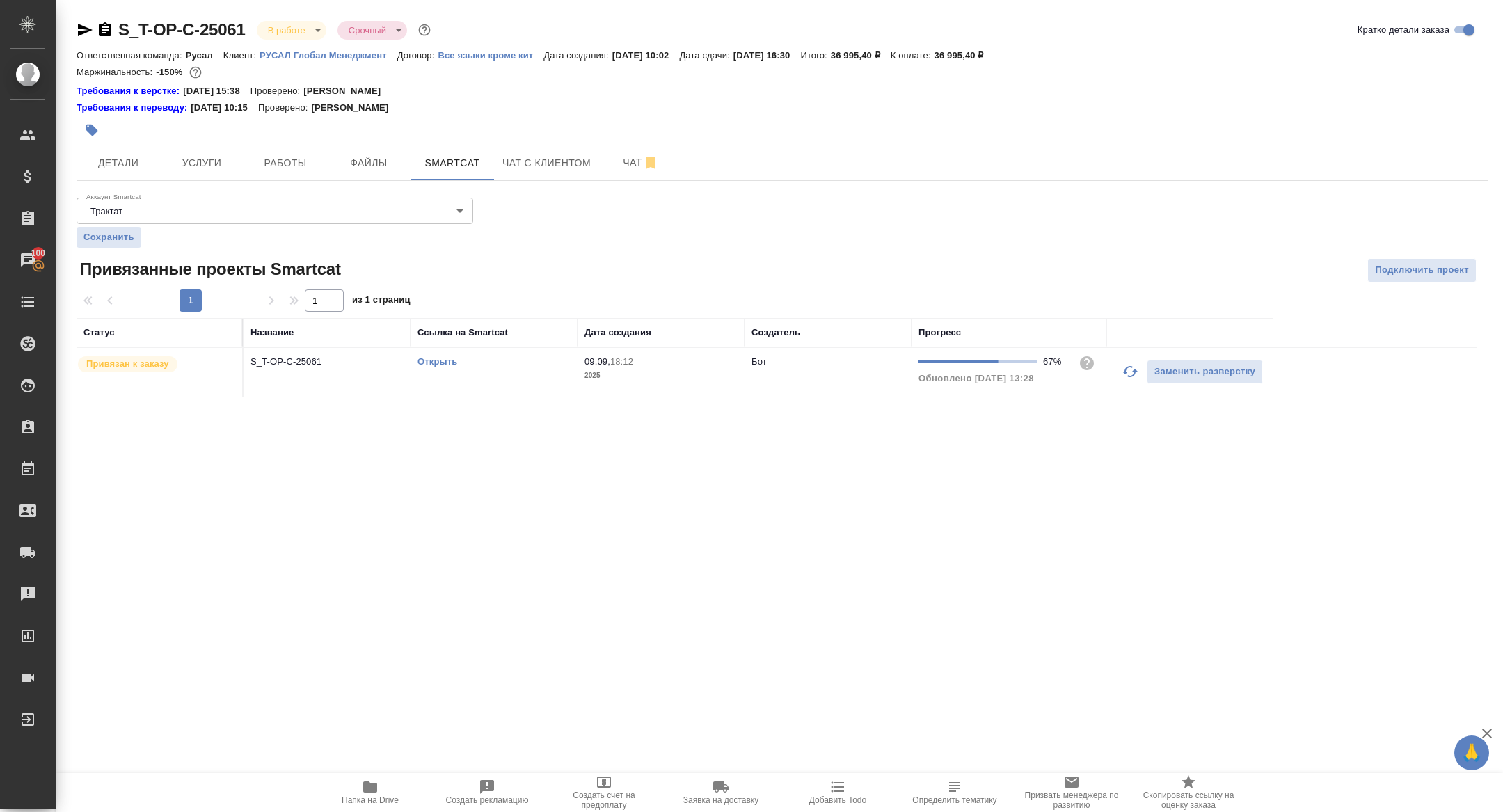
click at [440, 358] on link "Открыть" at bounding box center [437, 361] width 40 height 10
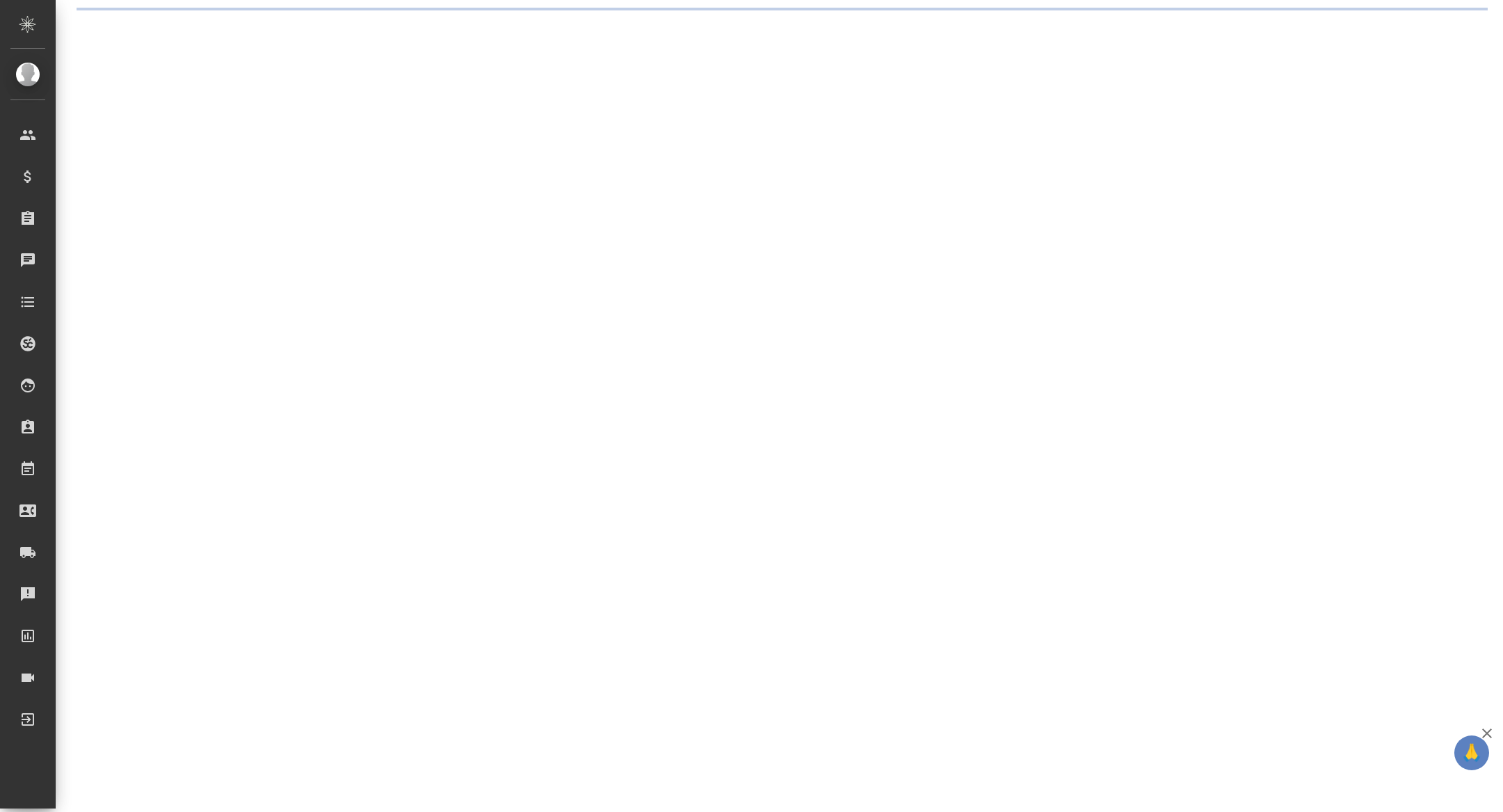
select select "RU"
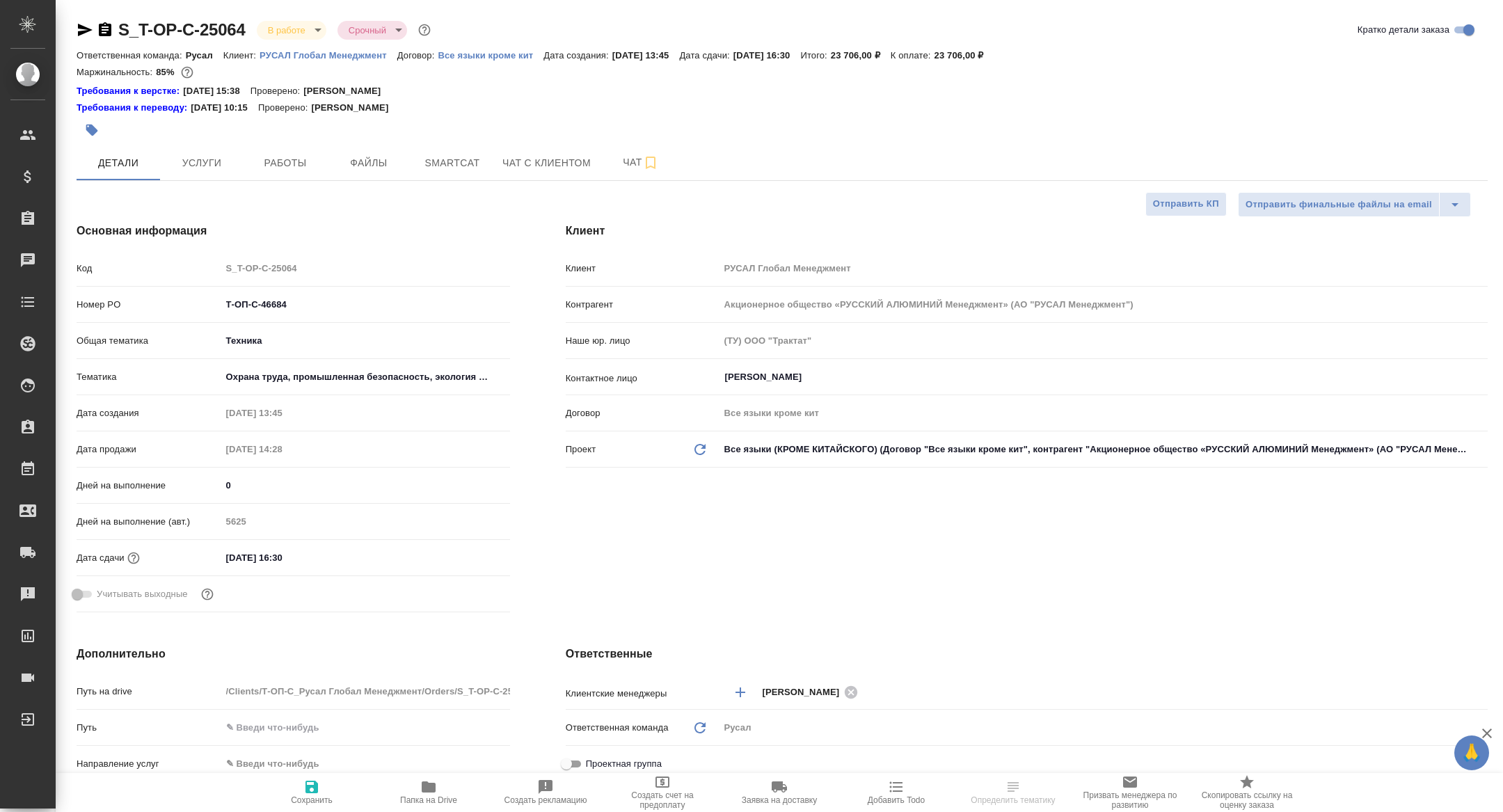
type textarea "x"
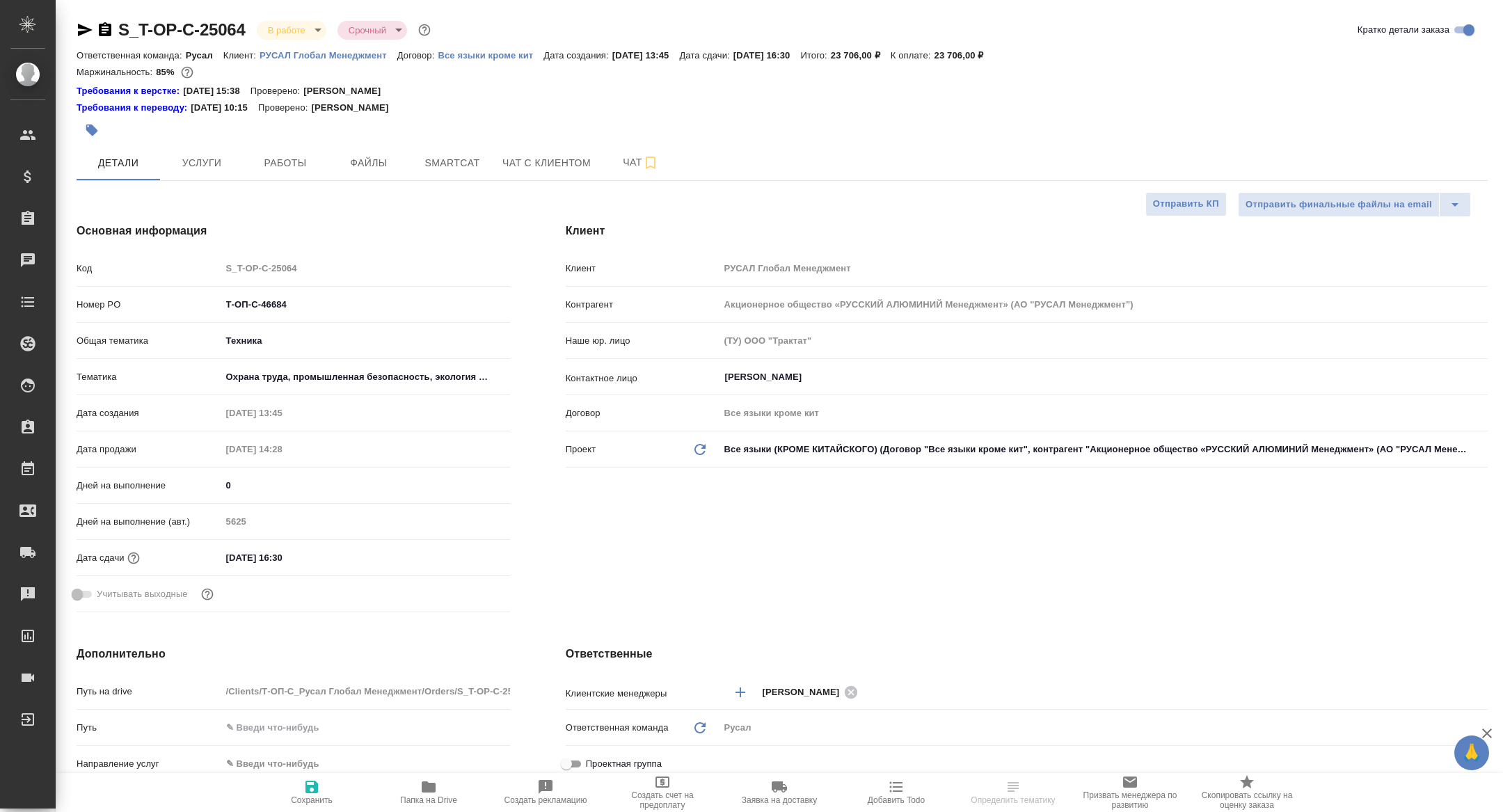
type textarea "x"
select select "RU"
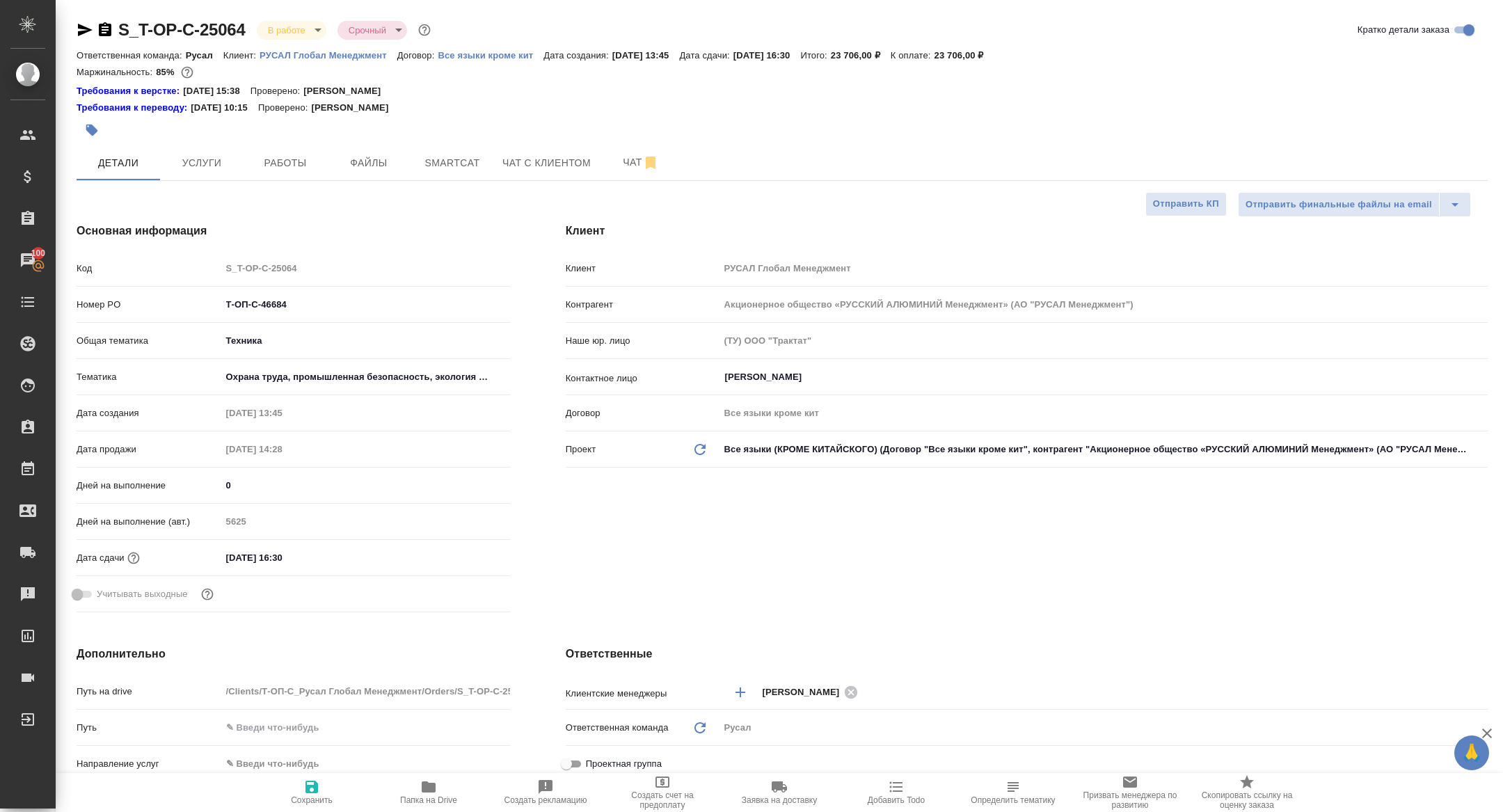
type textarea "x"
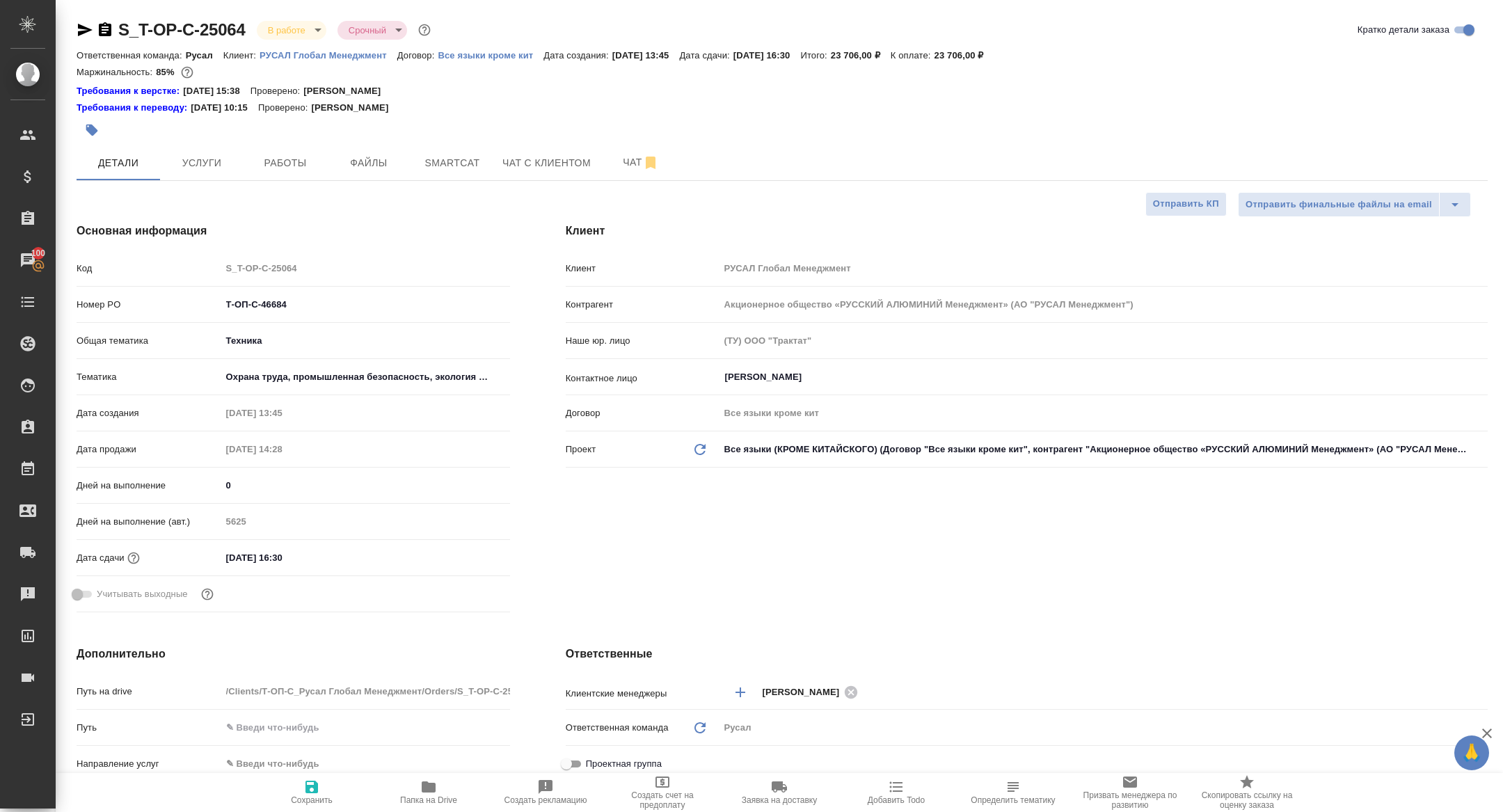
type textarea "x"
click at [275, 157] on span "Работы" at bounding box center [285, 163] width 66 height 17
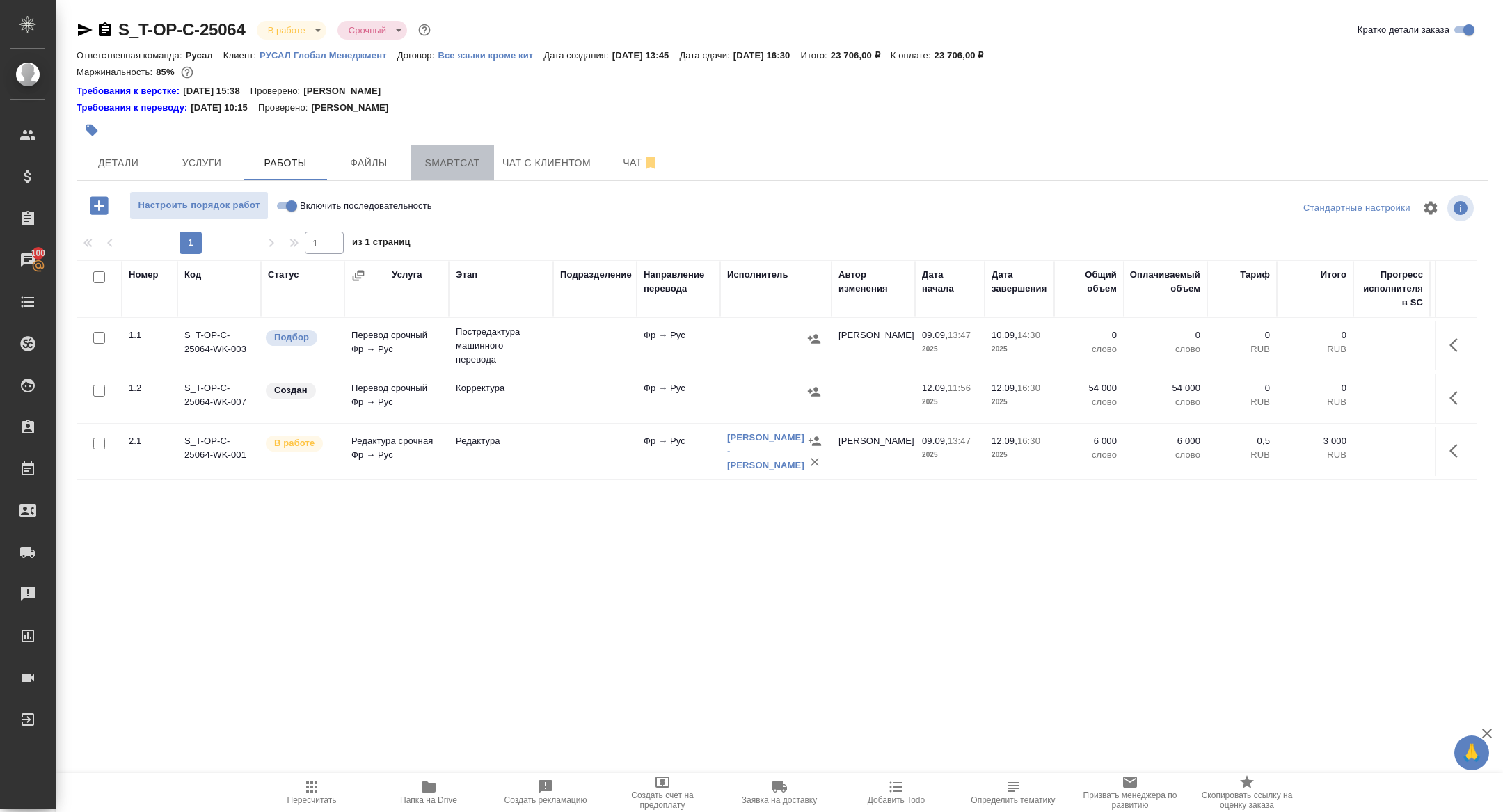
click at [443, 173] on button "Smartcat" at bounding box center [452, 163] width 84 height 35
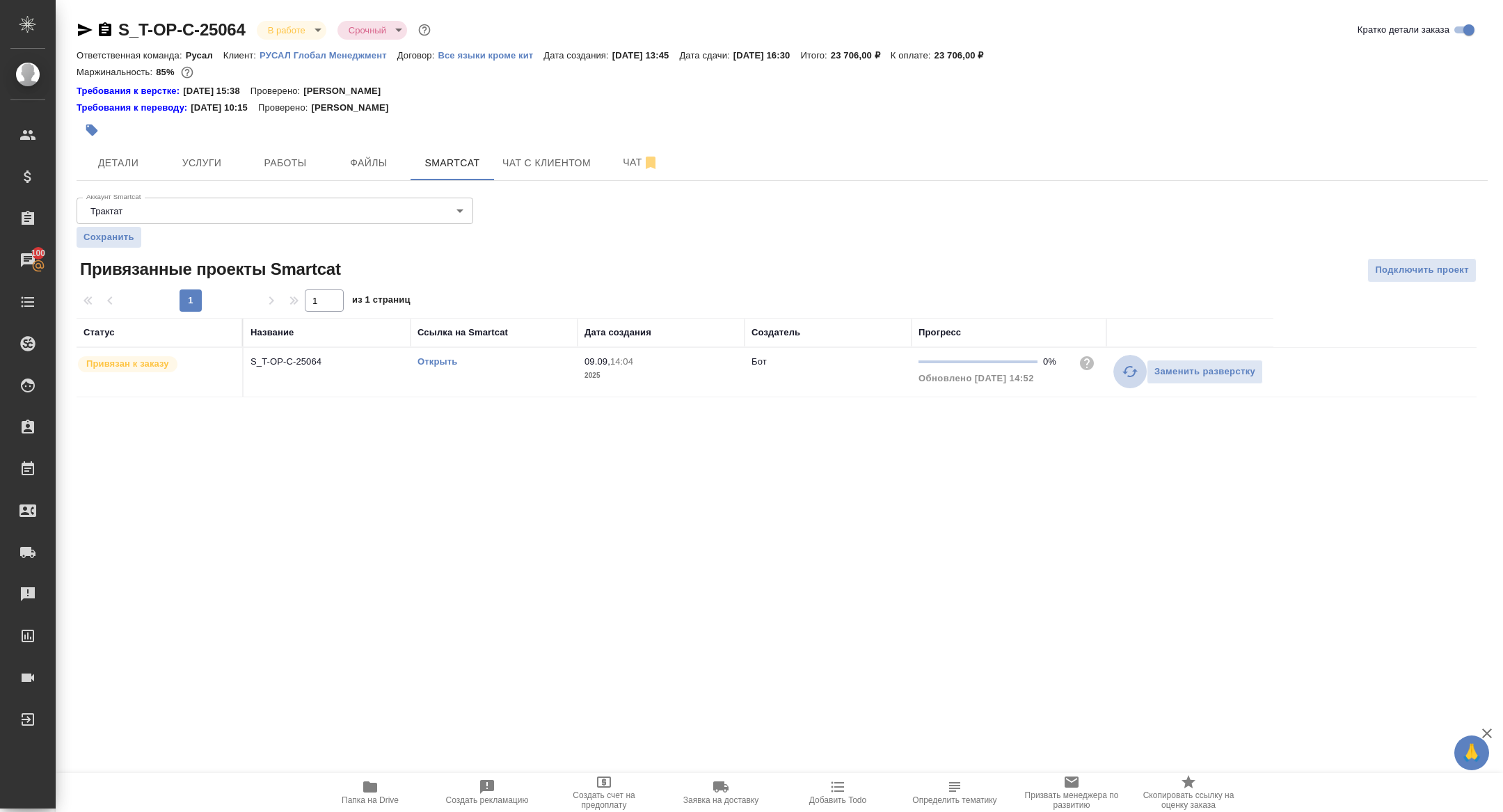
click at [1133, 379] on button "button" at bounding box center [1130, 371] width 33 height 33
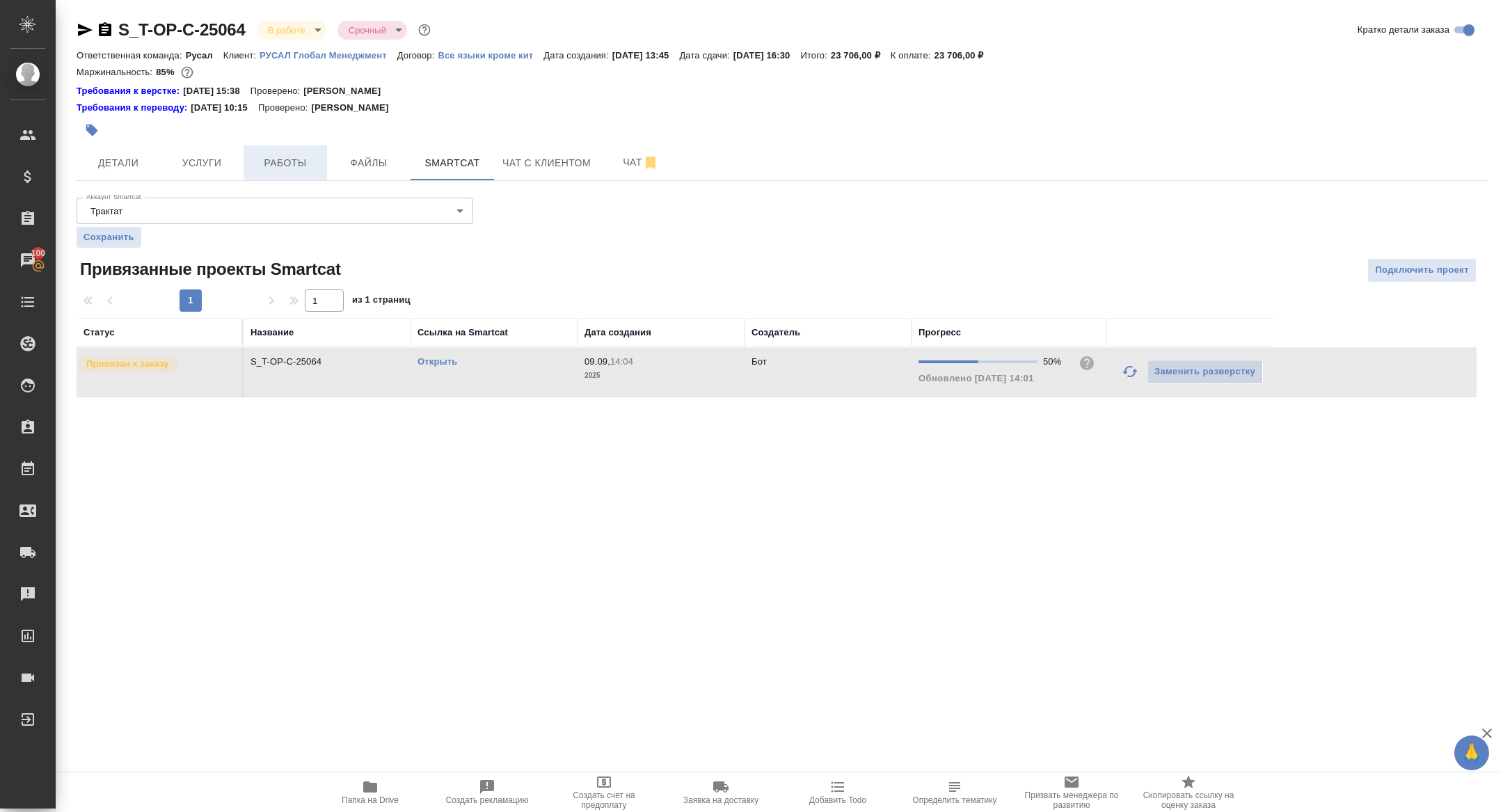
click at [294, 160] on span "Работы" at bounding box center [285, 163] width 66 height 17
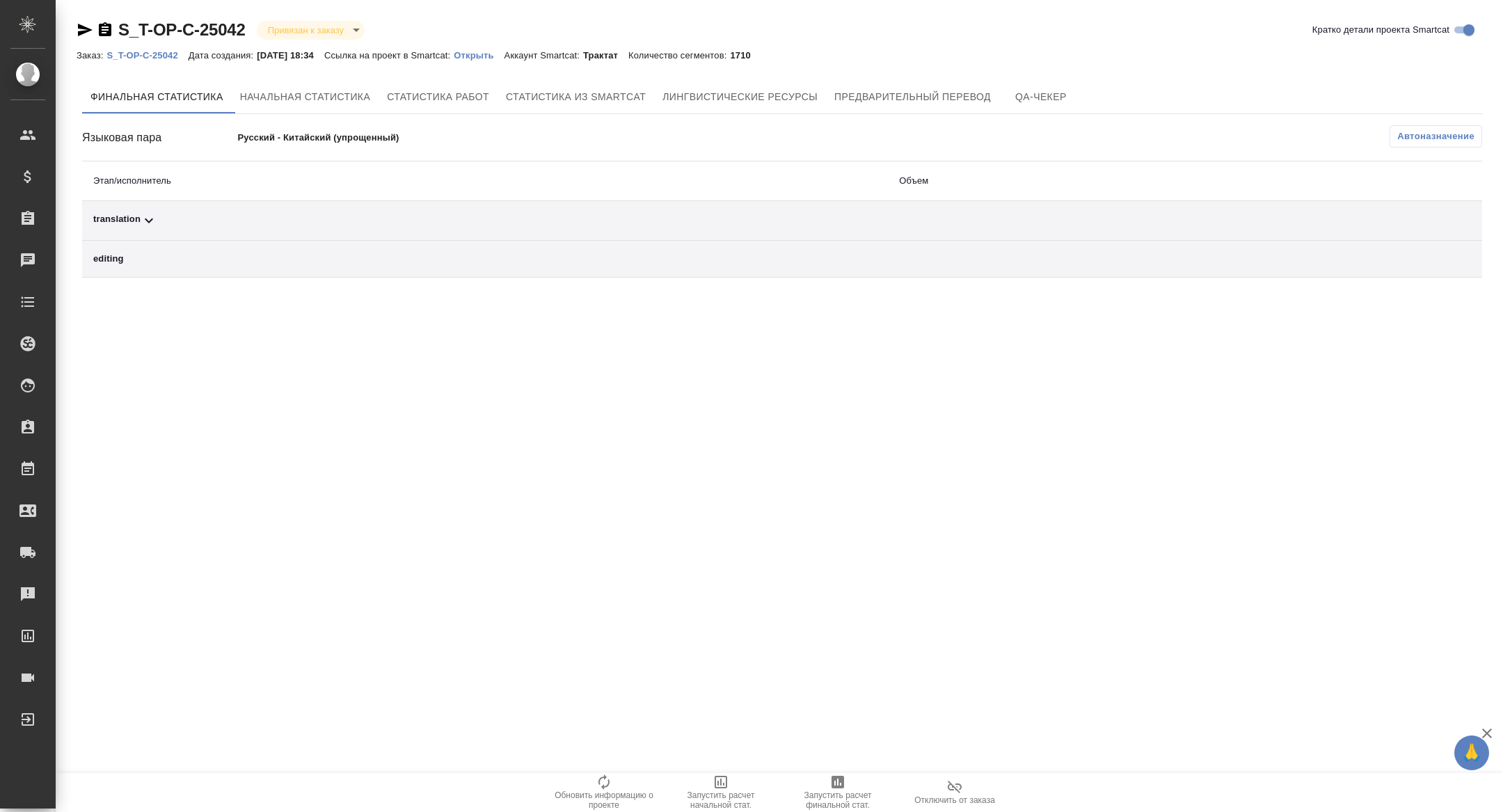
click at [272, 225] on div "translation" at bounding box center [485, 220] width 783 height 17
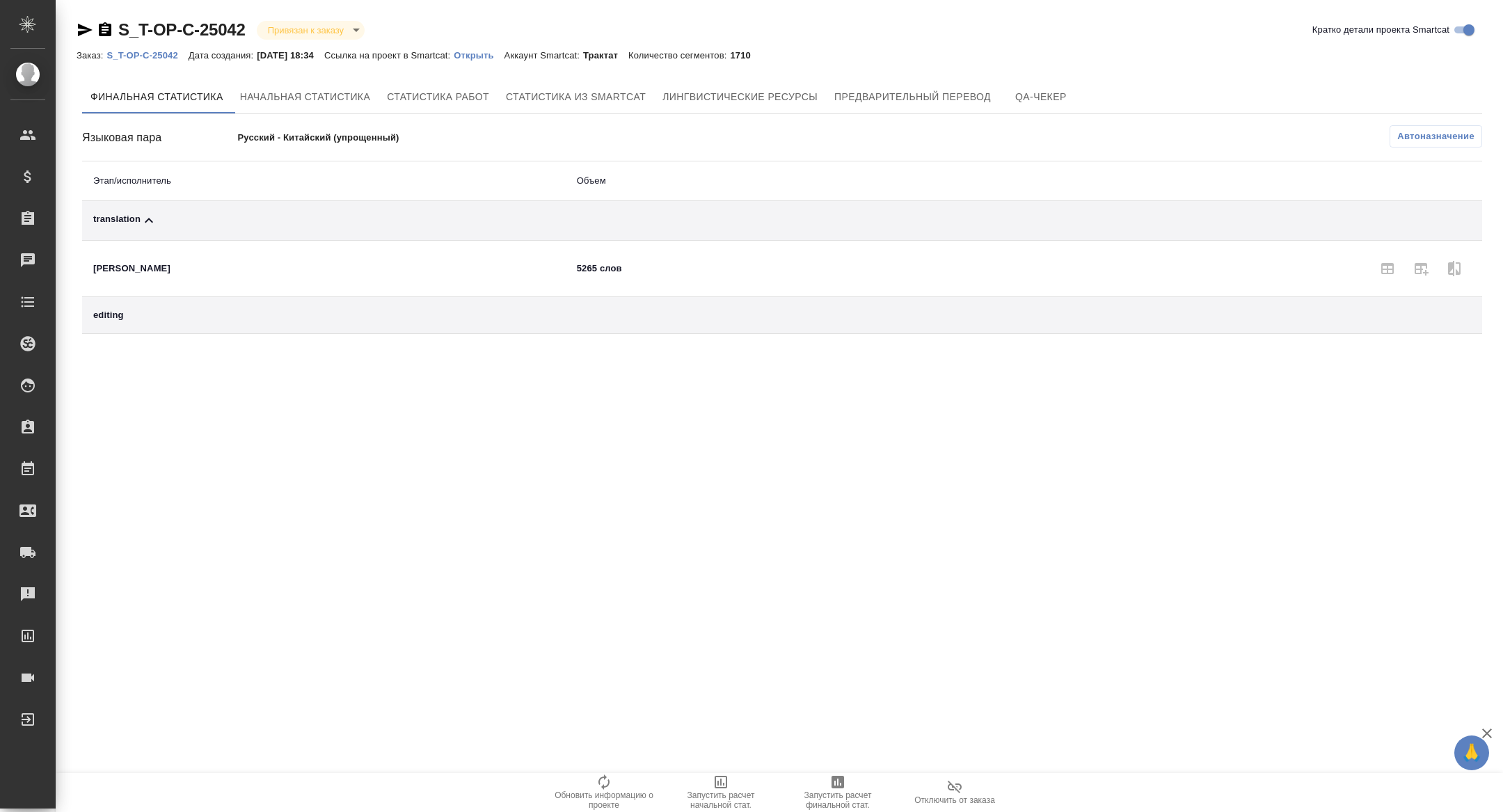
click at [264, 312] on div "editing" at bounding box center [324, 315] width 462 height 14
click at [264, 324] on td "editing" at bounding box center [324, 315] width 483 height 37
click at [1420, 135] on span "Автоназначение" at bounding box center [1436, 136] width 77 height 14
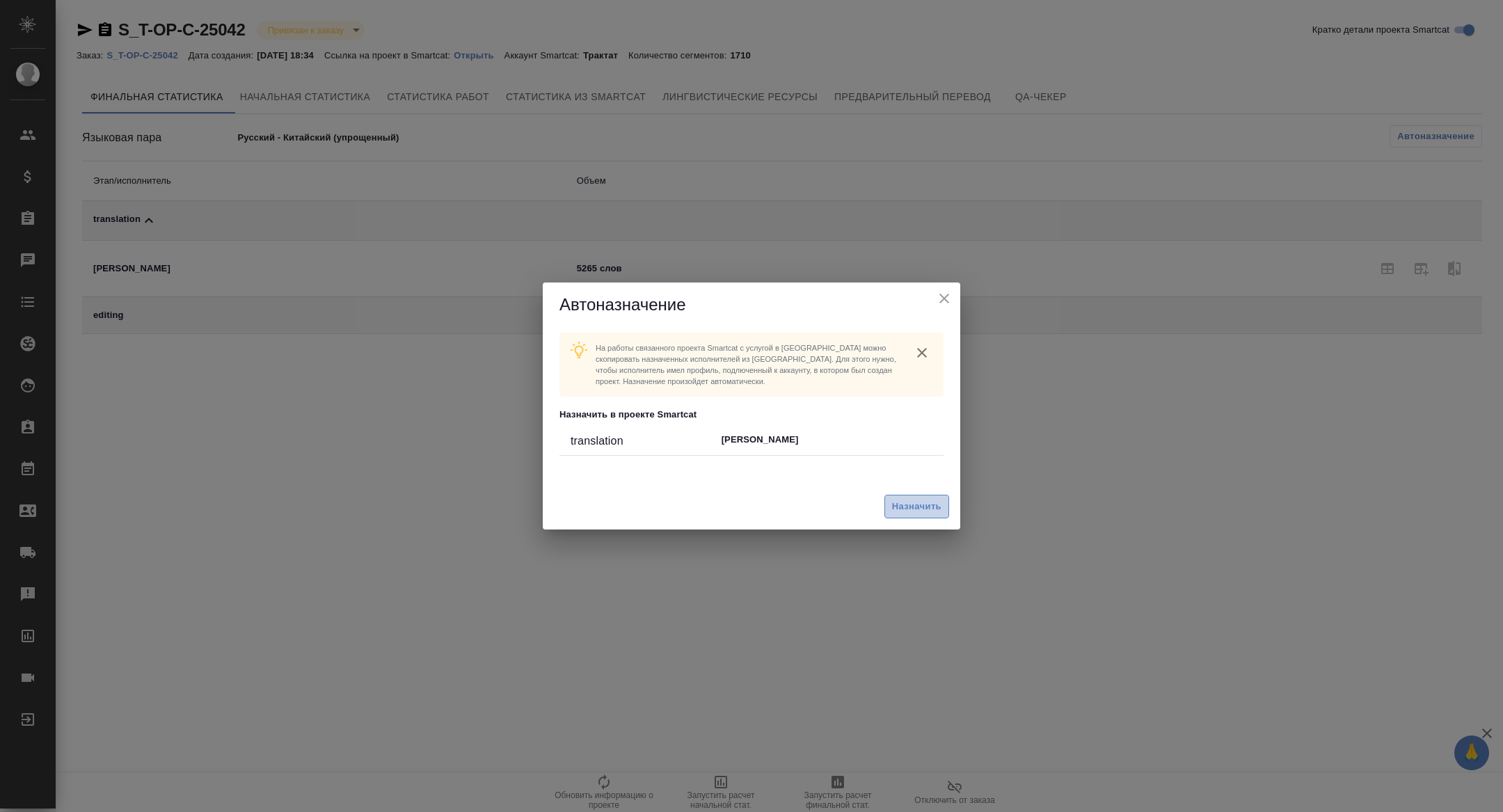
click at [931, 511] on span "Назначить" at bounding box center [917, 507] width 49 height 16
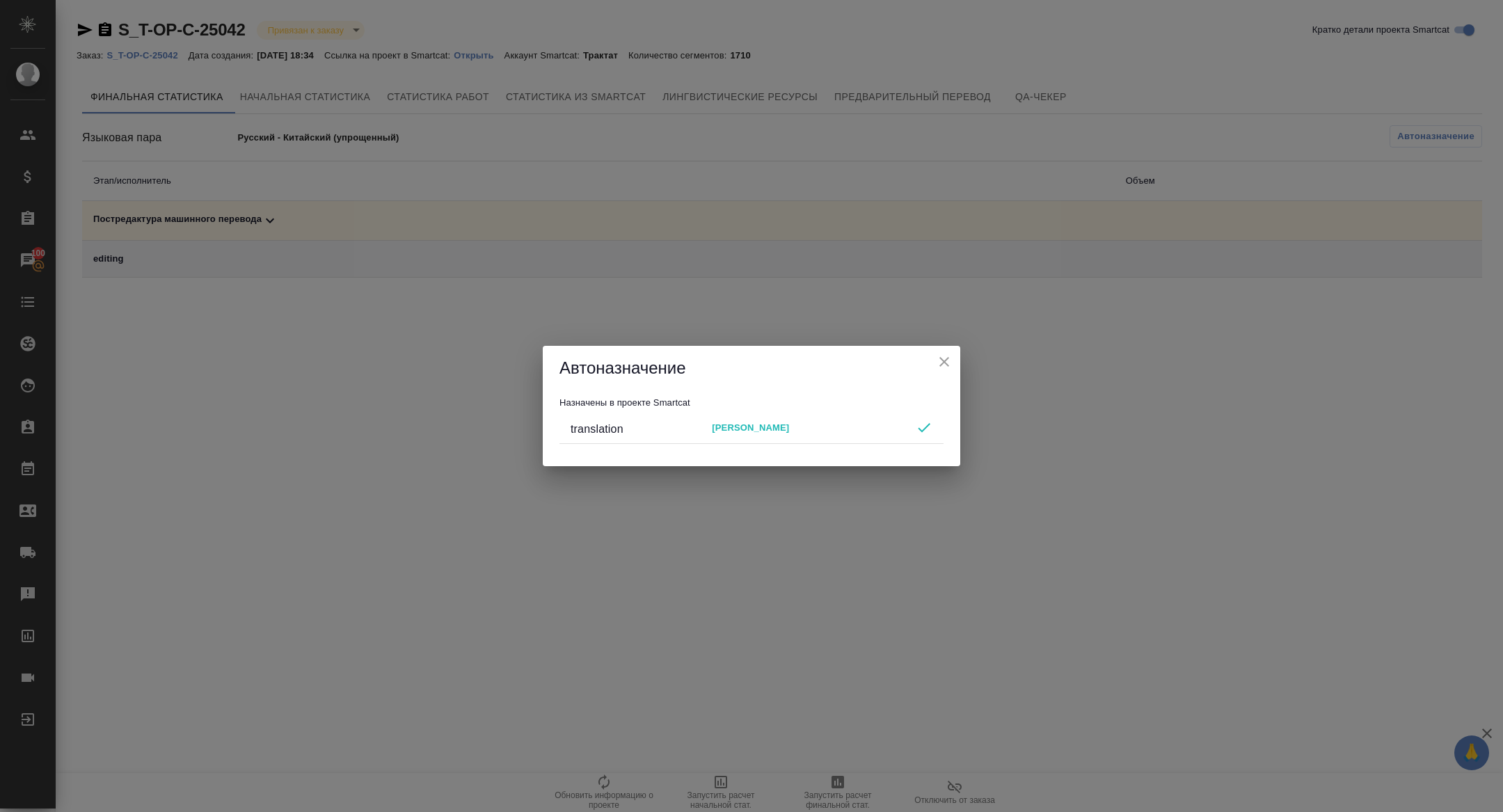
click at [950, 362] on icon "close" at bounding box center [944, 361] width 17 height 17
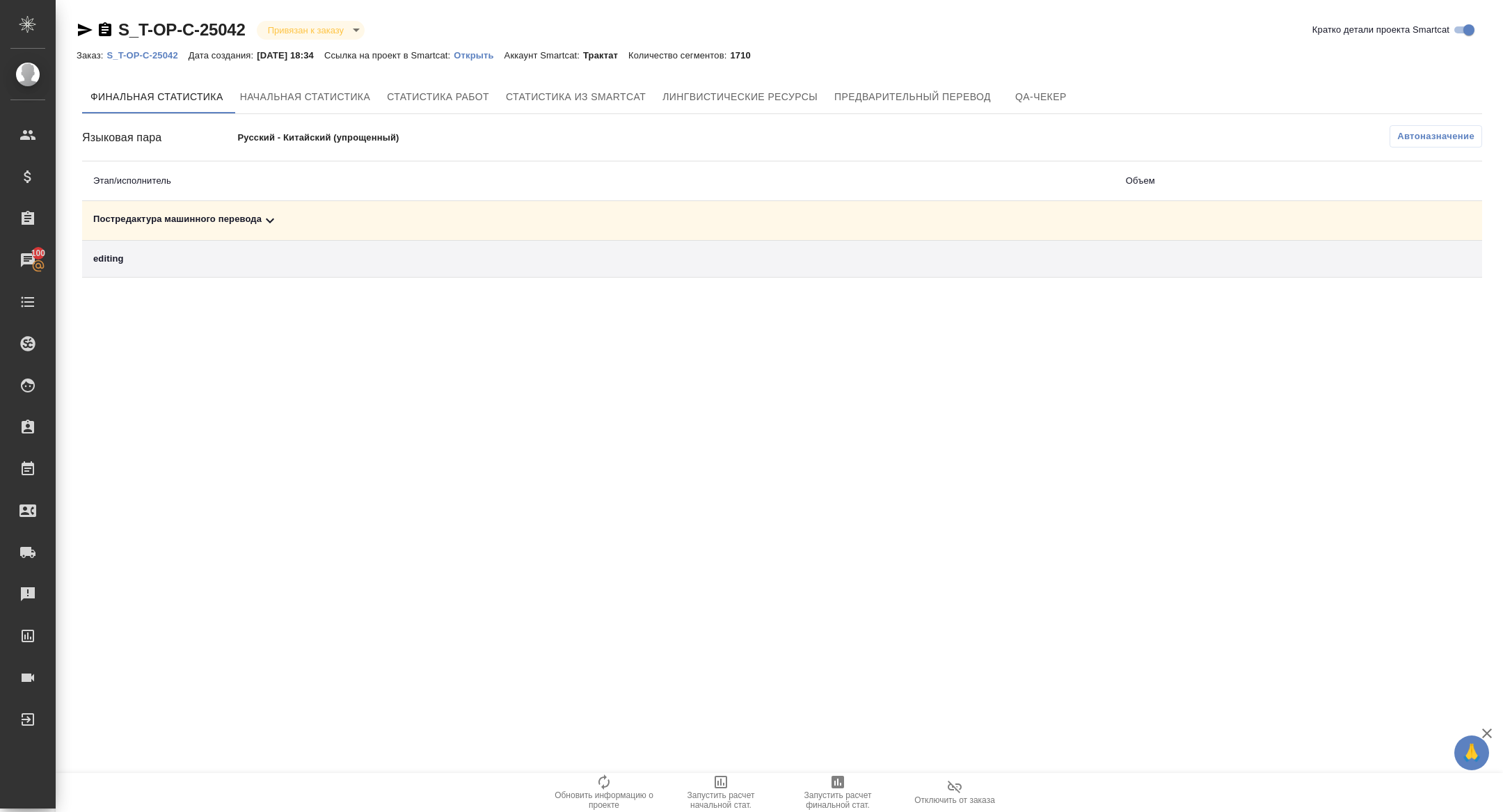
click at [629, 218] on div "Постредактура машинного перевода" at bounding box center [598, 220] width 1010 height 17
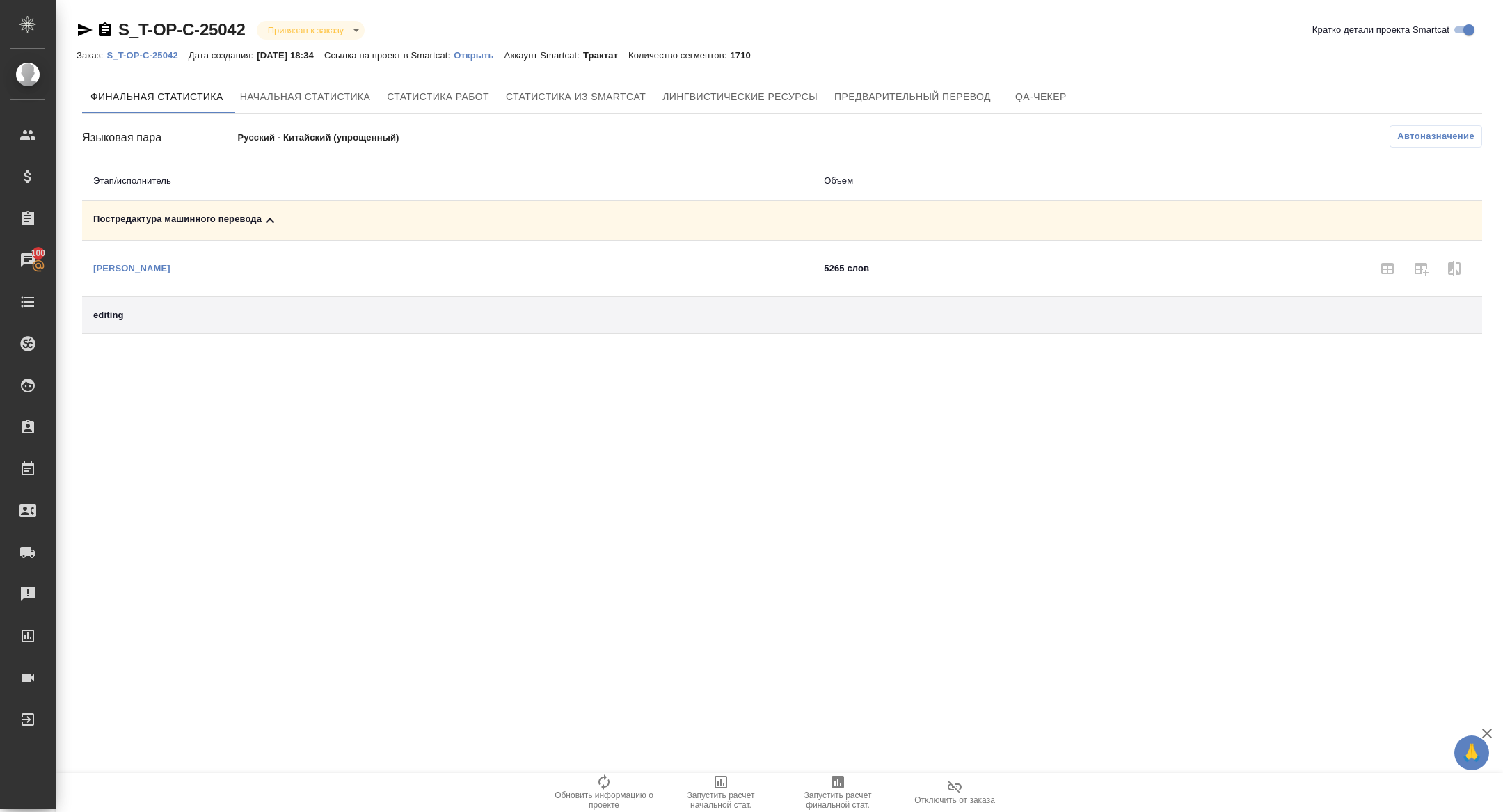
click at [813, 800] on span "Запустить расчет финальной стат." at bounding box center [837, 800] width 100 height 20
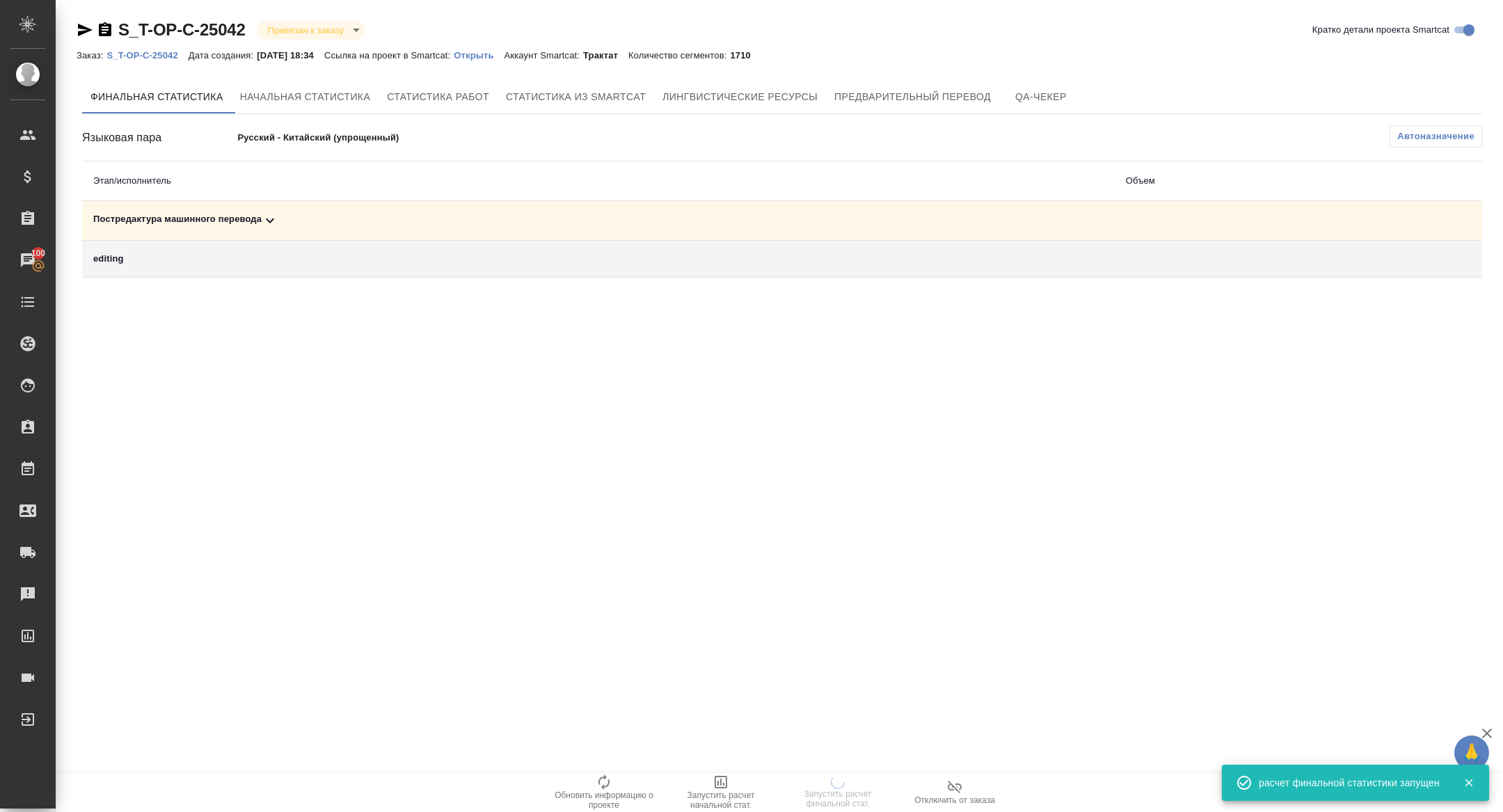
click at [224, 224] on div "Постредактура машинного перевода" at bounding box center [598, 220] width 1010 height 17
click at [280, 205] on td "Постредактура машинного перевода" at bounding box center [598, 220] width 1033 height 40
click at [280, 215] on div "Постредактура машинного перевода" at bounding box center [598, 220] width 1010 height 17
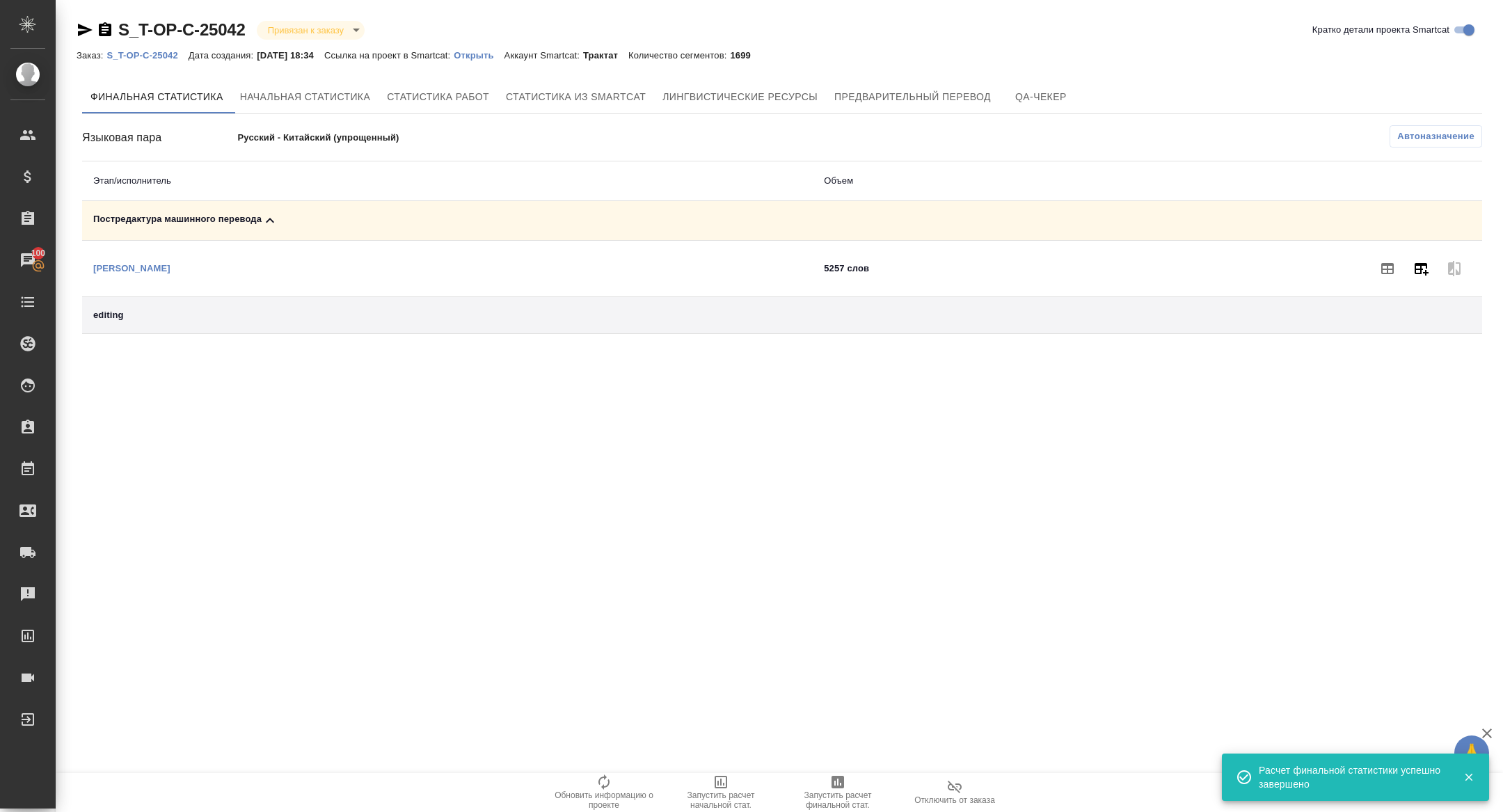
click at [1424, 278] on button "button" at bounding box center [1421, 269] width 33 height 33
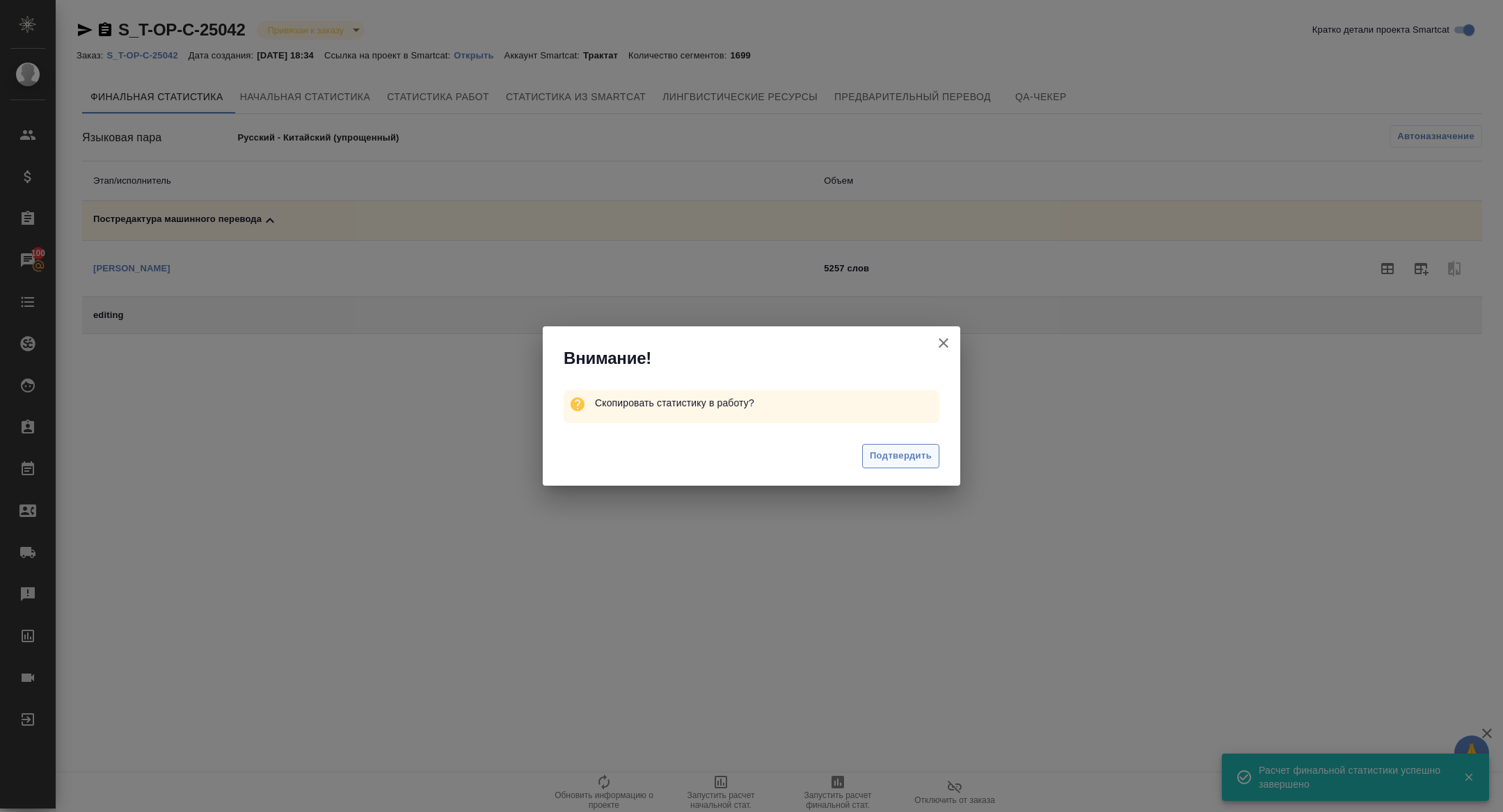
click at [905, 459] on span "Подтвердить" at bounding box center [901, 456] width 62 height 16
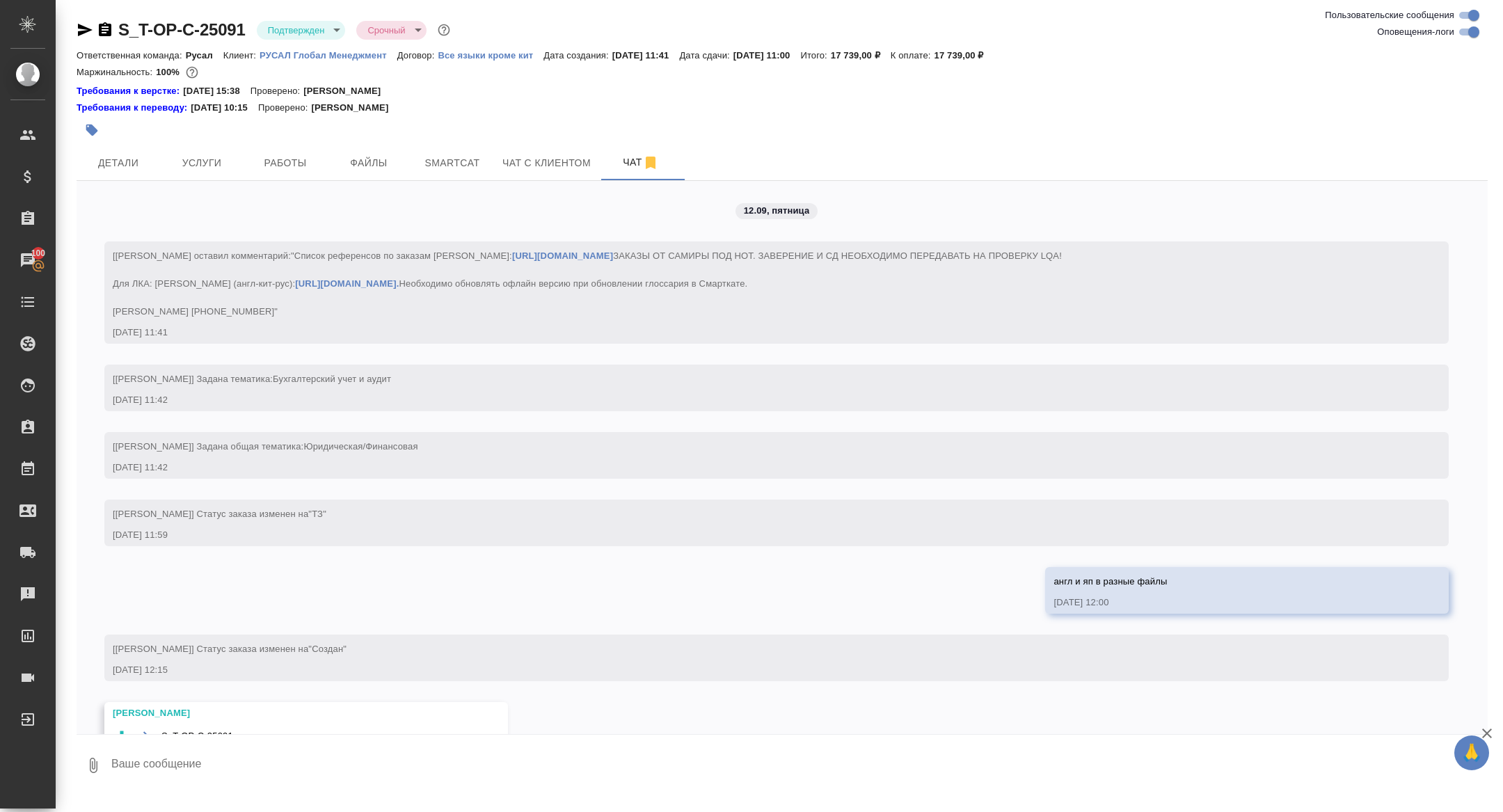
scroll to position [1800, 0]
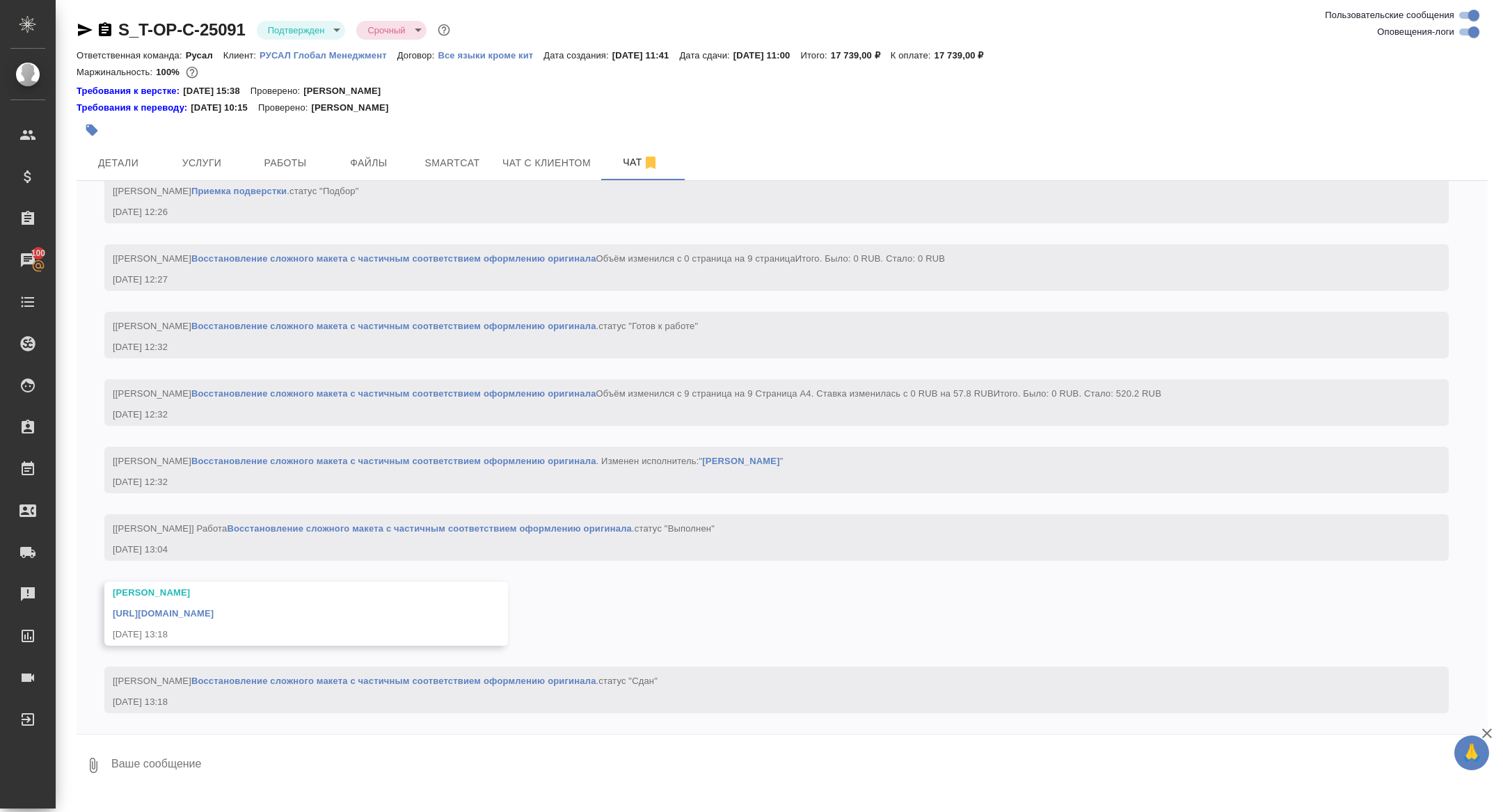
click at [214, 613] on link "[URL][DOMAIN_NAME]" at bounding box center [163, 613] width 101 height 10
click at [102, 28] on icon "button" at bounding box center [105, 29] width 12 height 14
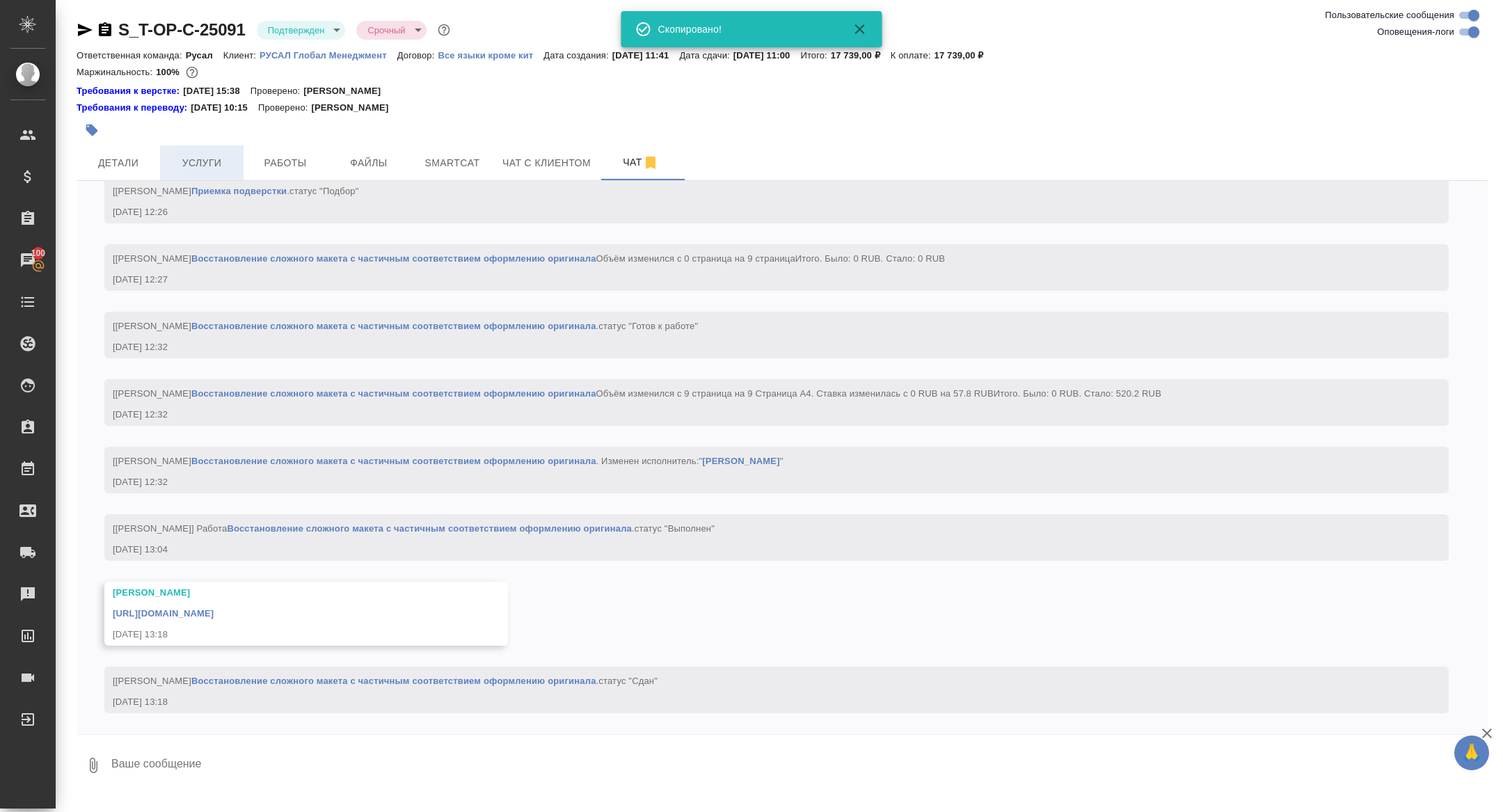
click at [181, 163] on span "Услуги" at bounding box center [202, 163] width 66 height 17
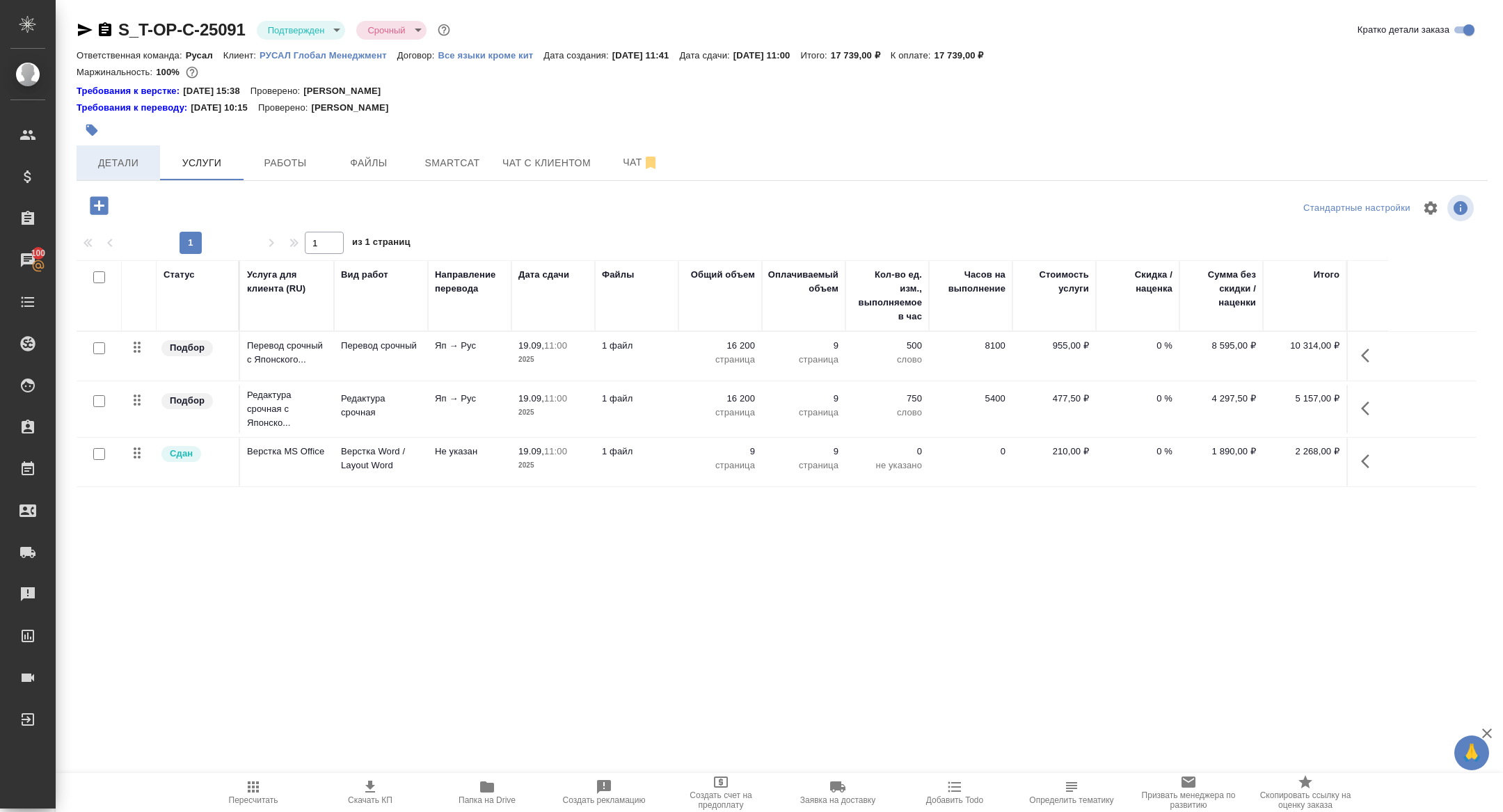
click at [125, 161] on span "Детали" at bounding box center [118, 163] width 66 height 17
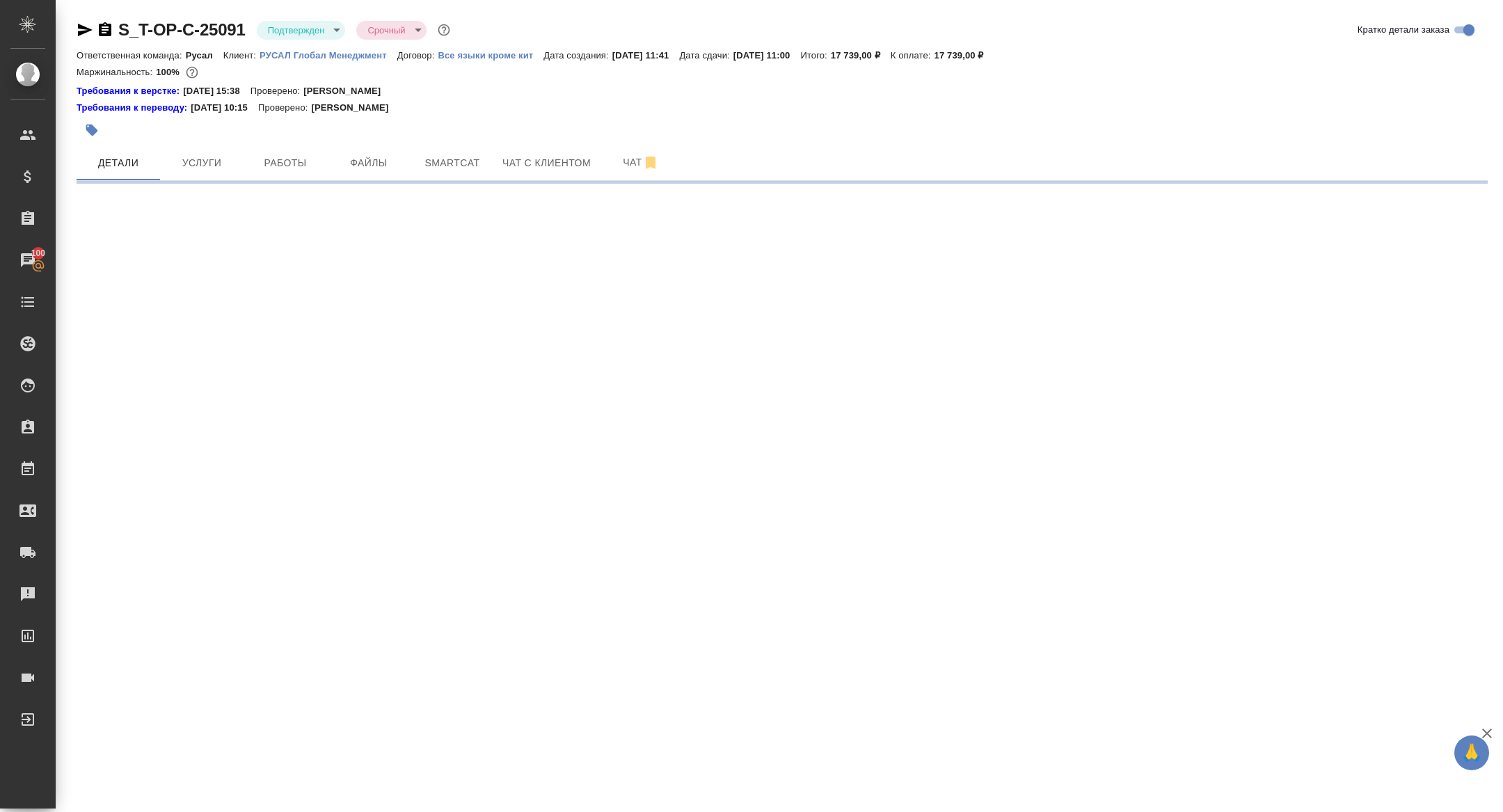
select select "RU"
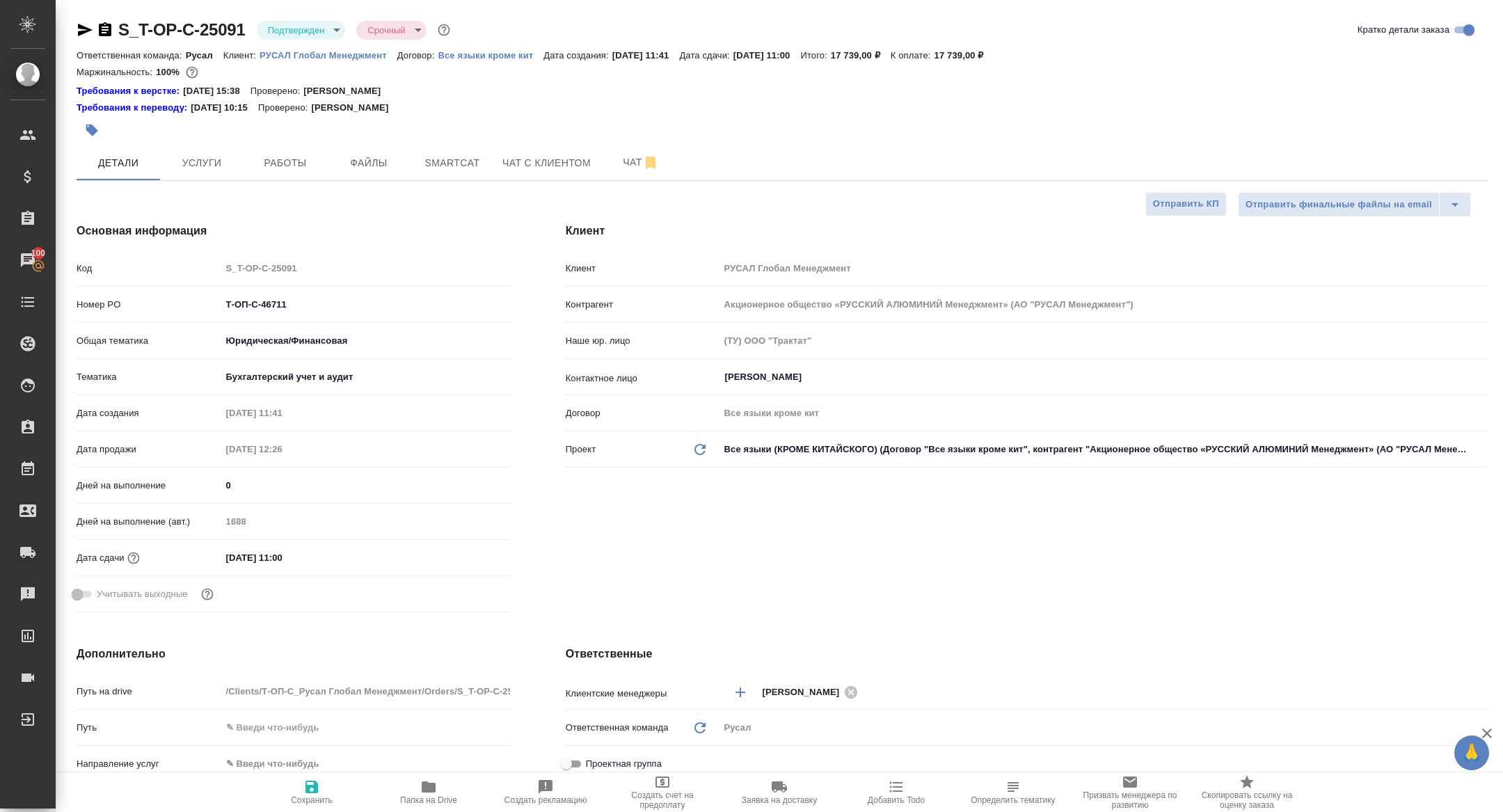
type textarea "x"
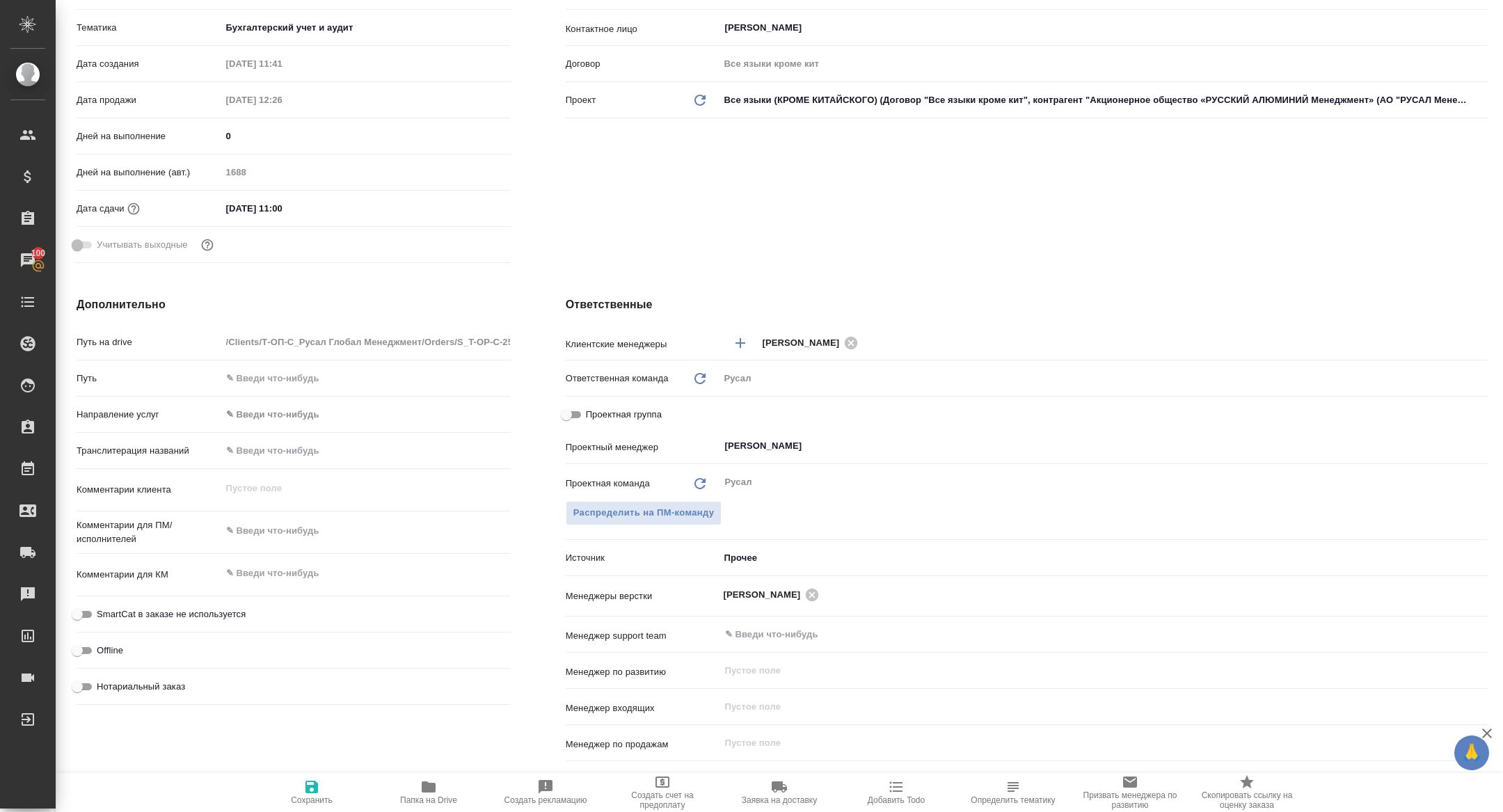
scroll to position [374, 0]
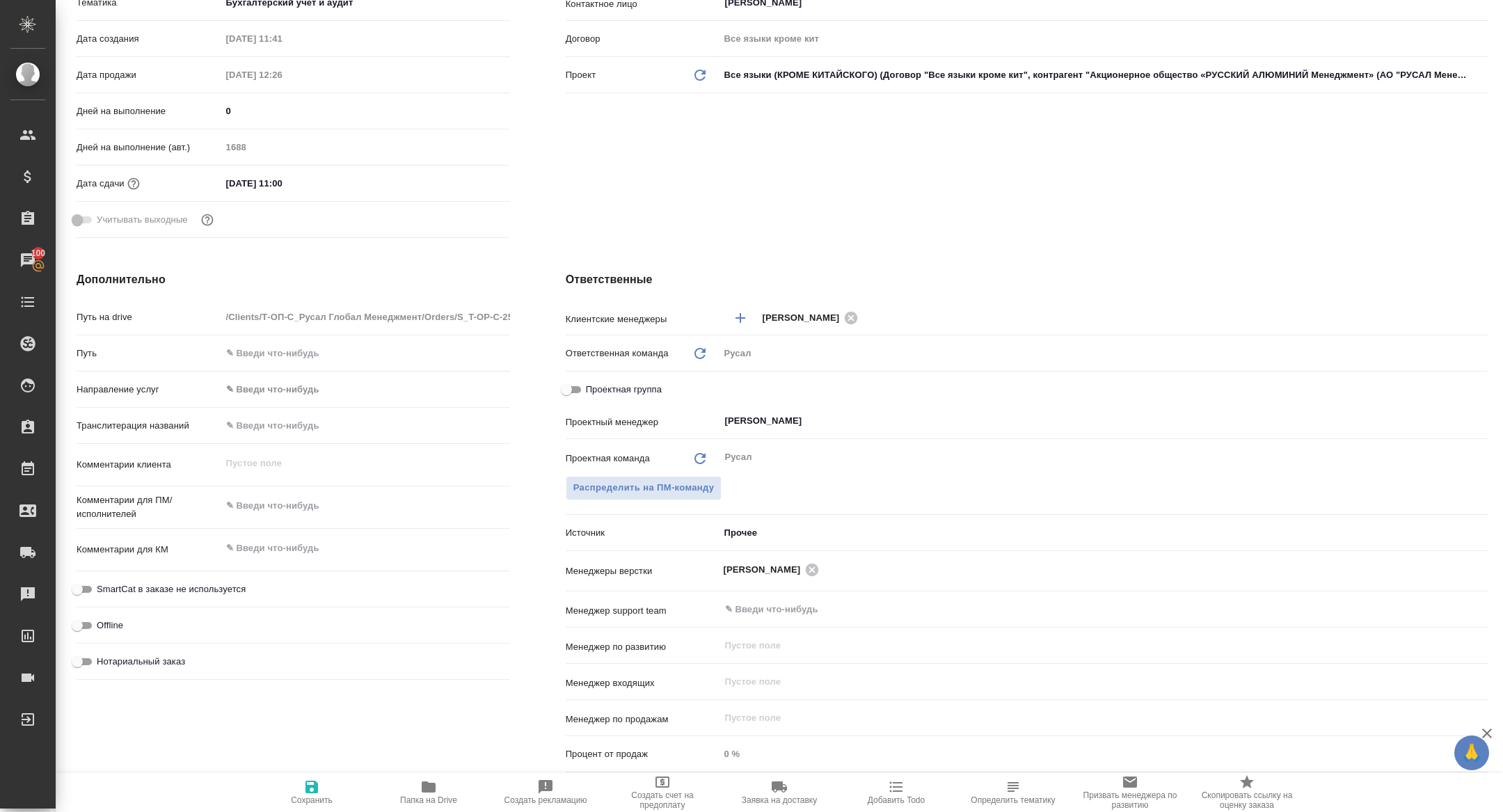
type textarea "x"
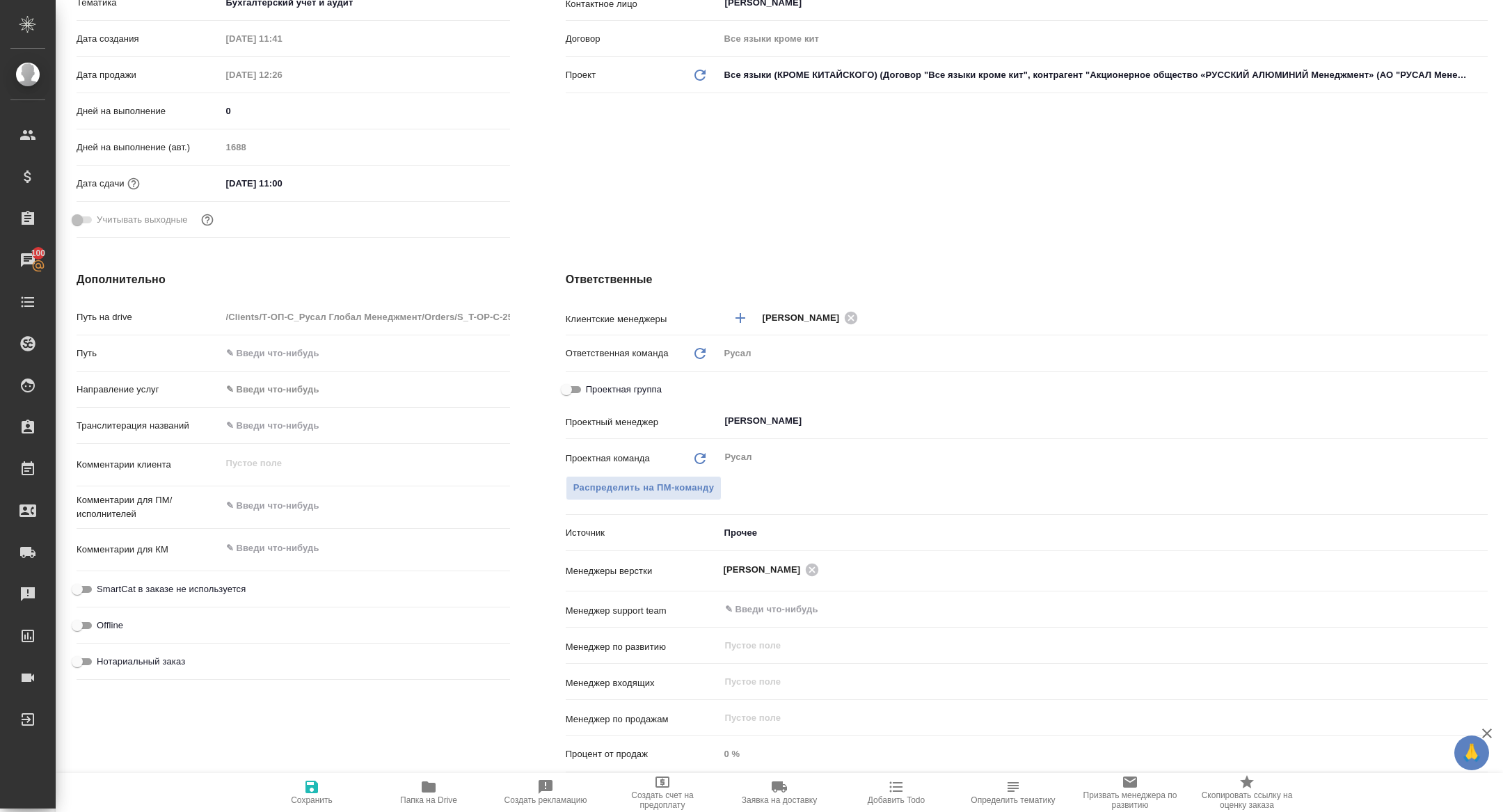
type textarea "x"
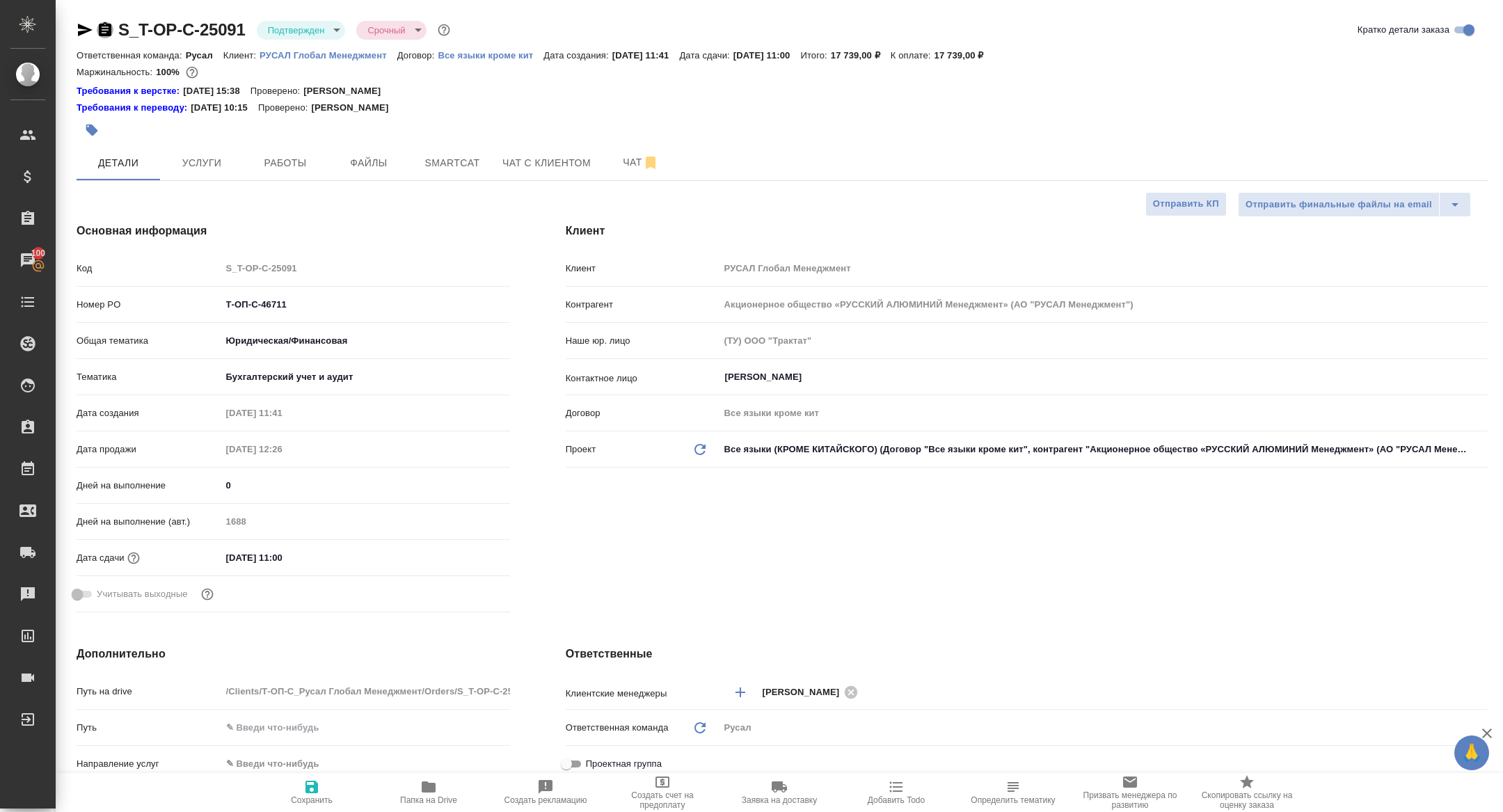
click at [112, 30] on icon "button" at bounding box center [105, 30] width 17 height 17
type textarea "x"
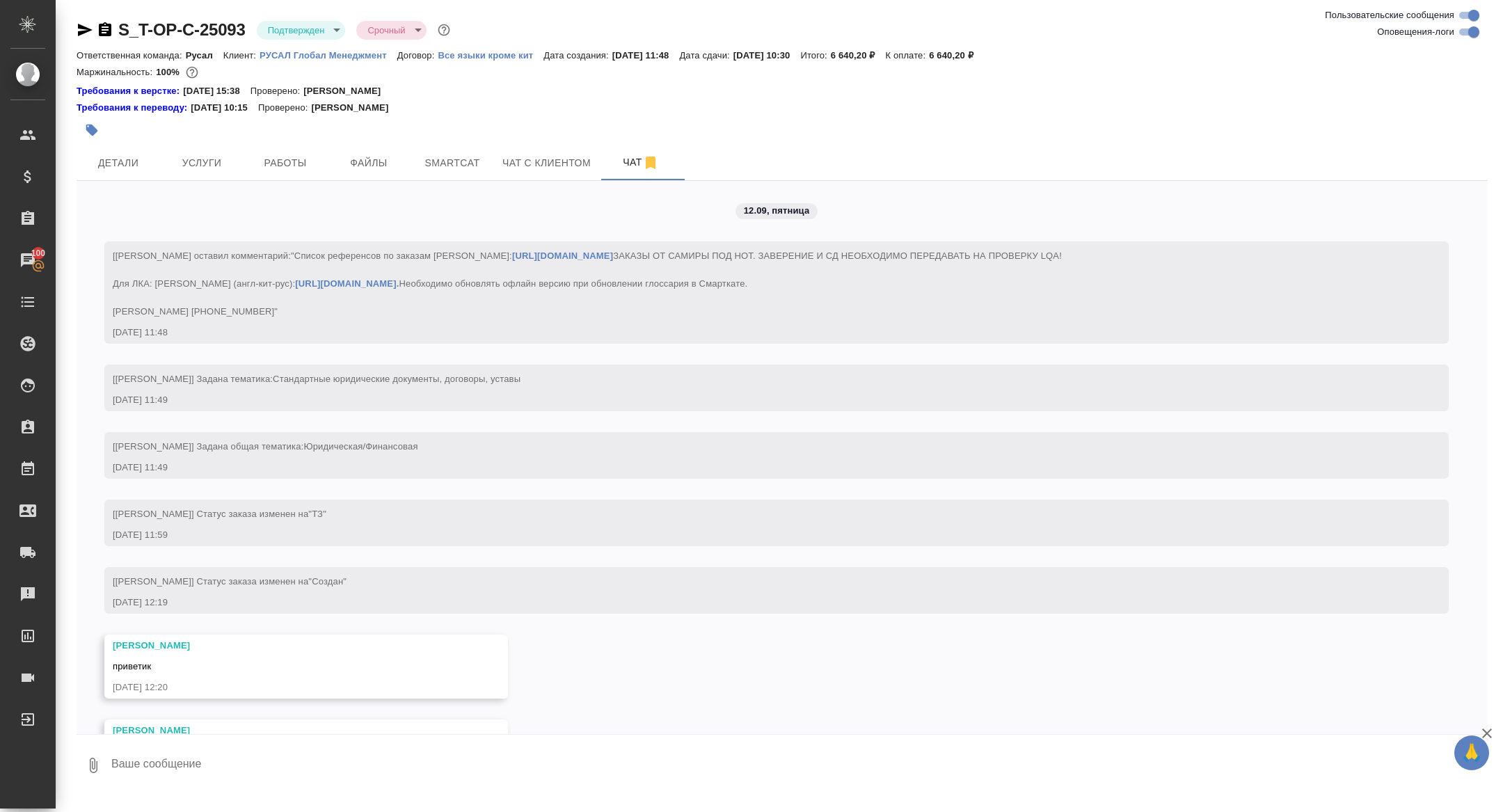
scroll to position [2137, 0]
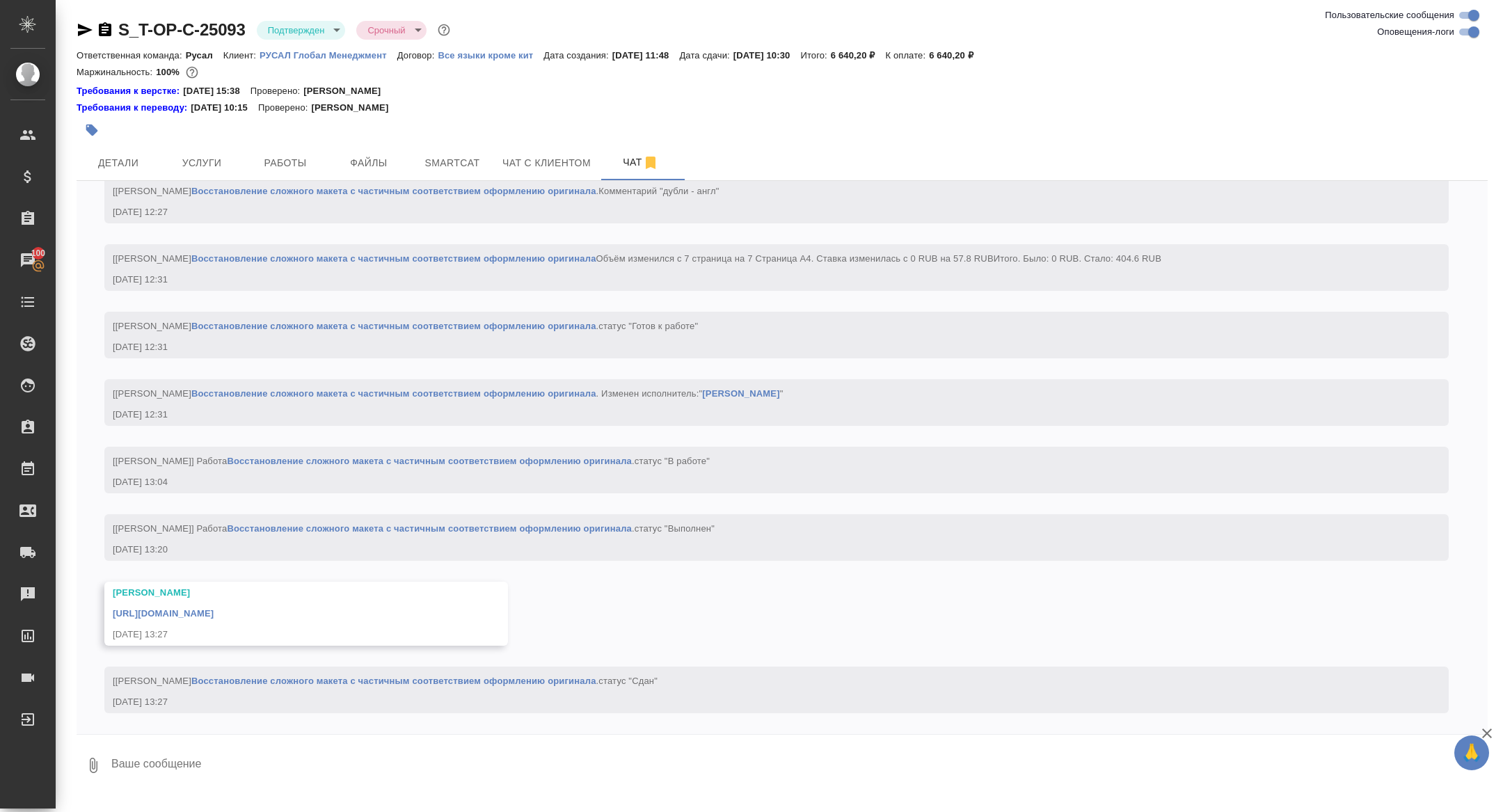
click at [214, 618] on link "https://drive.awatera.com/apps/files/files/10356290?dir=/Shares/%D0%A2-%D0%9E%D…" at bounding box center [163, 613] width 101 height 10
click at [211, 166] on span "Услуги" at bounding box center [202, 163] width 66 height 17
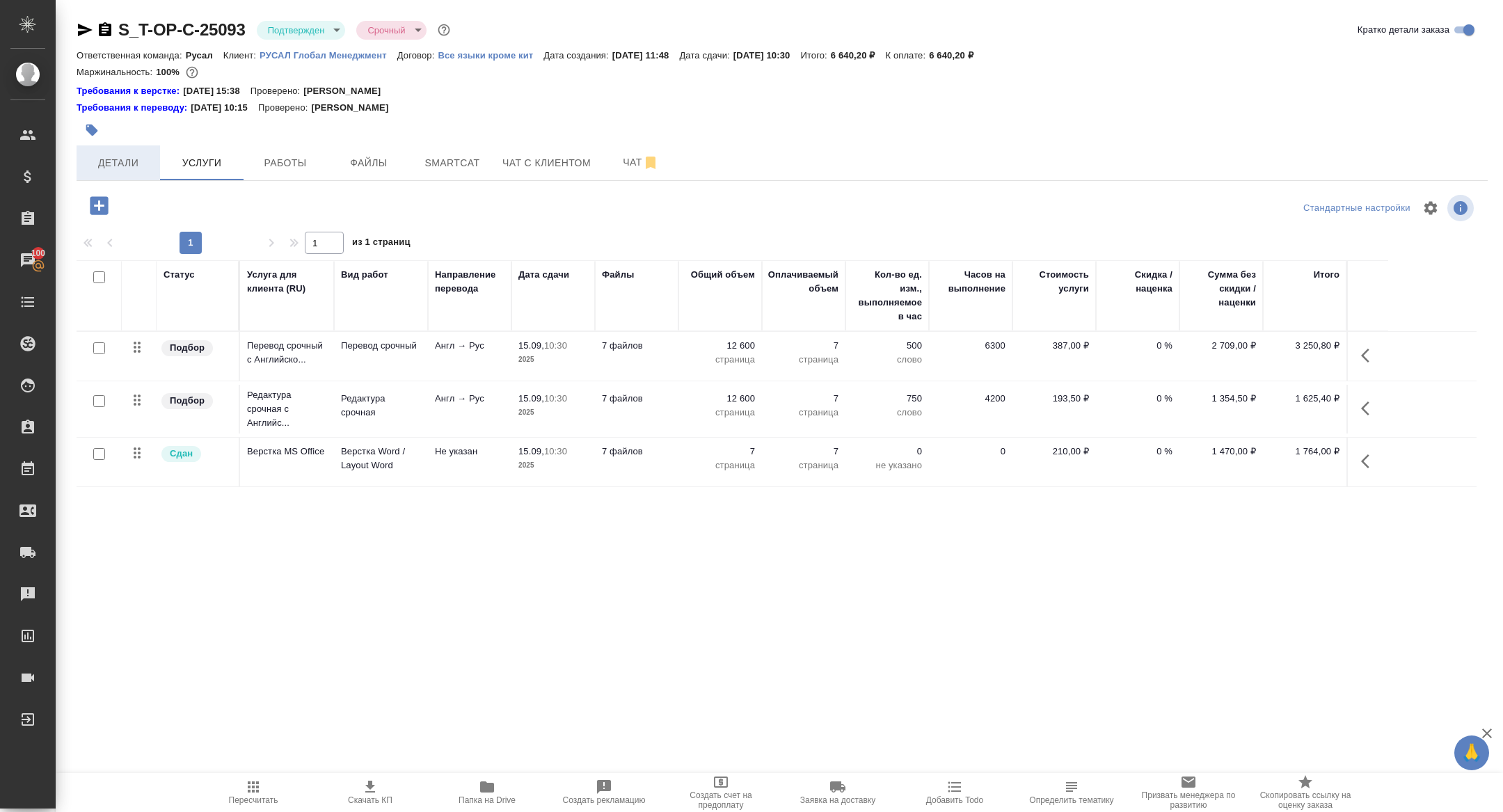
click at [100, 168] on span "Детали" at bounding box center [118, 163] width 66 height 17
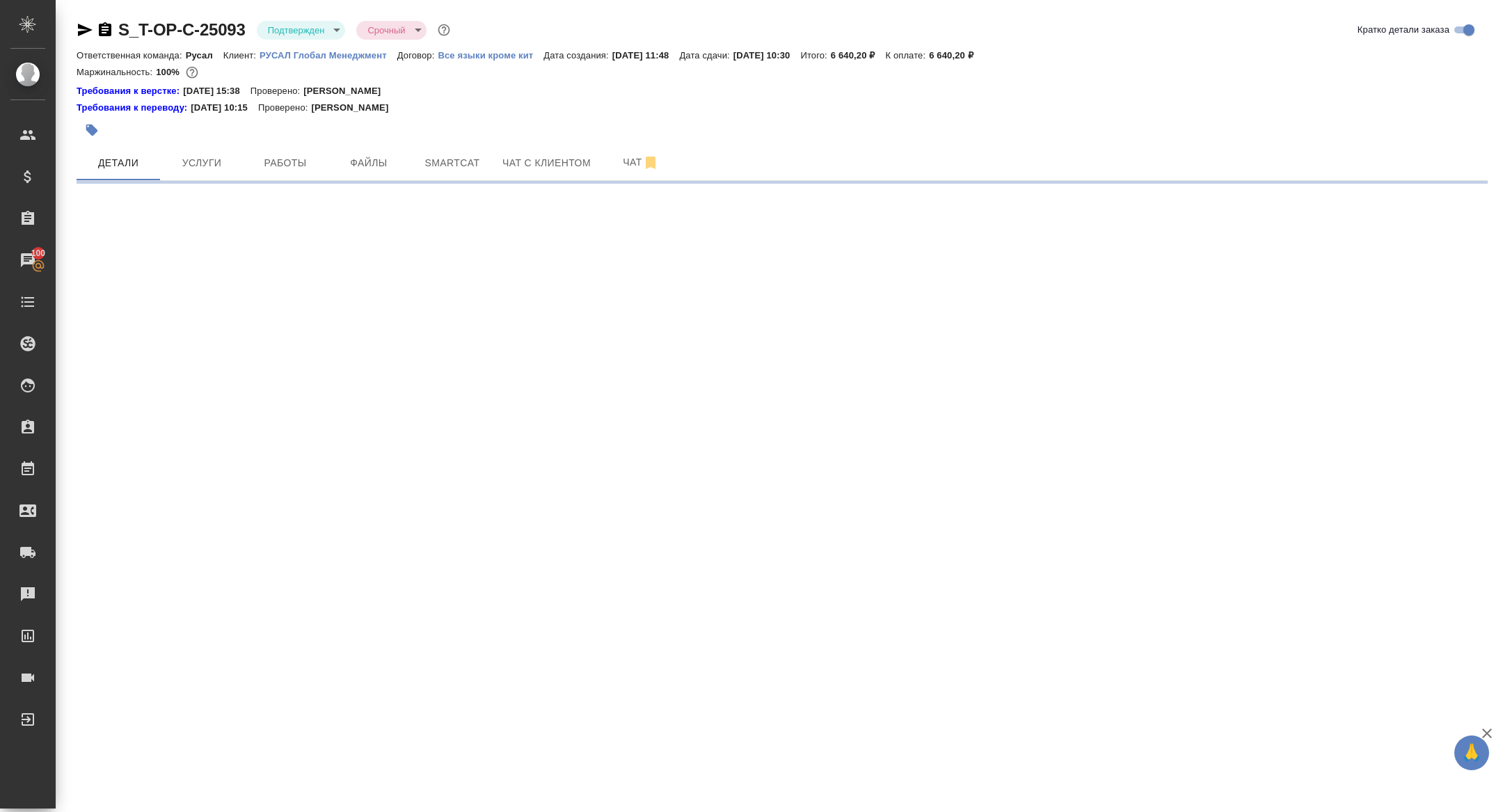
select select "RU"
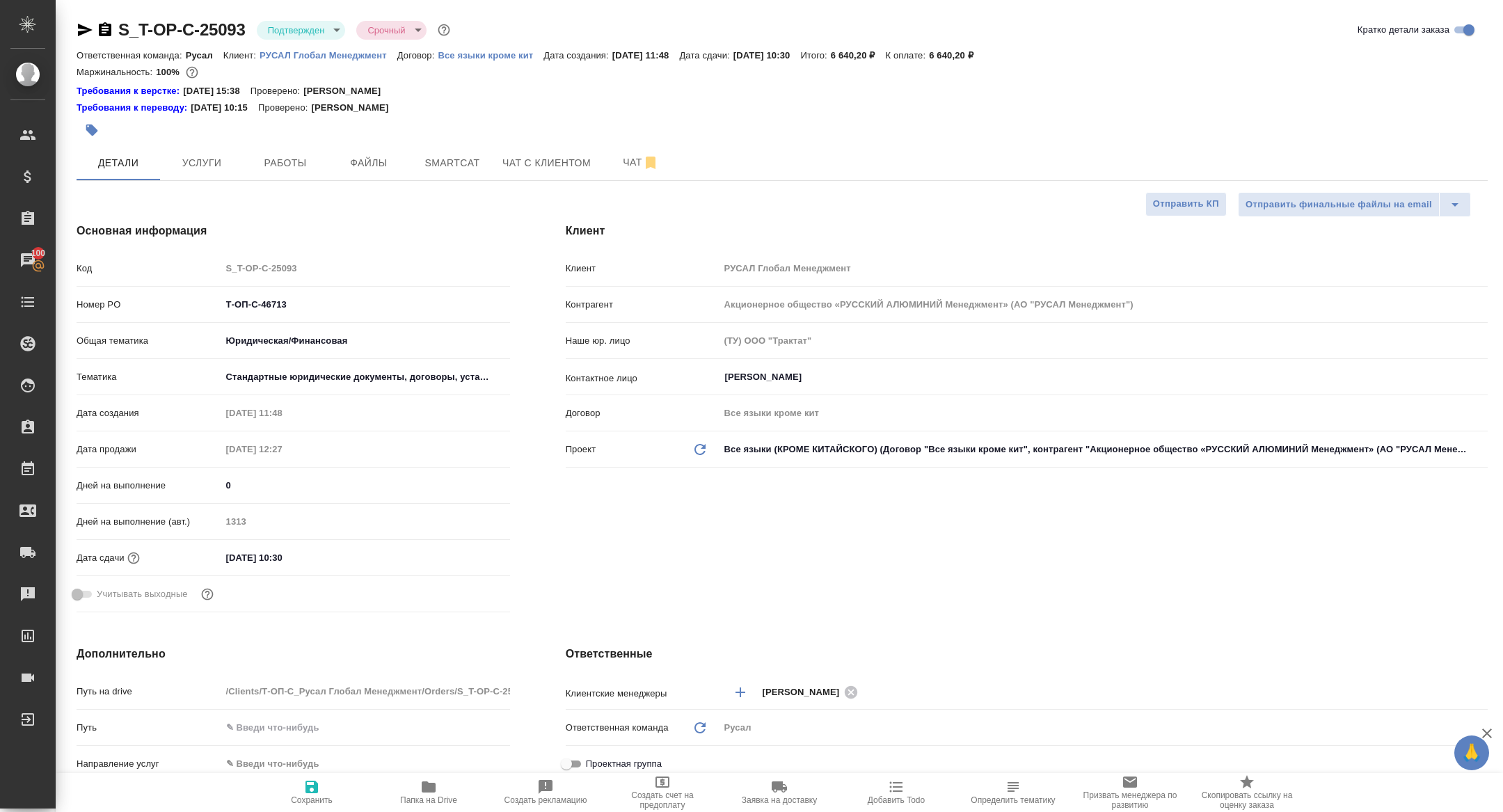
type textarea "x"
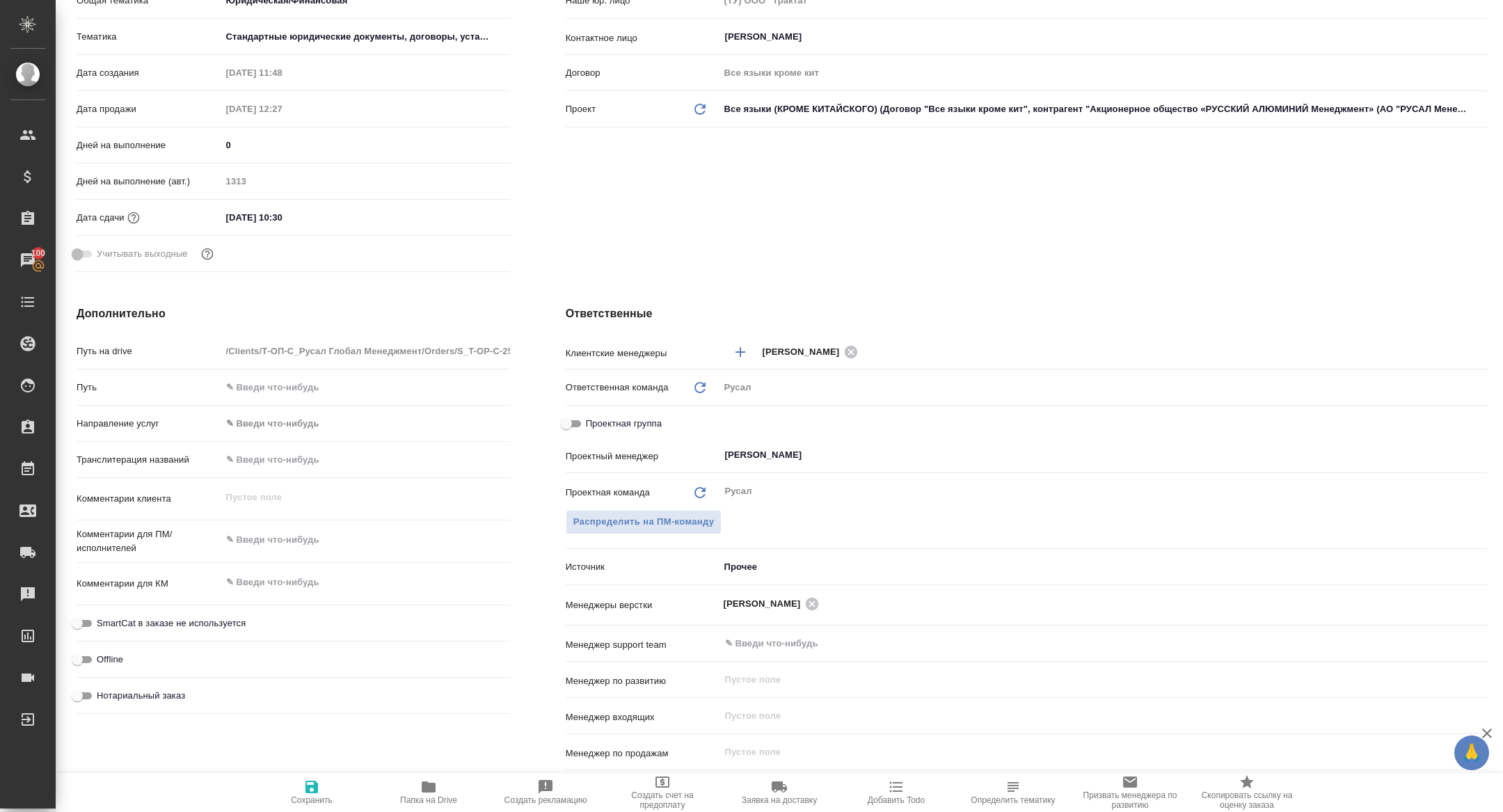
scroll to position [537, 0]
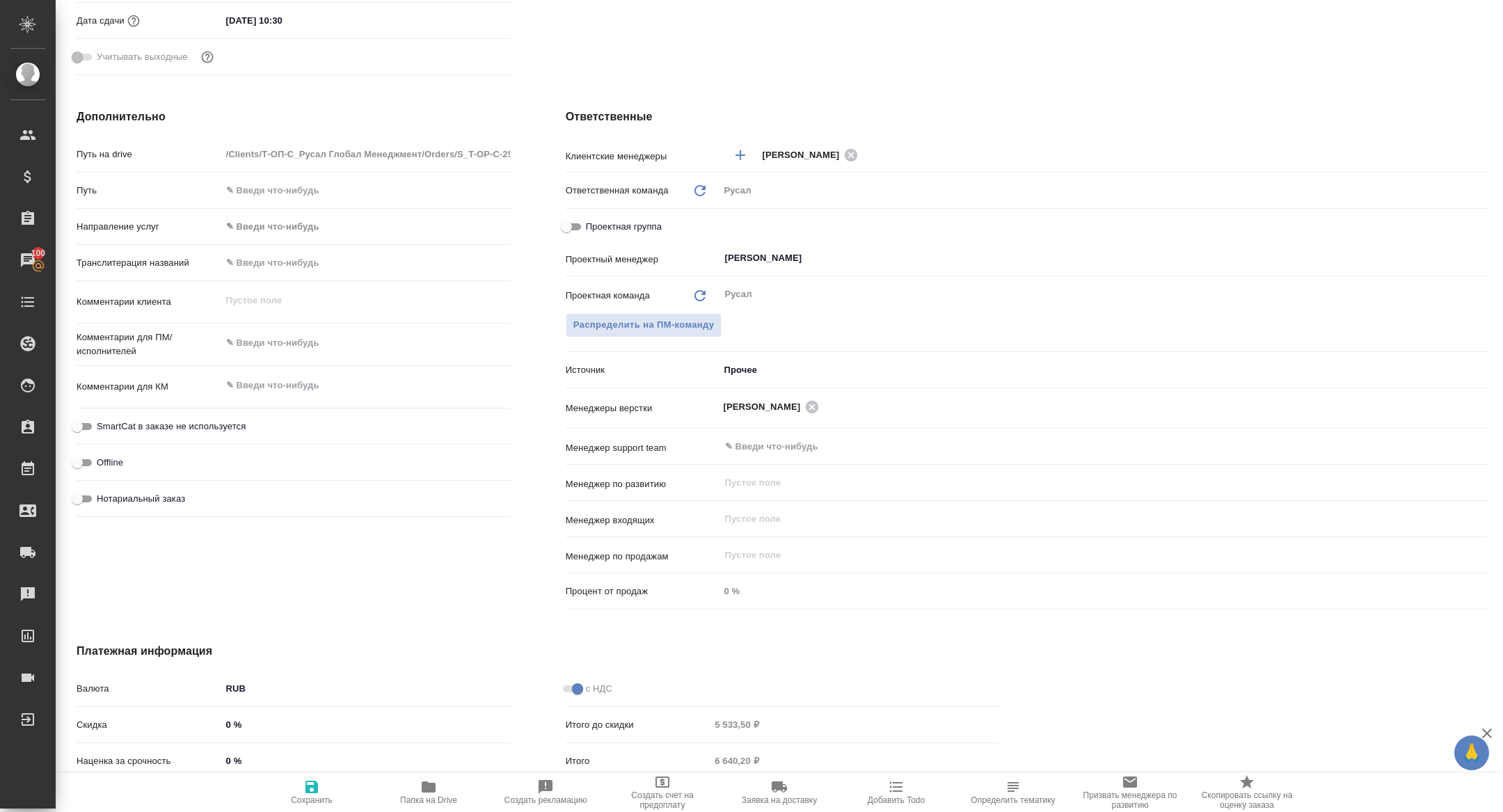
type textarea "x"
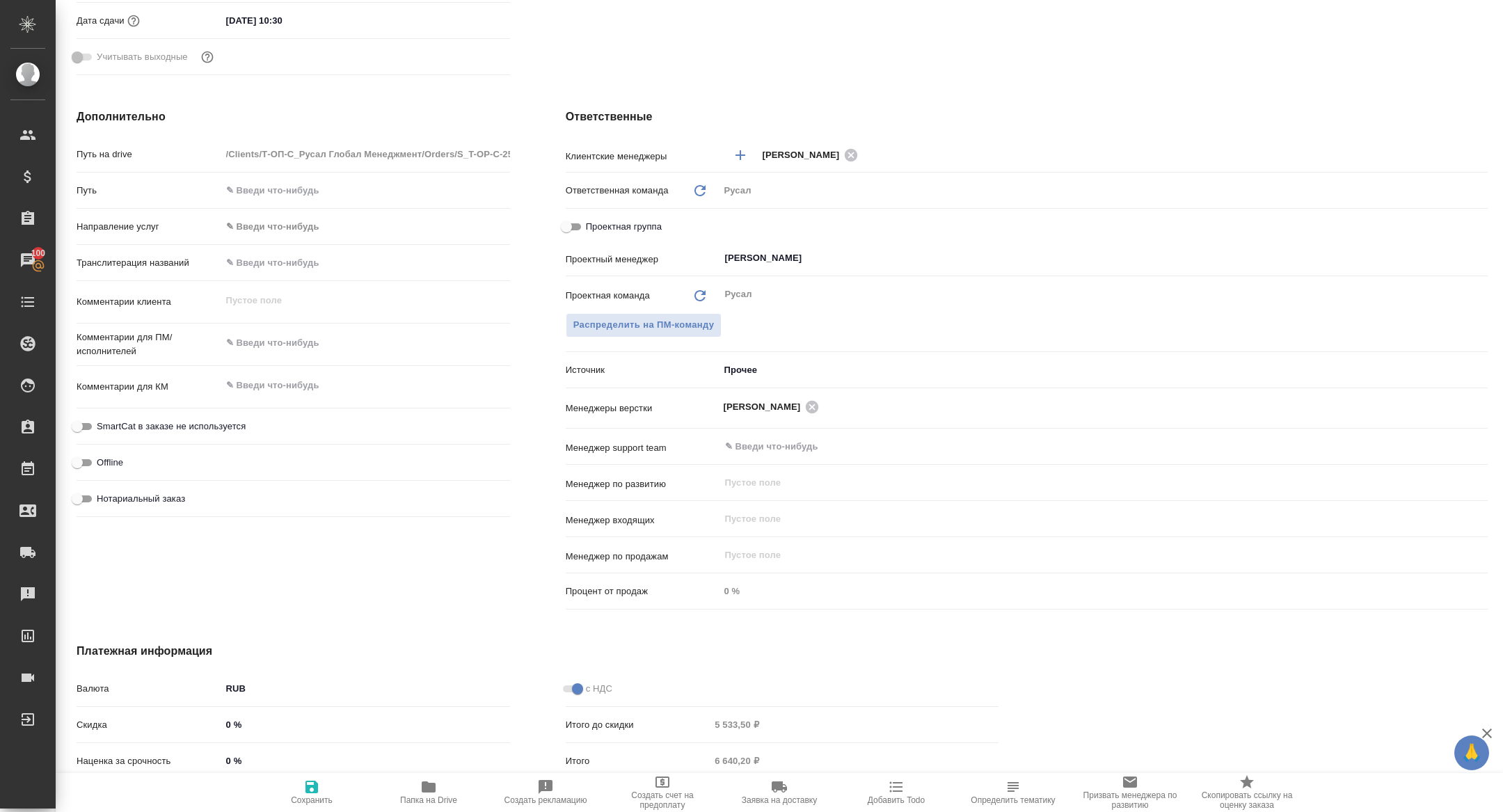
type textarea "x"
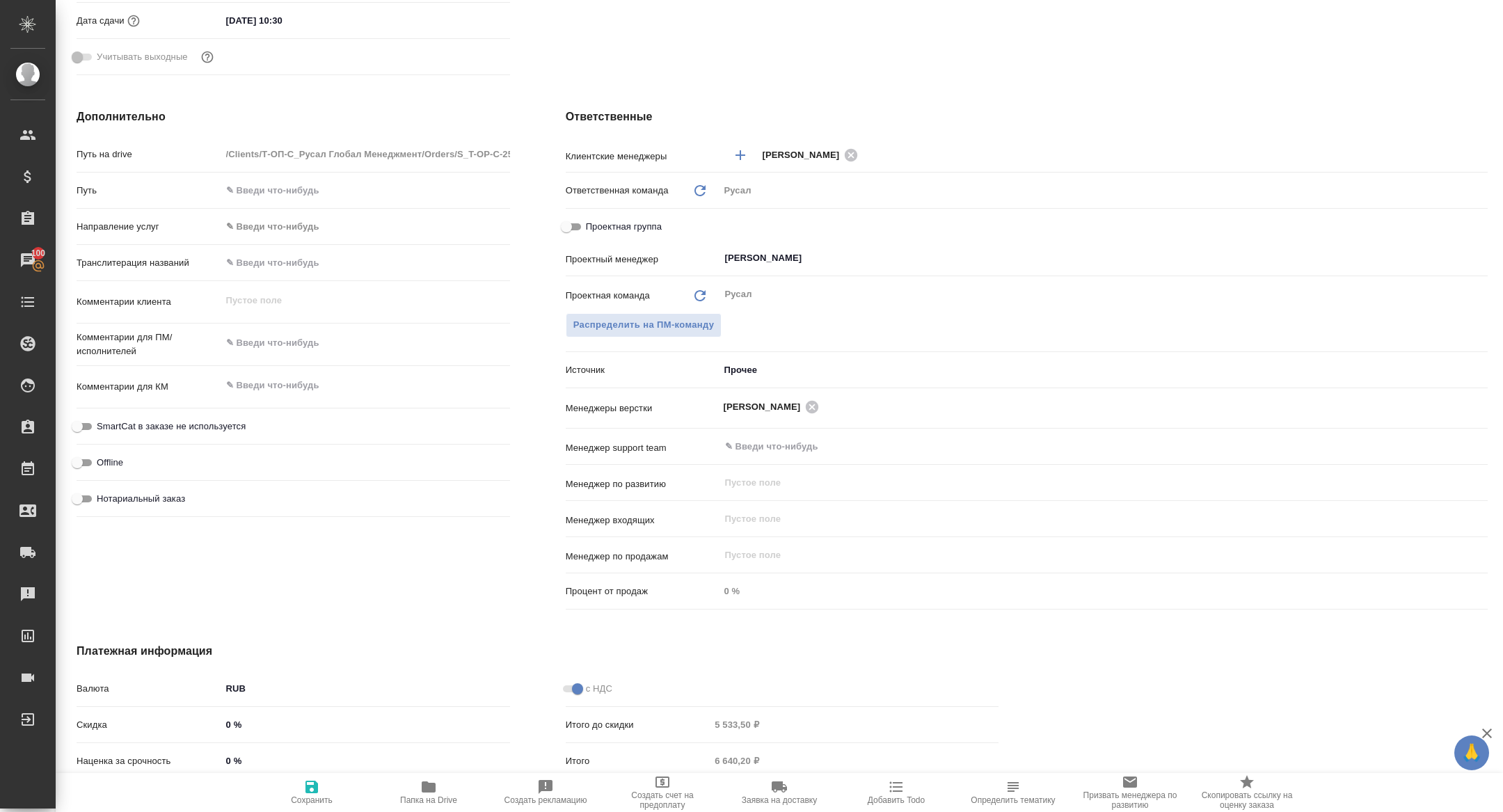
type textarea "x"
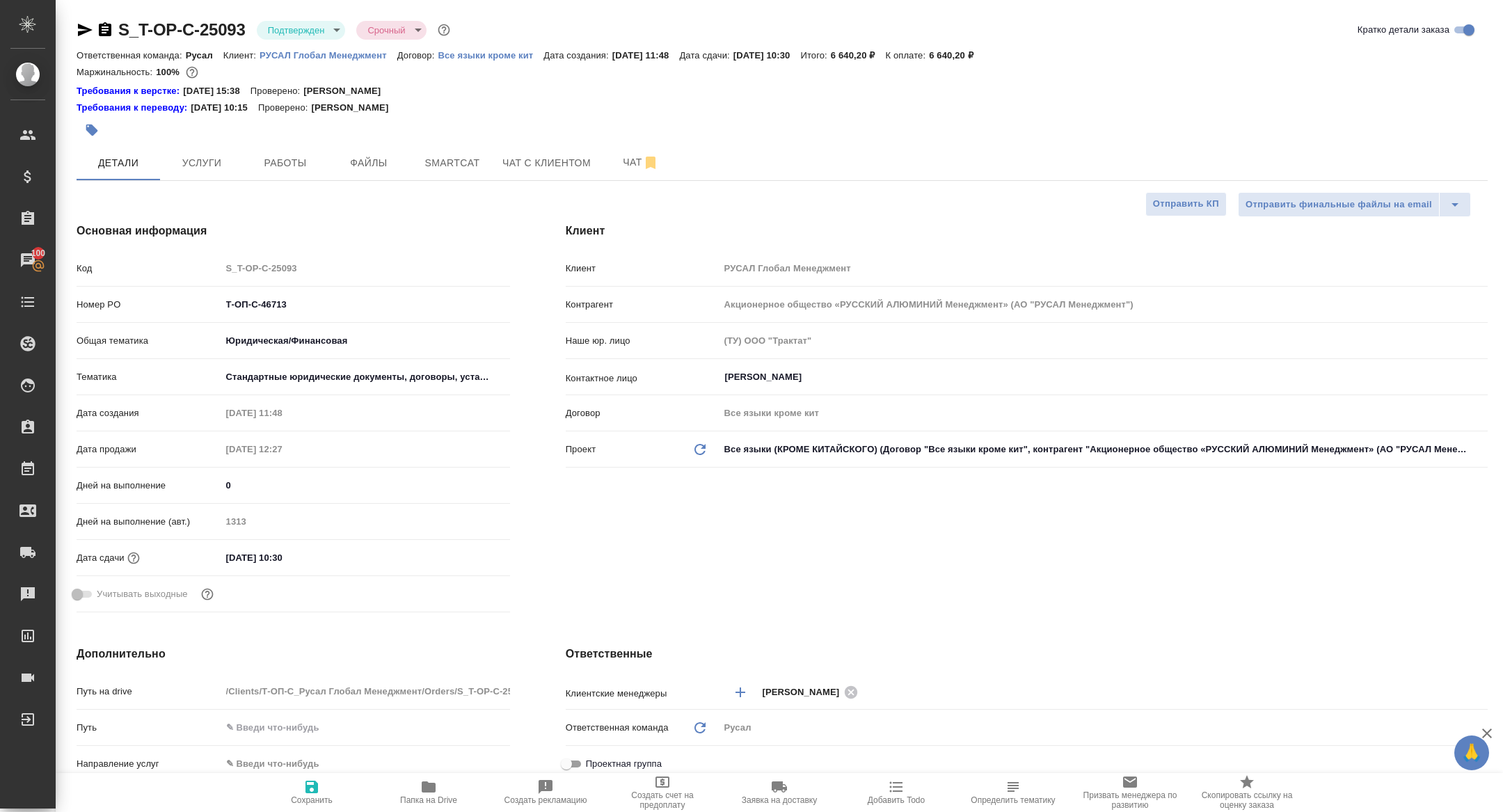
click at [95, 26] on div at bounding box center [95, 30] width 37 height 17
click at [108, 31] on icon "button" at bounding box center [105, 29] width 12 height 14
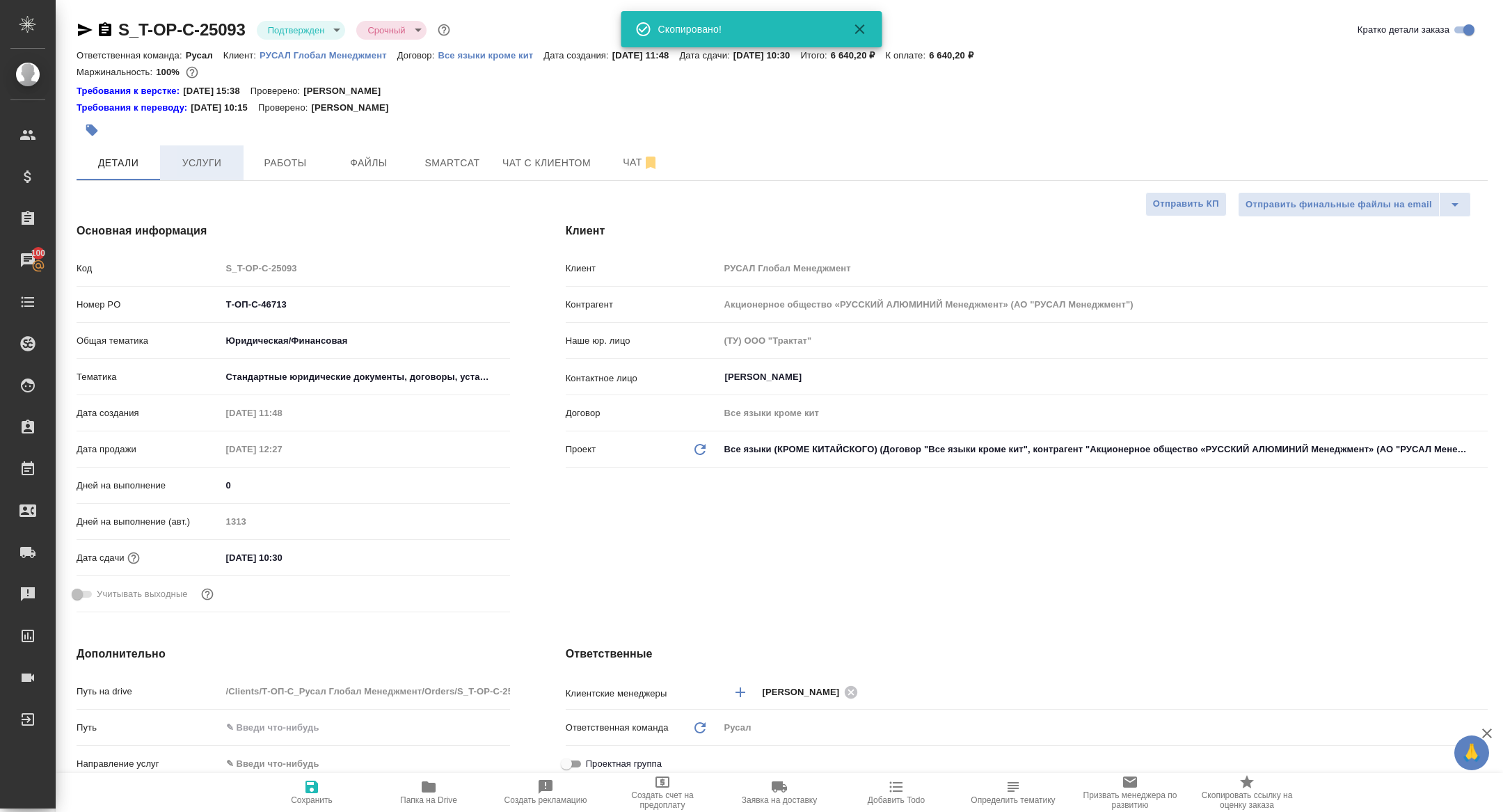
click at [207, 170] on span "Услуги" at bounding box center [202, 163] width 66 height 17
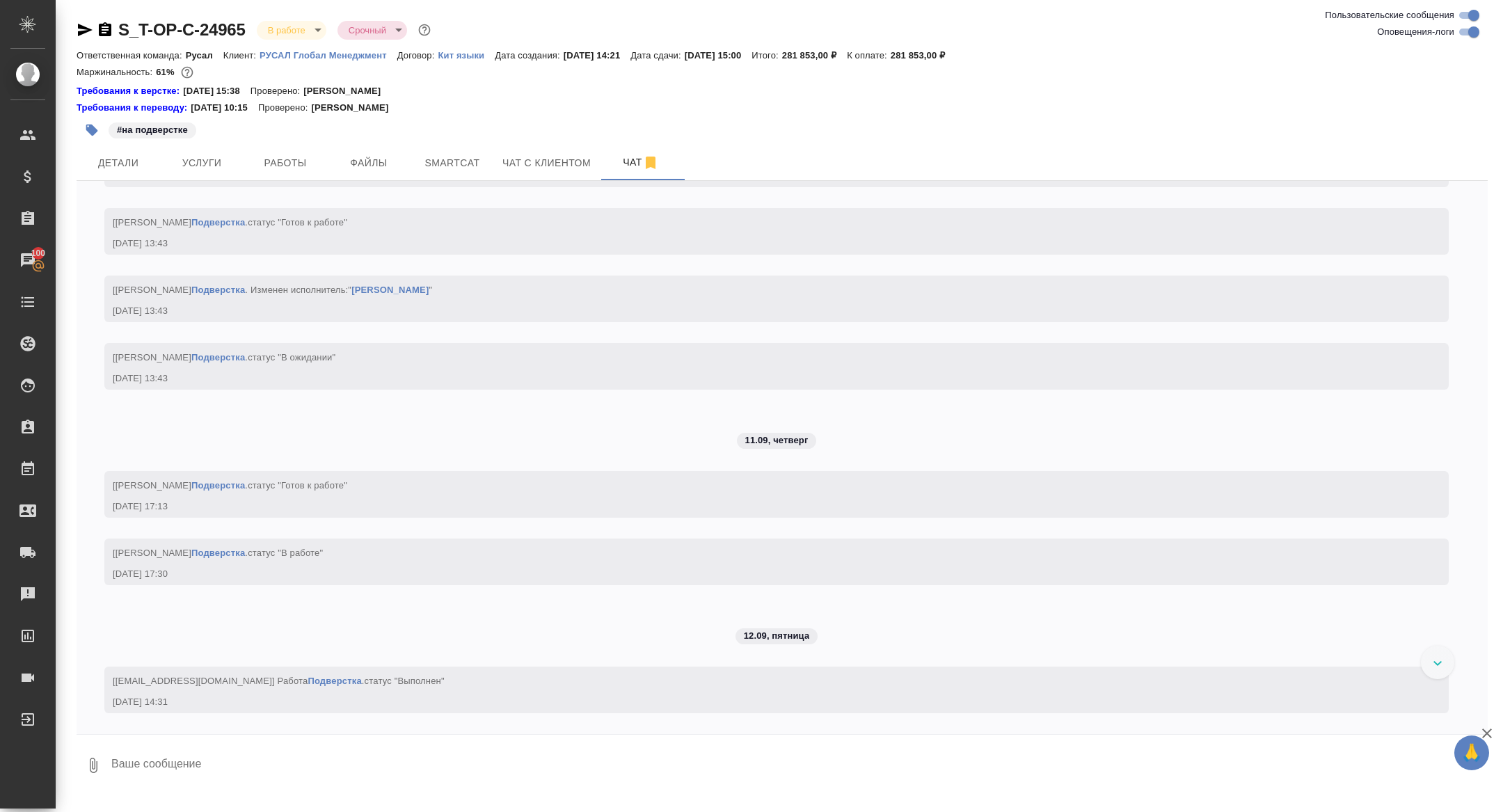
scroll to position [5256, 0]
click at [284, 173] on button "Работы" at bounding box center [285, 163] width 84 height 35
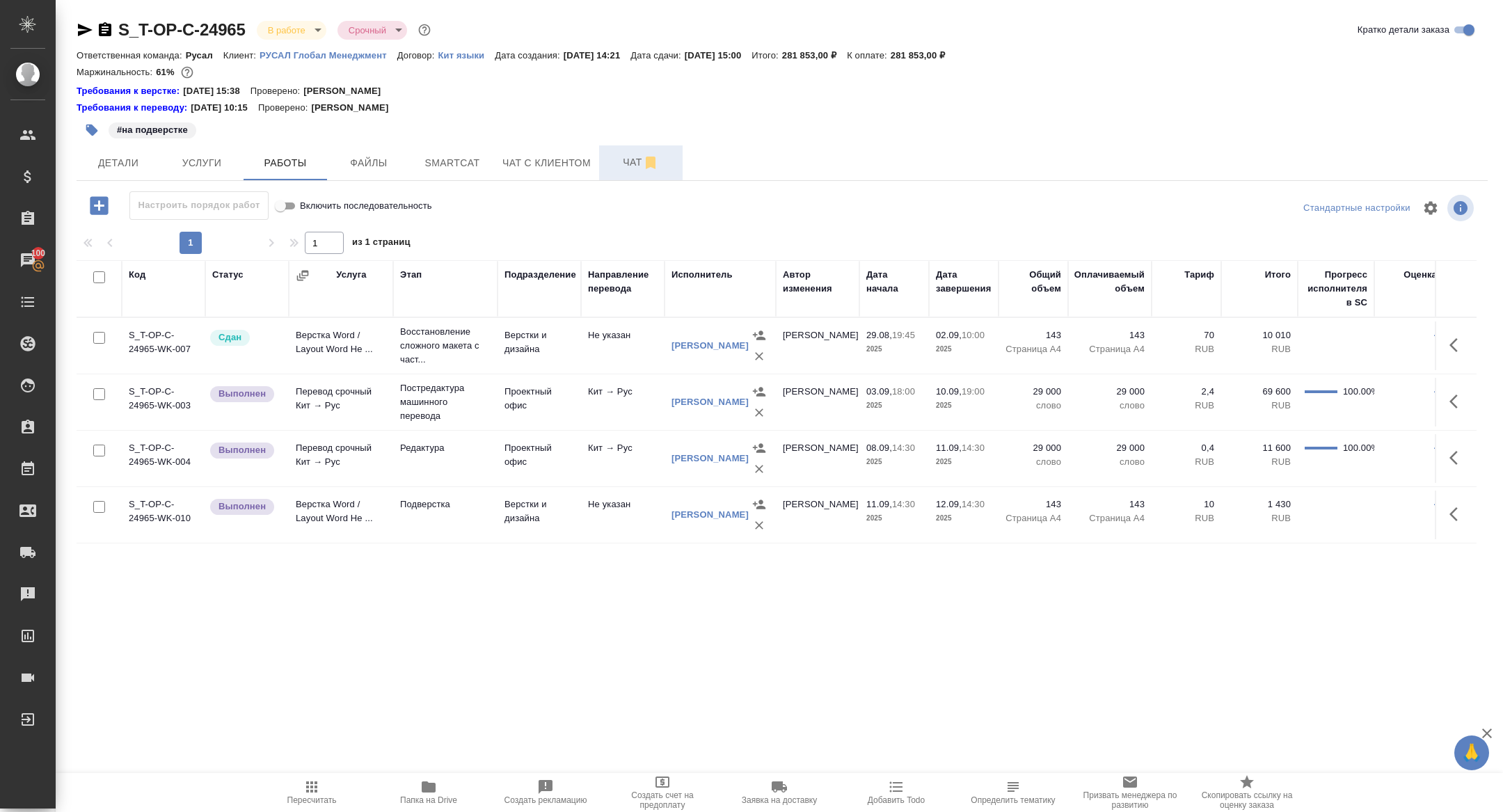
click at [641, 159] on span "Чат" at bounding box center [641, 163] width 66 height 17
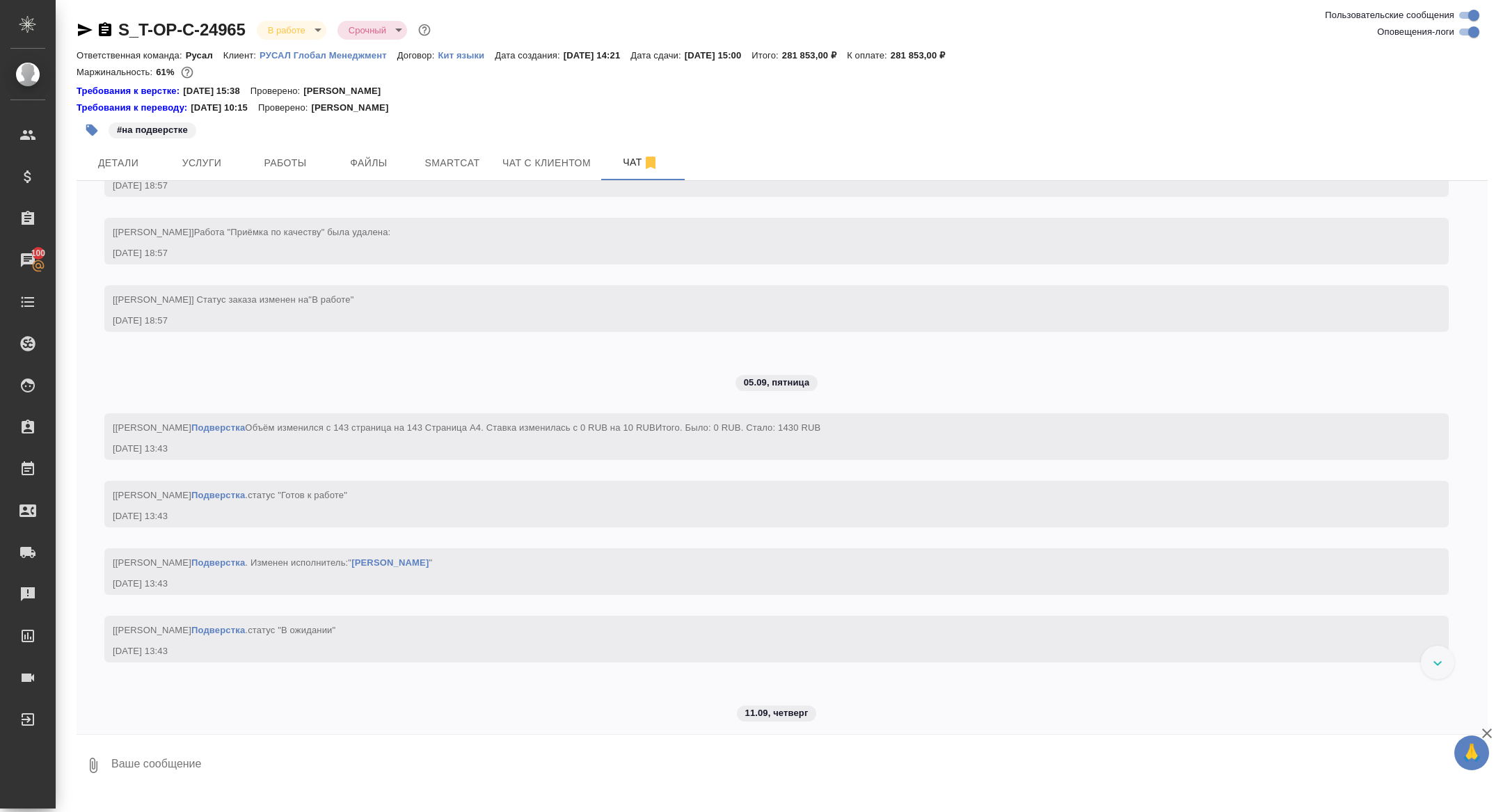
scroll to position [5256, 0]
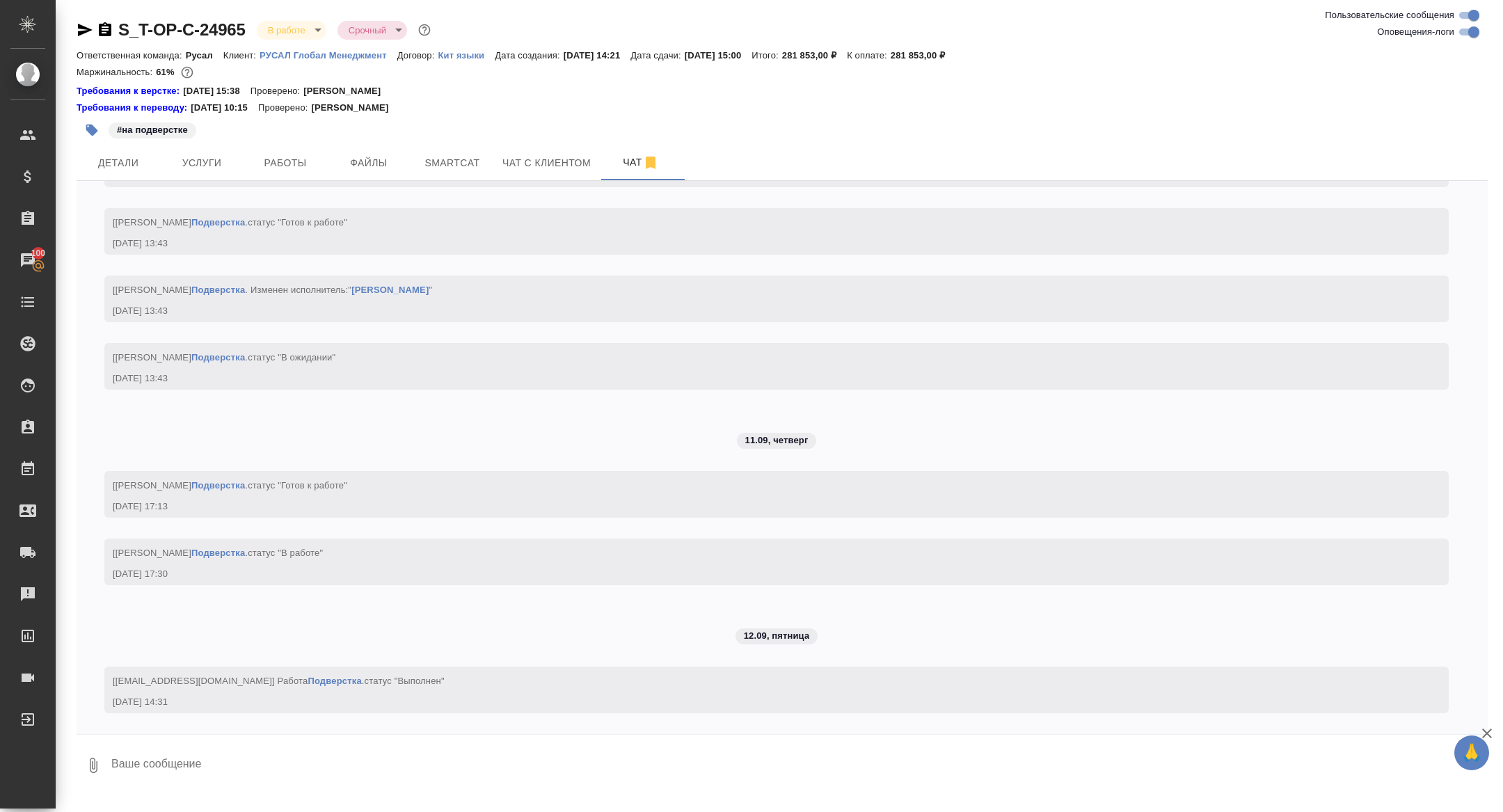
click at [285, 770] on textarea at bounding box center [798, 765] width 1378 height 47
type textarea "готово??"
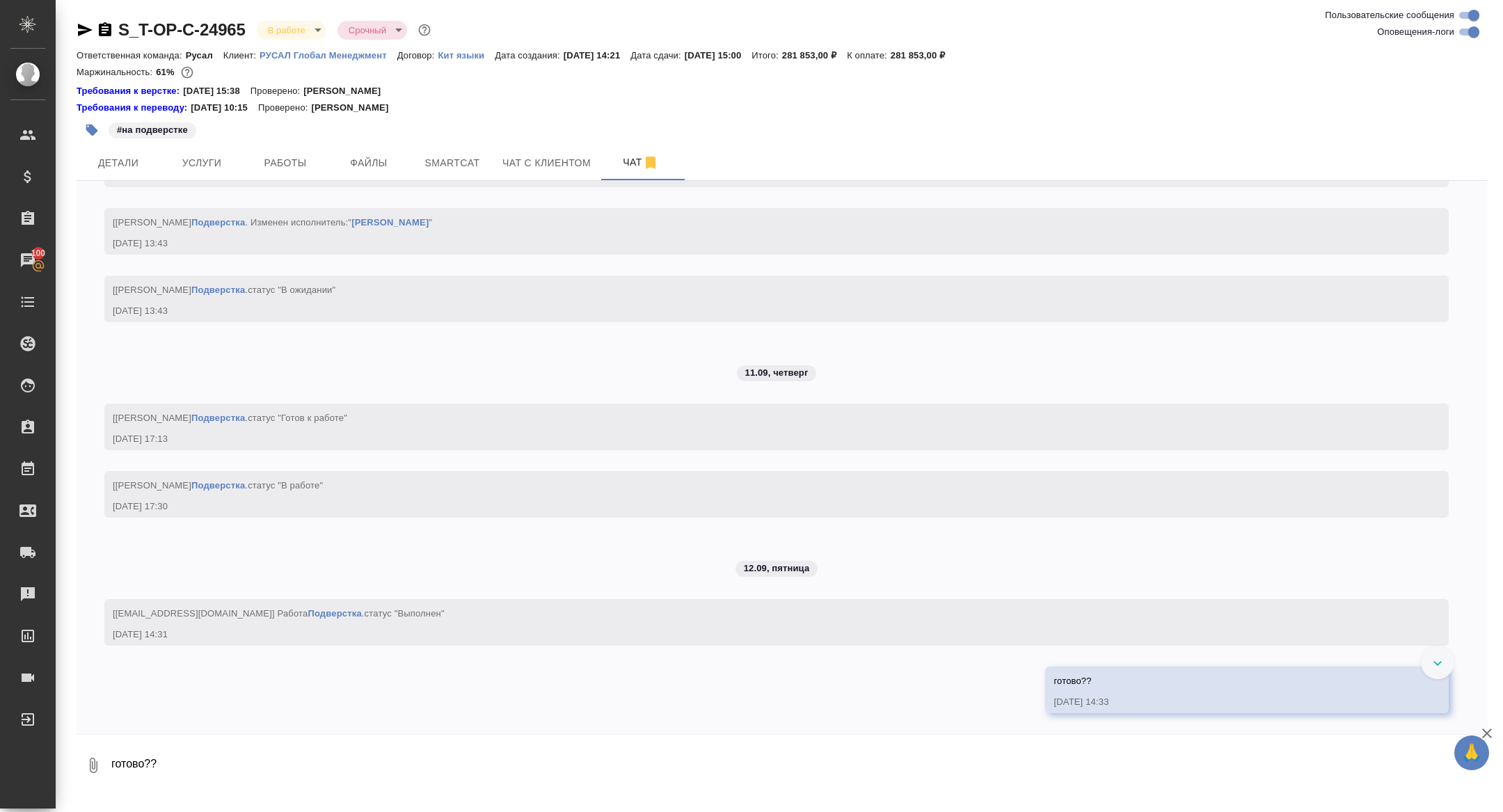
scroll to position [5324, 0]
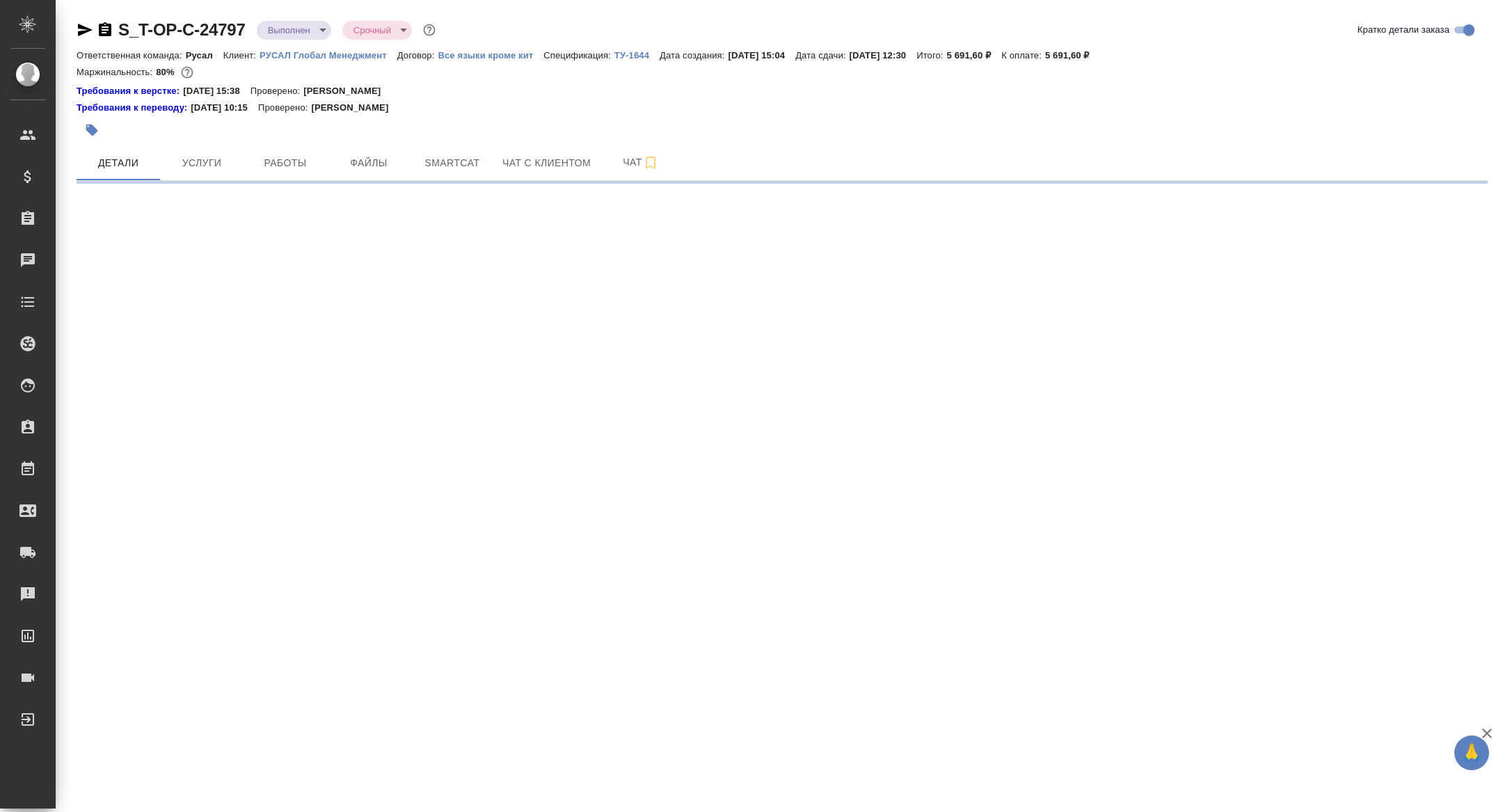
select select "RU"
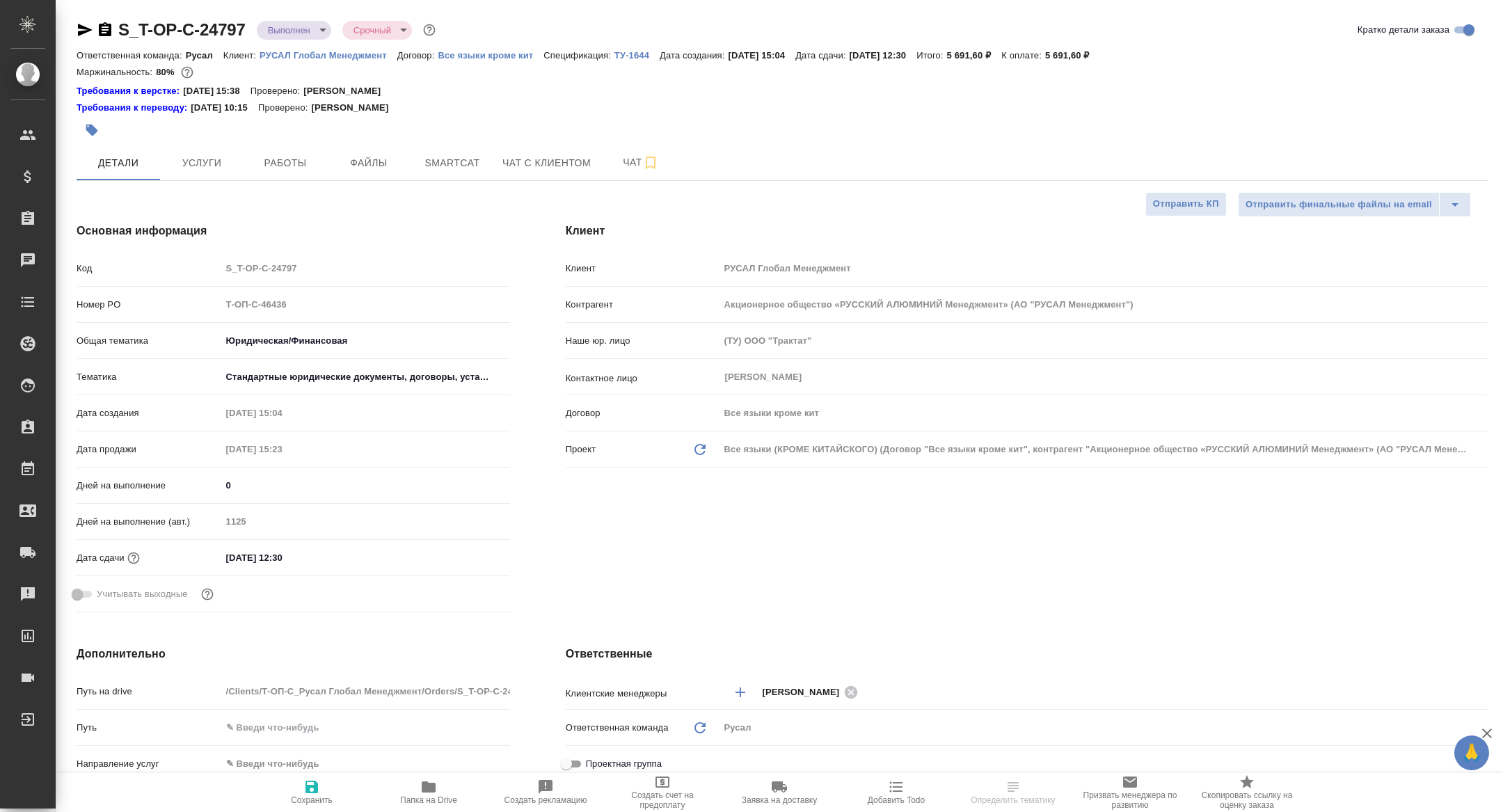
type textarea "x"
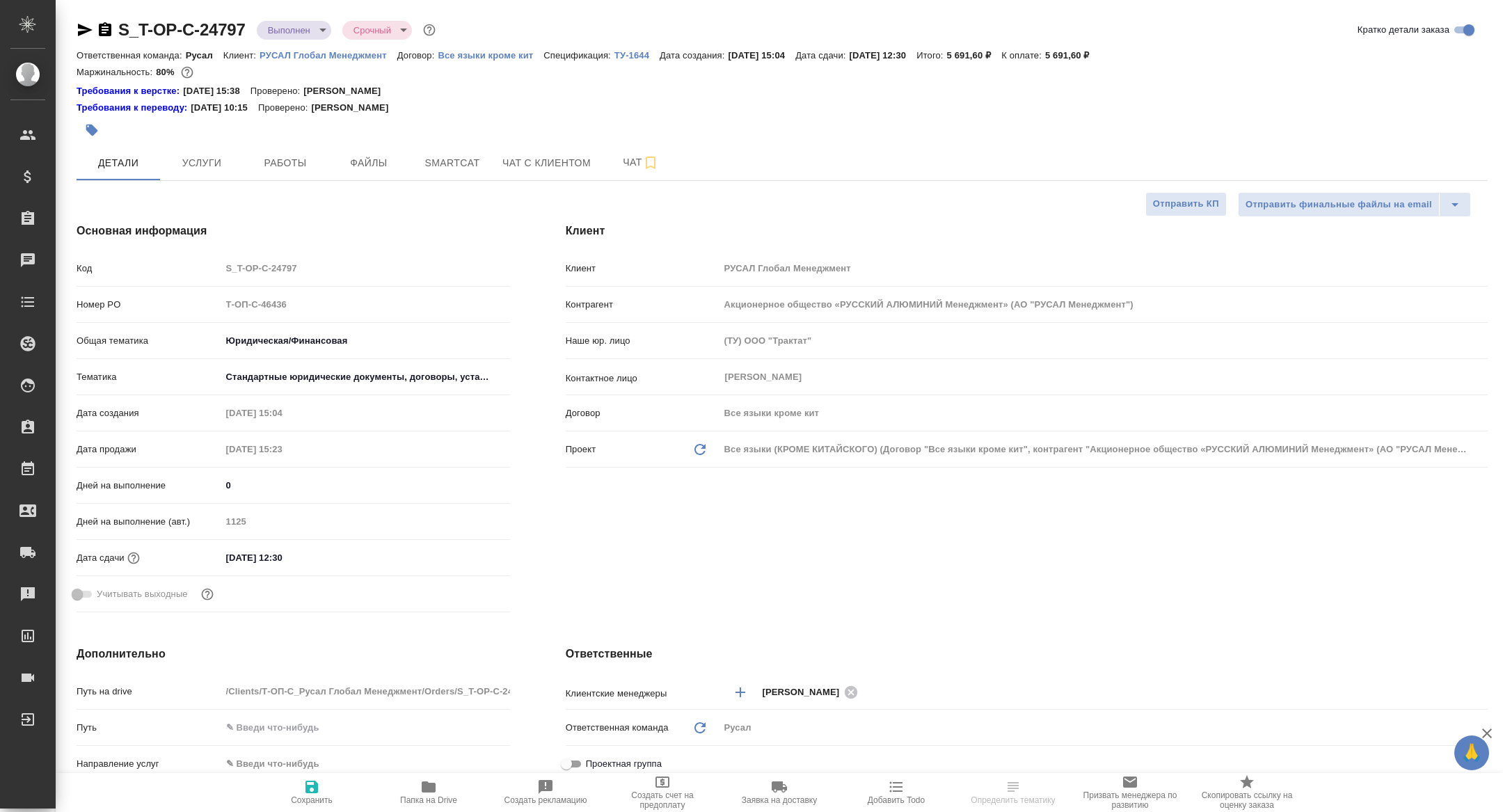
type textarea "x"
click at [321, 153] on button "Работы" at bounding box center [285, 163] width 84 height 35
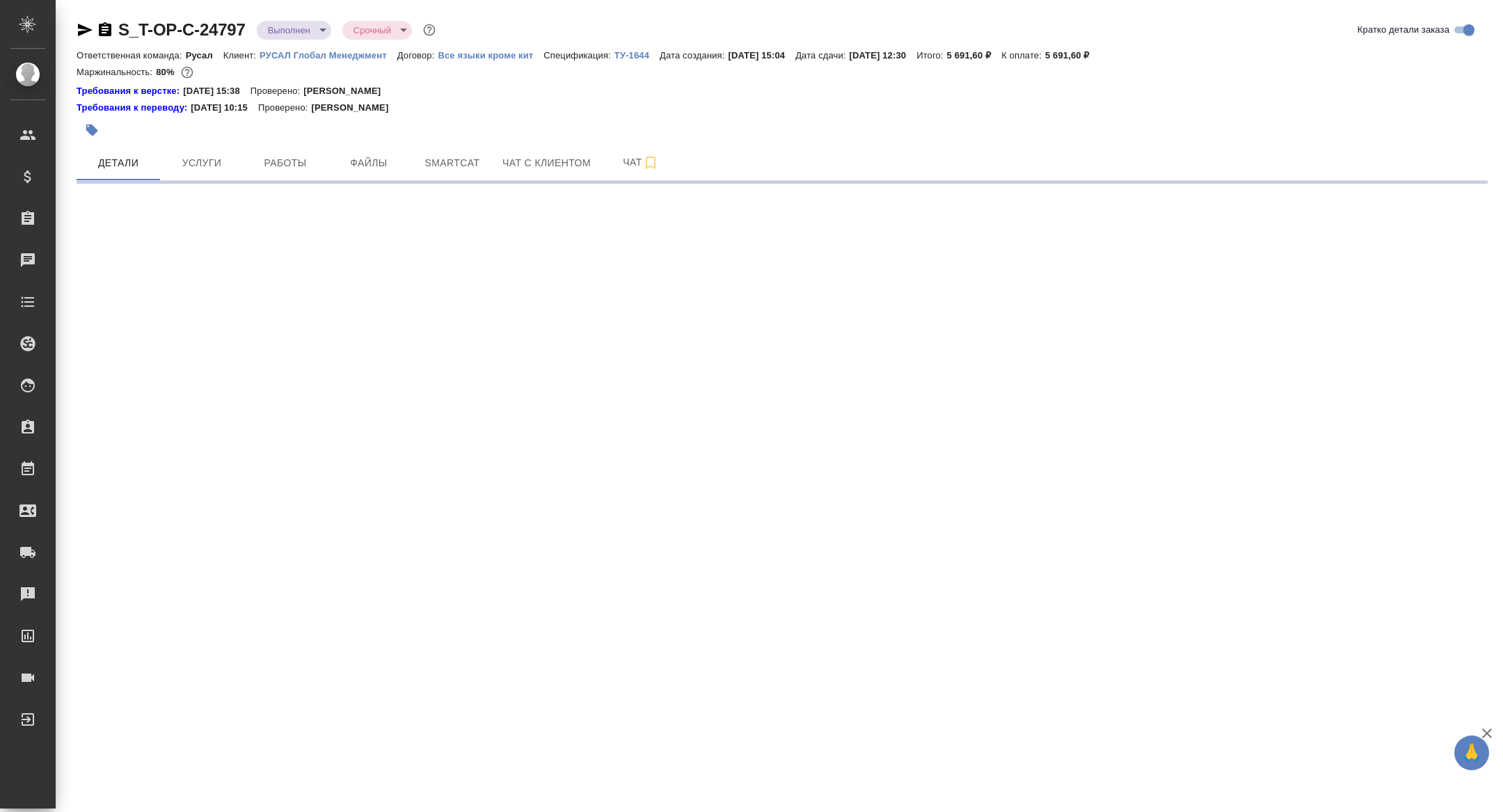
select select "RU"
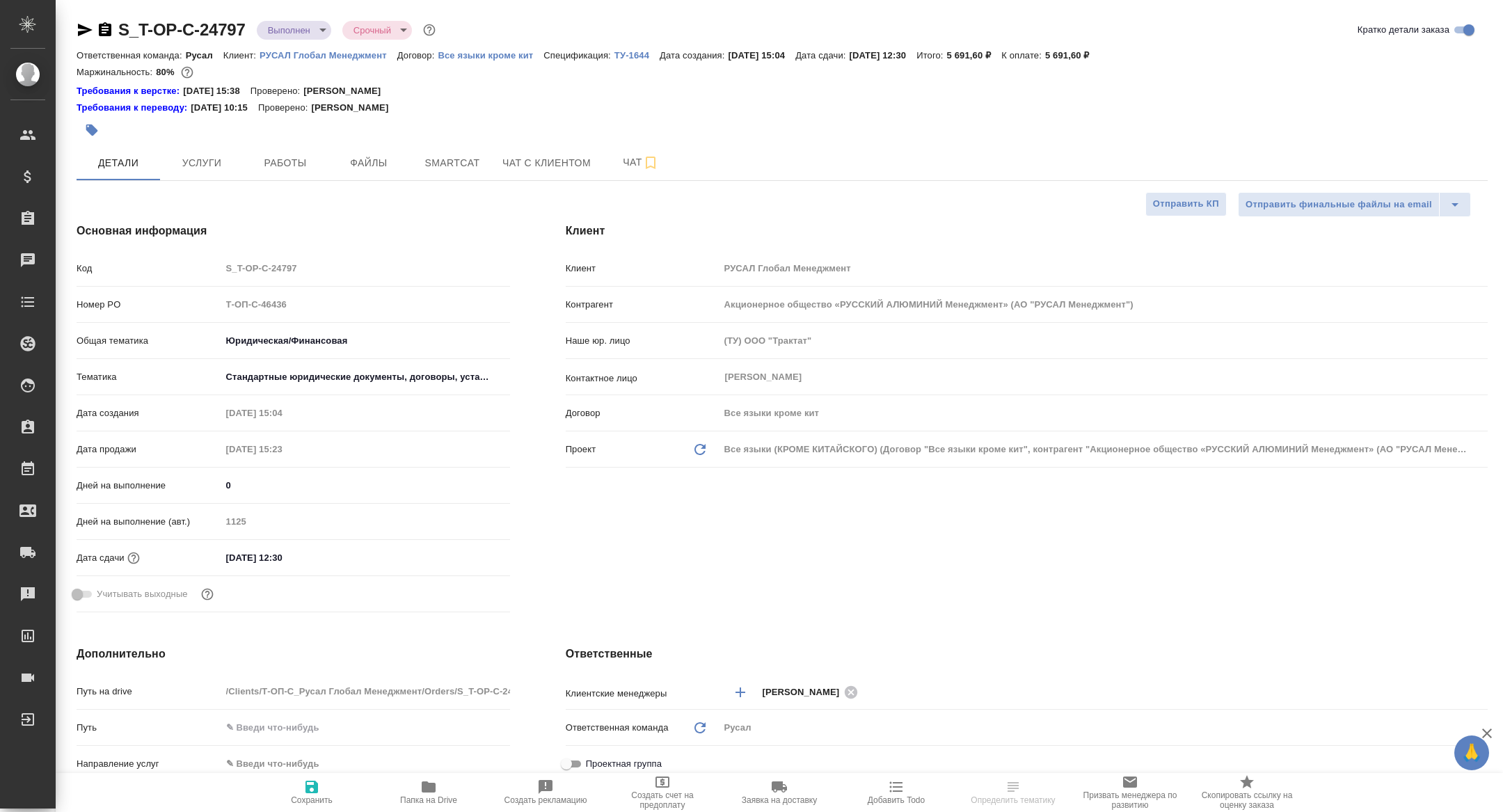
type textarea "x"
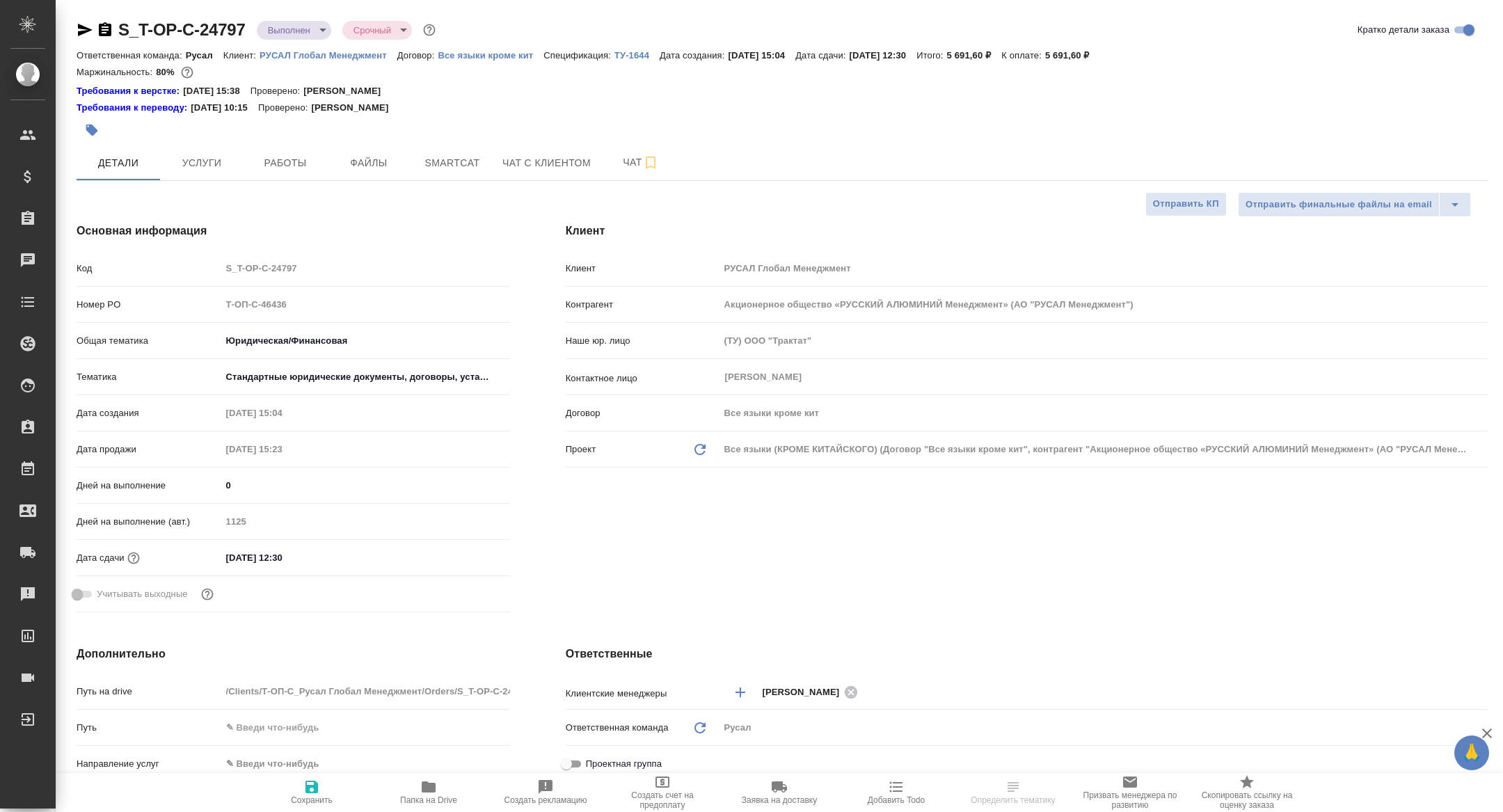
type textarea "x"
click at [288, 176] on button "Работы" at bounding box center [285, 163] width 84 height 35
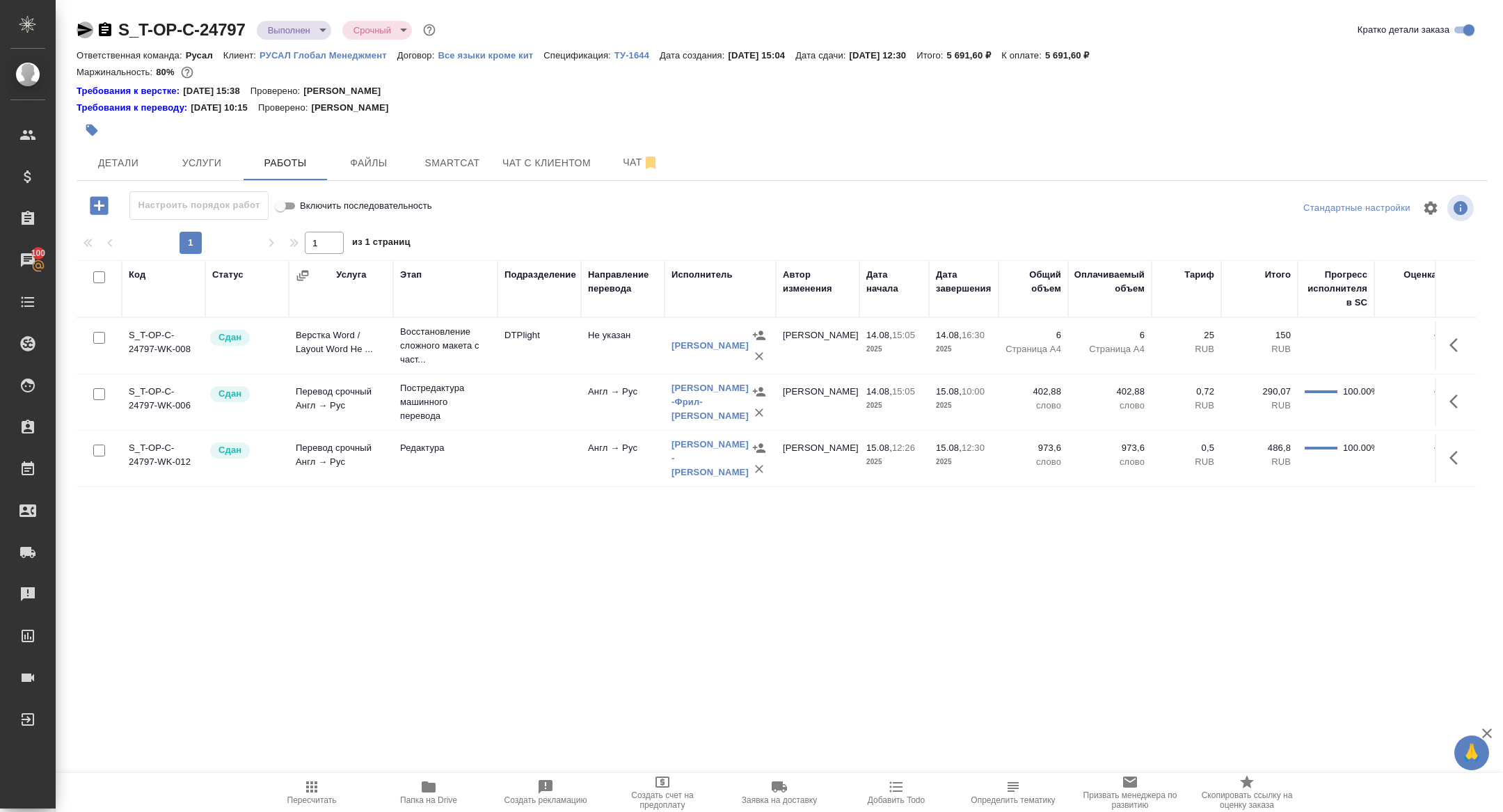
click at [79, 27] on icon "button" at bounding box center [85, 30] width 14 height 12
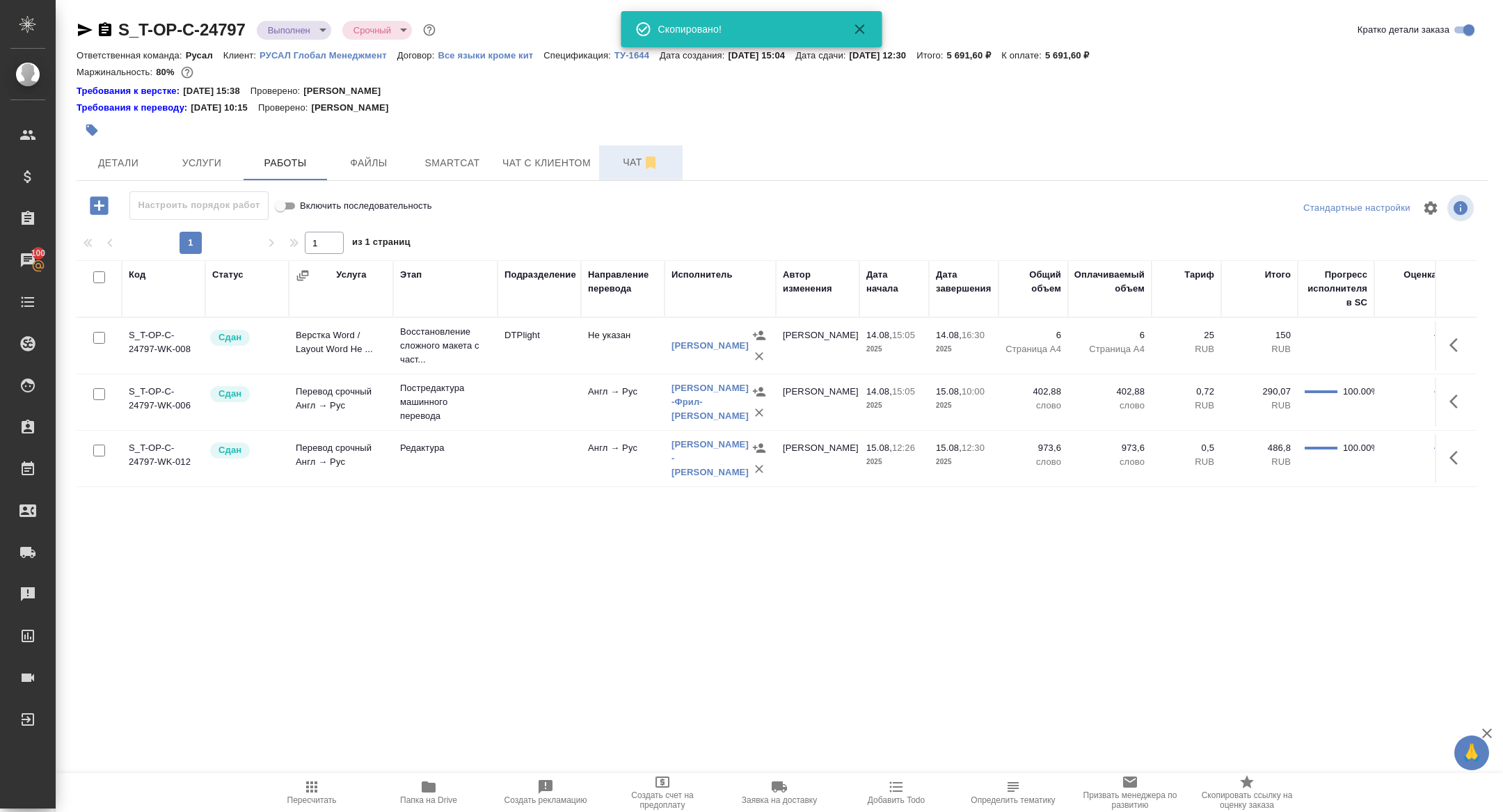
click at [626, 168] on span "Чат" at bounding box center [641, 163] width 66 height 17
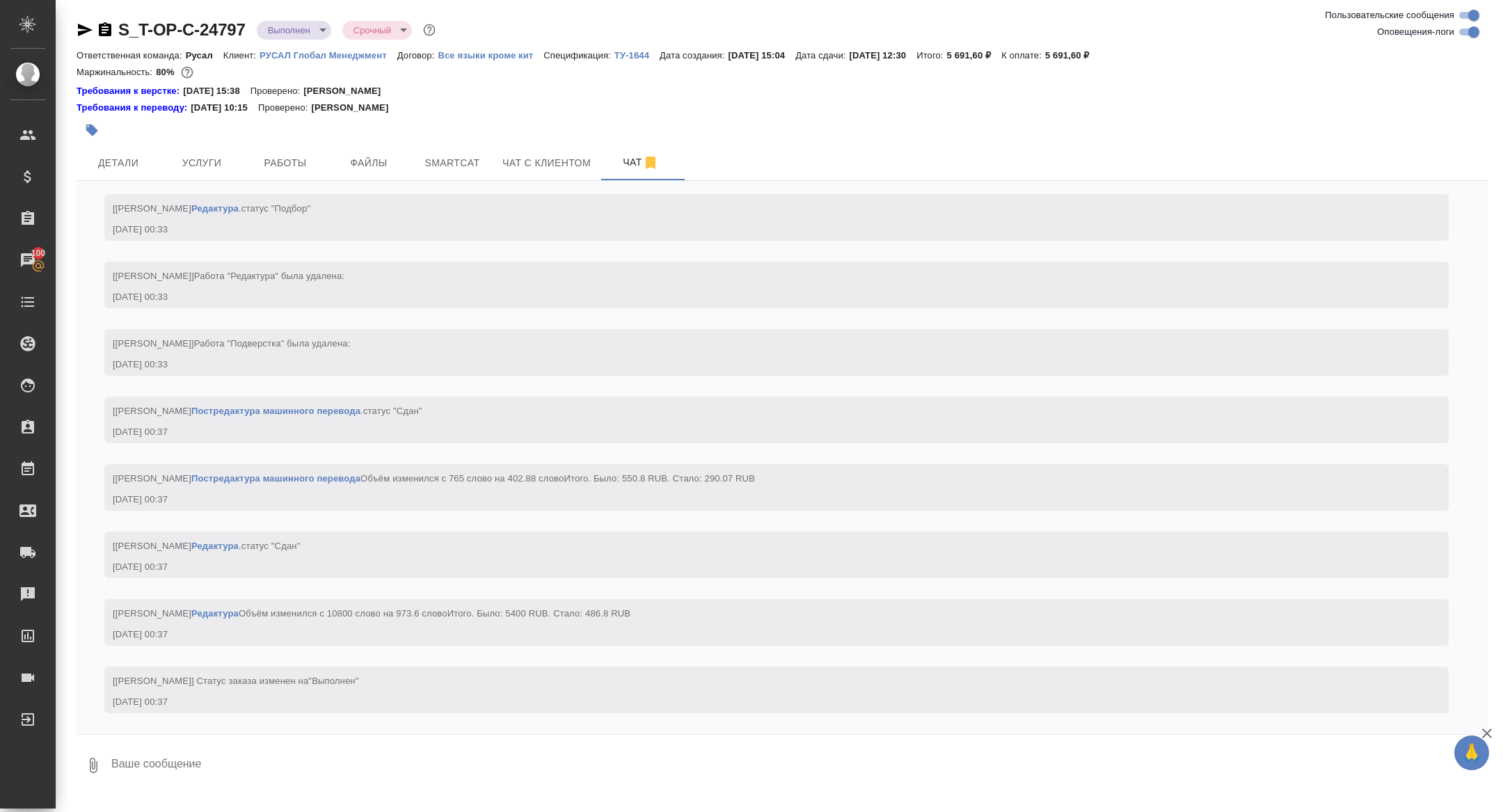
scroll to position [4077, 0]
